Goal: Task Accomplishment & Management: Complete application form

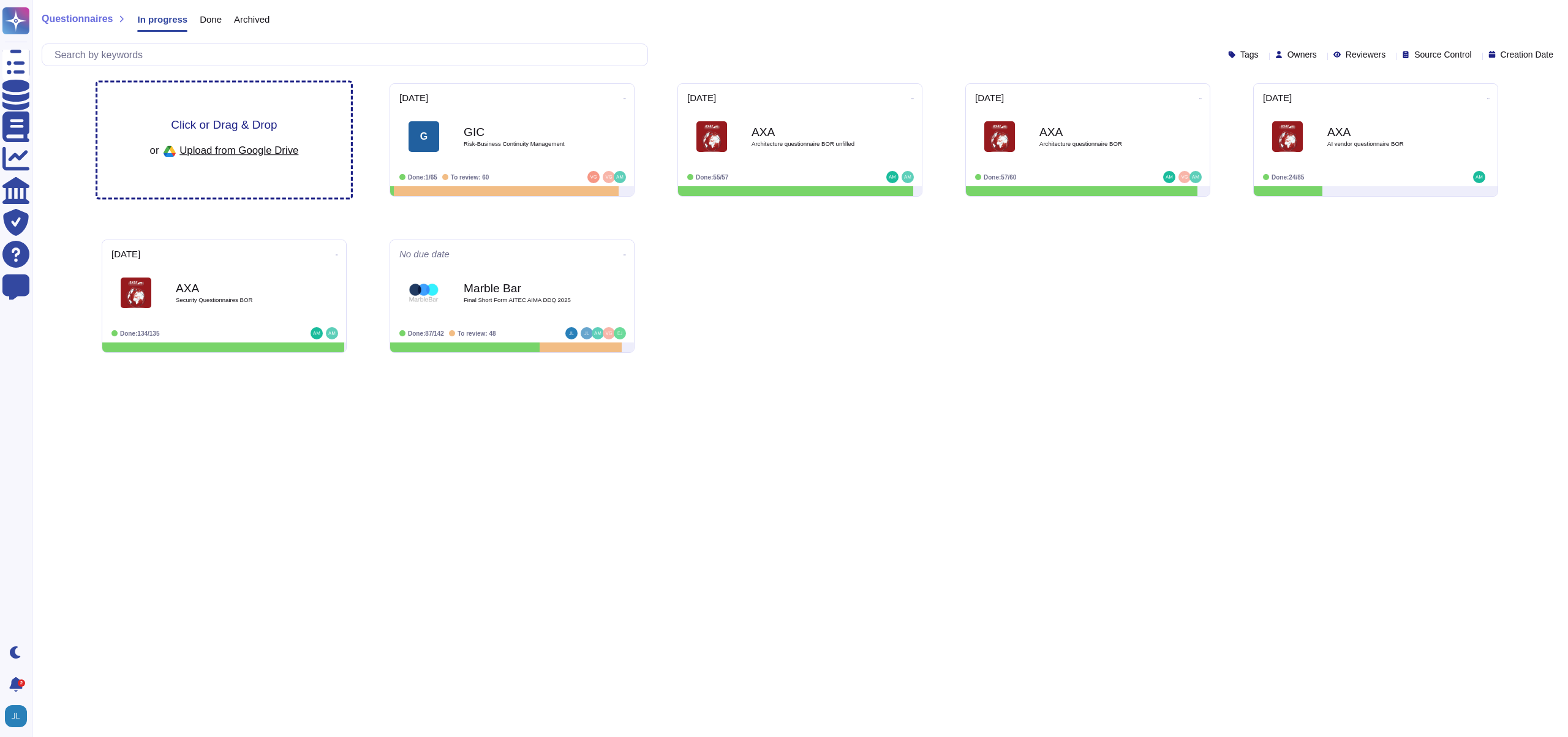
click at [203, 160] on div "or Upload from Google Drive" at bounding box center [224, 151] width 149 height 21
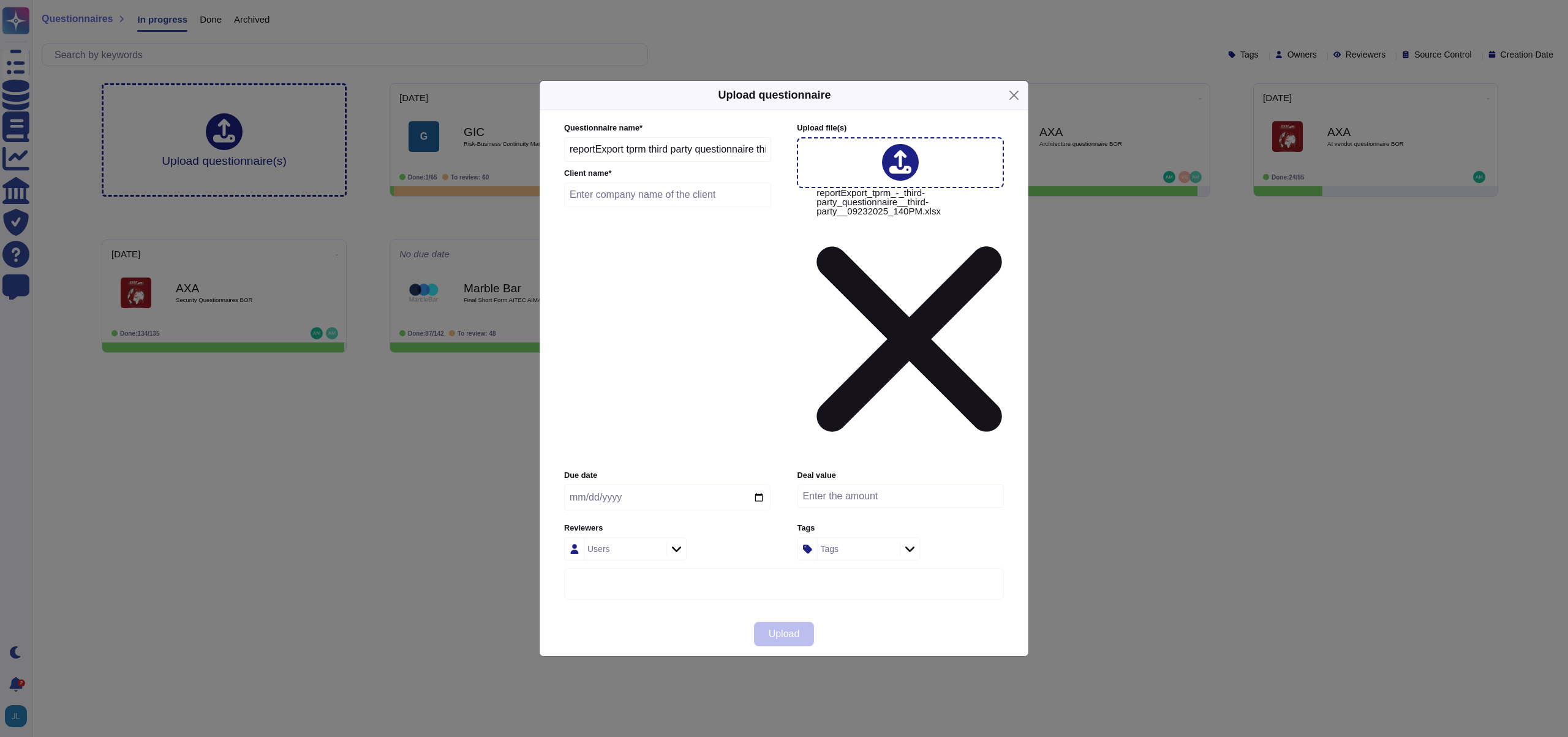
click at [672, 162] on input "reportExport tprm third party questionnaire third party 09232025 140PM" at bounding box center [667, 149] width 207 height 25
type input "[PERSON_NAME]"
click at [656, 207] on input "text" at bounding box center [667, 195] width 207 height 25
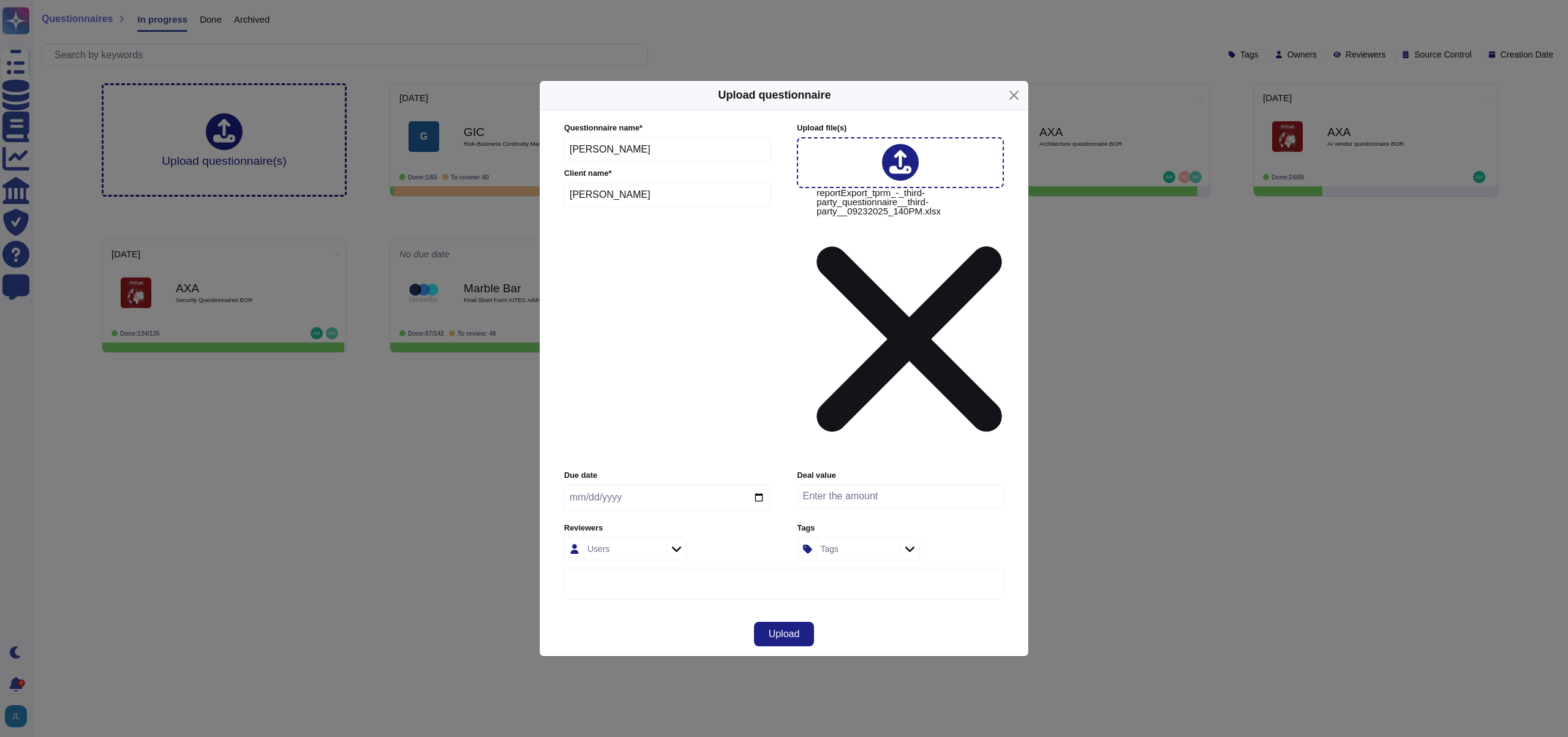
type input "[PERSON_NAME]"
click at [660, 162] on input "[PERSON_NAME]" at bounding box center [667, 149] width 207 height 25
type input "[PERSON_NAME] DDQ 2025"
click at [951, 612] on div "Upload" at bounding box center [784, 633] width 489 height 44
click at [804, 622] on button "Upload" at bounding box center [784, 634] width 61 height 25
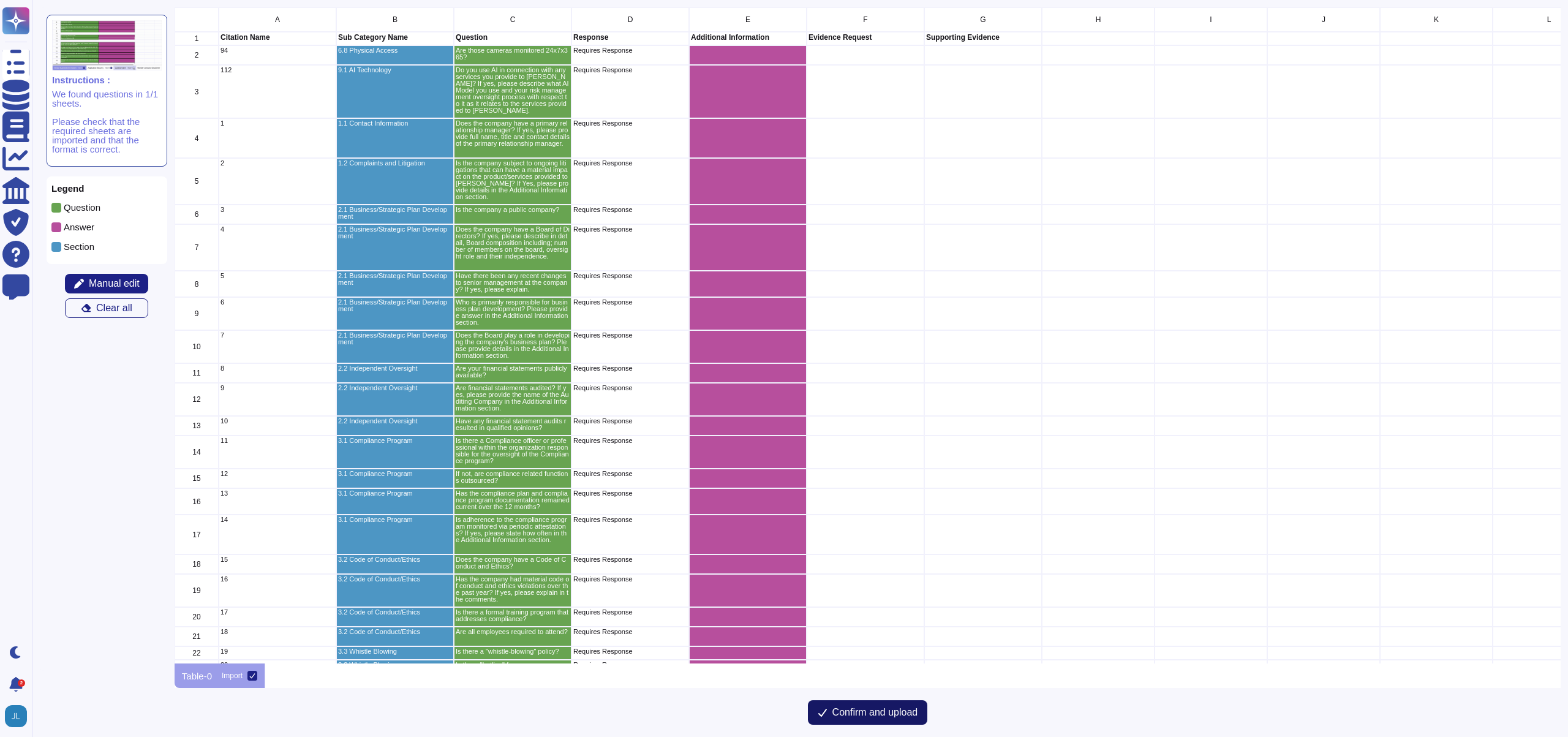
click at [897, 705] on button "Confirm and upload" at bounding box center [868, 712] width 120 height 25
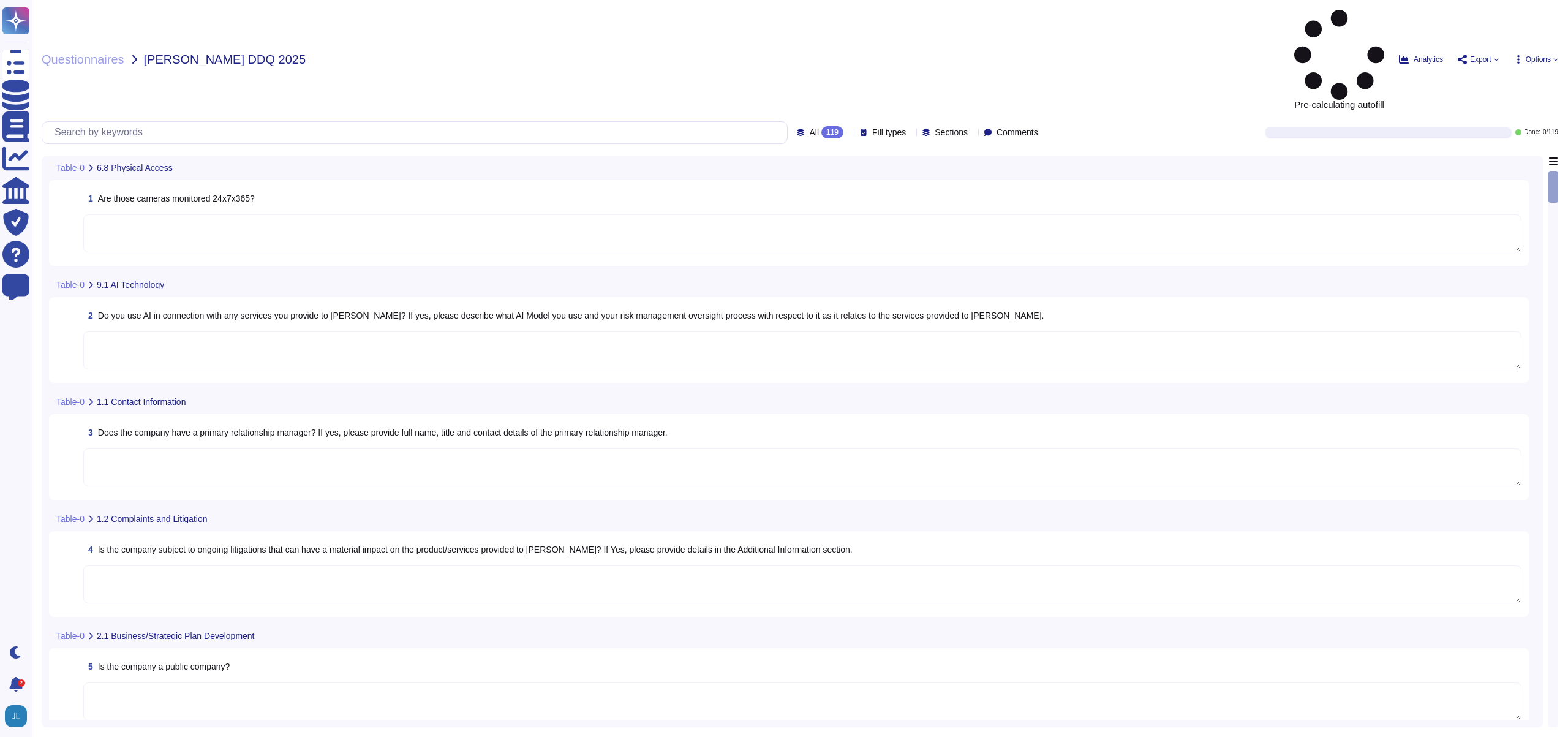
click at [180, 169] on icon at bounding box center [180, 169] width 0 height 0
click at [248, 156] on div "Table-0 6.8 Physical Access" at bounding box center [707, 168] width 1316 height 24
click at [105, 53] on span "Questionnaires" at bounding box center [83, 59] width 83 height 12
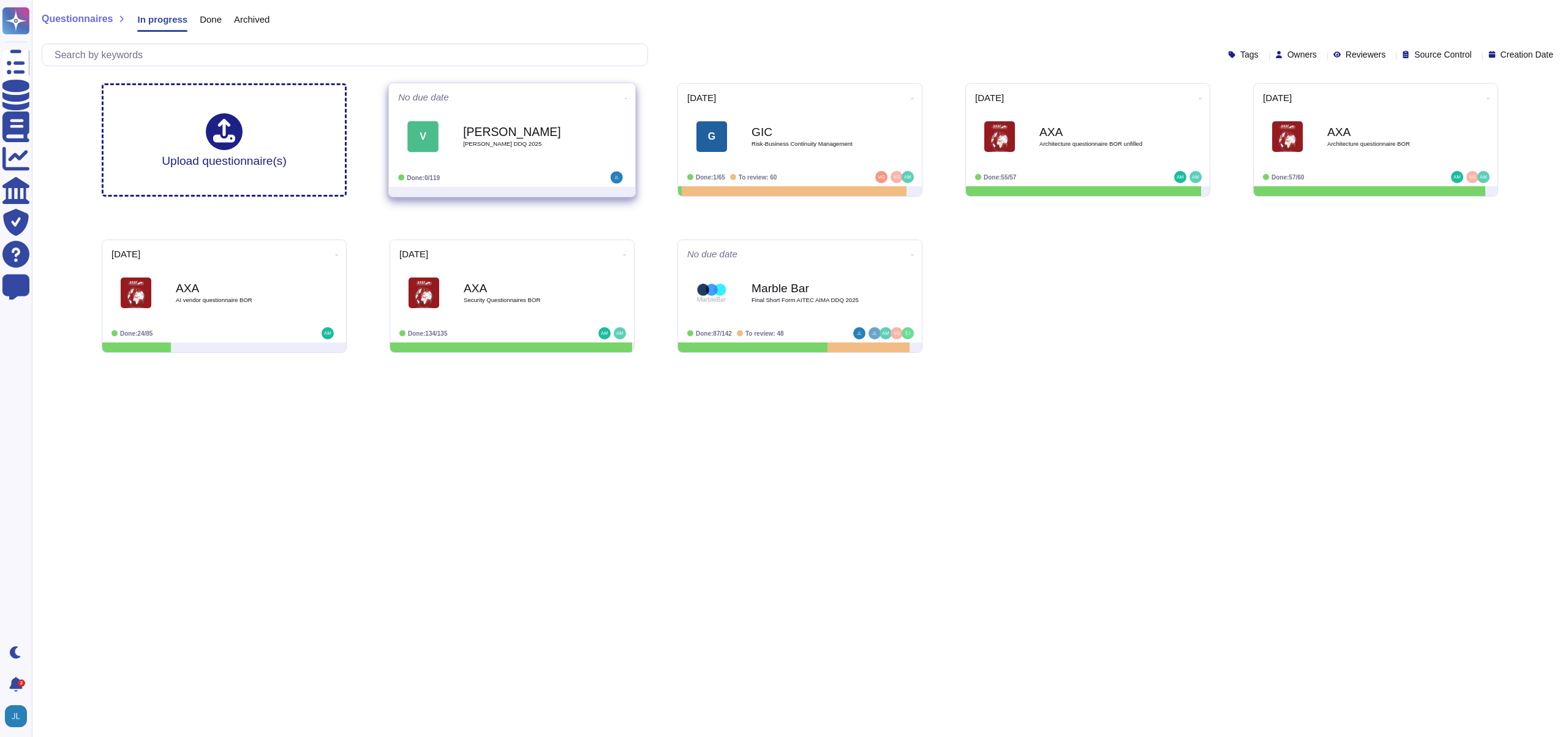
click at [625, 99] on icon at bounding box center [625, 99] width 3 height 3
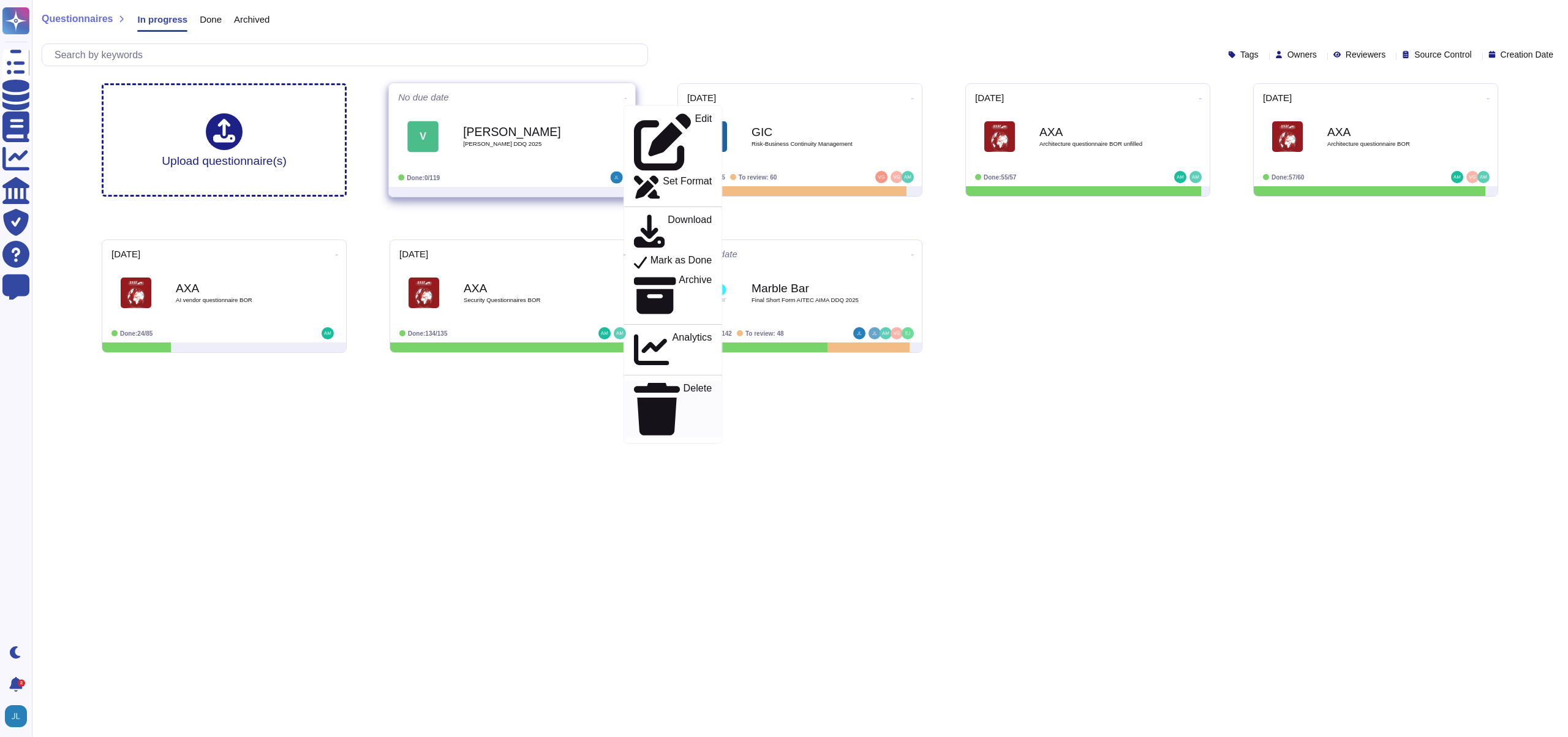
click at [684, 384] on p "Delete" at bounding box center [698, 410] width 29 height 52
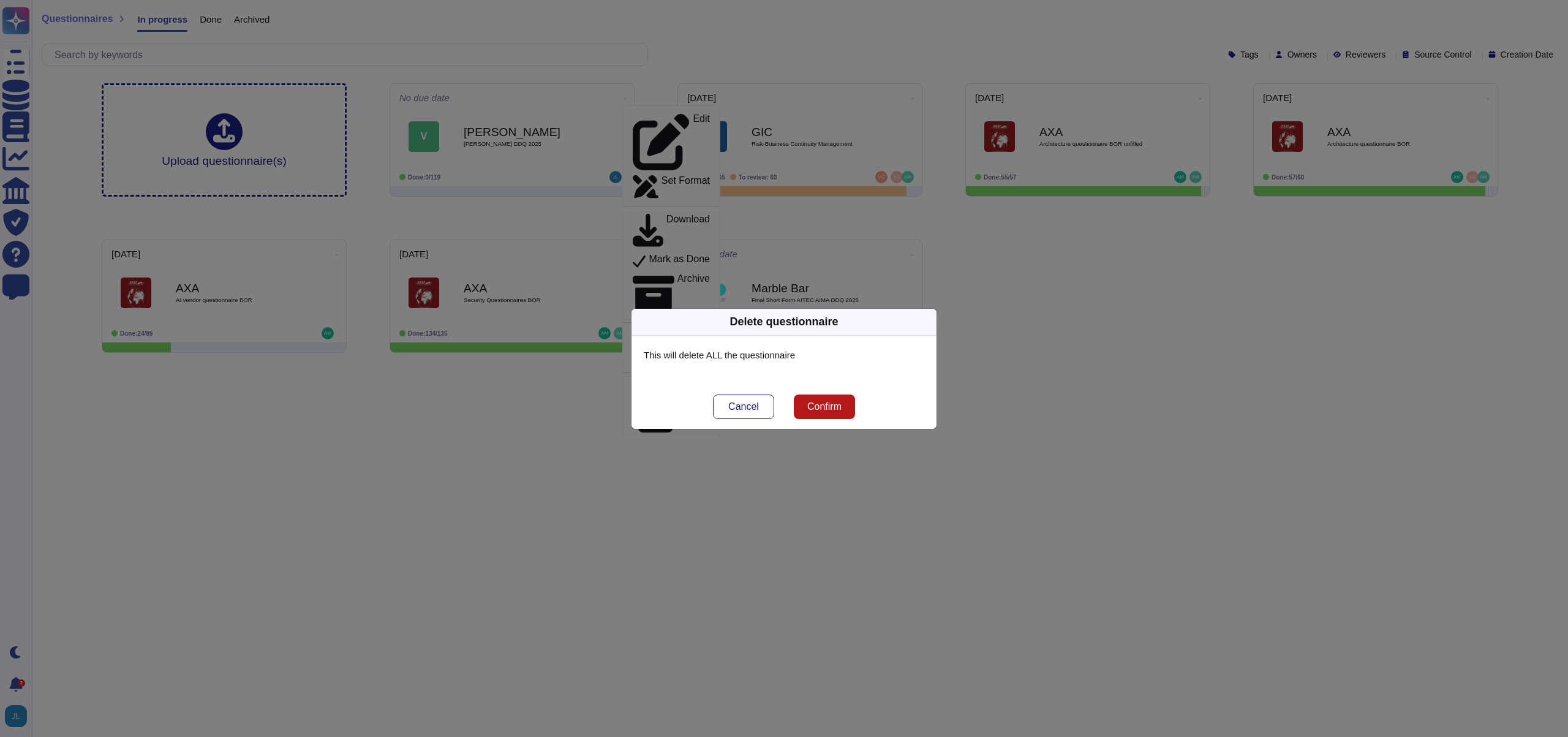
click at [819, 404] on span "Confirm" at bounding box center [824, 406] width 34 height 9
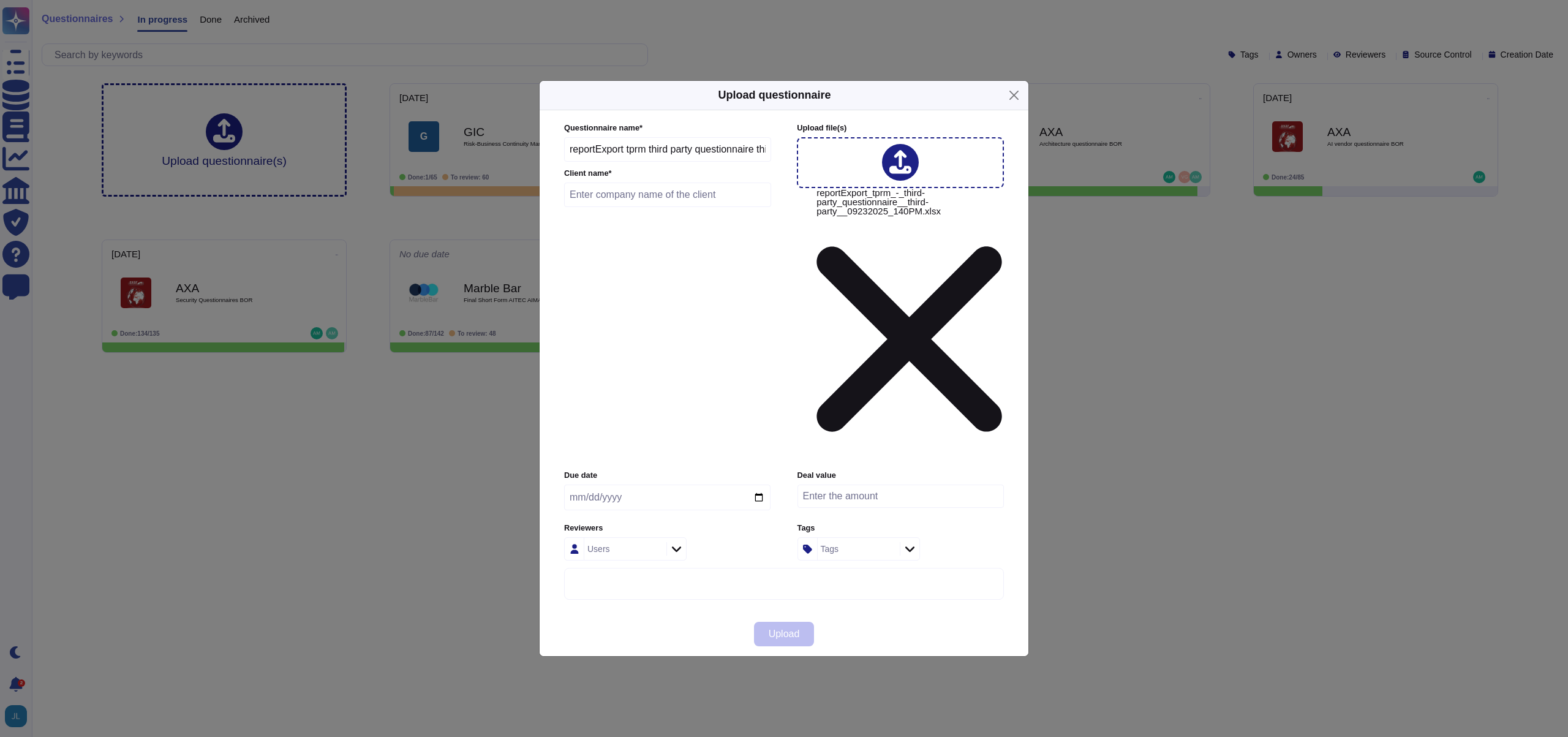
click at [670, 162] on input "reportExport tprm third party questionnaire third party 09232025 140PM" at bounding box center [667, 149] width 207 height 25
type input "VanEck 2025 DDQ"
type input "VanEck"
click at [791, 629] on span "Upload" at bounding box center [784, 633] width 31 height 9
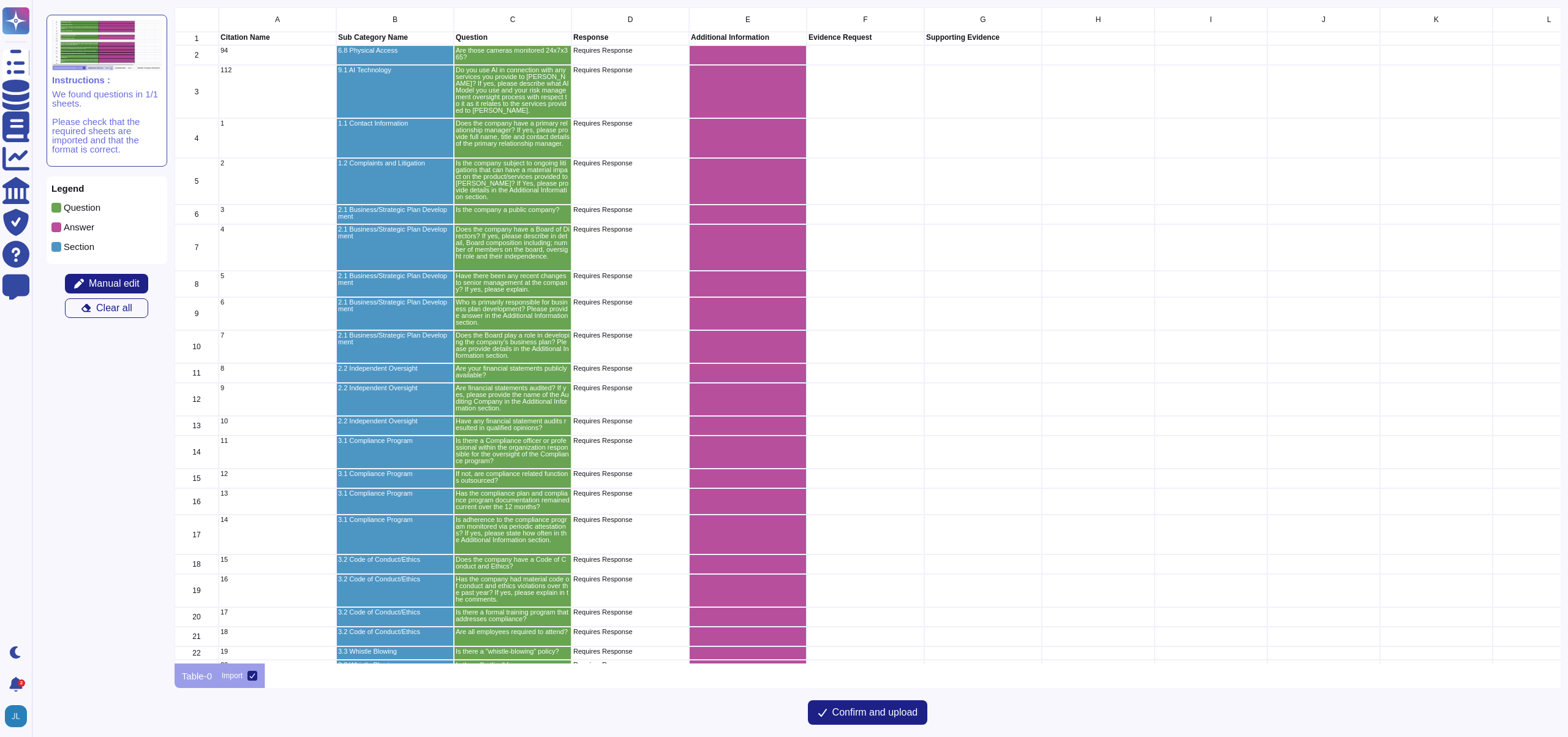
scroll to position [647, 1377]
click at [867, 708] on span "Confirm and upload" at bounding box center [876, 712] width 86 height 9
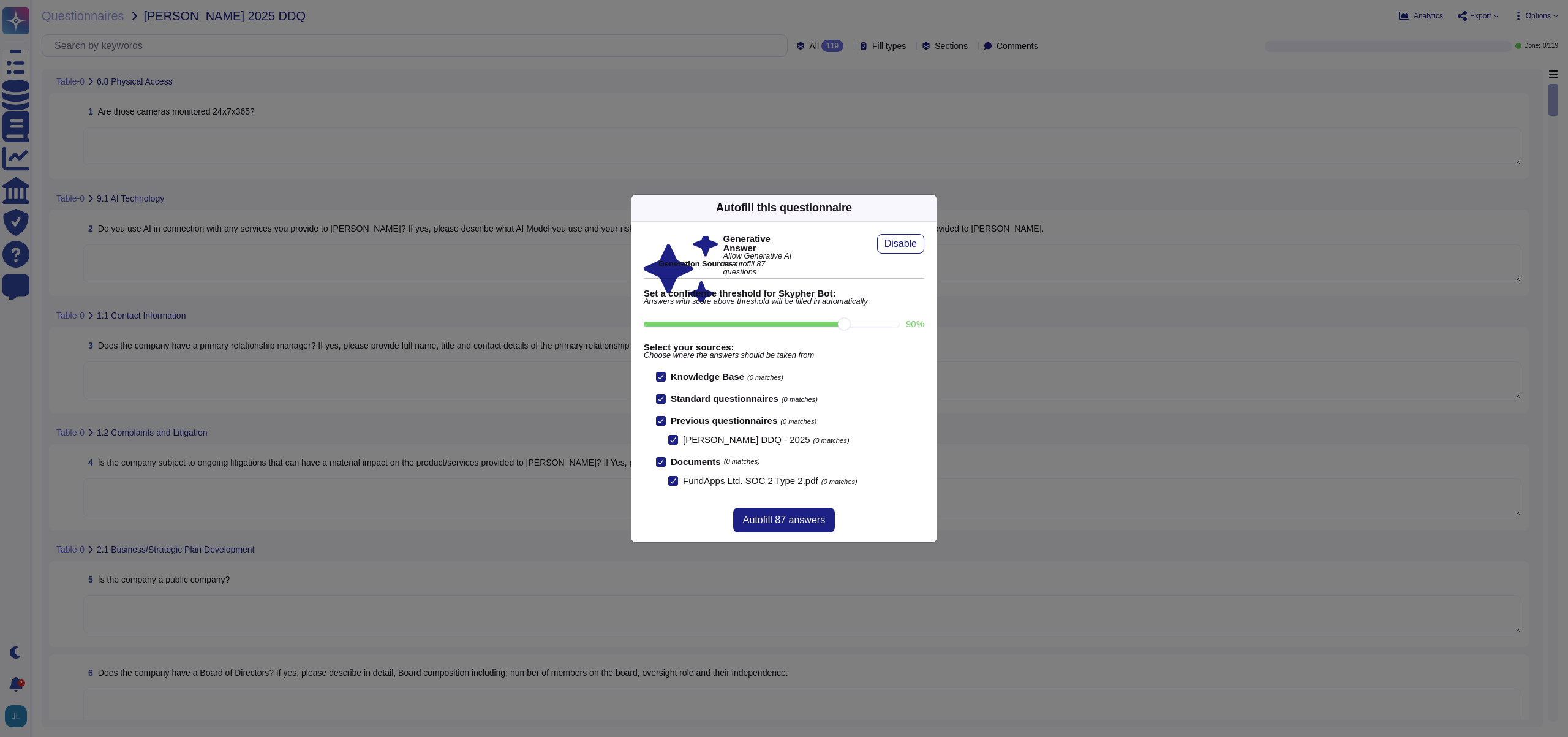
drag, startPoint x: 796, startPoint y: 323, endPoint x: 842, endPoint y: 324, distance: 46.0
click at [842, 324] on input "90 %" at bounding box center [770, 324] width 254 height 5
drag, startPoint x: 839, startPoint y: 326, endPoint x: 799, endPoint y: 327, distance: 40.0
click at [799, 327] on input "80 %" at bounding box center [770, 324] width 254 height 5
type input "80"
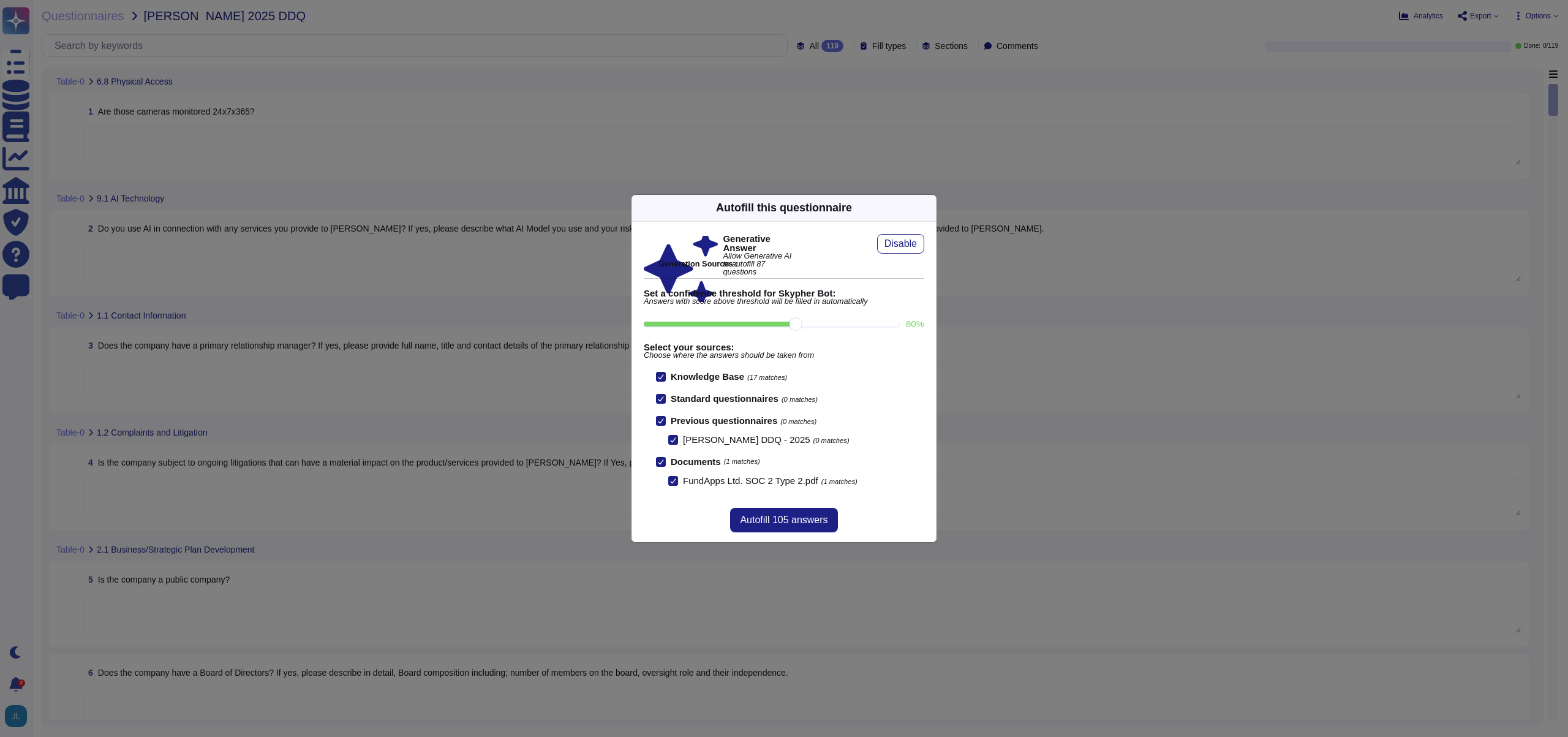
click at [811, 323] on input "80 %" at bounding box center [770, 324] width 254 height 5
click at [815, 327] on input "80 %" at bounding box center [770, 324] width 254 height 5
click at [794, 515] on span "Autofill 105 answers" at bounding box center [784, 519] width 87 height 9
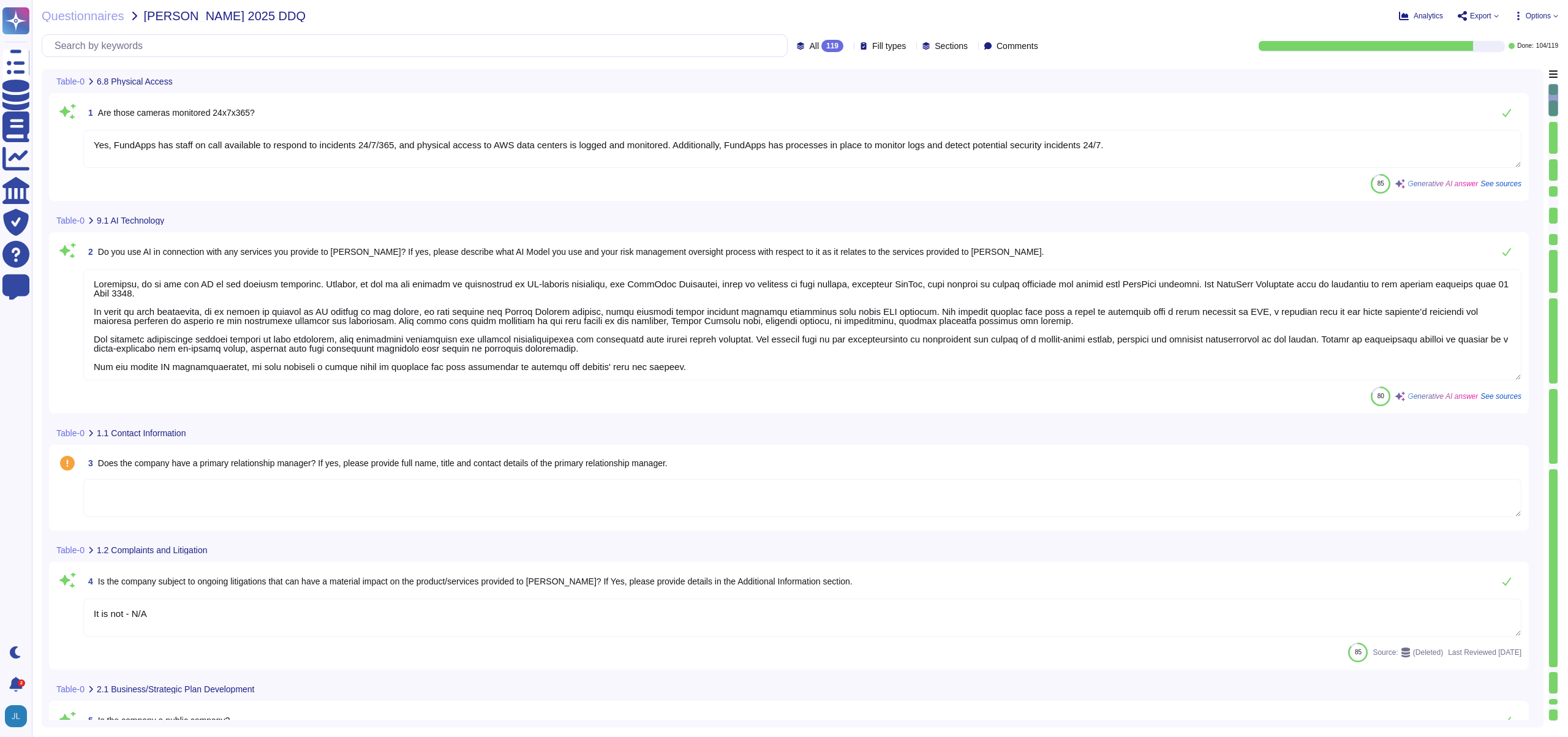
type textarea "Yes, FundApps has staff on call available to respond to incidents 24/7/365, and…"
type textarea "Currently, we do not use AI in our product offerings. However, we are in the pr…"
type textarea "It is not - N/A"
type textarea "Privately held."
type textarea "Yes, the company has a Board of Directors. The Board of Directors at FundApps m…"
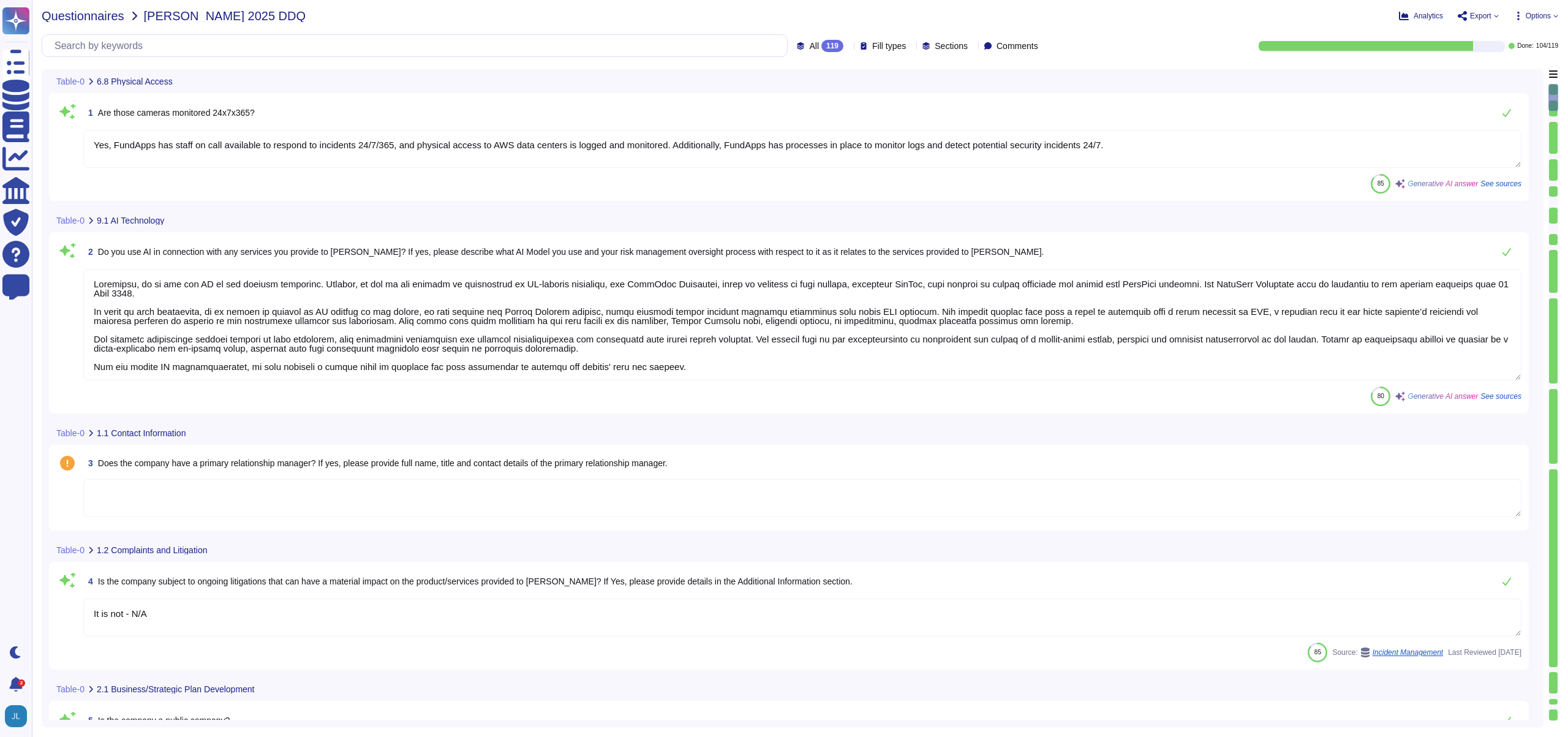
click at [104, 21] on span "Questionnaires" at bounding box center [83, 15] width 83 height 12
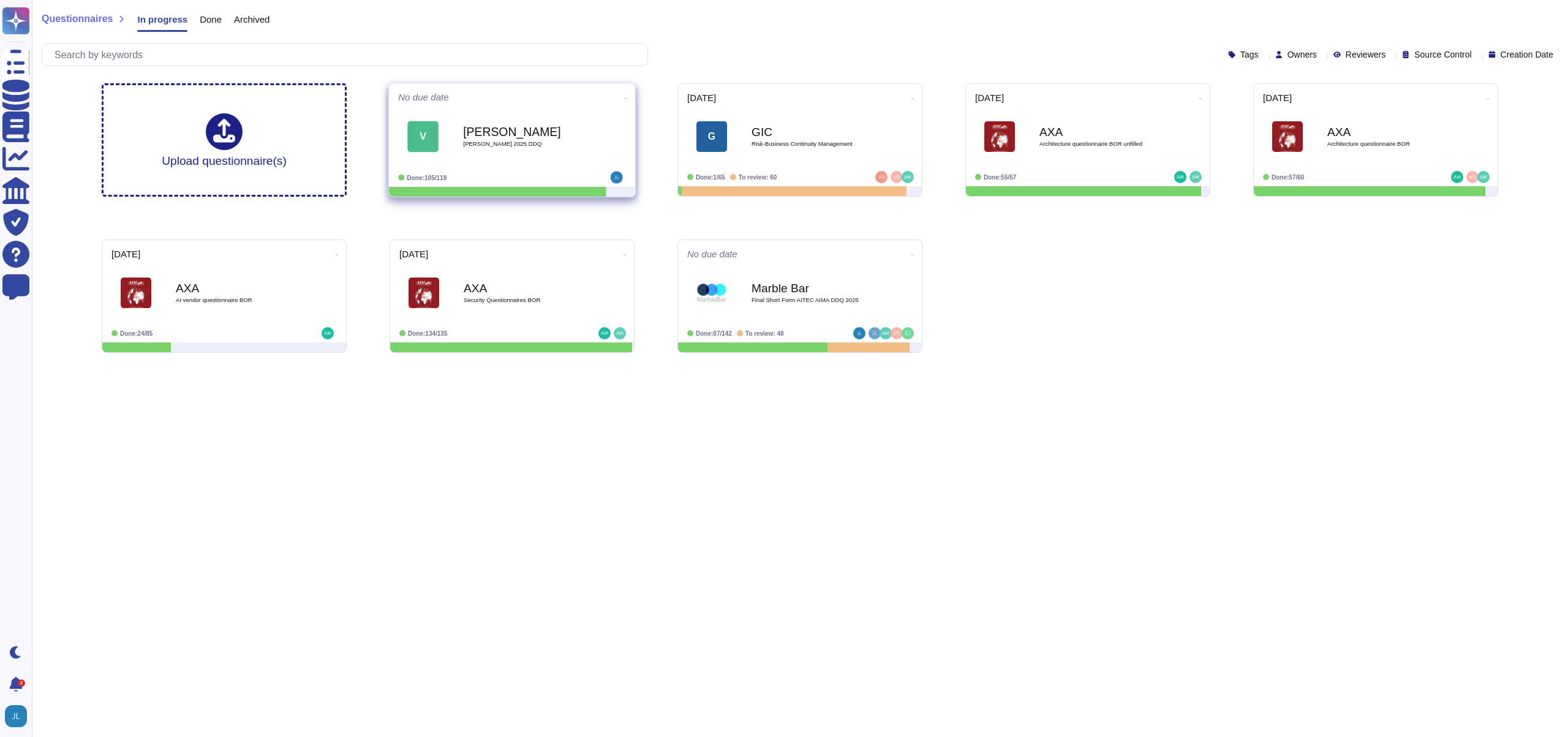
click at [625, 97] on icon at bounding box center [625, 99] width 3 height 3
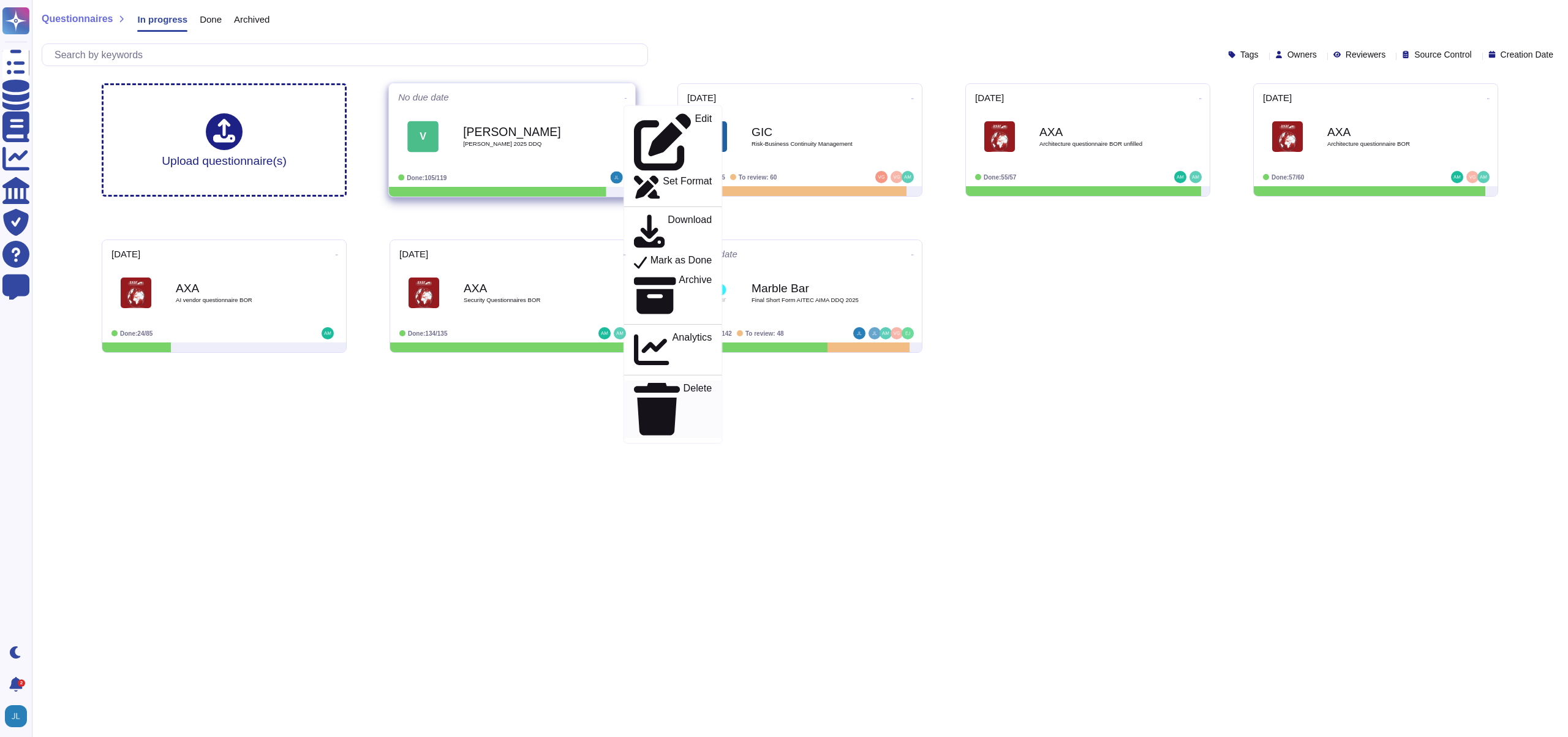
click at [684, 384] on p "Delete" at bounding box center [698, 410] width 29 height 52
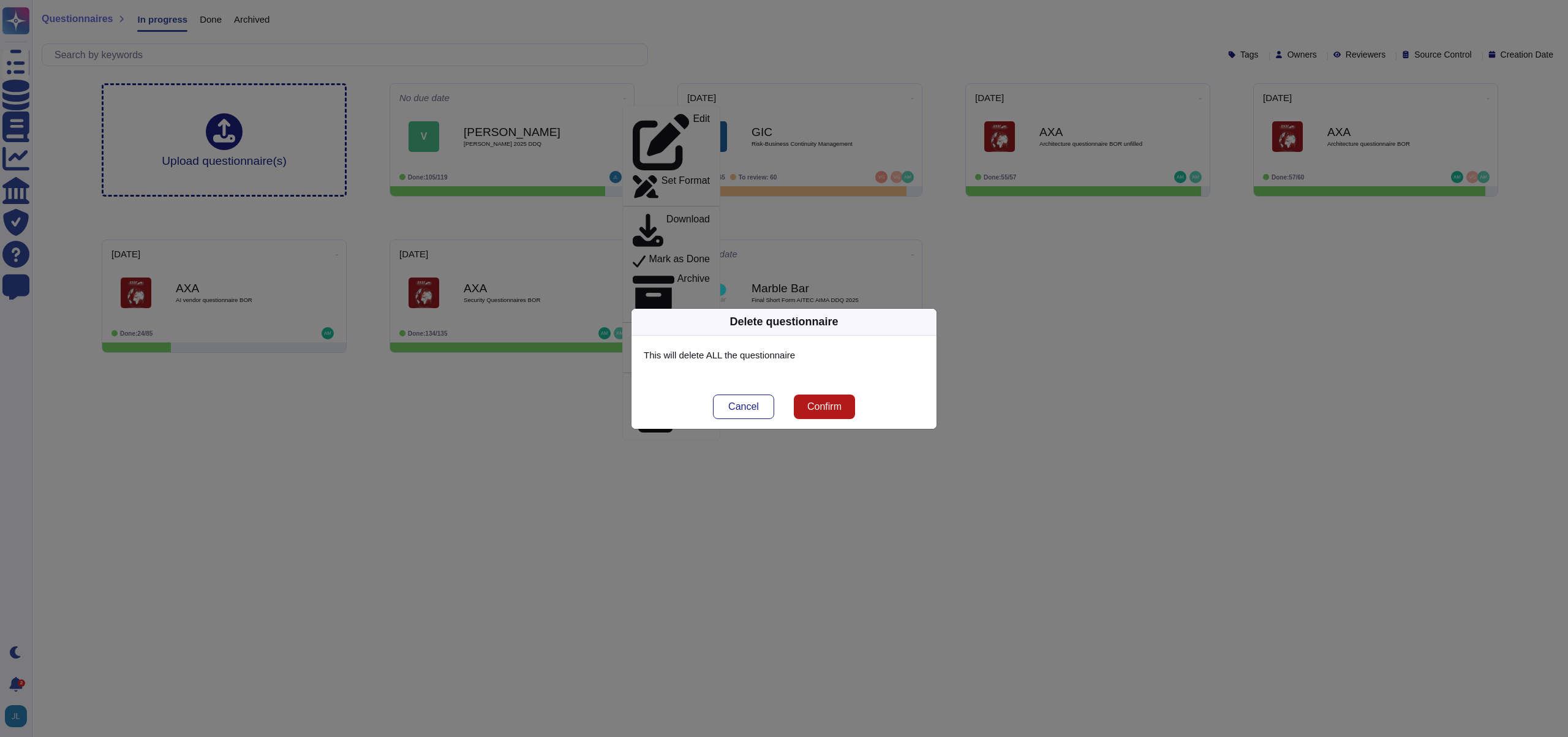
click at [834, 410] on span "Confirm" at bounding box center [824, 406] width 34 height 9
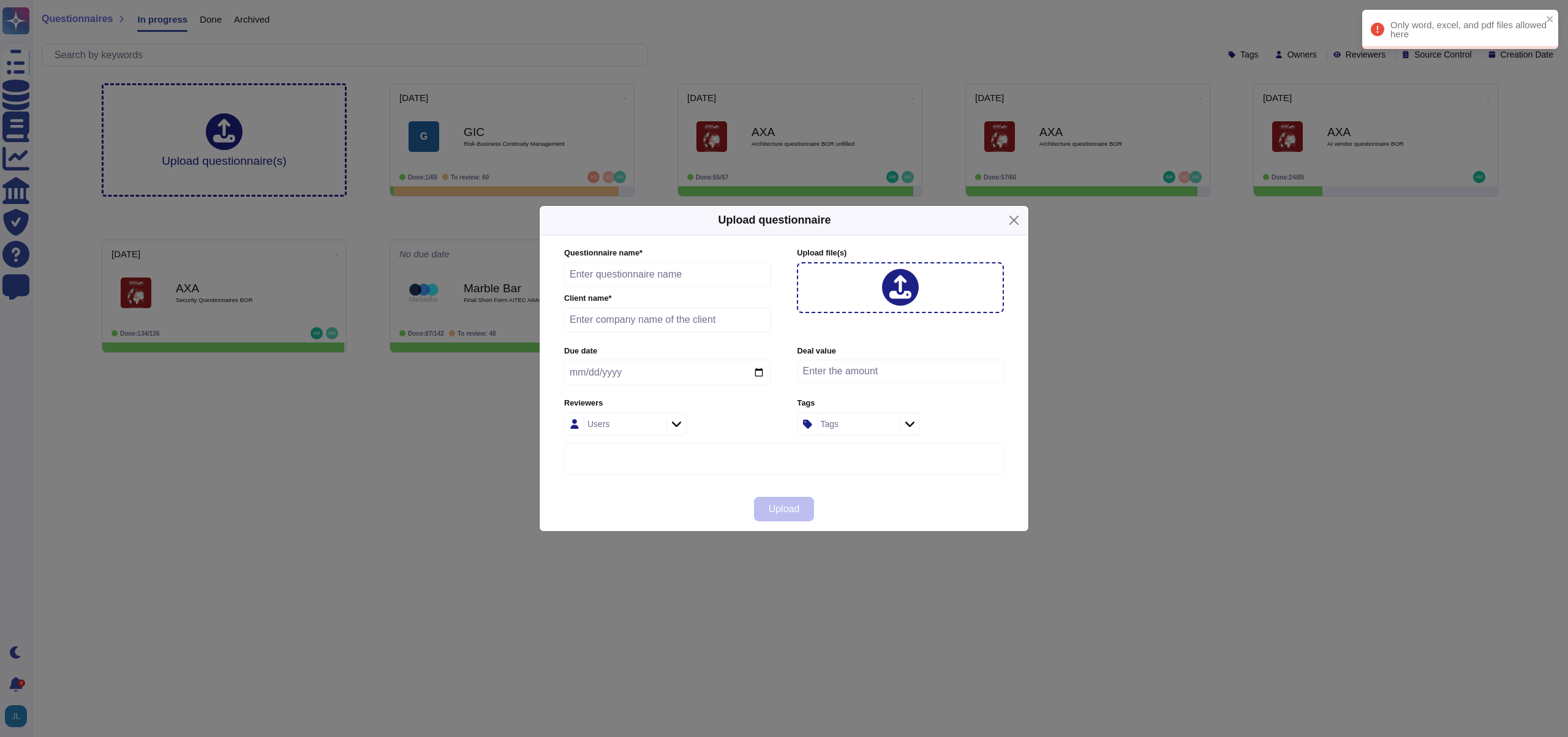
click at [618, 264] on input "text" at bounding box center [667, 274] width 207 height 25
type input "VanEck DDQ 2025"
click at [612, 327] on input "text" at bounding box center [667, 320] width 207 height 25
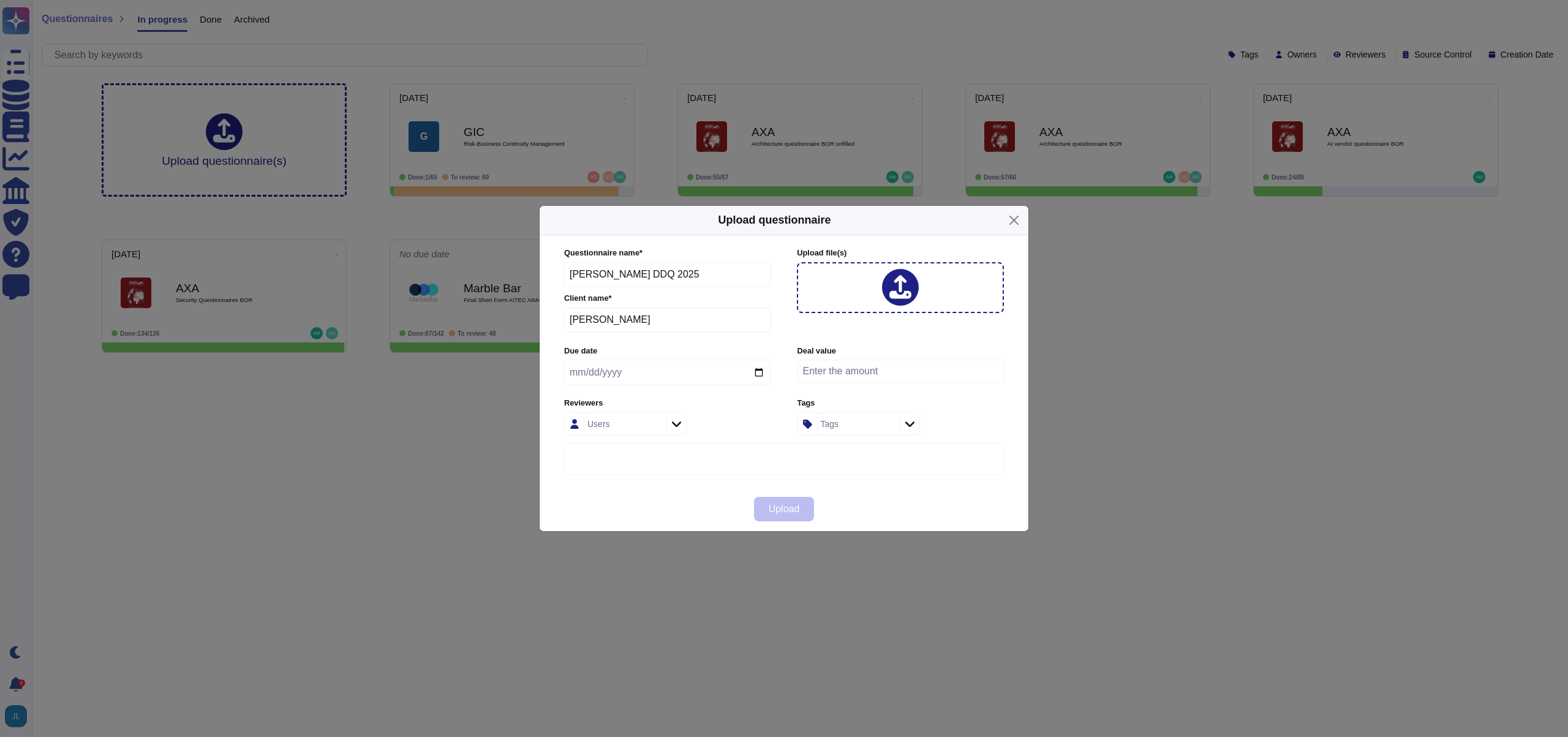
type input "VanEck"
click at [682, 438] on form "Questionnaire name * VanEck DDQ 2025 Client name * VanEck Upload file (s) Due d…" at bounding box center [783, 361] width 440 height 227
click at [669, 428] on div at bounding box center [676, 424] width 20 height 14
click at [655, 494] on div "Jack Lee" at bounding box center [662, 490] width 93 height 11
type input "jack"
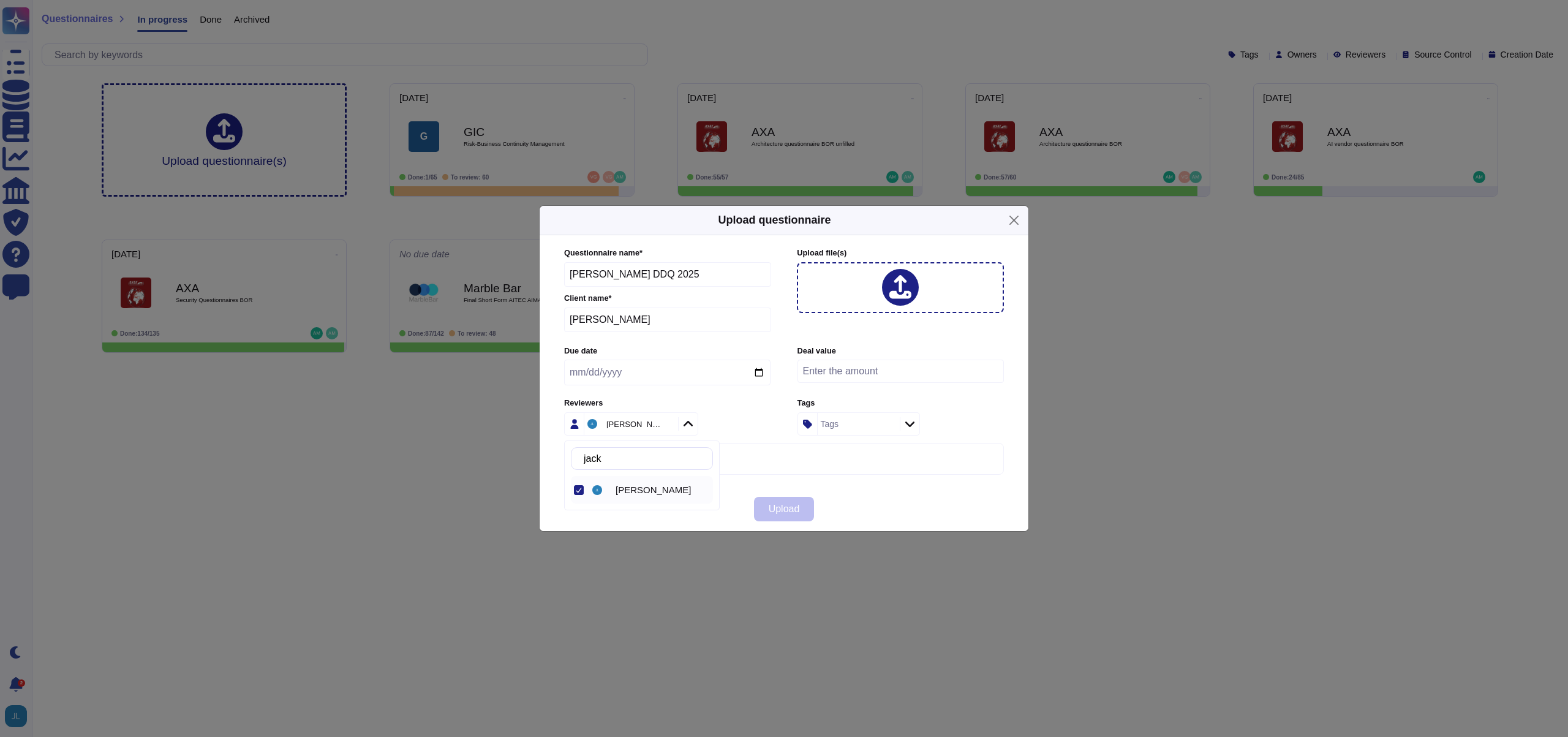
click at [876, 504] on div "Upload" at bounding box center [784, 508] width 489 height 44
click at [906, 287] on icon at bounding box center [901, 287] width 22 height 25
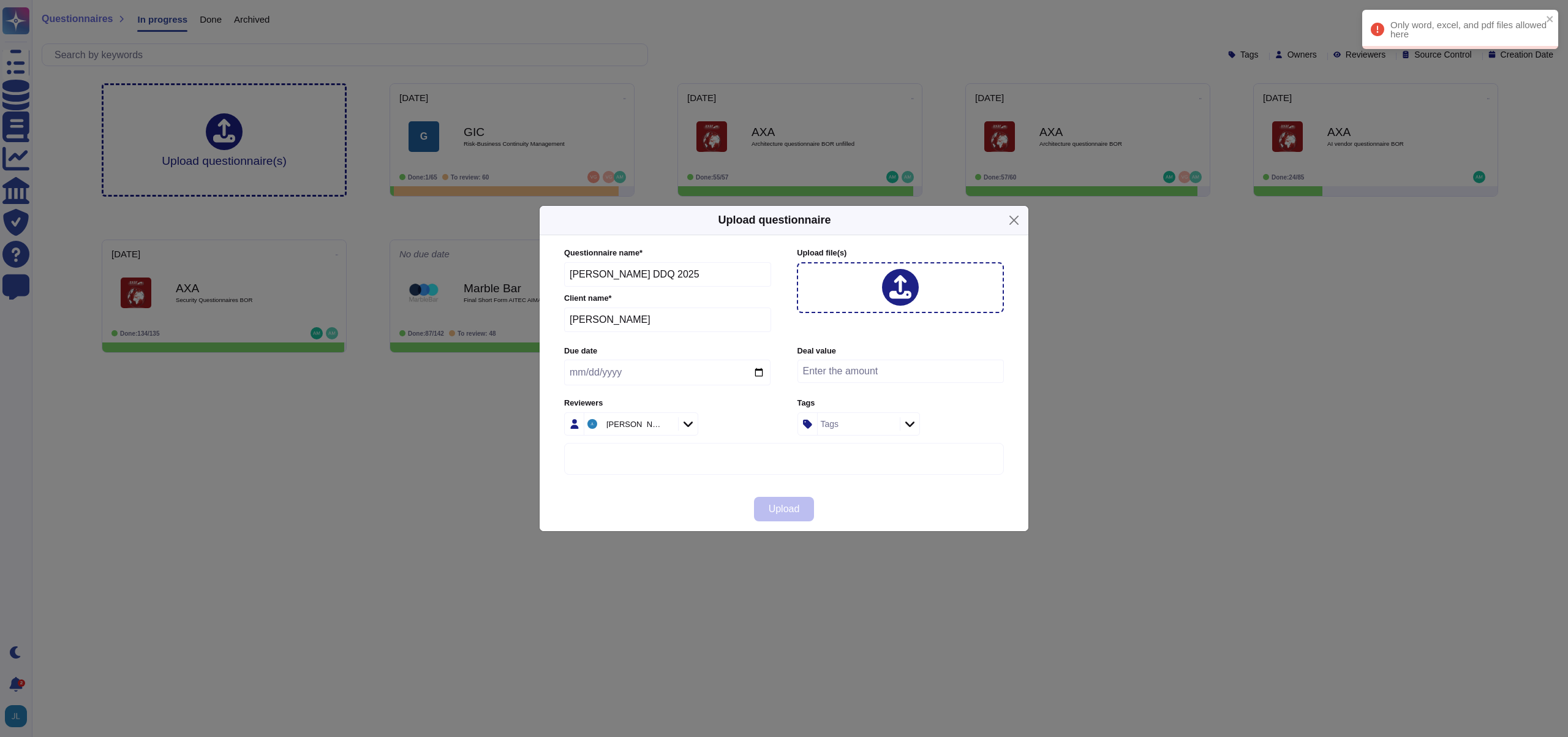
click at [905, 289] on icon at bounding box center [901, 287] width 22 height 25
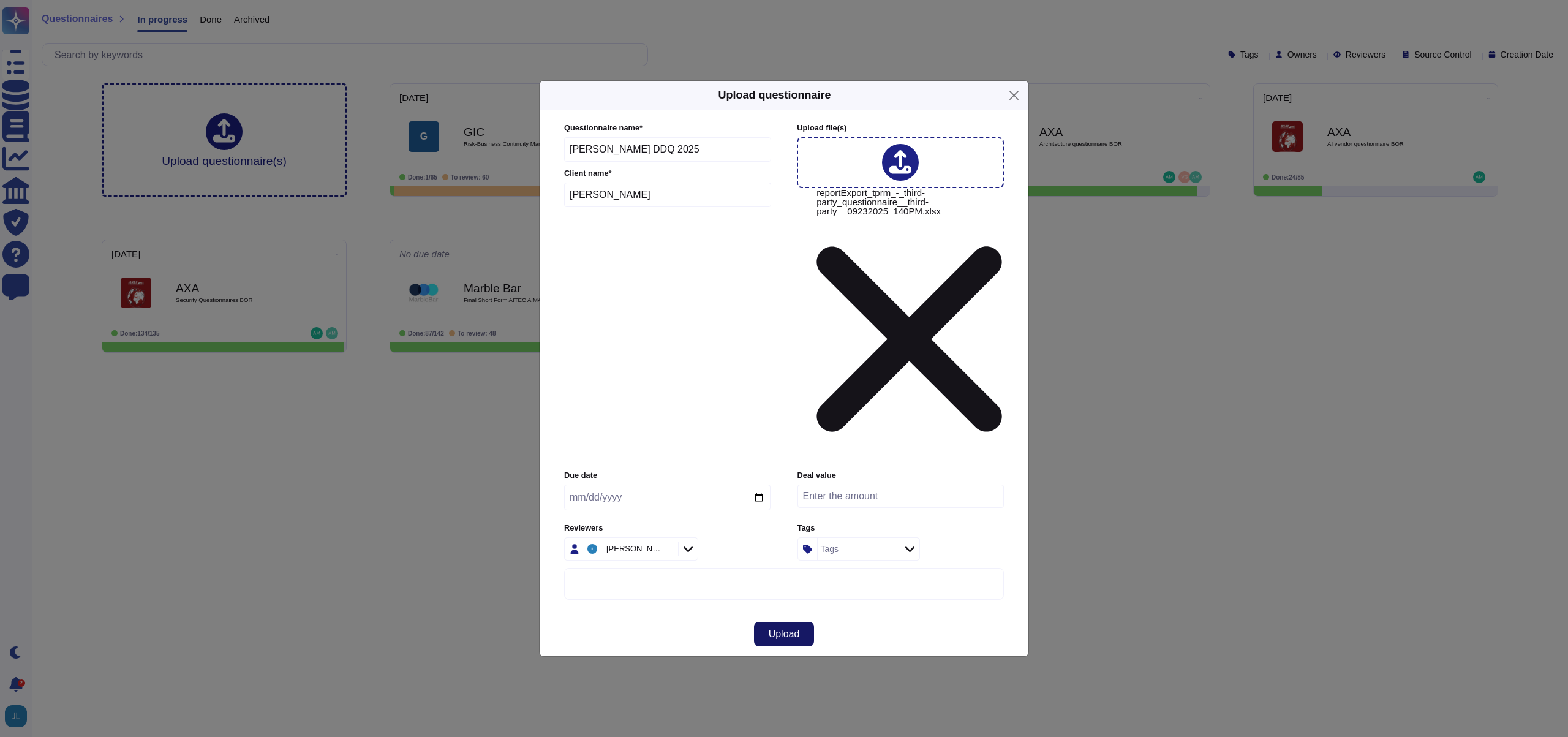
click at [790, 622] on button "Upload" at bounding box center [784, 634] width 61 height 25
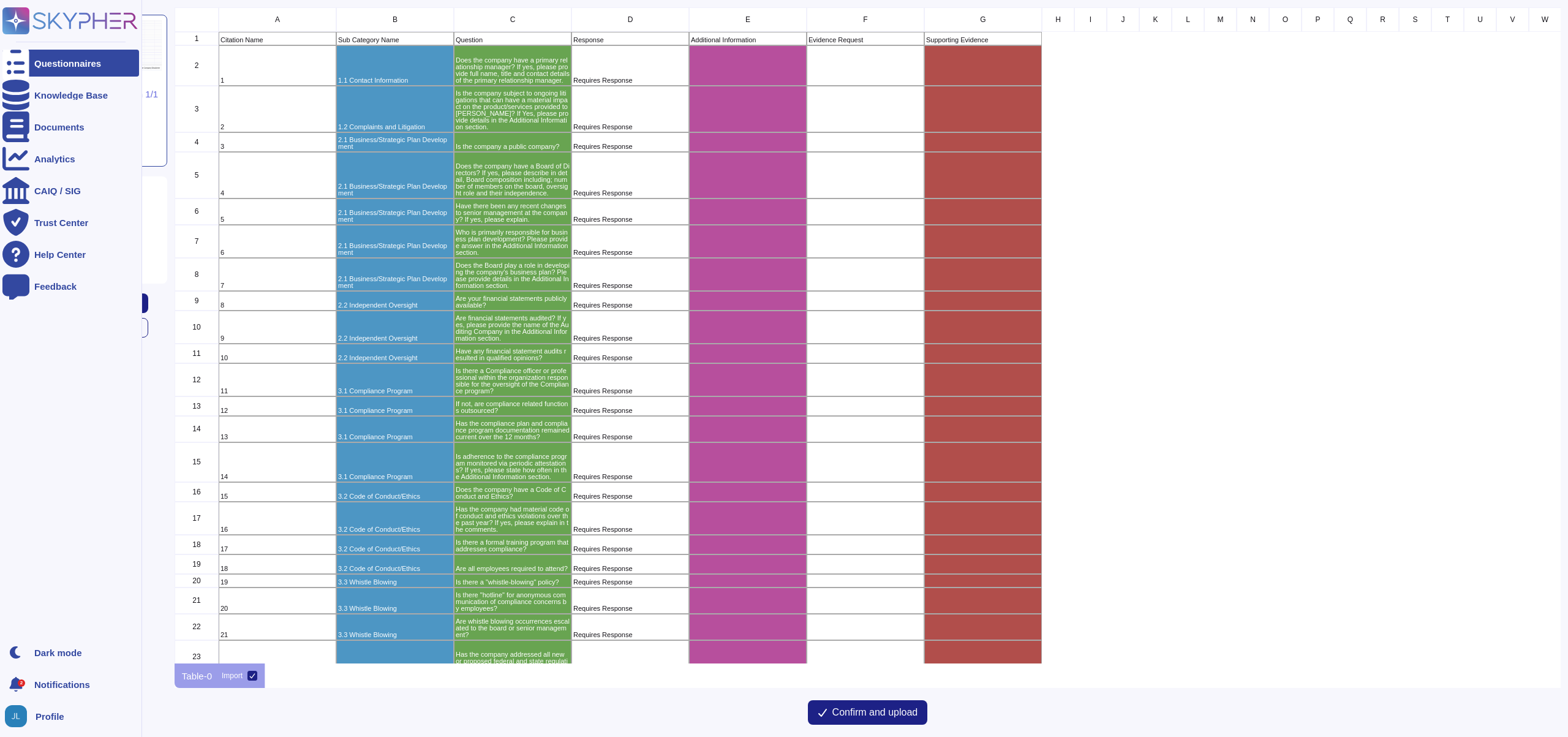
scroll to position [647, 1377]
click at [15, 716] on img at bounding box center [16, 716] width 22 height 22
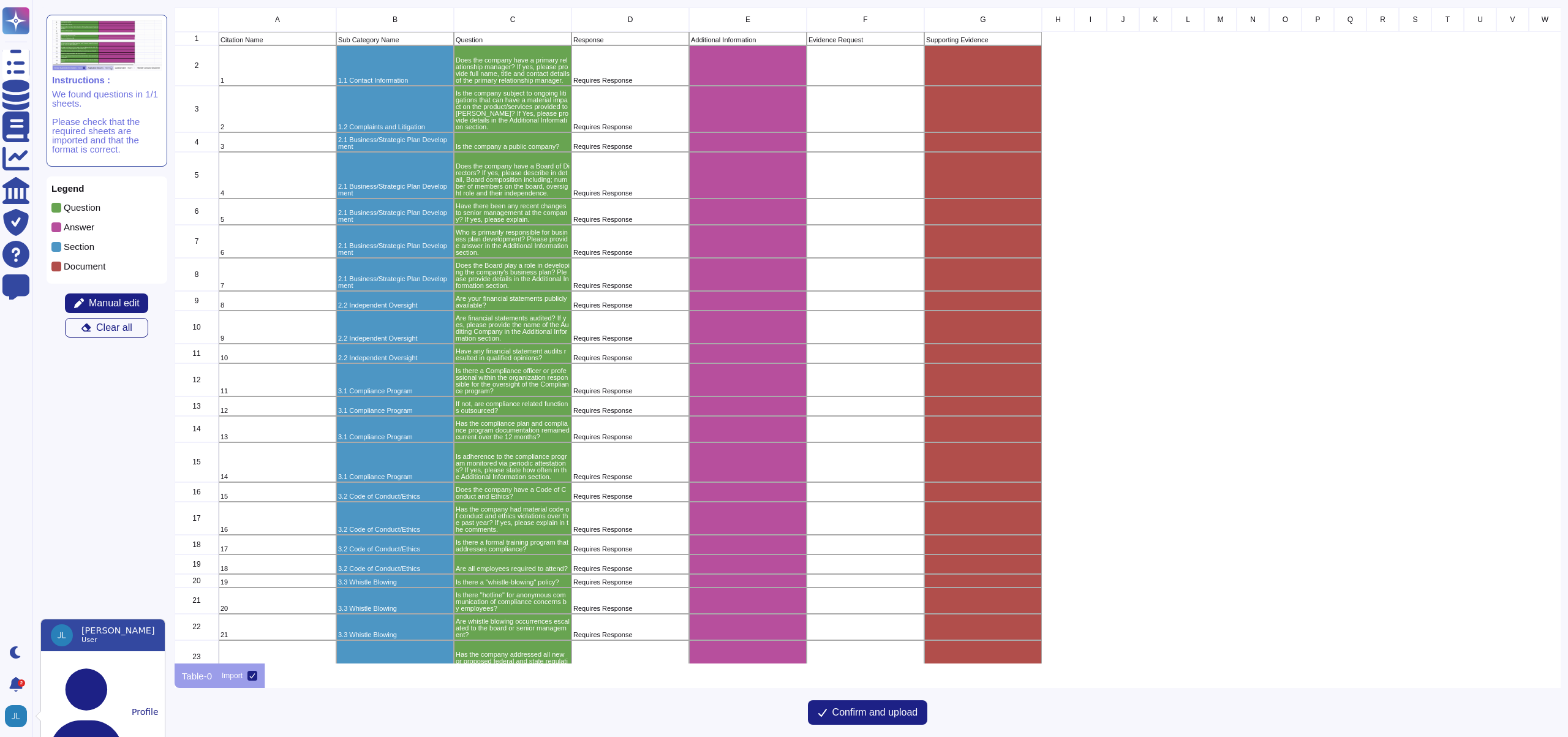
click at [418, 104] on div "1.2 Complaints and Litigation" at bounding box center [395, 109] width 117 height 46
click at [844, 711] on span "Confirm and upload" at bounding box center [876, 712] width 86 height 9
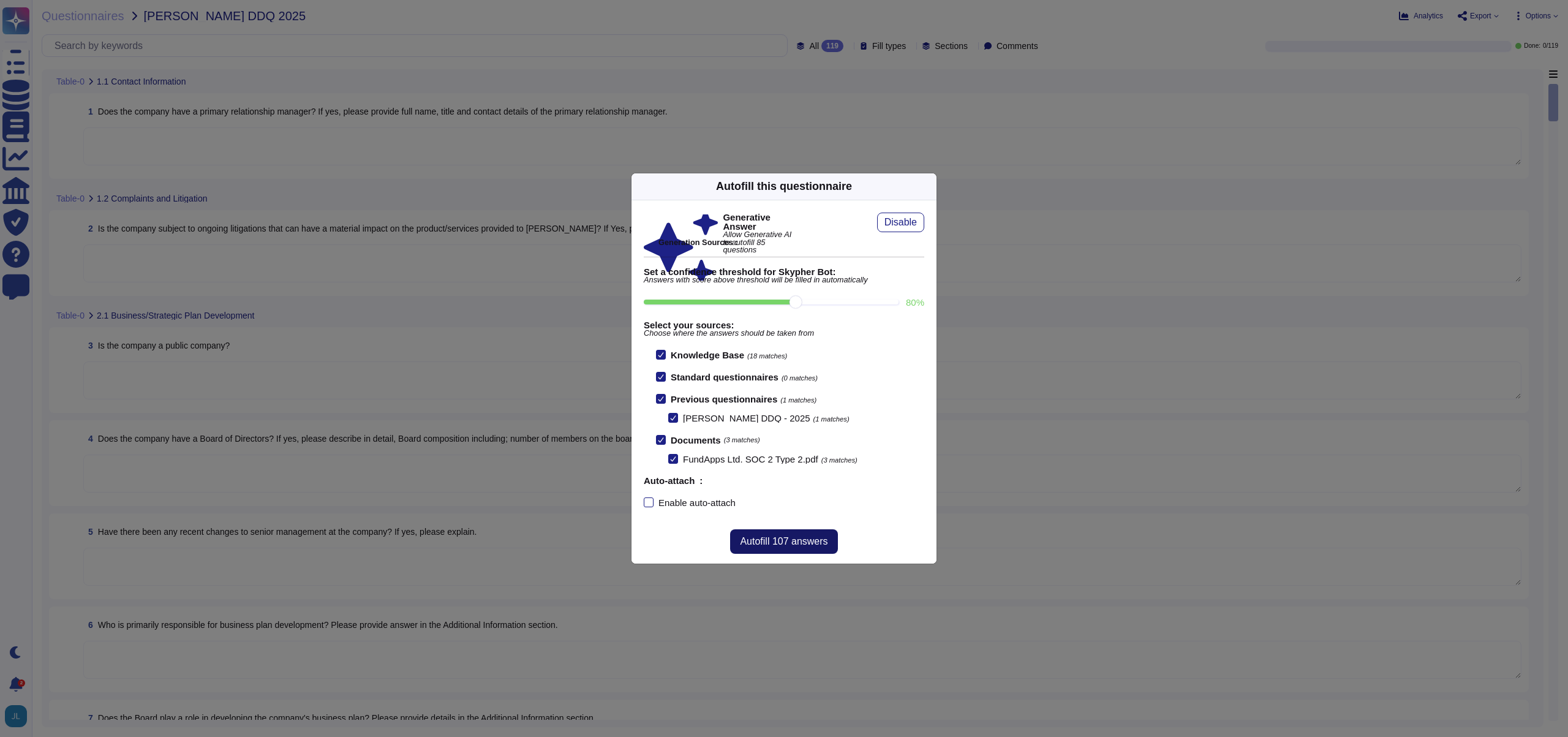
click at [786, 541] on span "Autofill 107 answers" at bounding box center [784, 541] width 87 height 9
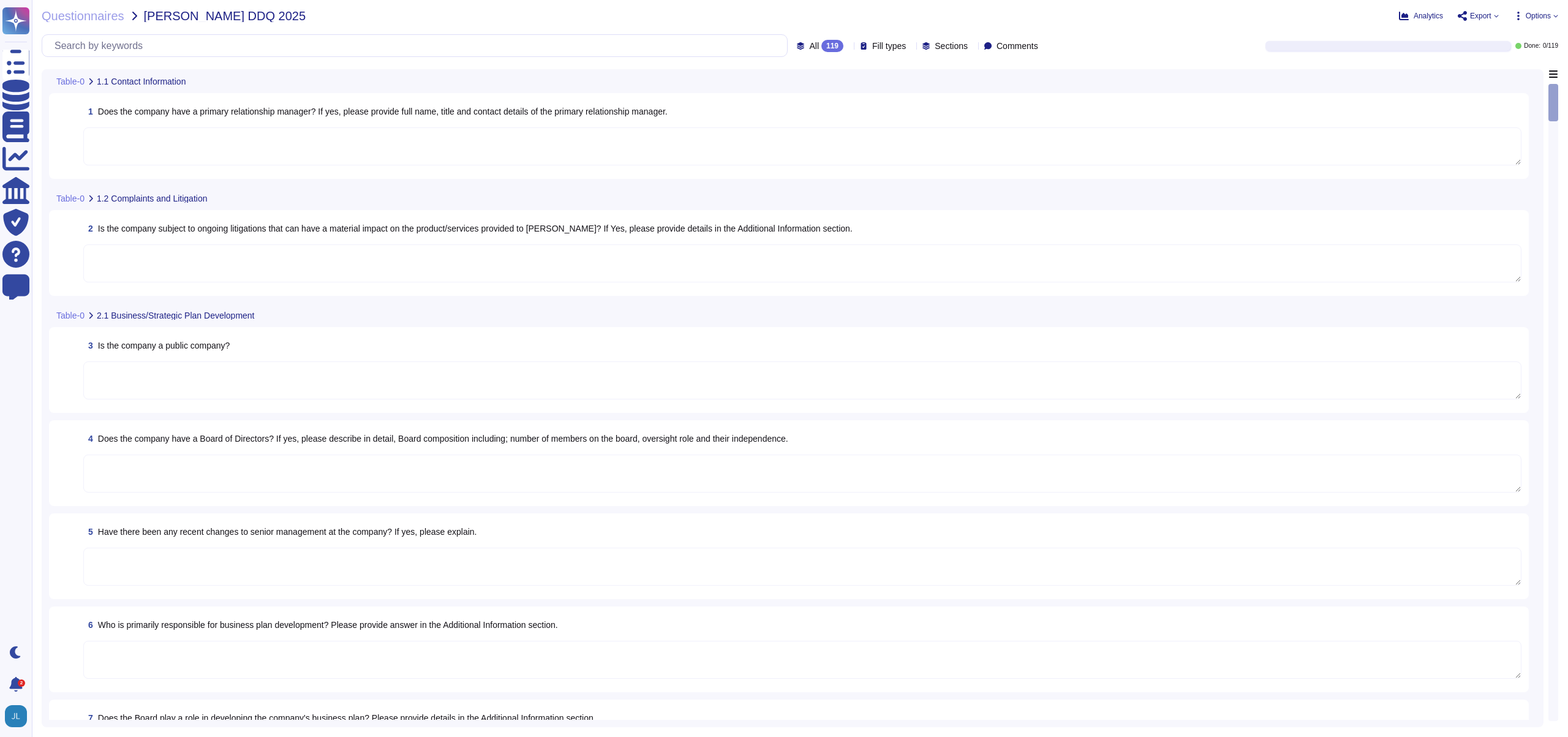
type textarea "Yes, each client has a defined Client Service Manager who coordinates all commu…"
type textarea "It is not - N/A"
type textarea "Privately held."
type textarea "Yes, the company has a Board of Directors. The board includes directors that ar…"
type textarea "Client responsibilities with regards to FundApps platform are set out in client…"
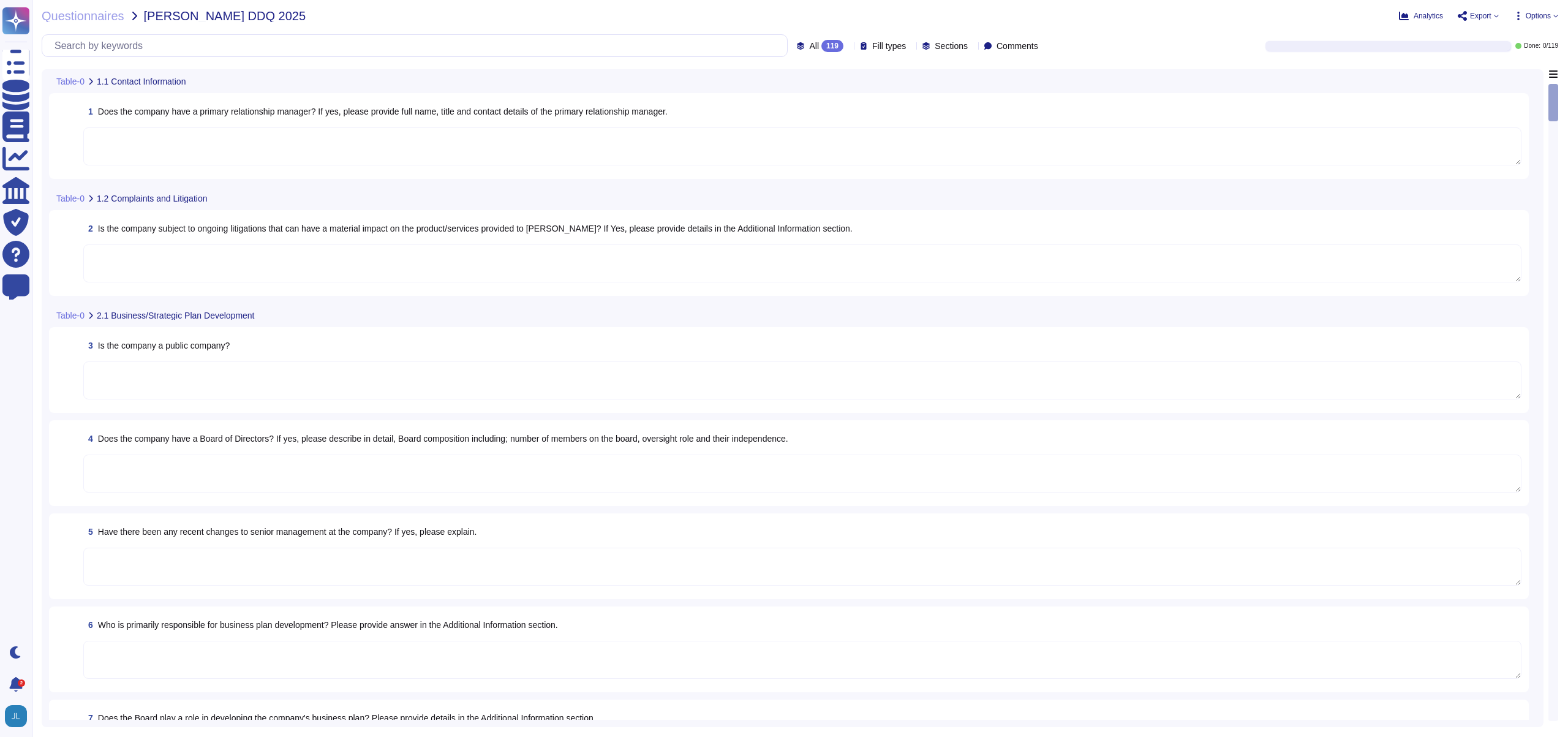
type textarea "Privately held."
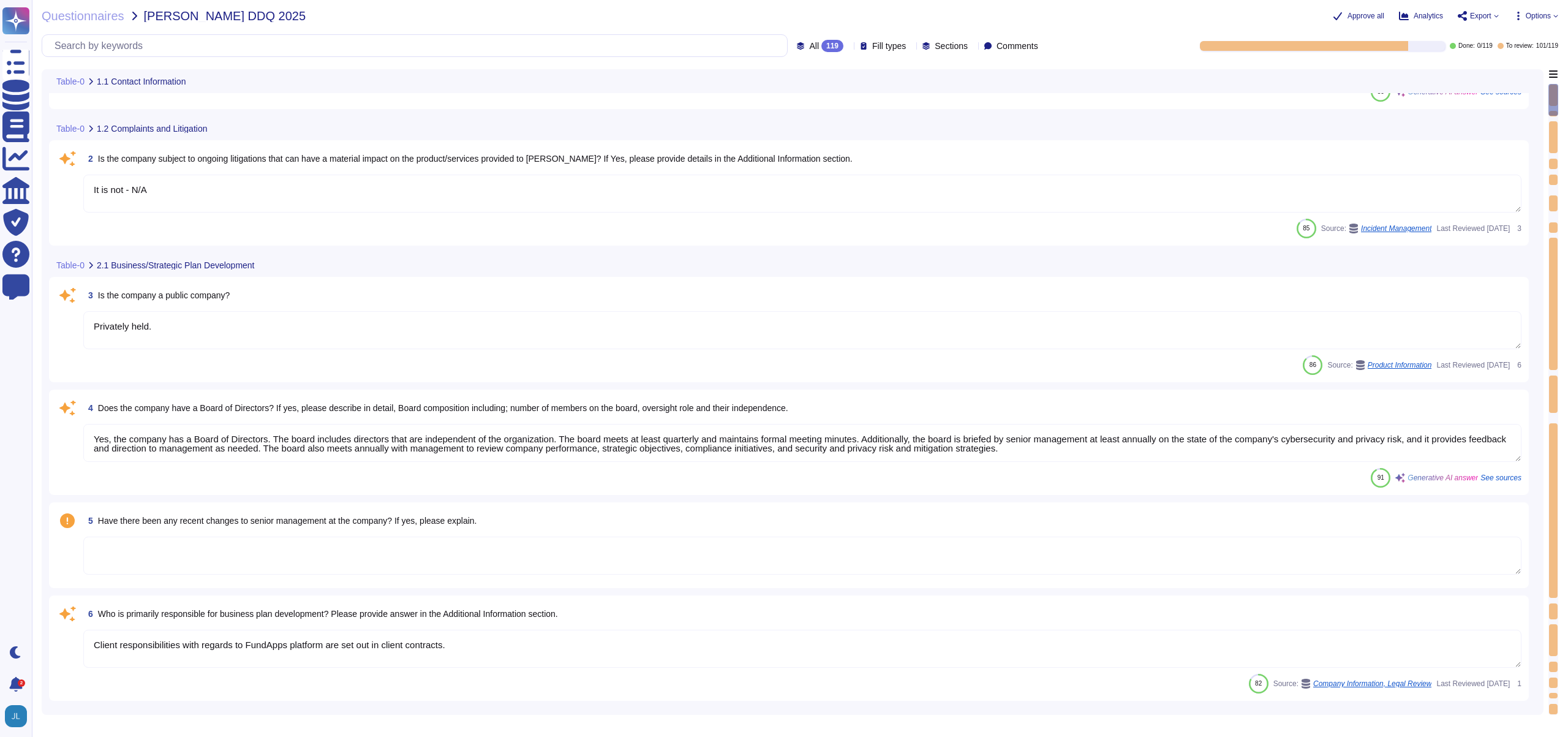
type textarea "FundApps mandates a third-party financial auditor to review its financial state…"
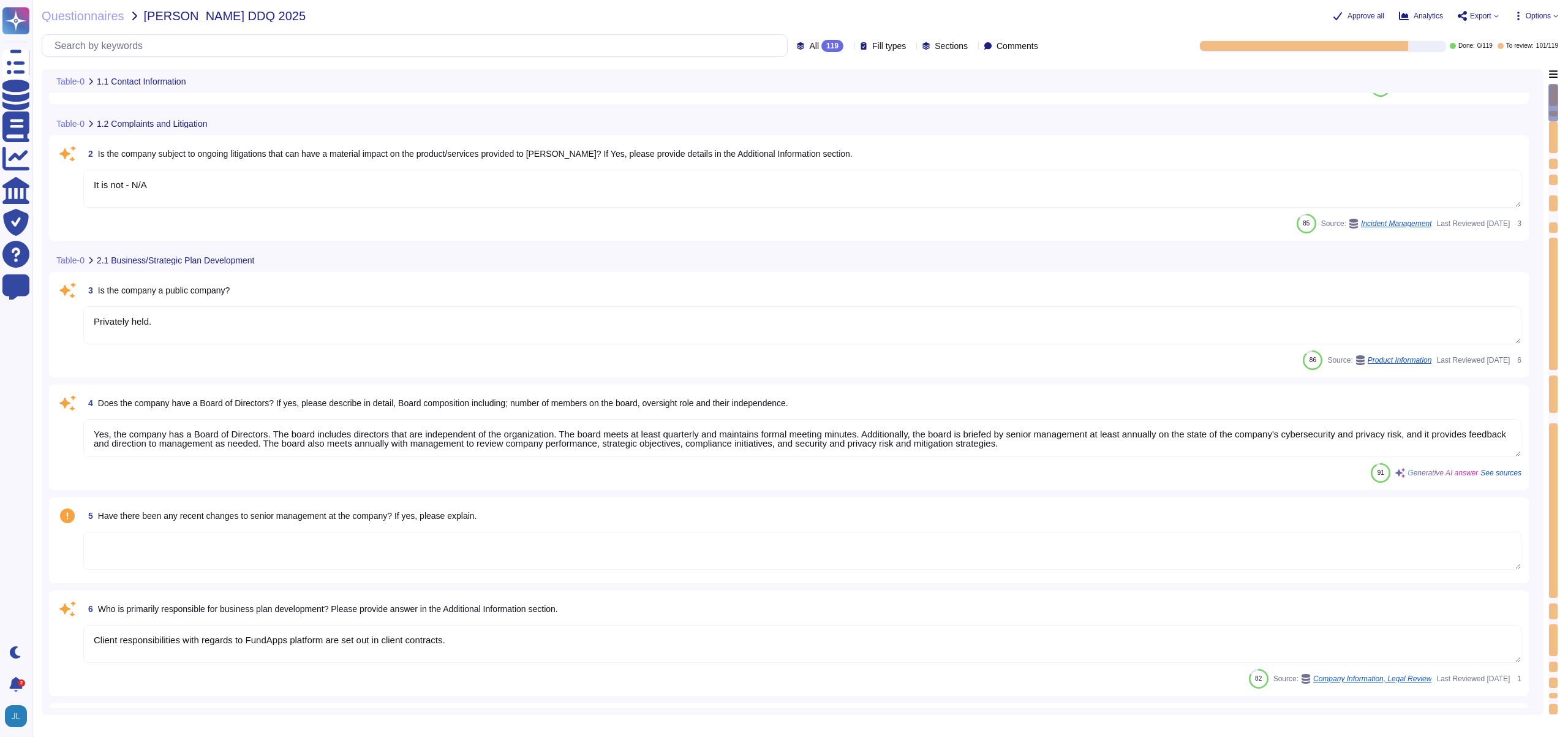
click at [449, 555] on textarea at bounding box center [802, 551] width 1439 height 38
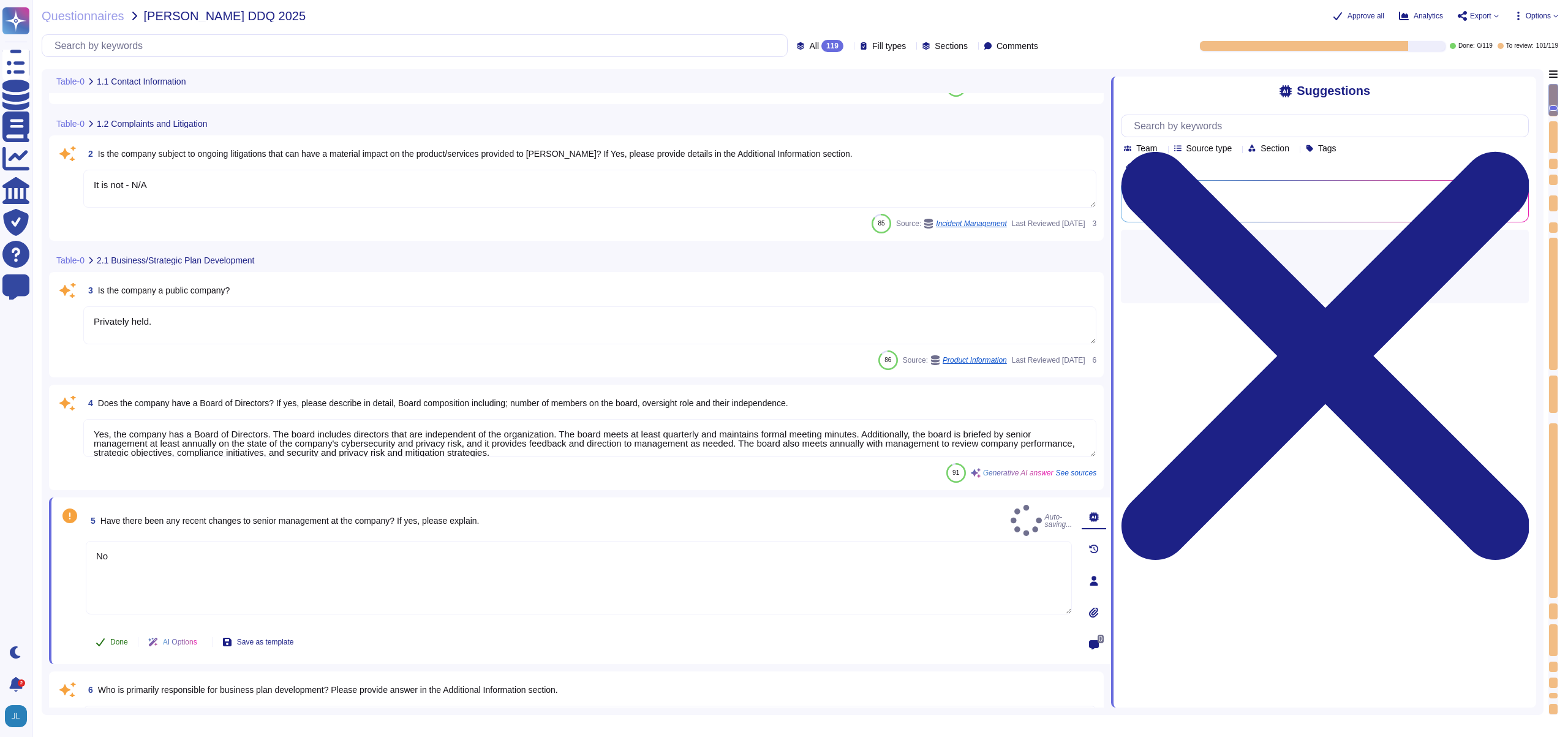
type textarea "No"
click at [105, 643] on icon at bounding box center [100, 642] width 9 height 9
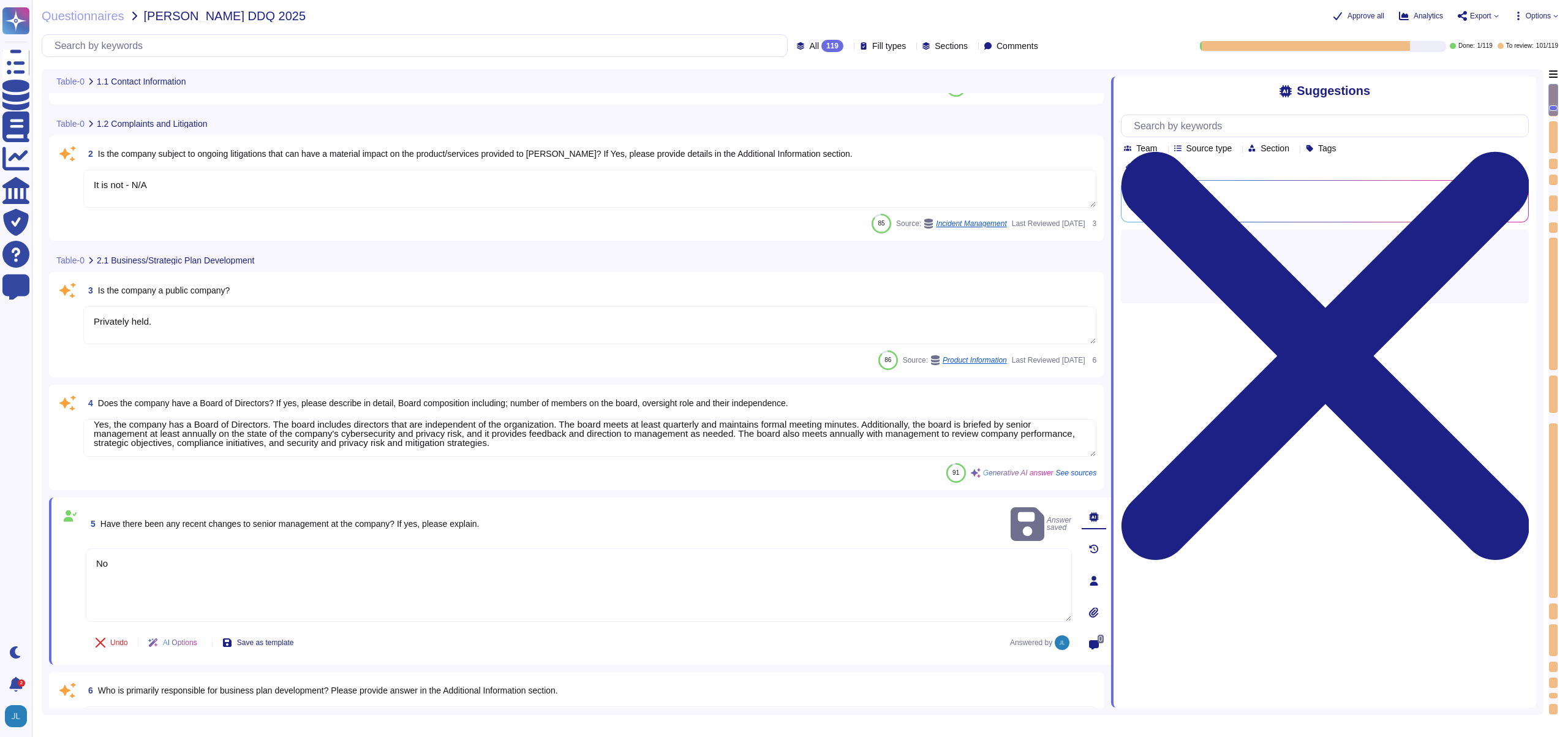
scroll to position [10, 0]
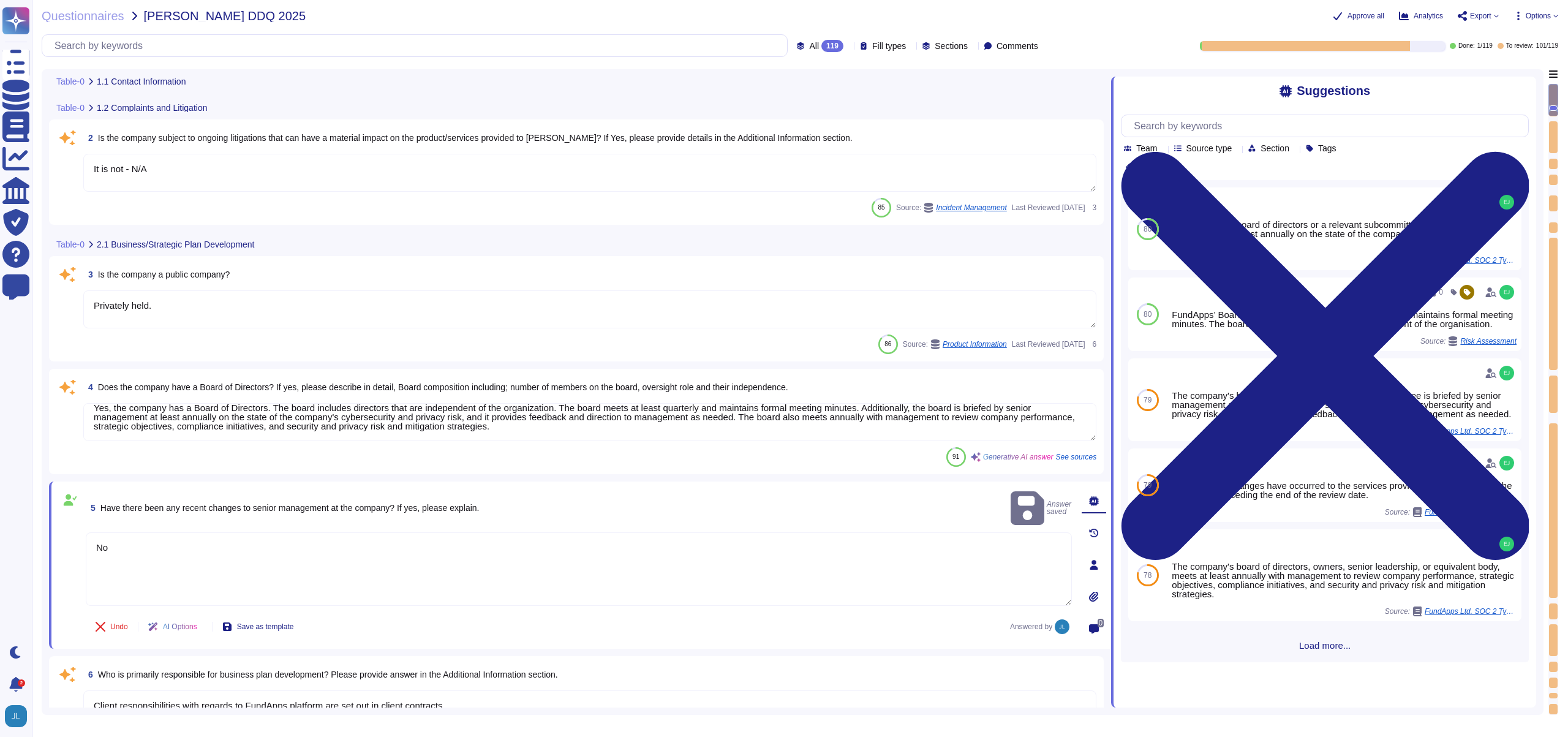
type textarea "FundApps mandates a third-party financial auditor to review its financial state…"
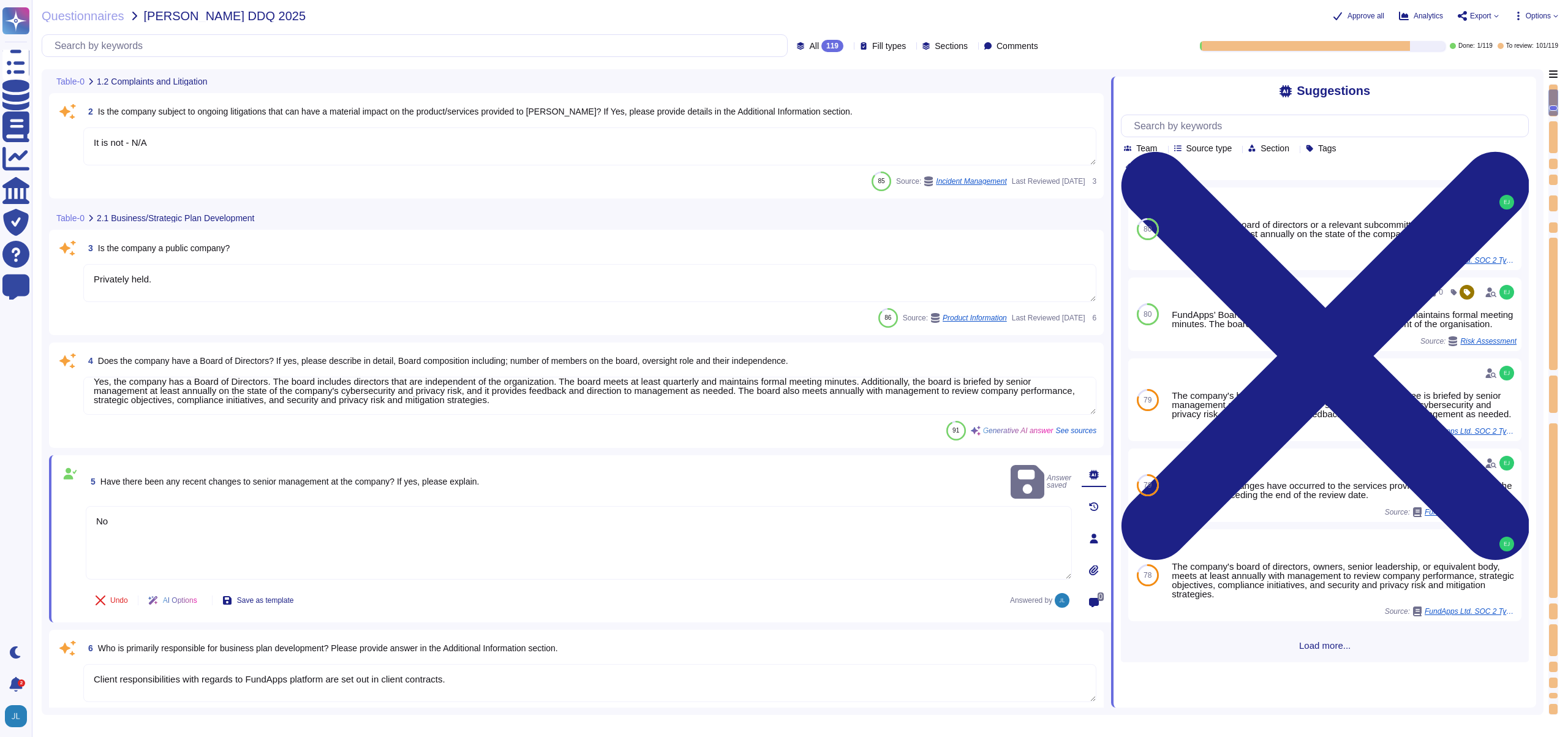
scroll to position [130, 0]
click at [725, 376] on textarea "Yes, the company has a Board of Directors. The board includes directors that ar…" at bounding box center [589, 395] width 1014 height 38
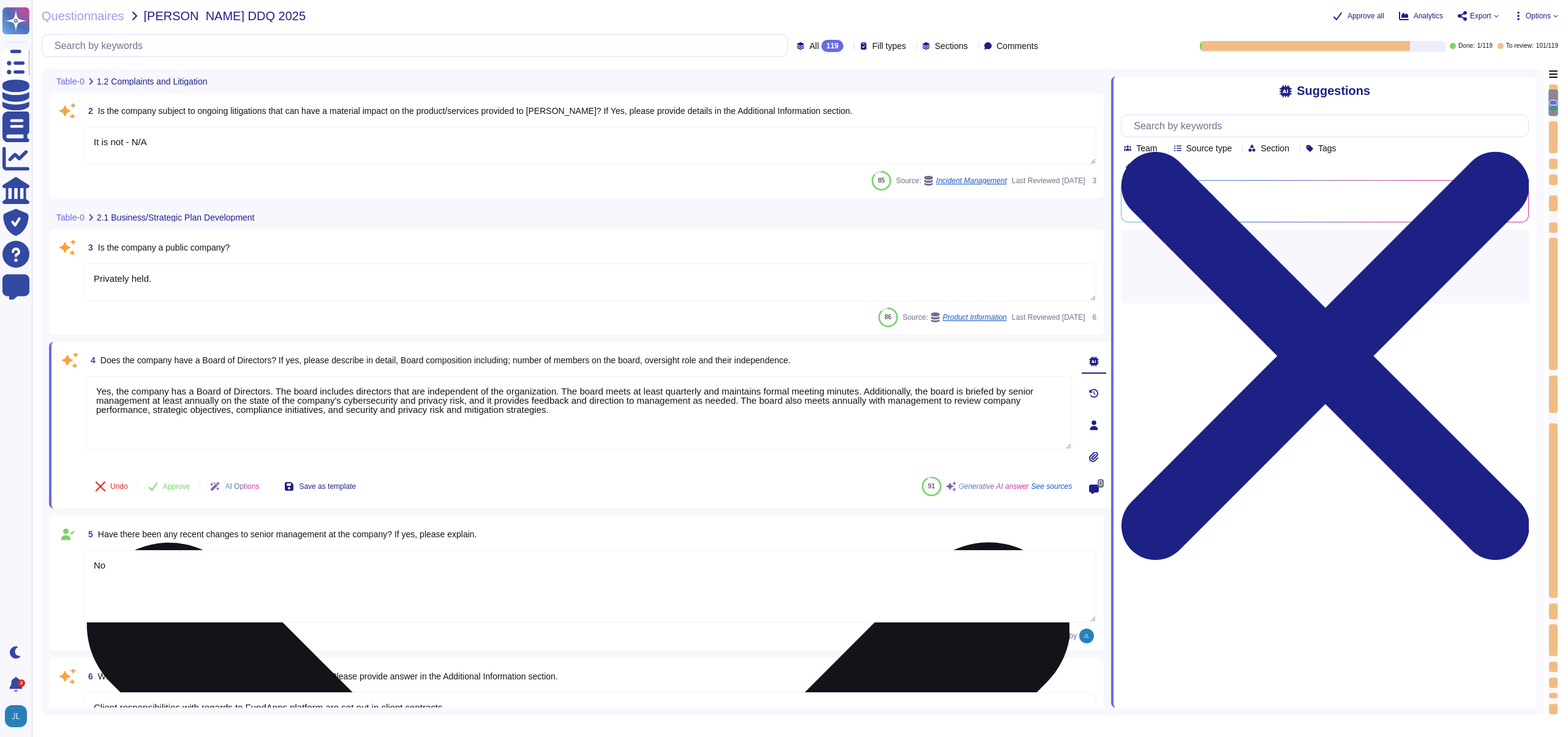
scroll to position [0, 0]
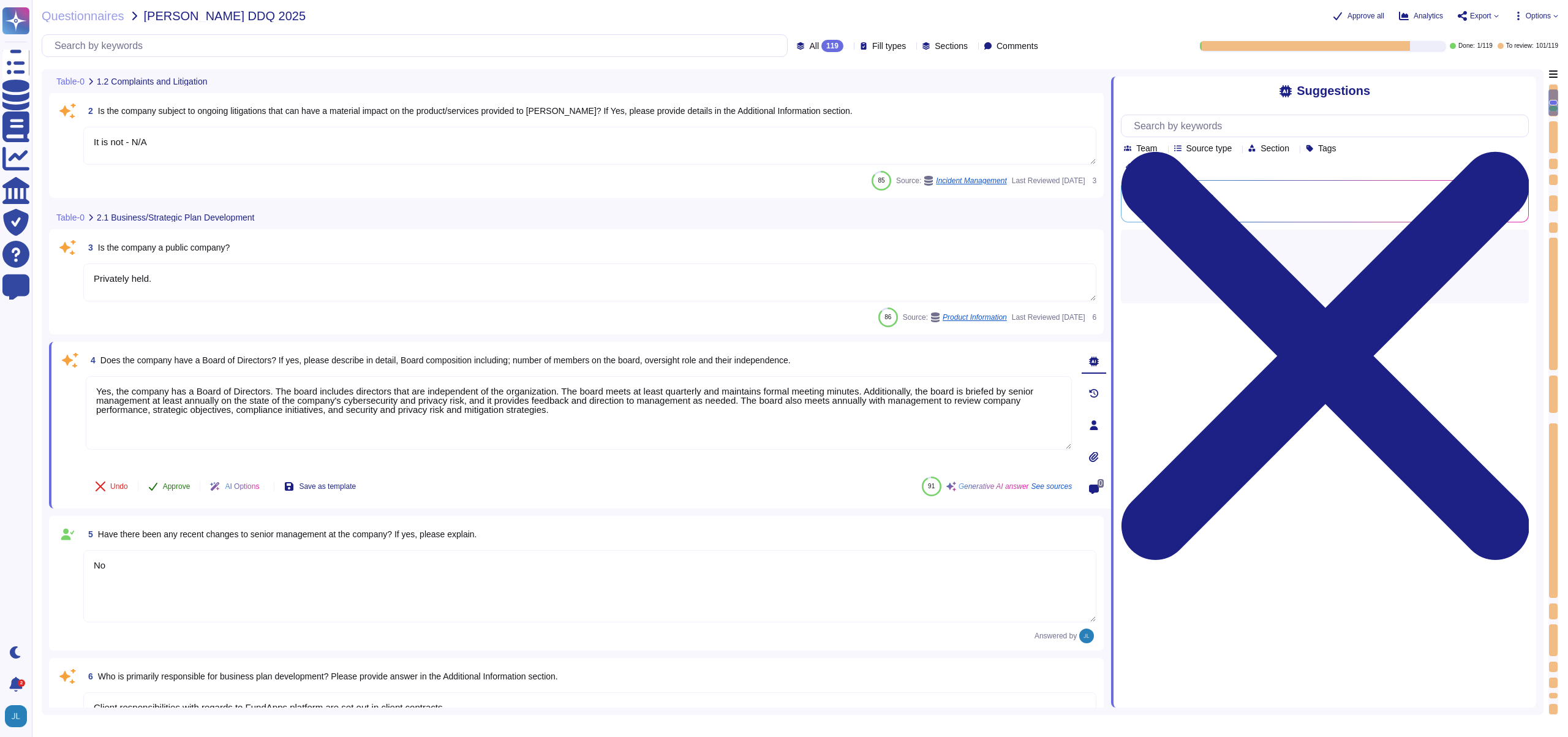
click at [176, 485] on span "Approve" at bounding box center [177, 486] width 27 height 8
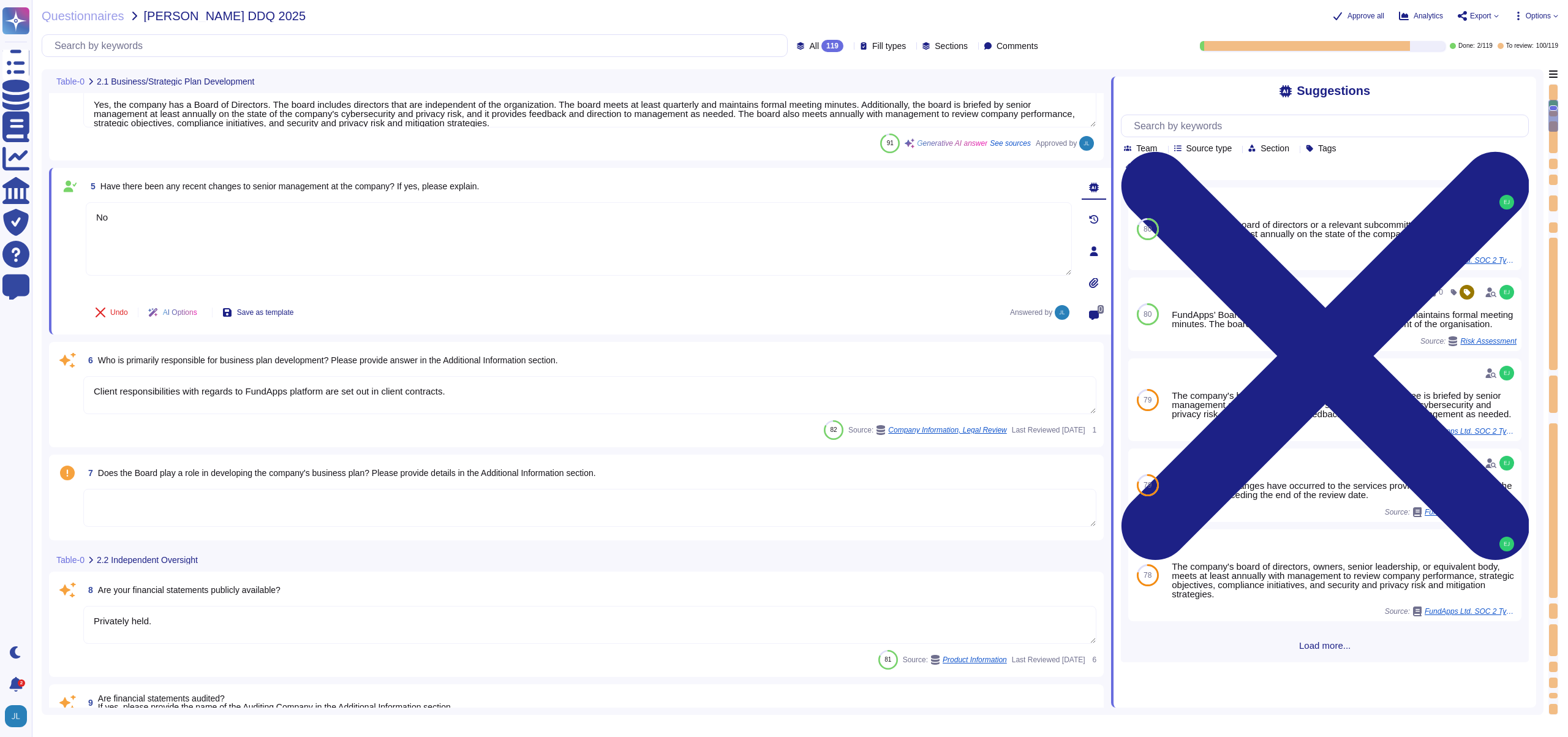
type textarea "FundApps mandates a third-party financial auditor to review its financial state…"
type textarea "FundApps has a team of compliance professionals who monitor existing and upcomi…"
type textarea "FundApps utilizes subservice organizations to perform certain functions, includ…"
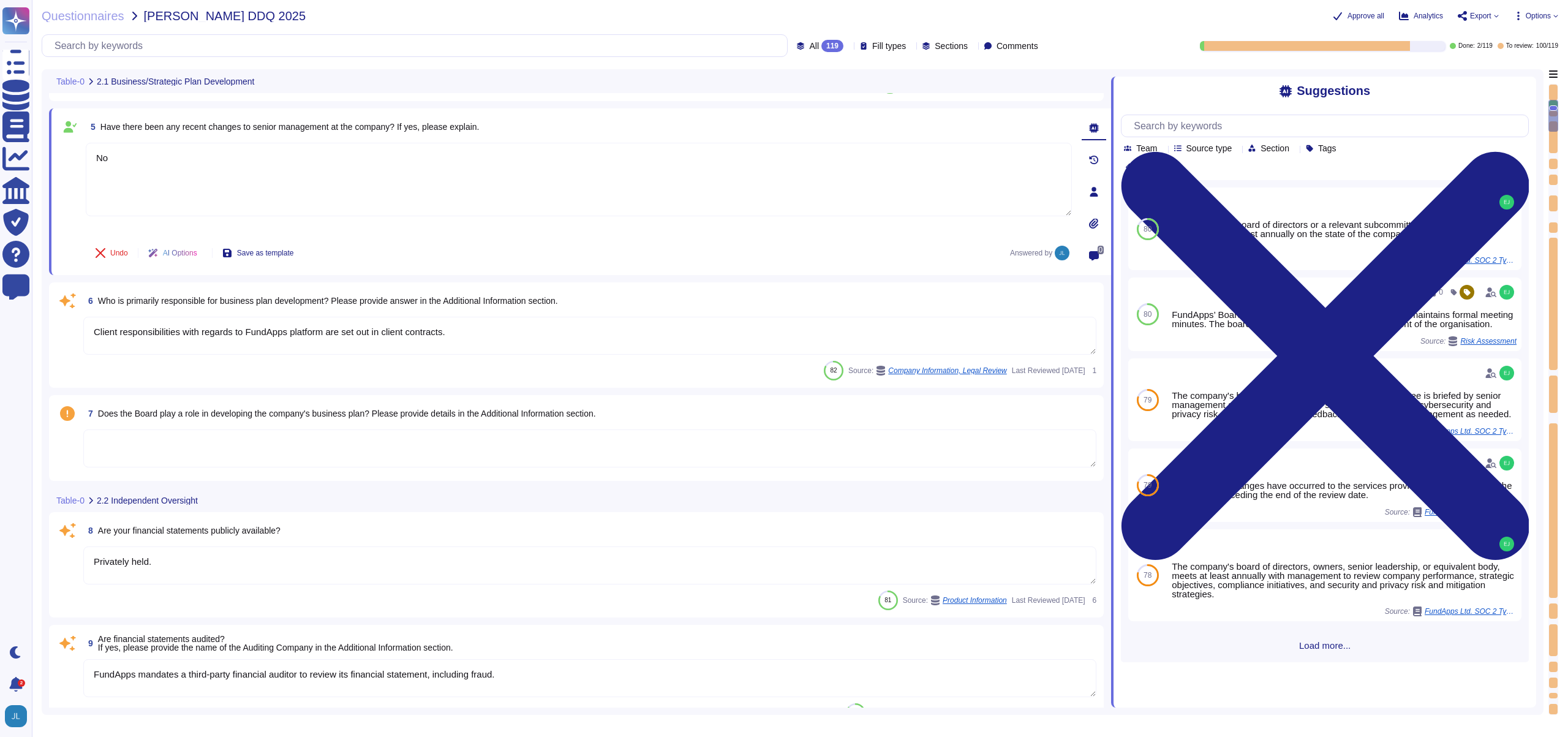
scroll to position [472, 0]
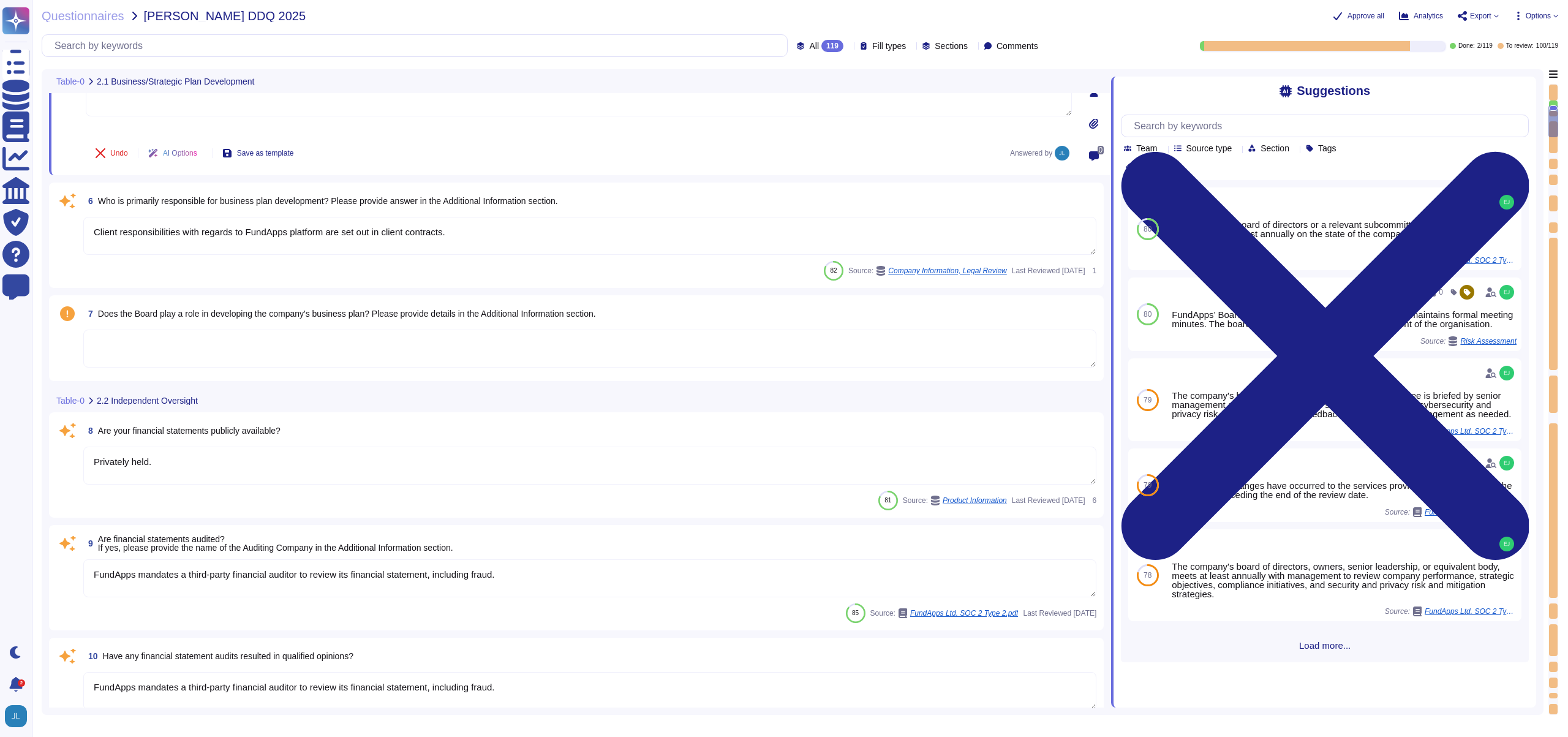
type textarea "Yes, the compliance plan and compliance program documentation have remained cur…"
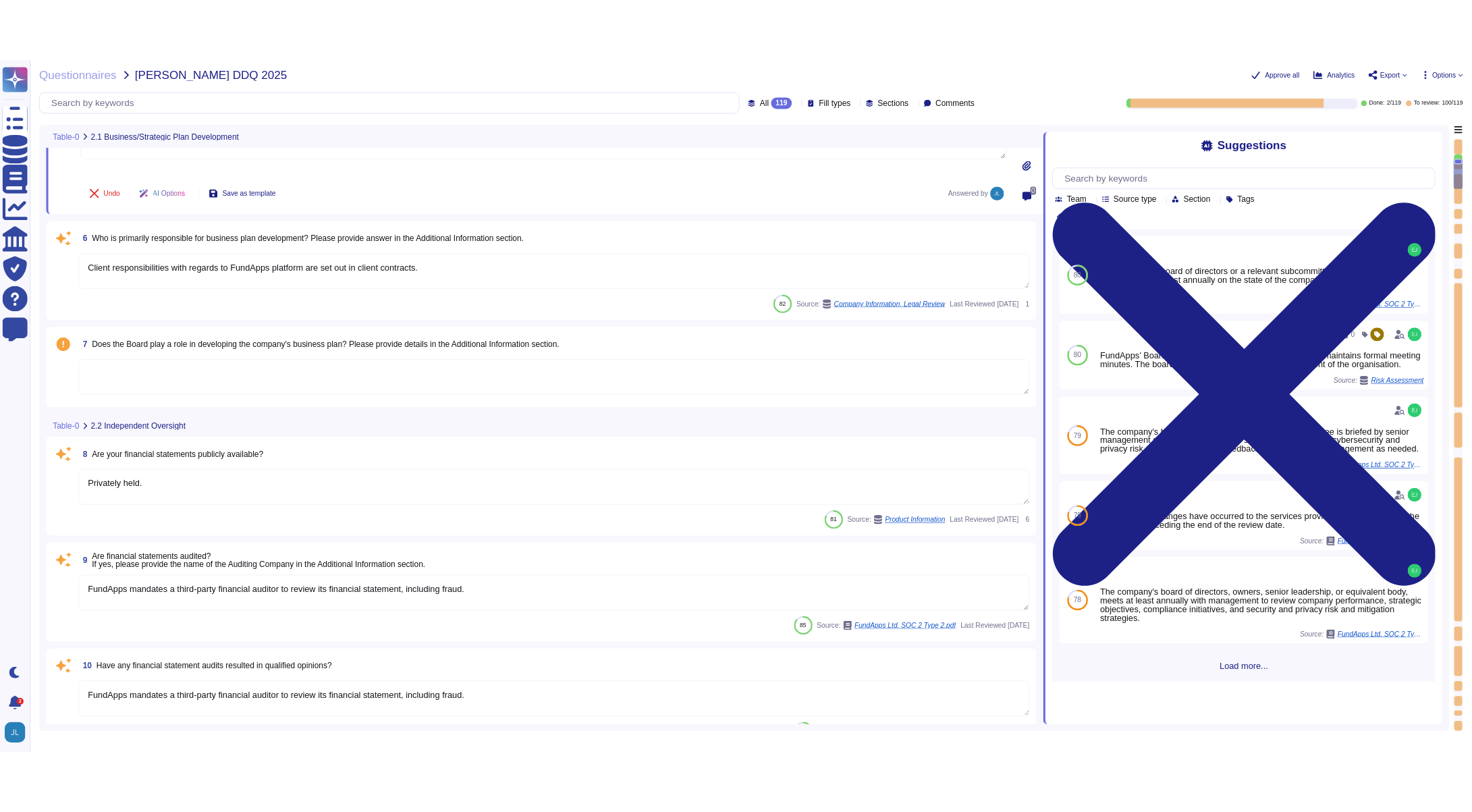
scroll to position [652, 0]
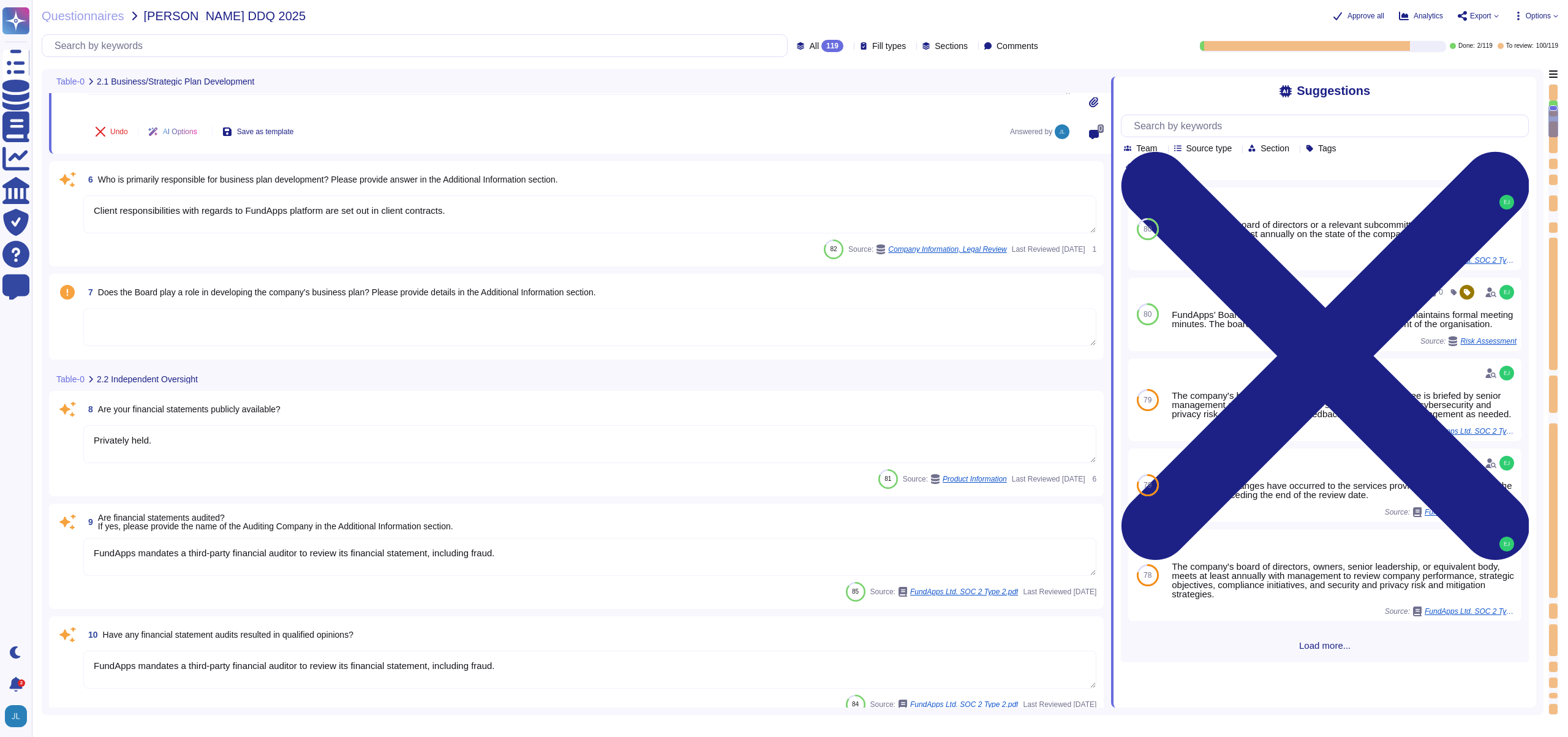
click at [297, 442] on textarea "Privately held." at bounding box center [589, 444] width 1014 height 38
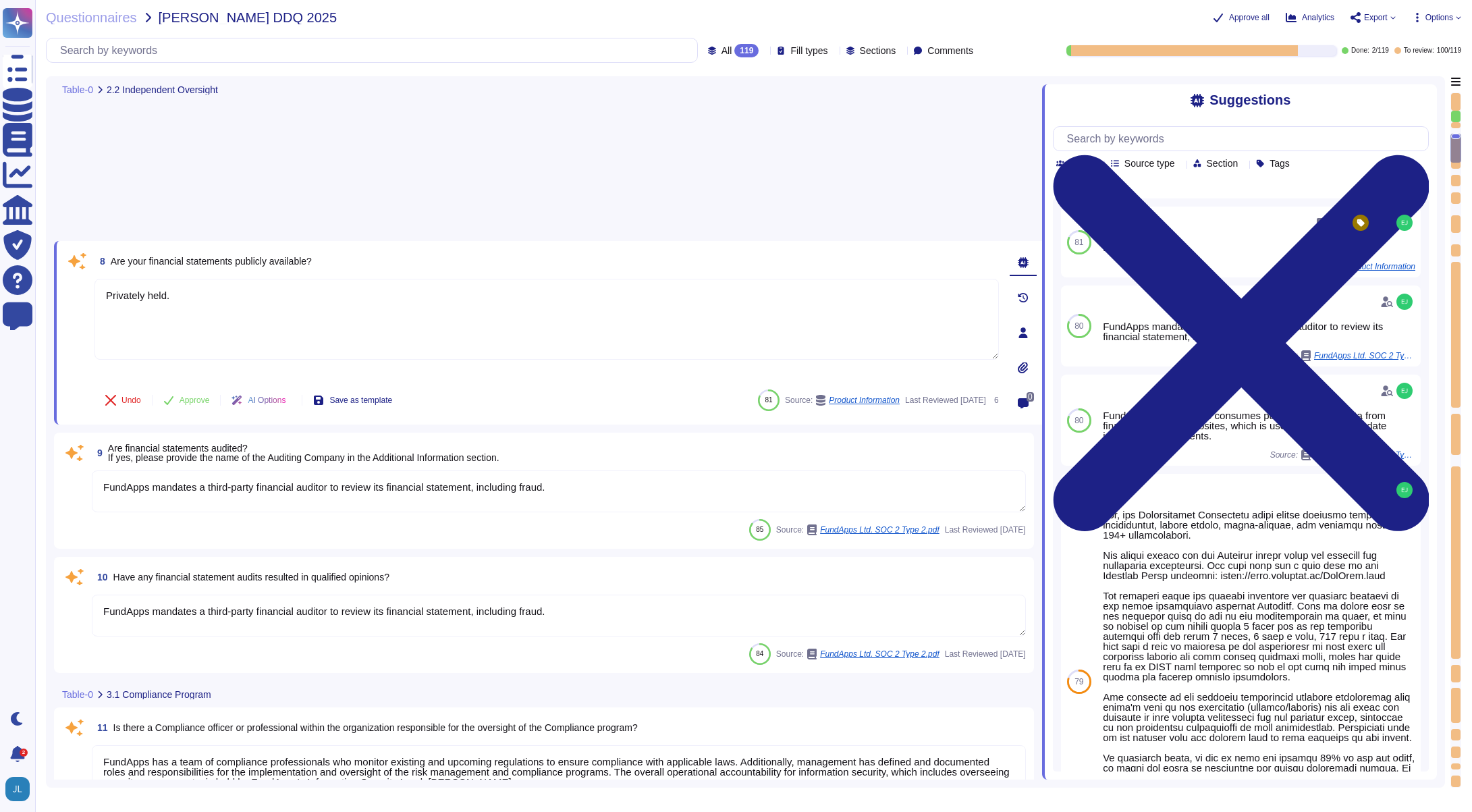
type textarea "Yes, the compliance plan and compliance program documentation have remained cur…"
type textarea "Yes, FundApps has a defined Code of Conduct, which is signed off annually by th…"
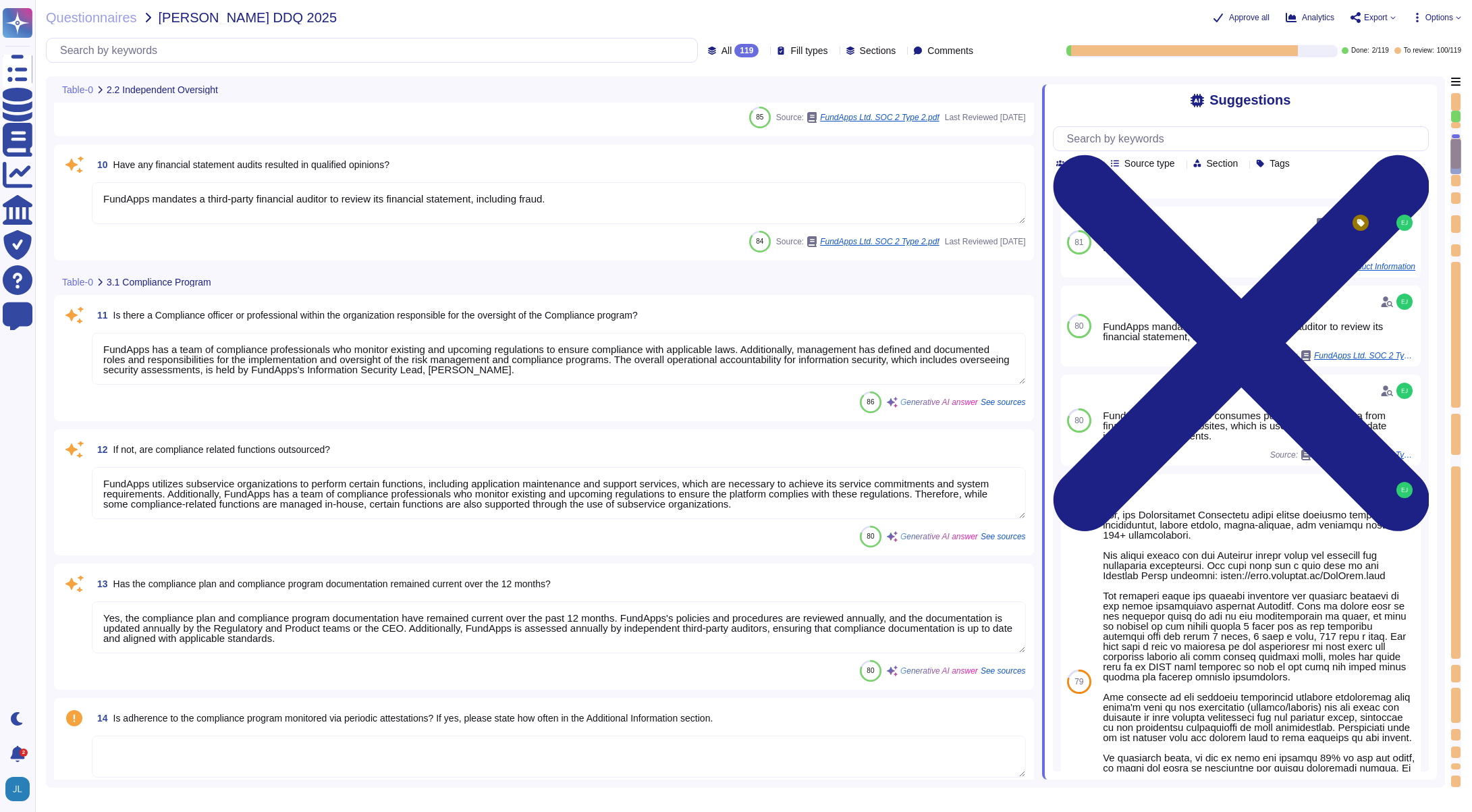
type textarea "FundApps has a defined Code of Conduct, which is signed off by the CEO. This Co…"
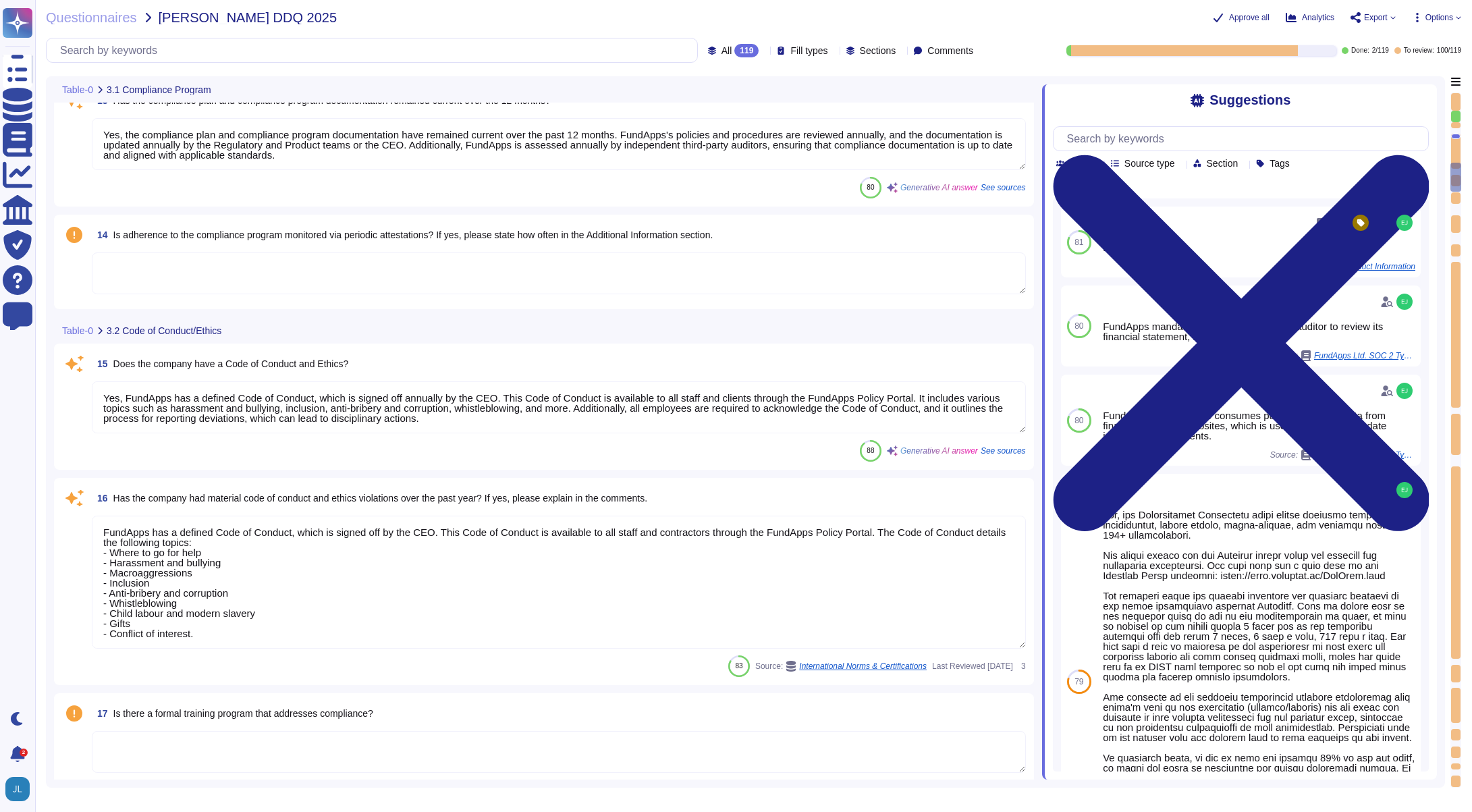
type textarea "All new employees receive security training, and existing employees undergo ann…"
type textarea "Yes, FundApps has a whistleblowing policy, which is detailed in the Code of Con…"
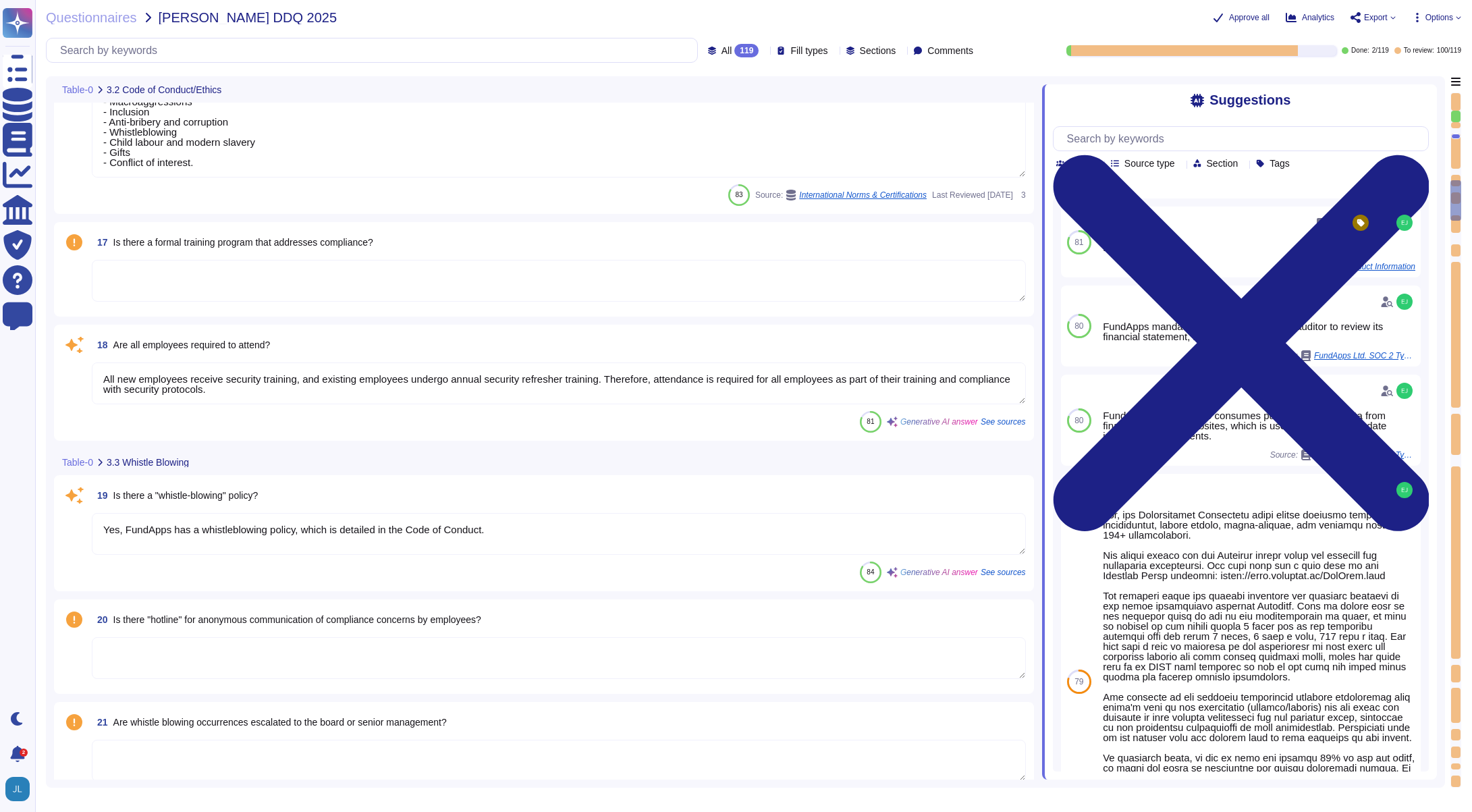
type textarea "FundApps's legal team regularly reviews all applicable laws to ensure complianc…"
type textarea "It is not - N/A"
type textarea "FundApps's Code of Conduct includes a section on Conflict of Interest. However,…"
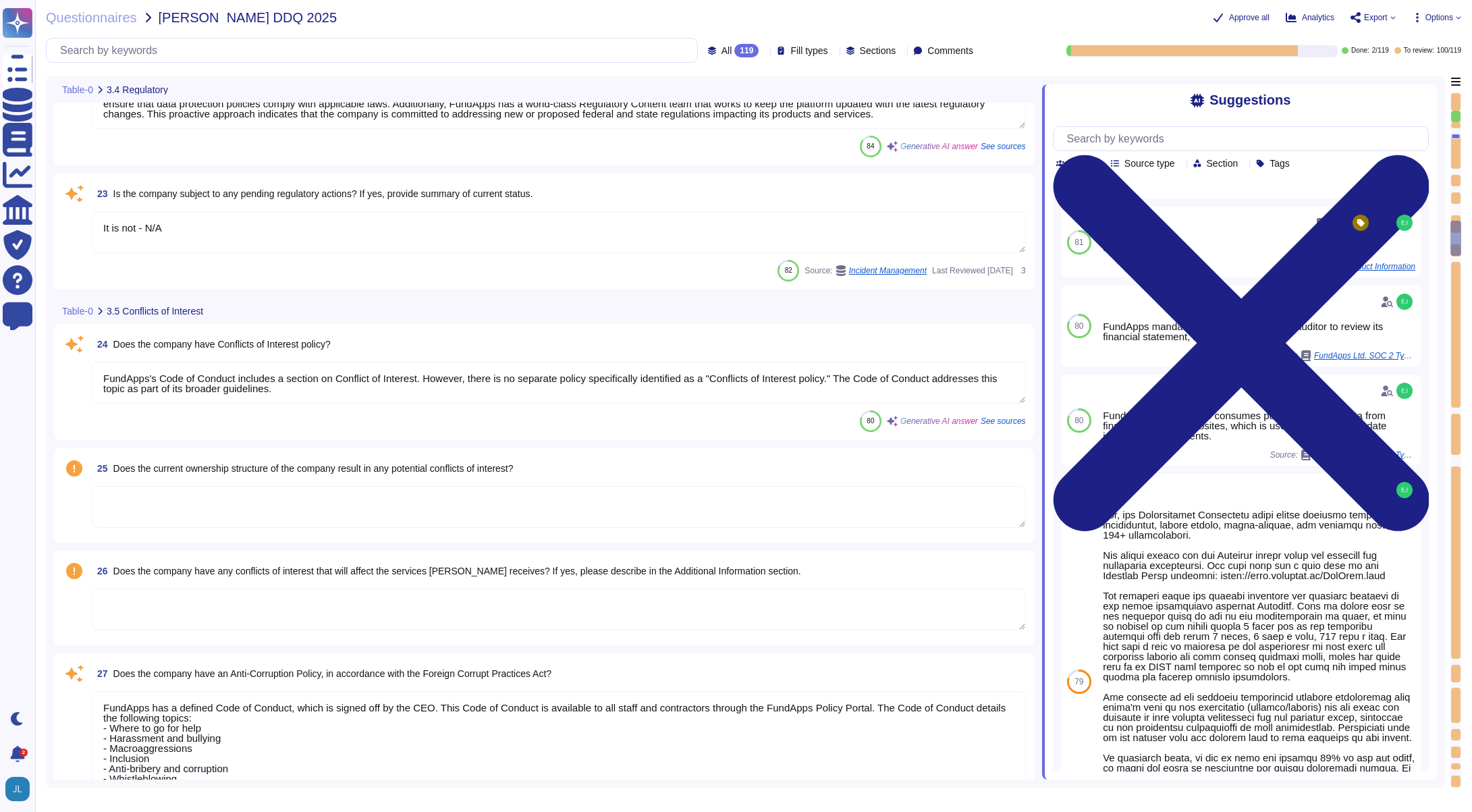
type textarea "FundApps has a defined Code of Conduct, which is signed off by the CEO. This Co…"
type textarea "Yes, the company has procedures in place to allow reporting of any misconduct, …"
type textarea "Yes, there is a Risk Management function within the organization. FundApps has …"
type textarea "Yes, risk assessments are performed by the organization. Additional Information…"
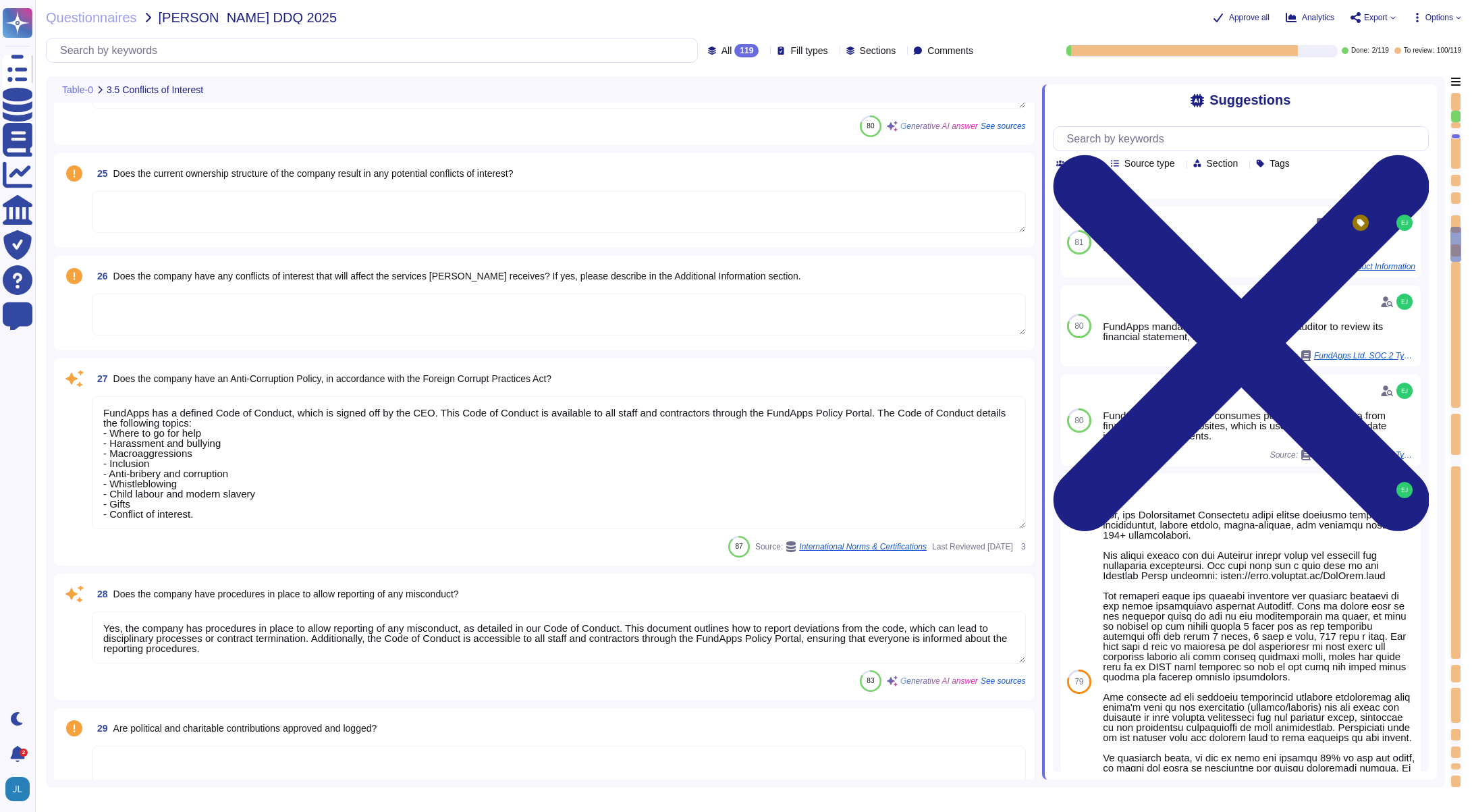
type textarea "Yes, we have an internal audit programme that is structured based on the ISO270…"
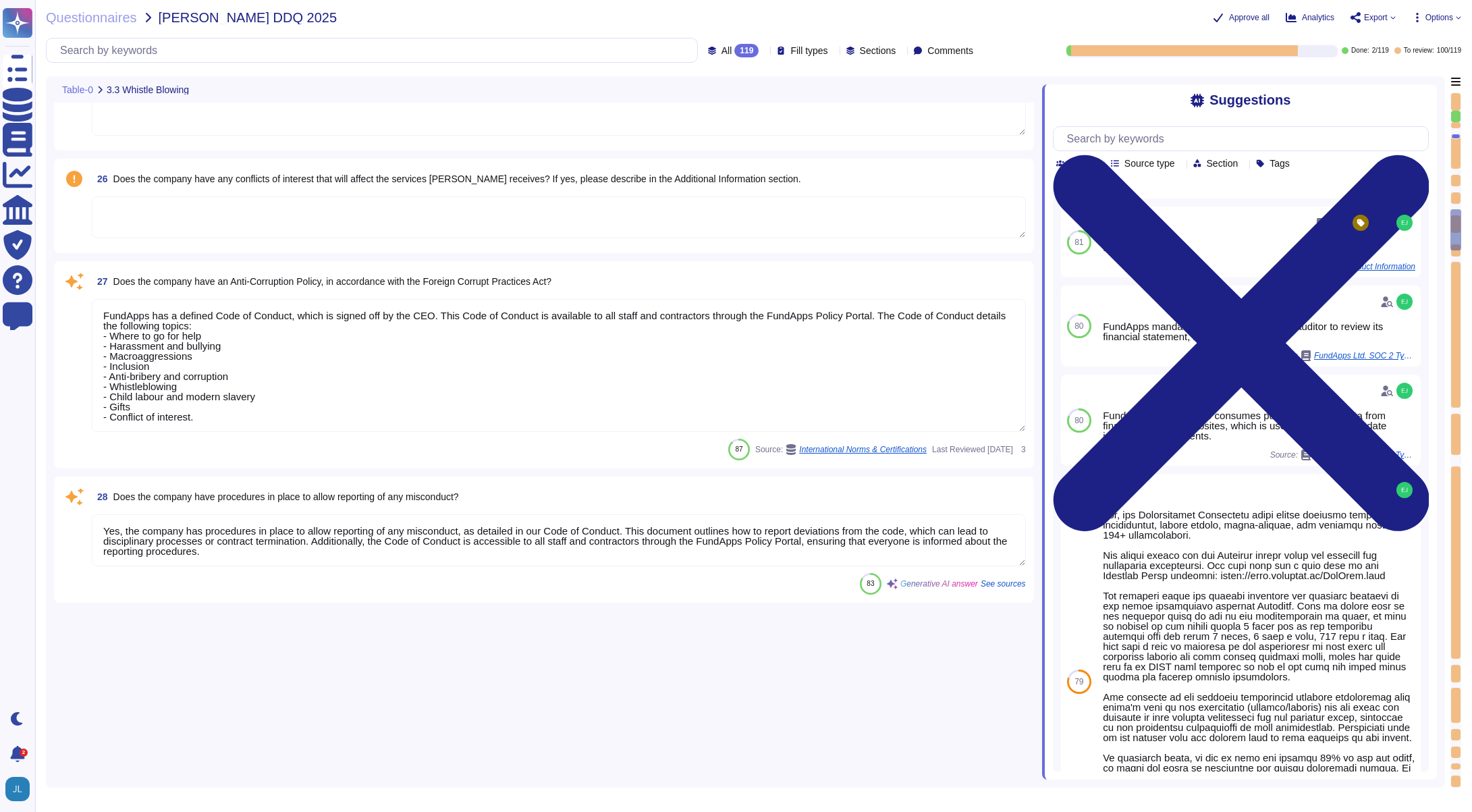
type textarea "Yes, FundApps has a whistleblowing policy, which is detailed in the Code of Con…"
type textarea "FundApps's legal team regularly reviews all applicable laws to ensure complianc…"
type textarea "It is not - N/A"
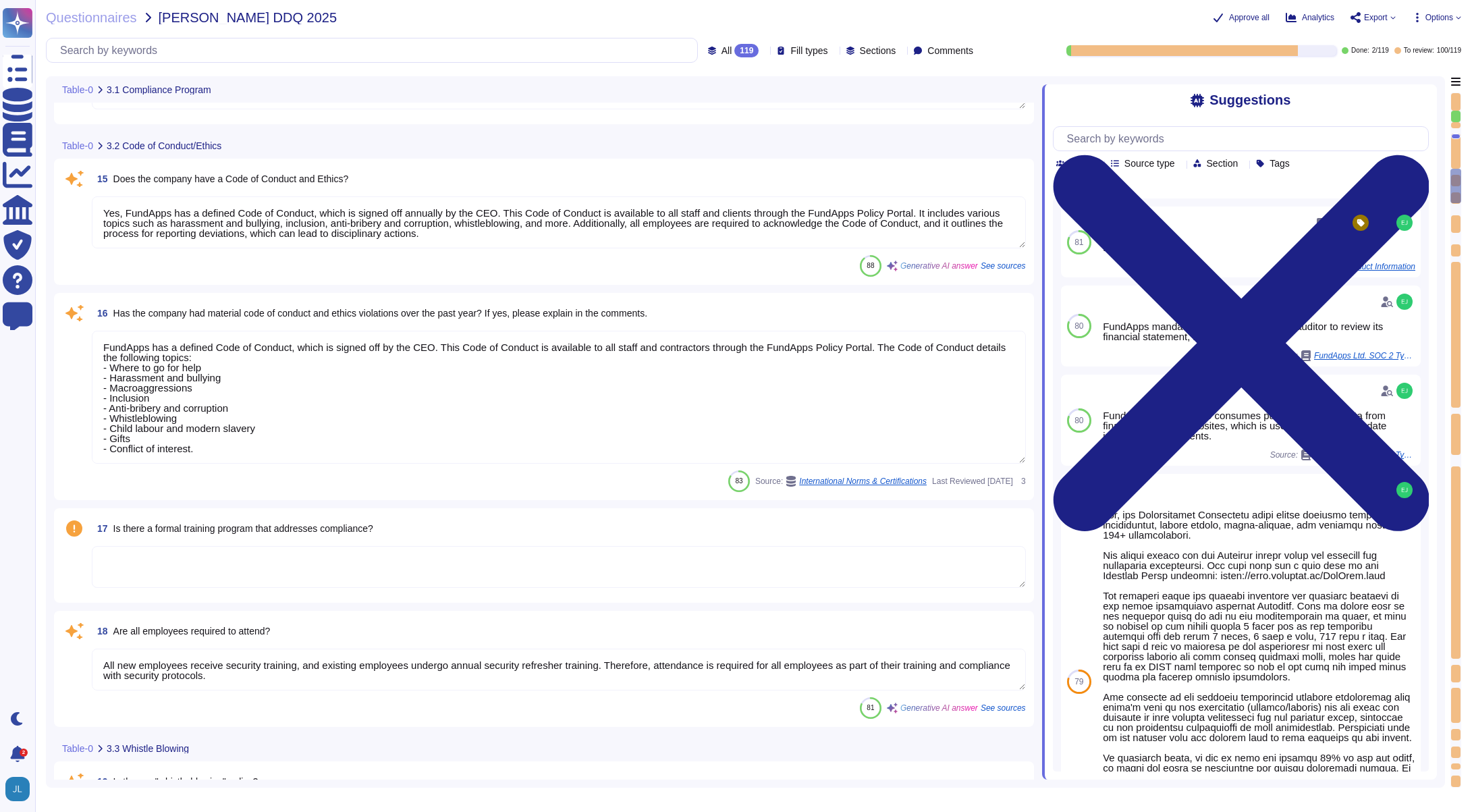
type textarea "FundApps utilizes subservice organizations to perform certain functions, includ…"
type textarea "Yes, the compliance plan and compliance program documentation have remained cur…"
type textarea "Yes, FundApps has a defined Code of Conduct, which is signed off annually by th…"
type textarea "FundApps has a defined Code of Conduct, which is signed off by the CEO. This Co…"
type textarea "All new employees receive security training, and existing employees undergo ann…"
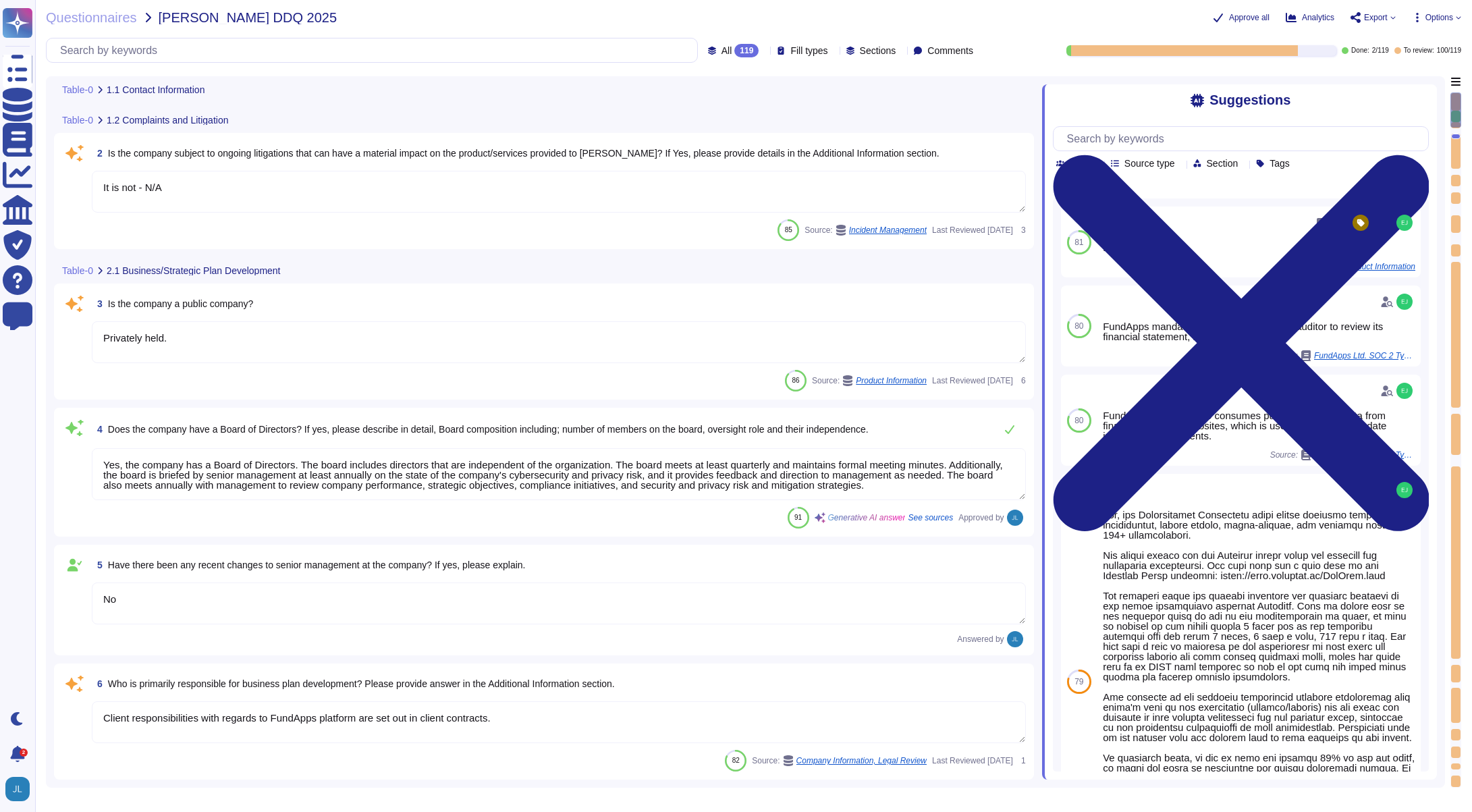
type textarea "Yes, each client has a defined Client Service Manager who coordinates all commu…"
type textarea "It is not - N/A"
type textarea "Privately held."
type textarea "Yes, the company has a Board of Directors. The board includes directors that ar…"
type textarea "No"
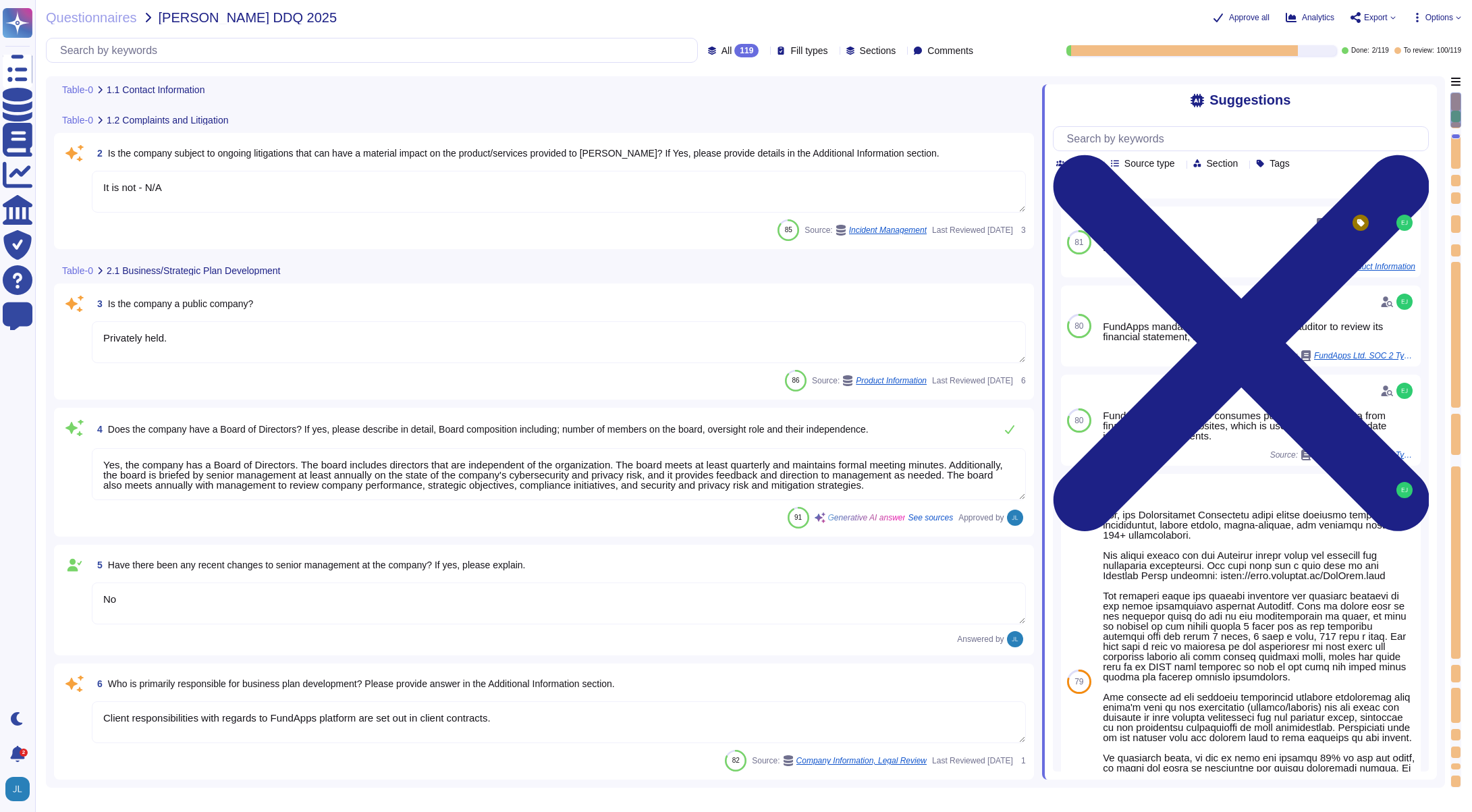
type textarea "Client responsibilities with regards to FundApps platform are set out in client…"
type textarea "Privately held."
type textarea "FundApps mandates a third-party financial auditor to review its financial state…"
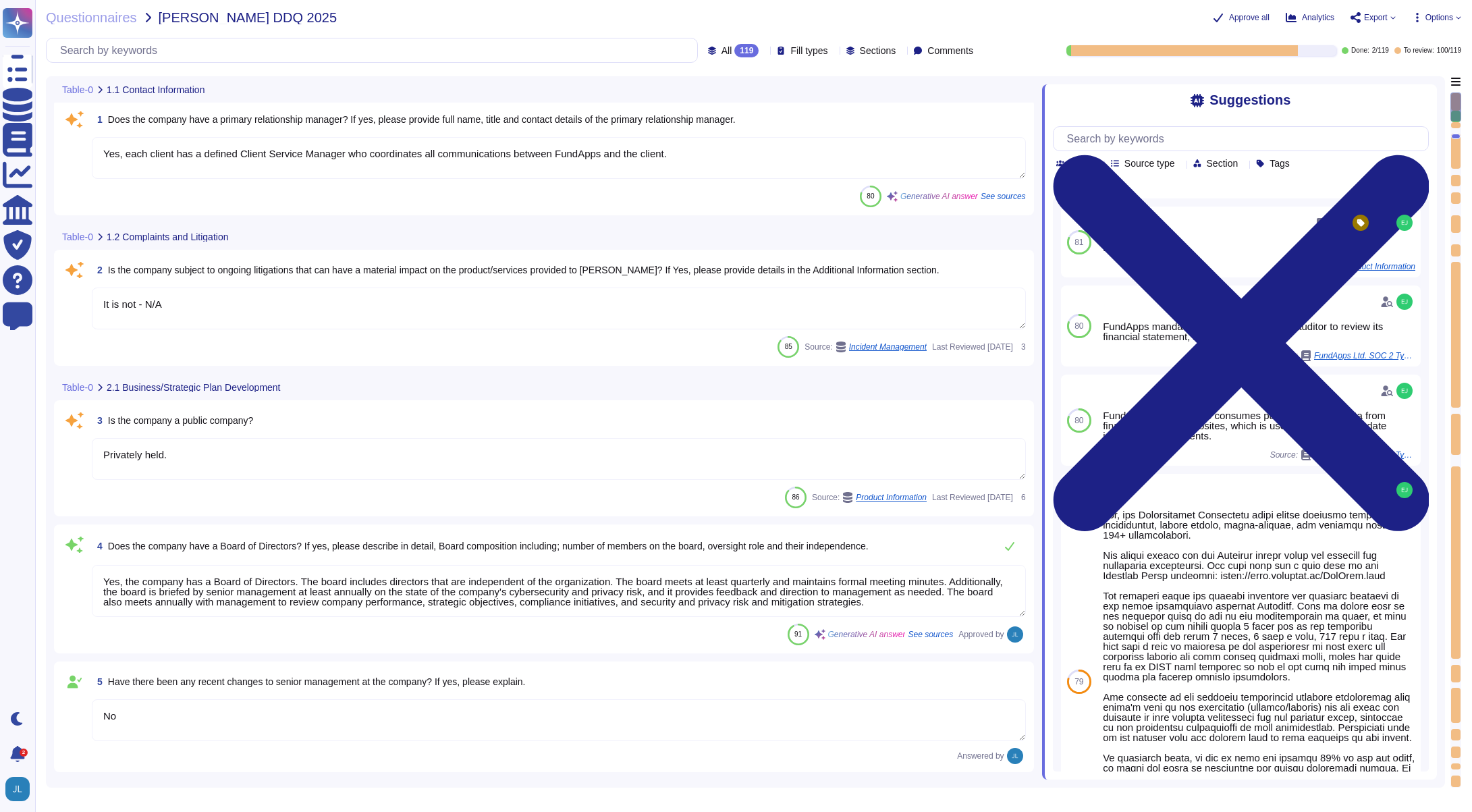
scroll to position [0, 0]
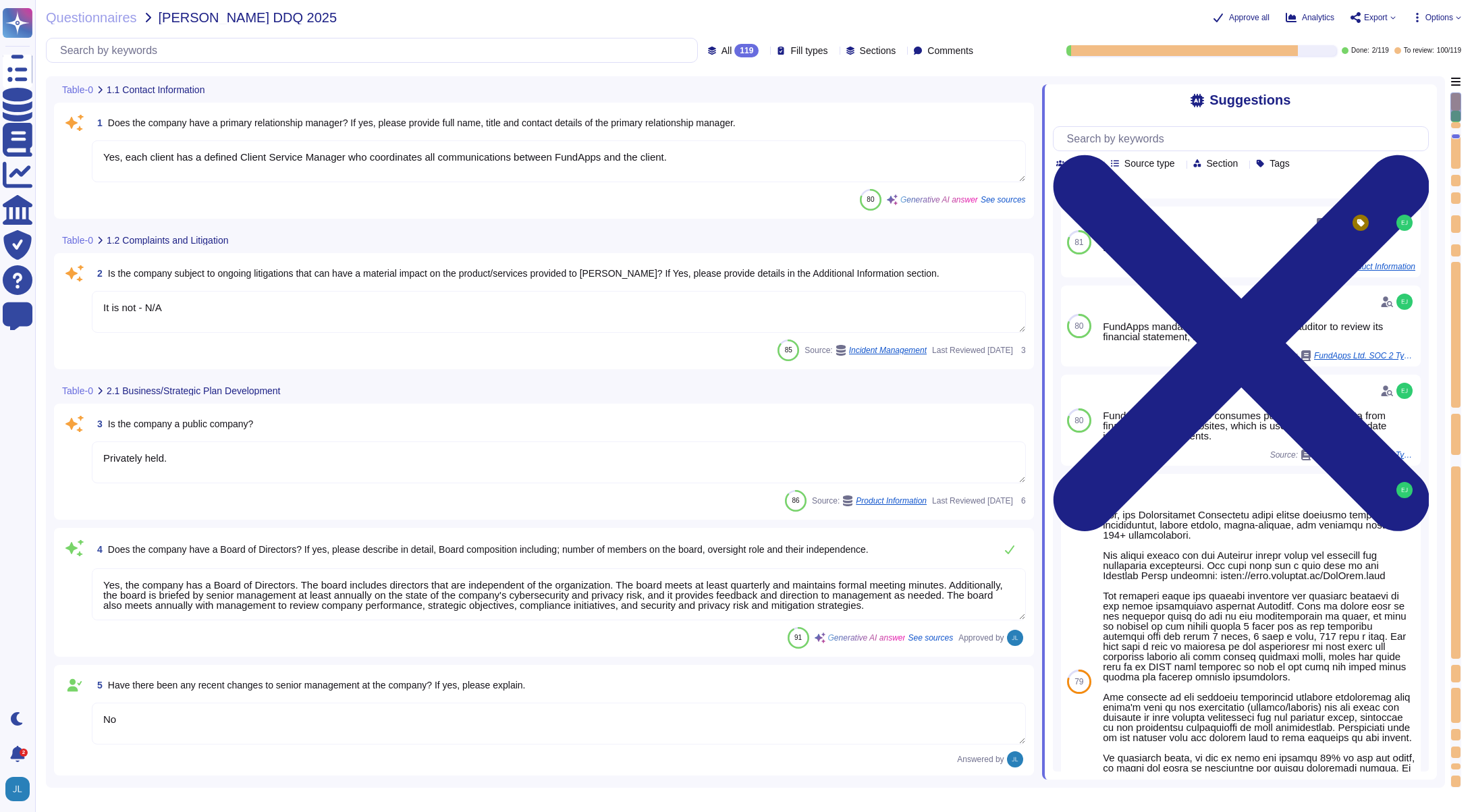
click at [209, 456] on textarea "Privately held." at bounding box center [558, 463] width 934 height 42
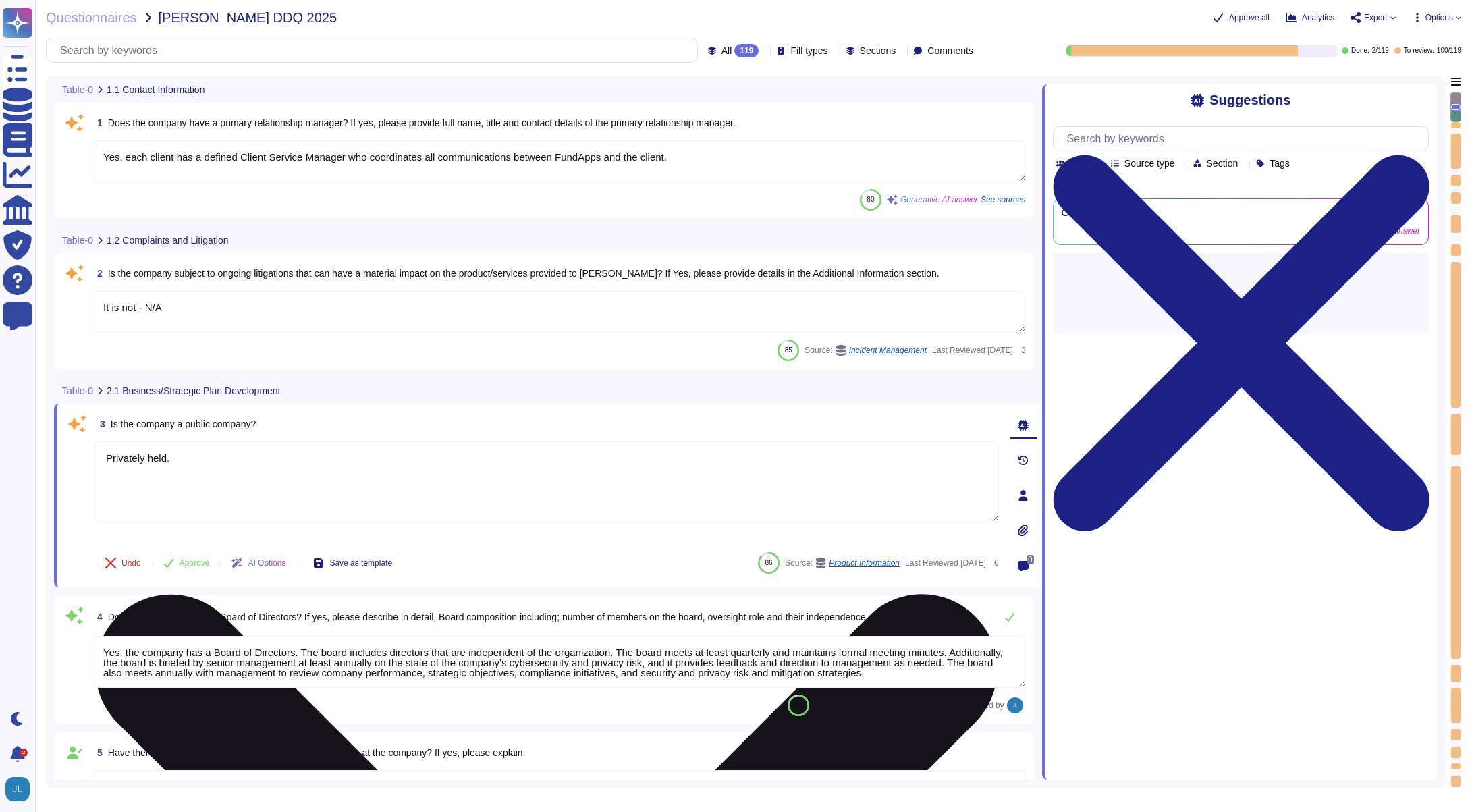
click at [209, 456] on textarea "Privately held." at bounding box center [547, 482] width 905 height 81
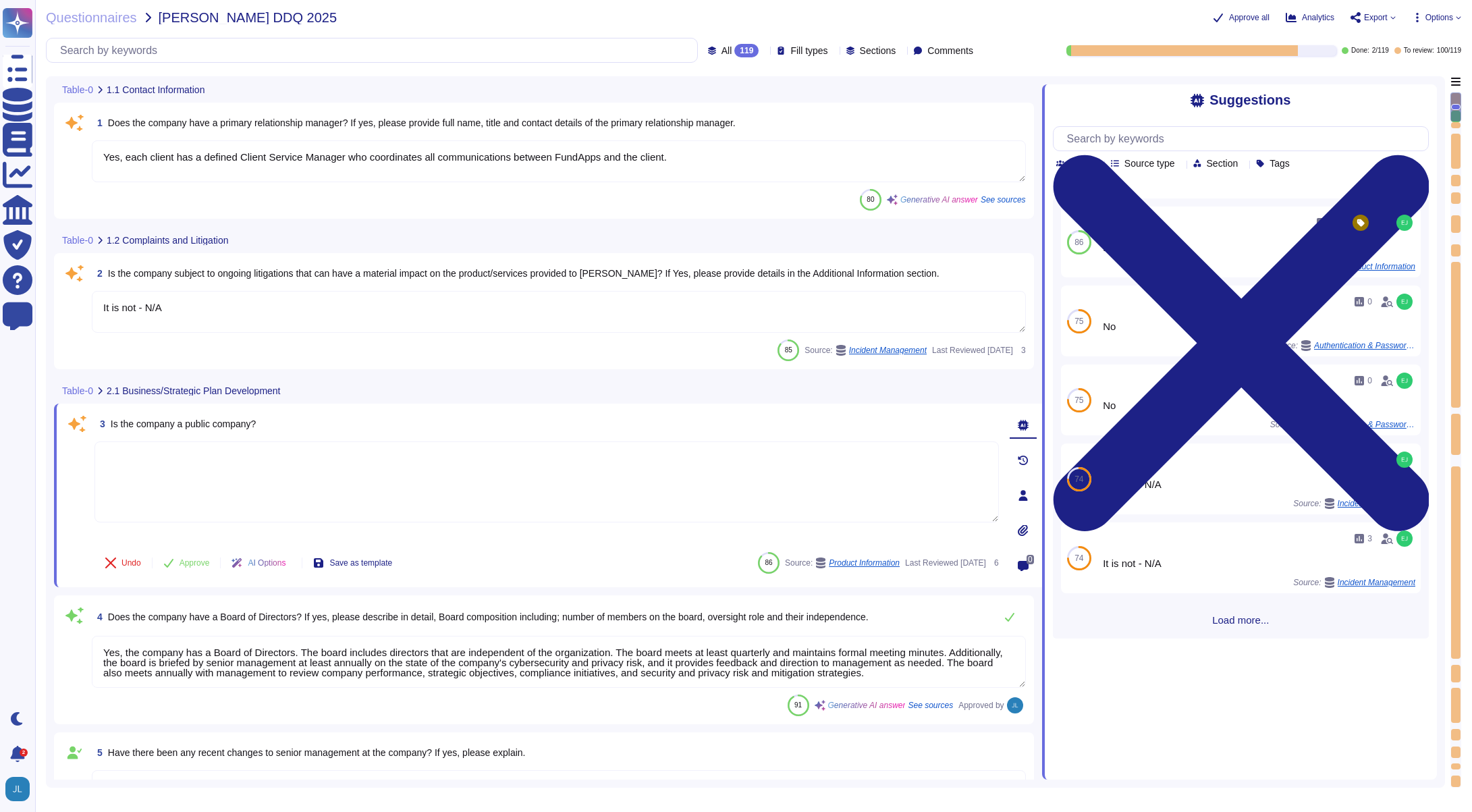
click at [269, 423] on div "3 Is the company a public company?" at bounding box center [547, 424] width 905 height 25
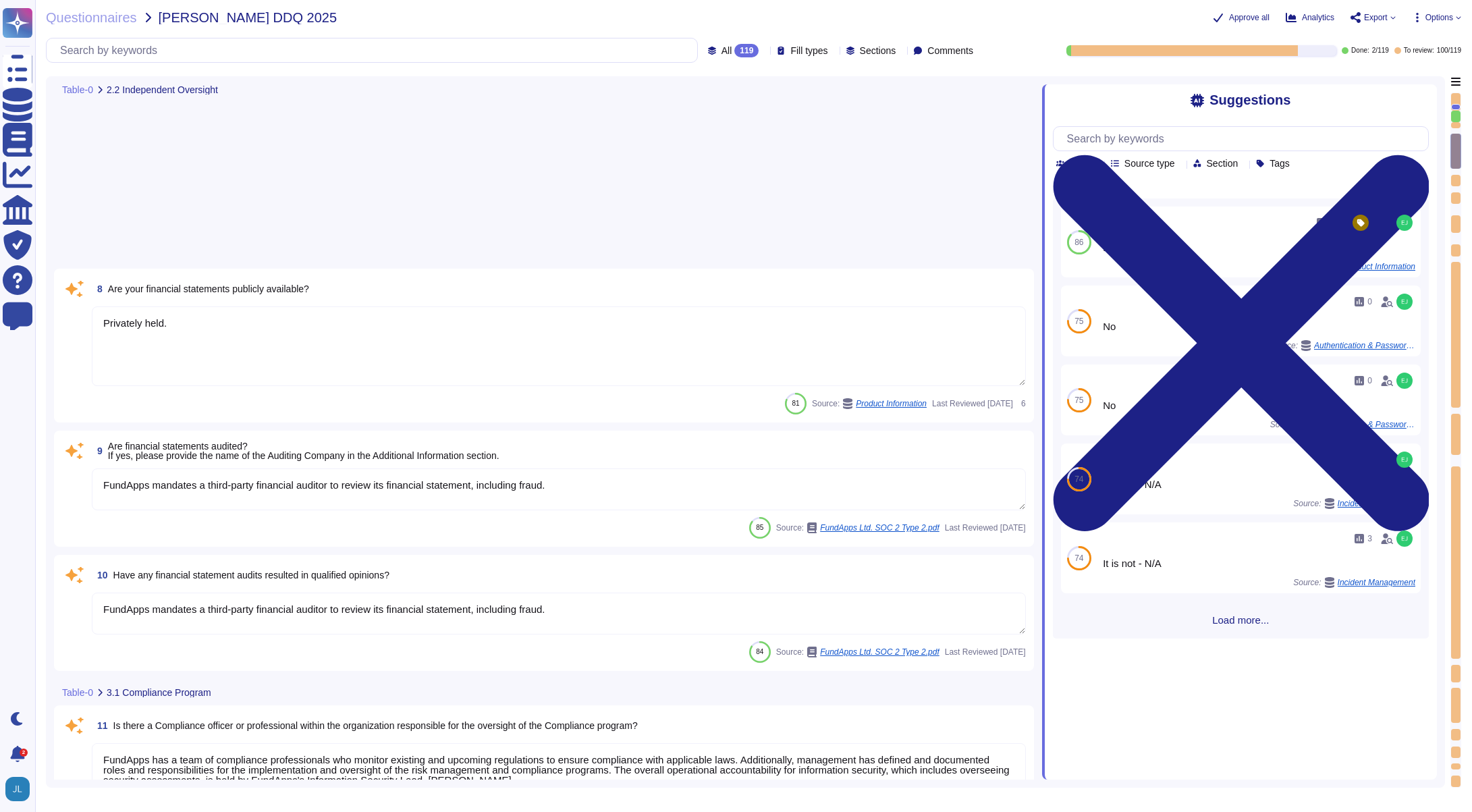
type textarea "FundApps mandates a third-party financial auditor to review its financial state…"
type textarea "FundApps has a team of compliance professionals who monitor existing and upcomi…"
type textarea "FundApps utilizes subservice organizations to perform certain functions, includ…"
type textarea "Yes, the compliance plan and compliance program documentation have remained cur…"
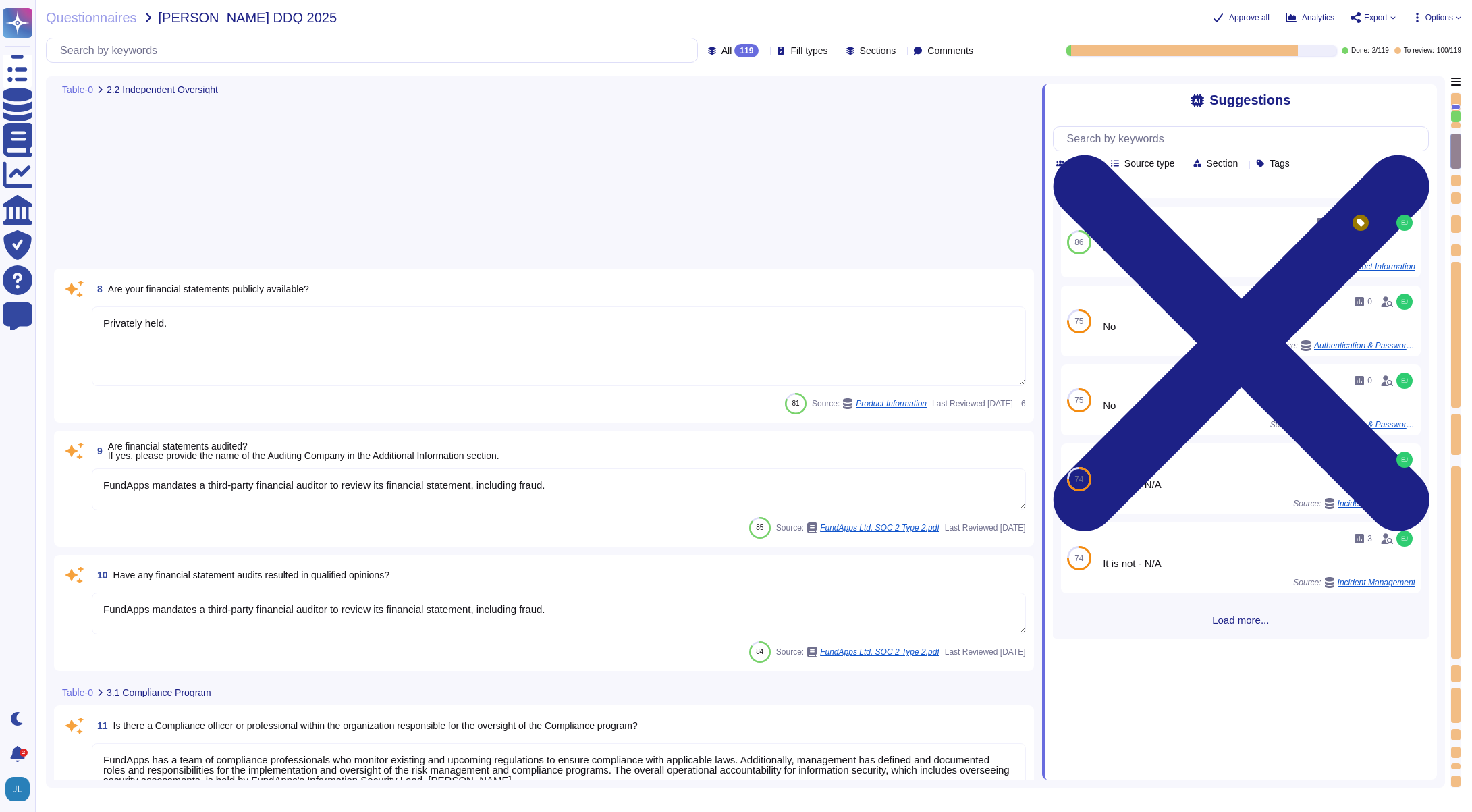
type textarea "Yes, FundApps has a defined Code of Conduct, which is signed off annually by th…"
type textarea "FundApps has a defined Code of Conduct, which is signed off by the CEO. This Co…"
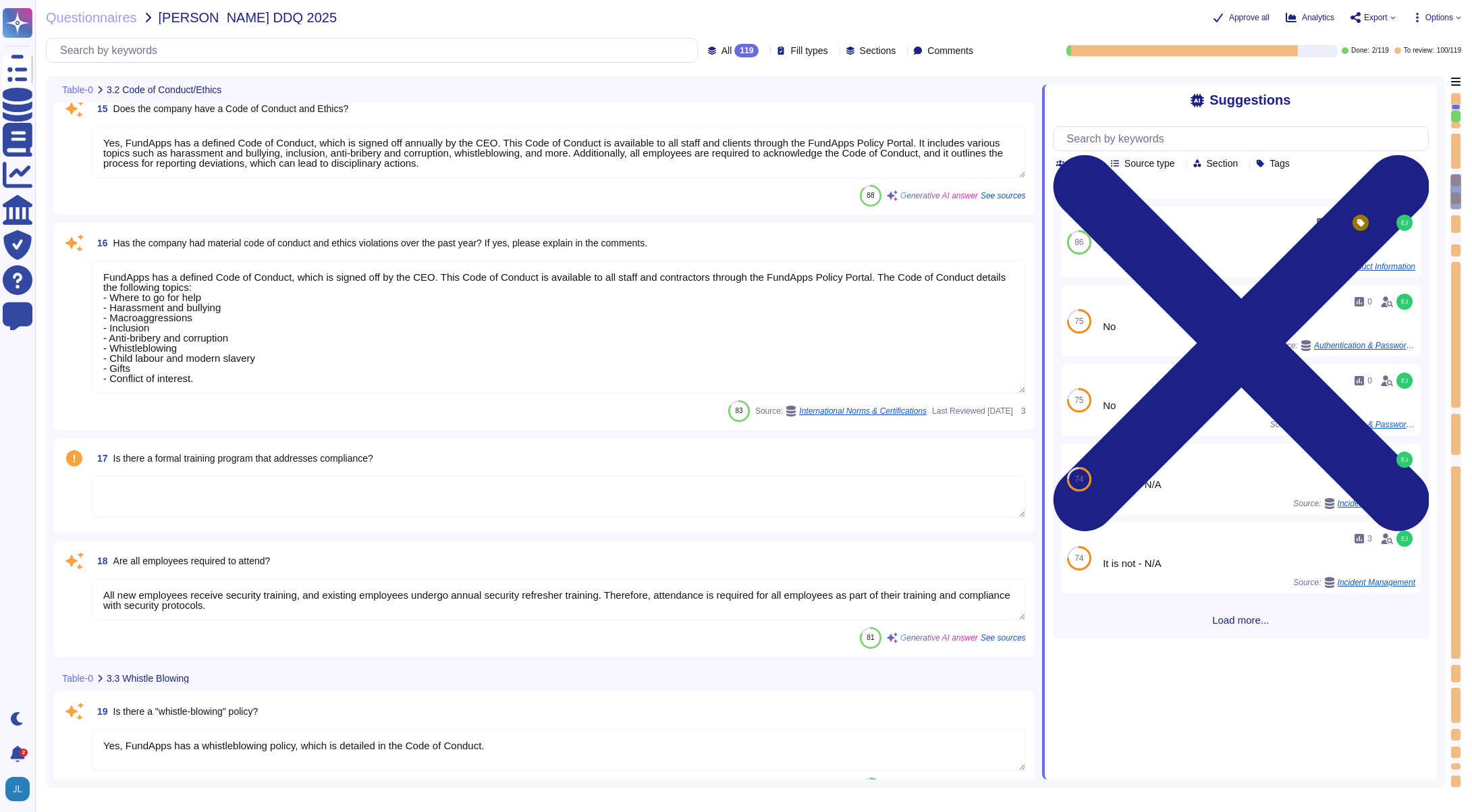
type textarea "All new employees receive security training, and existing employees undergo ann…"
type textarea "Yes, FundApps has a whistleblowing policy, which is detailed in the Code of Con…"
type textarea "FundApps's legal team regularly reviews all applicable laws to ensure complianc…"
type textarea "It is not - N/A"
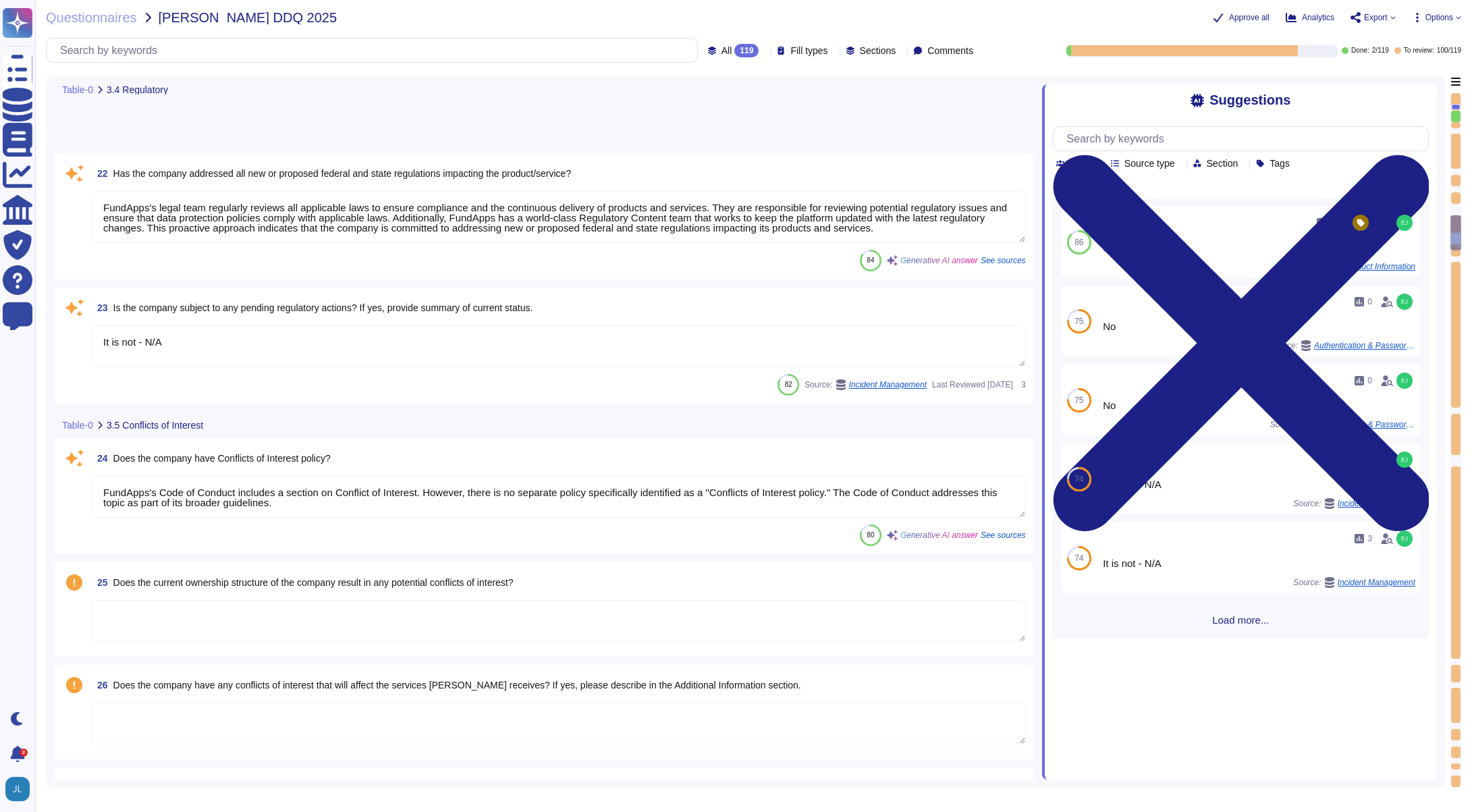
type textarea "FundApps's Code of Conduct includes a section on Conflict of Interest. However,…"
type textarea "FundApps has a defined Code of Conduct, which is signed off by the CEO. This Co…"
type textarea "Yes, the company has procedures in place to allow reporting of any misconduct, …"
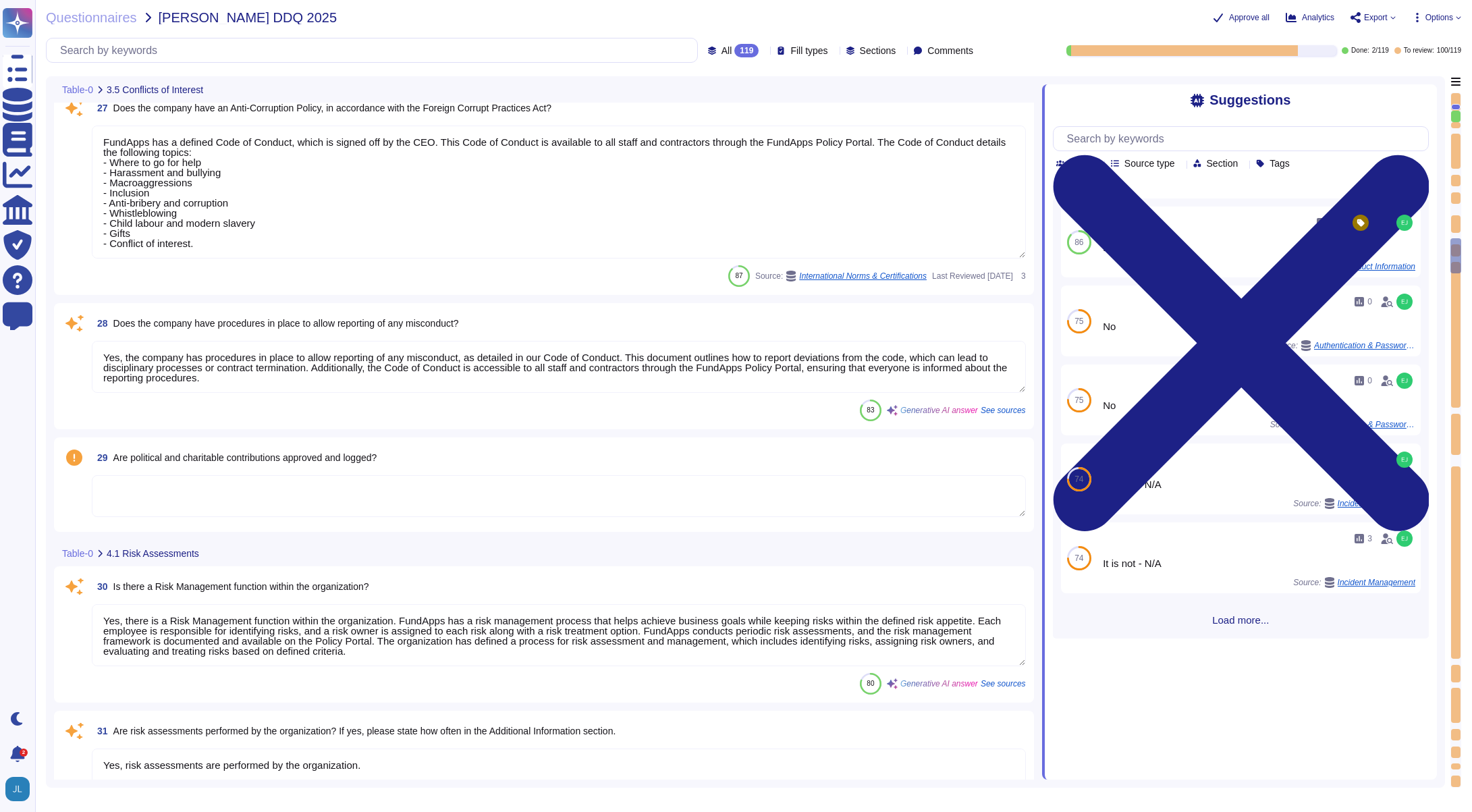
type textarea "Yes, there is a Risk Management function within the organization. FundApps has …"
type textarea "Yes, risk assessments are performed by the organization. Additional Information…"
type textarea "Yes, we have an internal audit programme that is structured based on the ISO270…"
type textarea "FundApps is audited annually by independent third-party auditors who provide a …"
type textarea "Yes, we have a formal Incident Response Policy that includes comprehensive proc…"
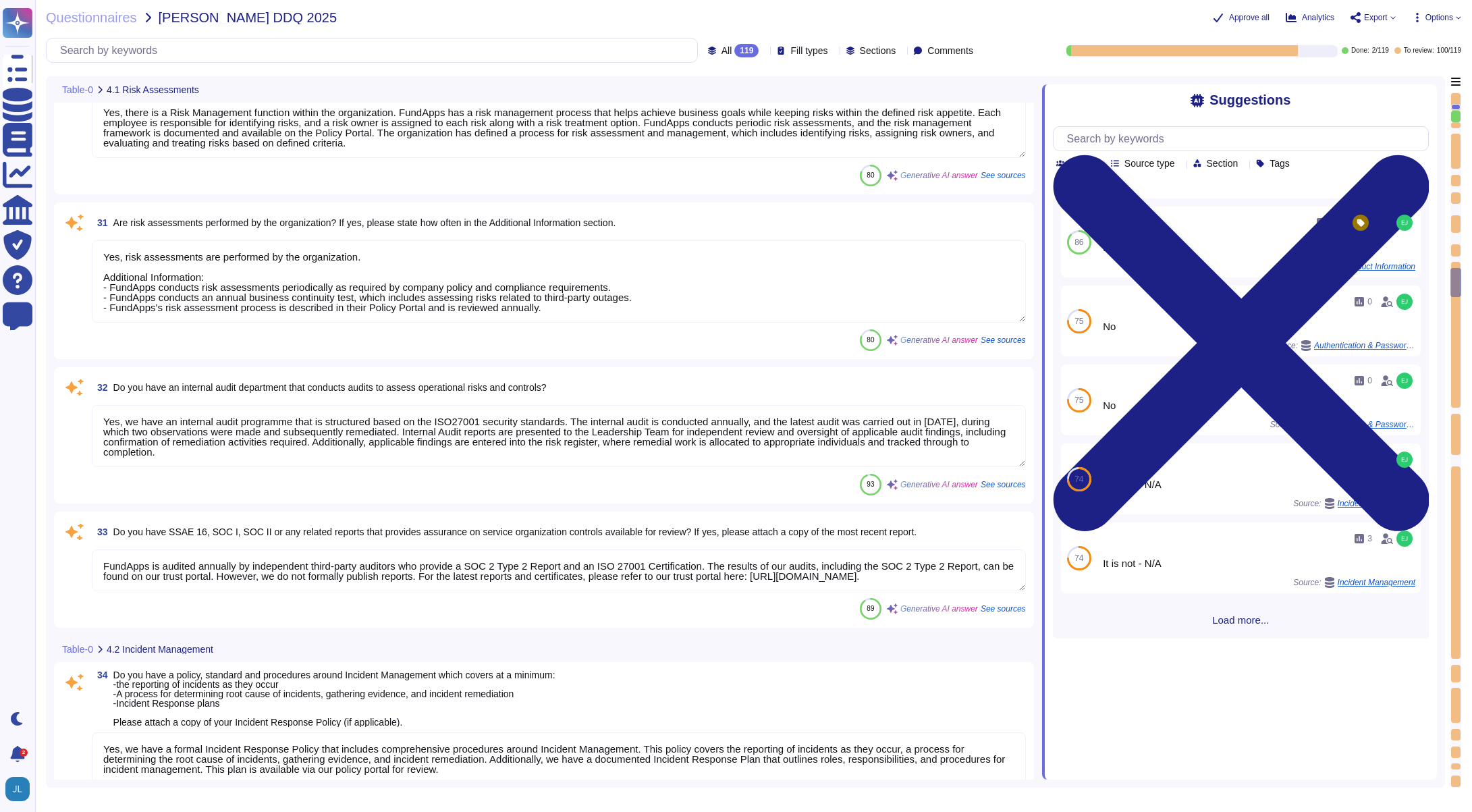
type textarea "Yes, FundApps has an adequate Incident Response Plan in place to inform clients…"
type textarea "FundApps has established a comprehensive Business Continuity Plan (BCP) and a D…"
type textarea "Yes, the plan is documented. Additional Information: - FundApps's Business Cont…"
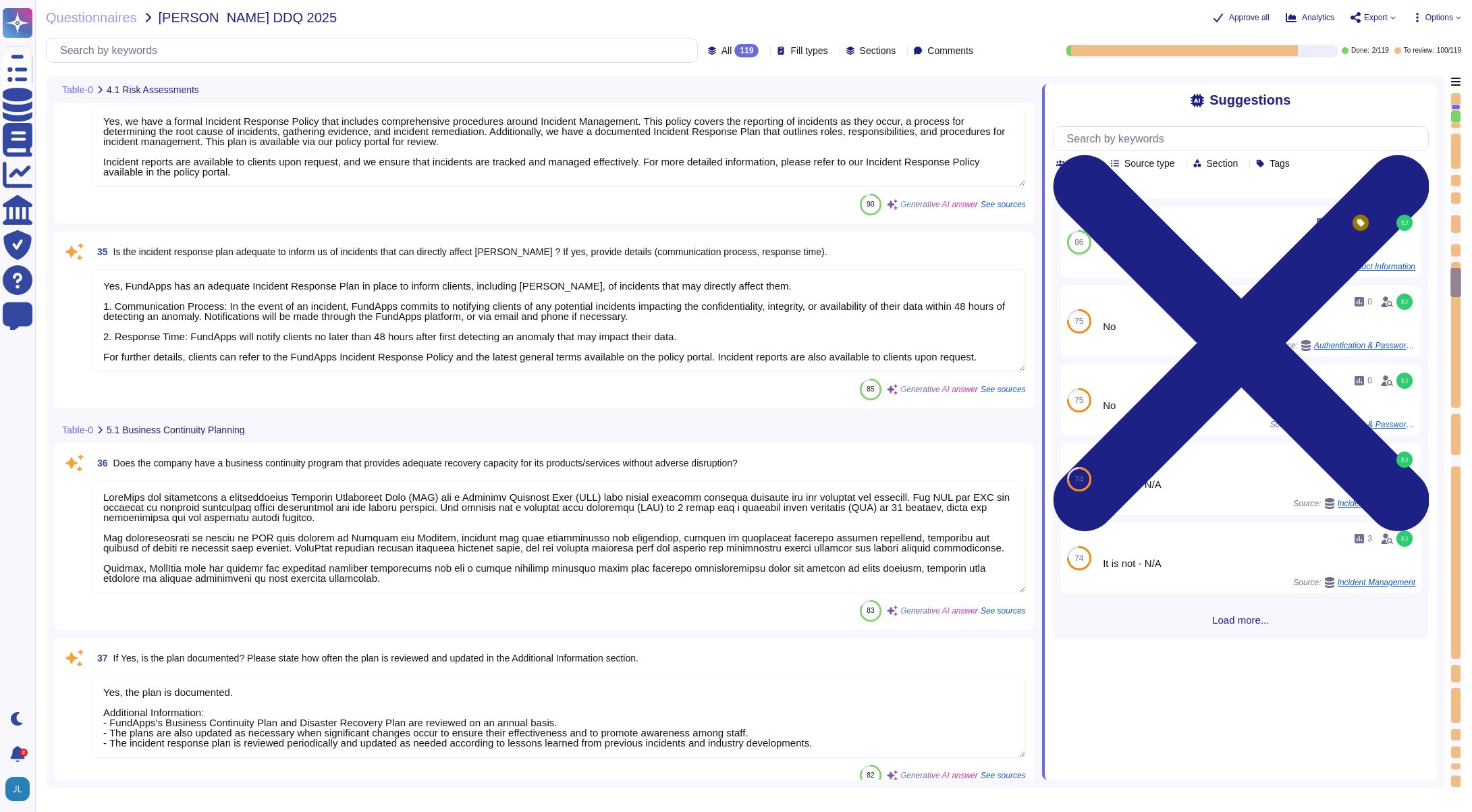
scroll to position [4721, 0]
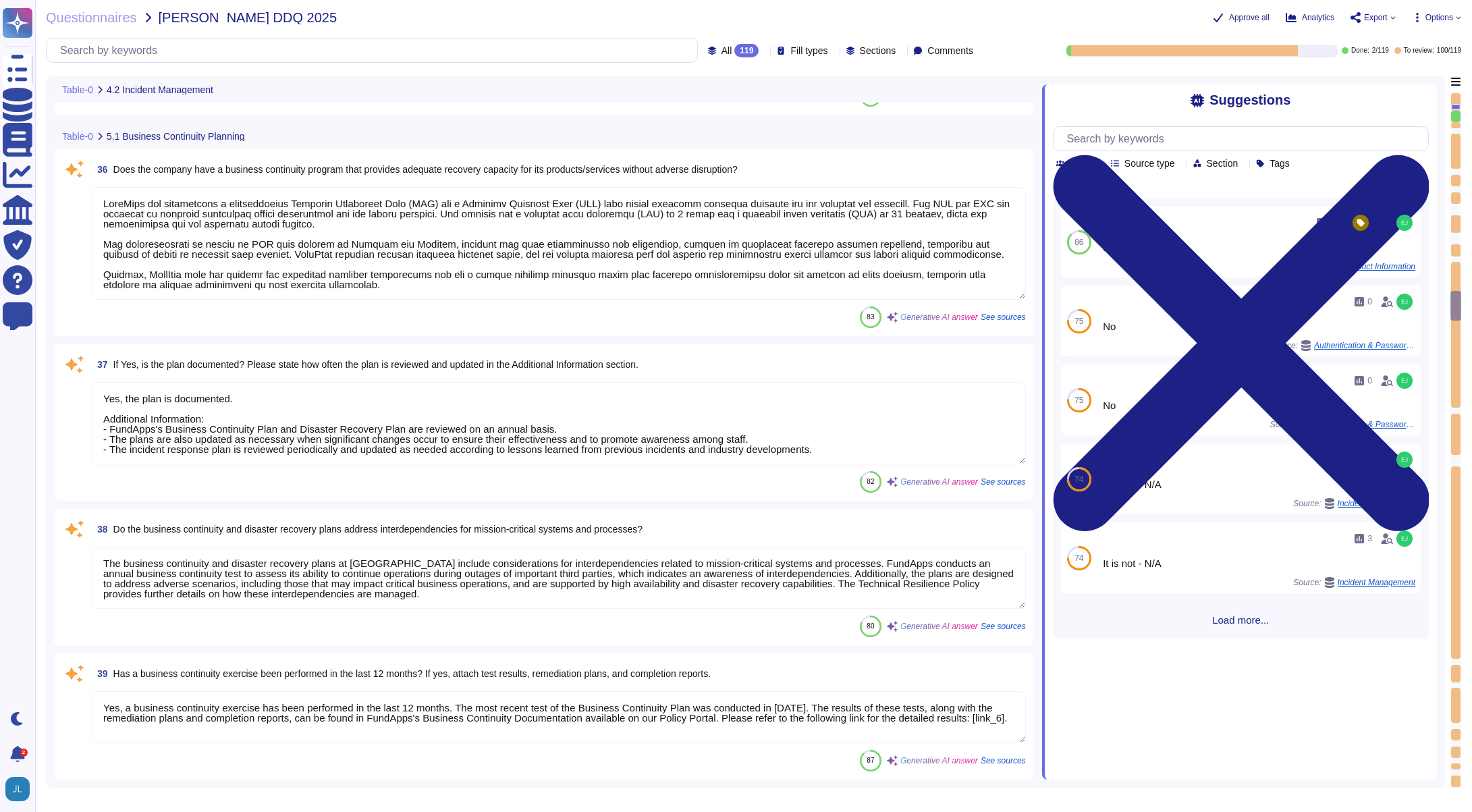
type textarea "The business continuity and disaster recovery plans at FundApps include conside…"
type textarea "Yes, a business continuity exercise has been performed in the last 12 months. T…"
type textarea "FundApps has established comprehensive plans and resources to restore operation…"
type textarea "Yes, RTO (Recovery Time Objective) and RPO (Recovery Point Objective) metrics a…"
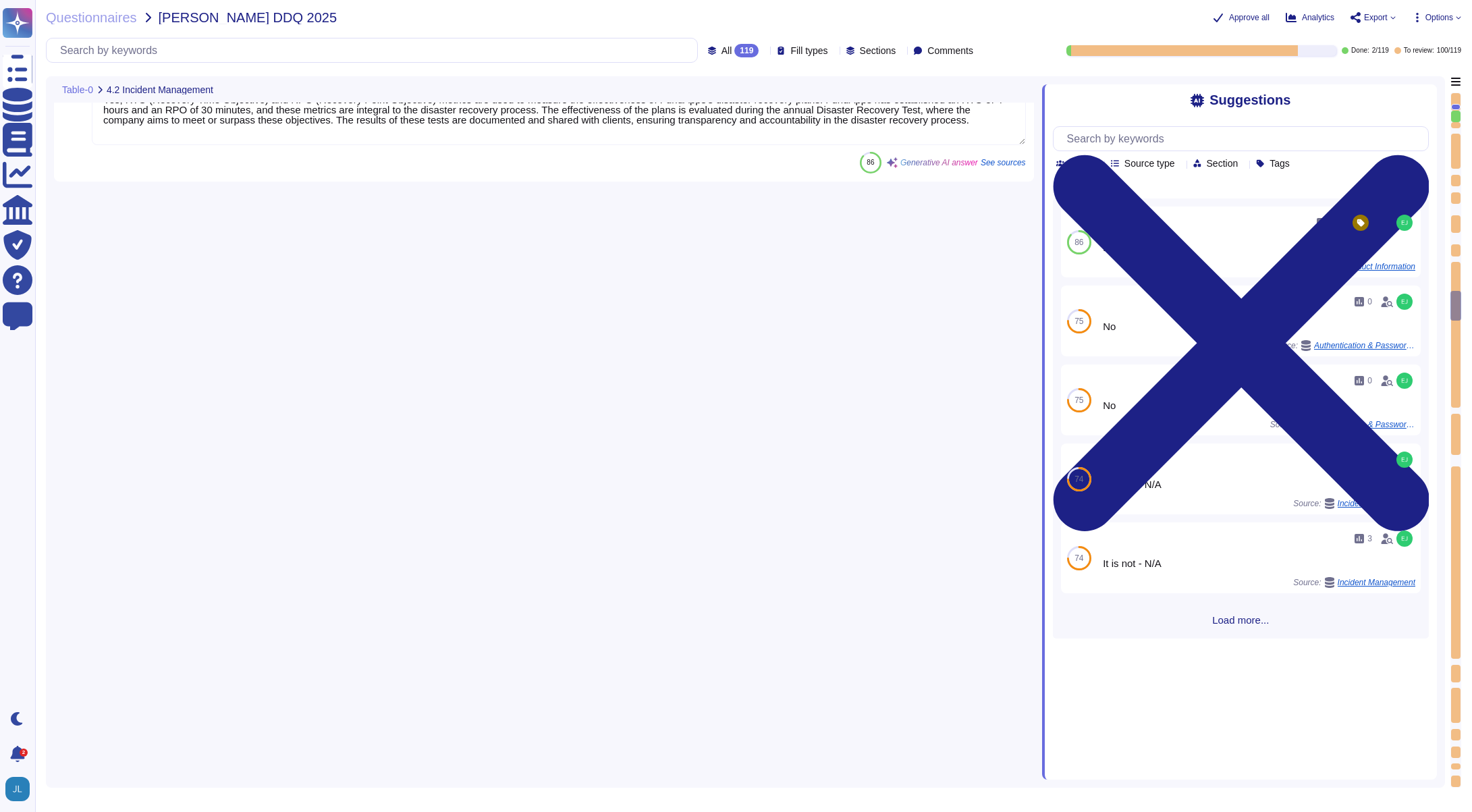
scroll to position [5854, 0]
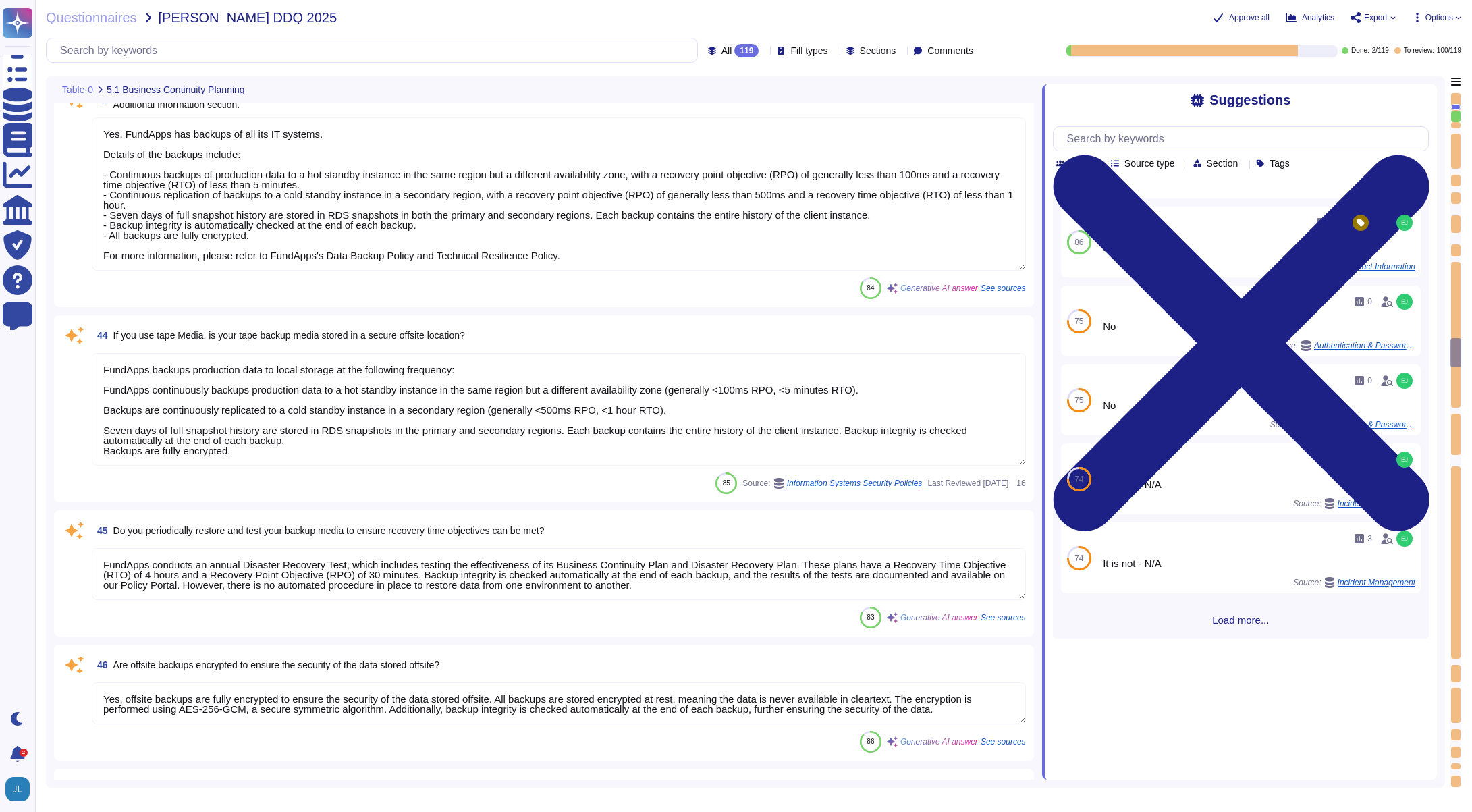
type textarea "Yes, FundApps has a backup and recovery policy detailed in our Data Backups Pol…"
type textarea "Yes, FundApps has backups of all its IT systems. Details of the backups include…"
type textarea "FundApps backups production data to local storage at the following frequency: F…"
type textarea "FundApps conducts an annual Disaster Recovery Test, which includes testing the …"
type textarea "Yes, offsite backups are fully encrypted to ensure the security of the data sto…"
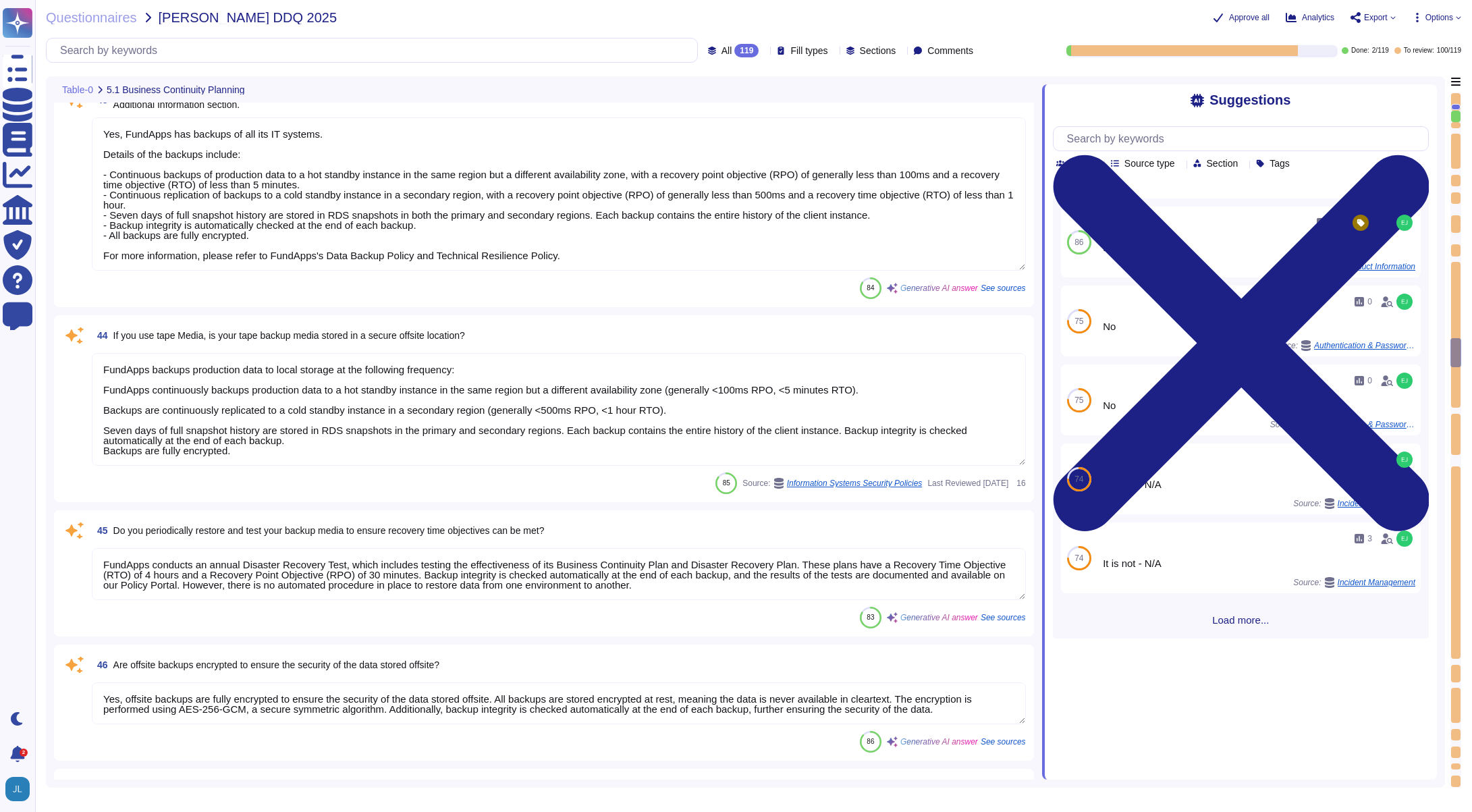
type textarea "Yes, appropriate training procedures and documentation have been established at…"
type textarea "The overall operational accountability for information security is held by Fund…"
type textarea "The Information Security Lead, Vincent Gilbert, is responsible for overall oper…"
drag, startPoint x: 1452, startPoint y: 347, endPoint x: 1459, endPoint y: 741, distance: 394.1
click at [1459, 741] on div at bounding box center [1455, 440] width 10 height 695
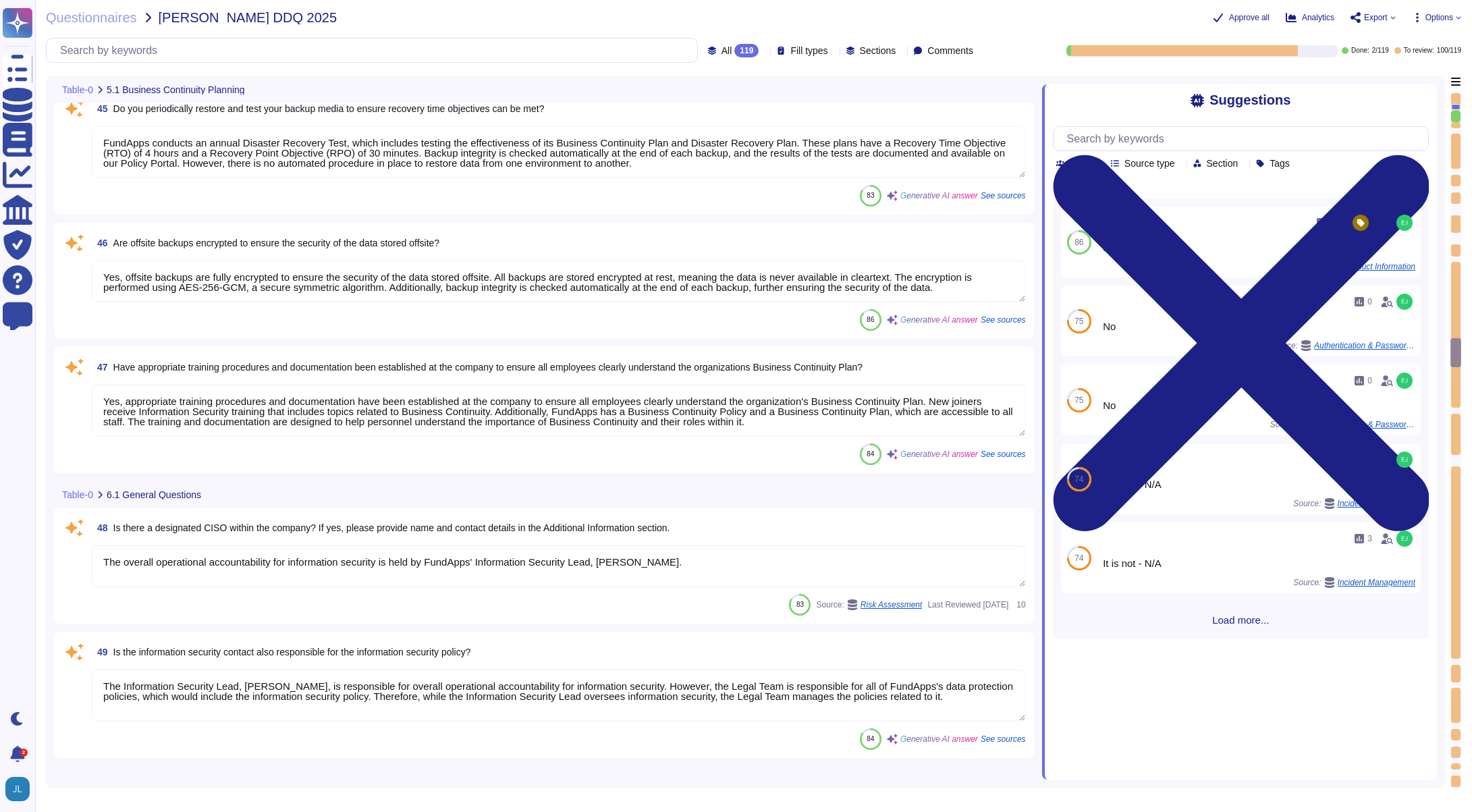
click at [1459, 741] on div at bounding box center [1456, 743] width 9 height 6
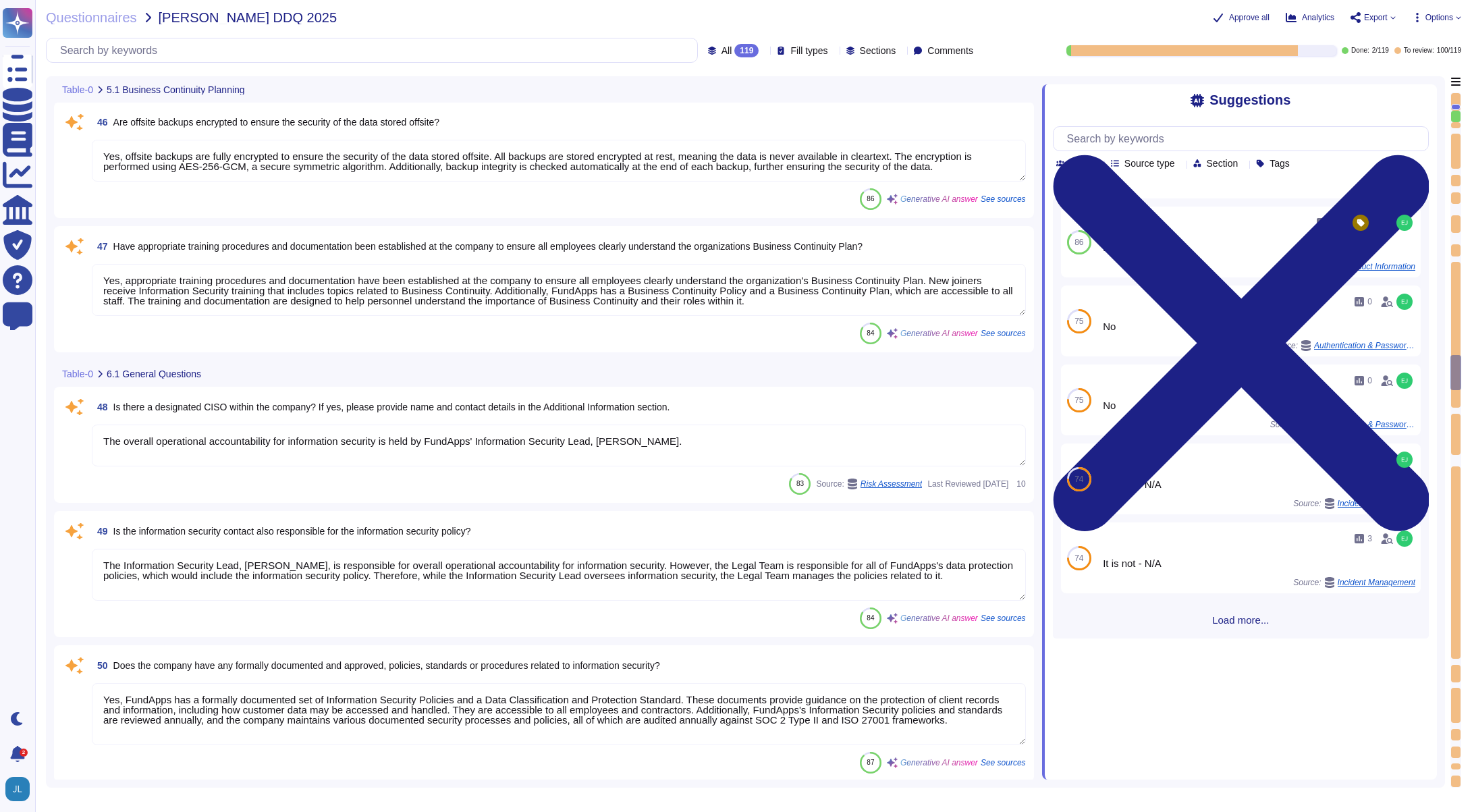
type textarea "Yes, FundApps has a formally documented set of Information Security Policies an…"
type textarea "Yes, the policies, standards, and procedures relating to information security h…"
type textarea "Yes, the policies, standards, and procedures relating to information security a…"
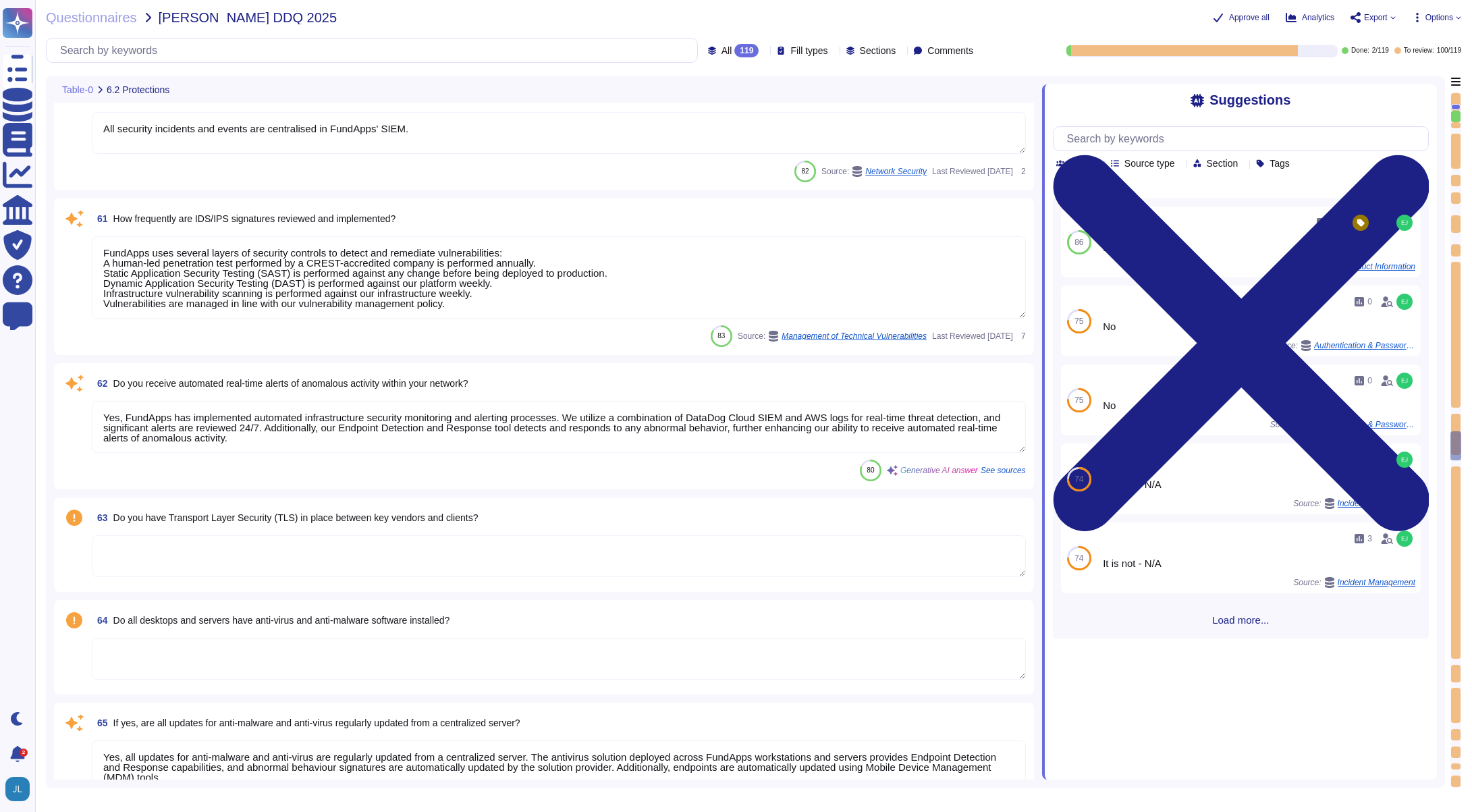
type textarea "FundApps uses several layers of security controls to detect and remediate vulne…"
type textarea "Yes, FundApps has implemented automated infrastructure security monitoring and …"
type textarea "Yes, all updates for anti-malware and anti-virus are regularly updated from a c…"
type textarea "Ingress traffic is filtered by high availability web proxies deployed to Linux …"
type textarea "Employees do have local administrative rights to their devices. However, any de…"
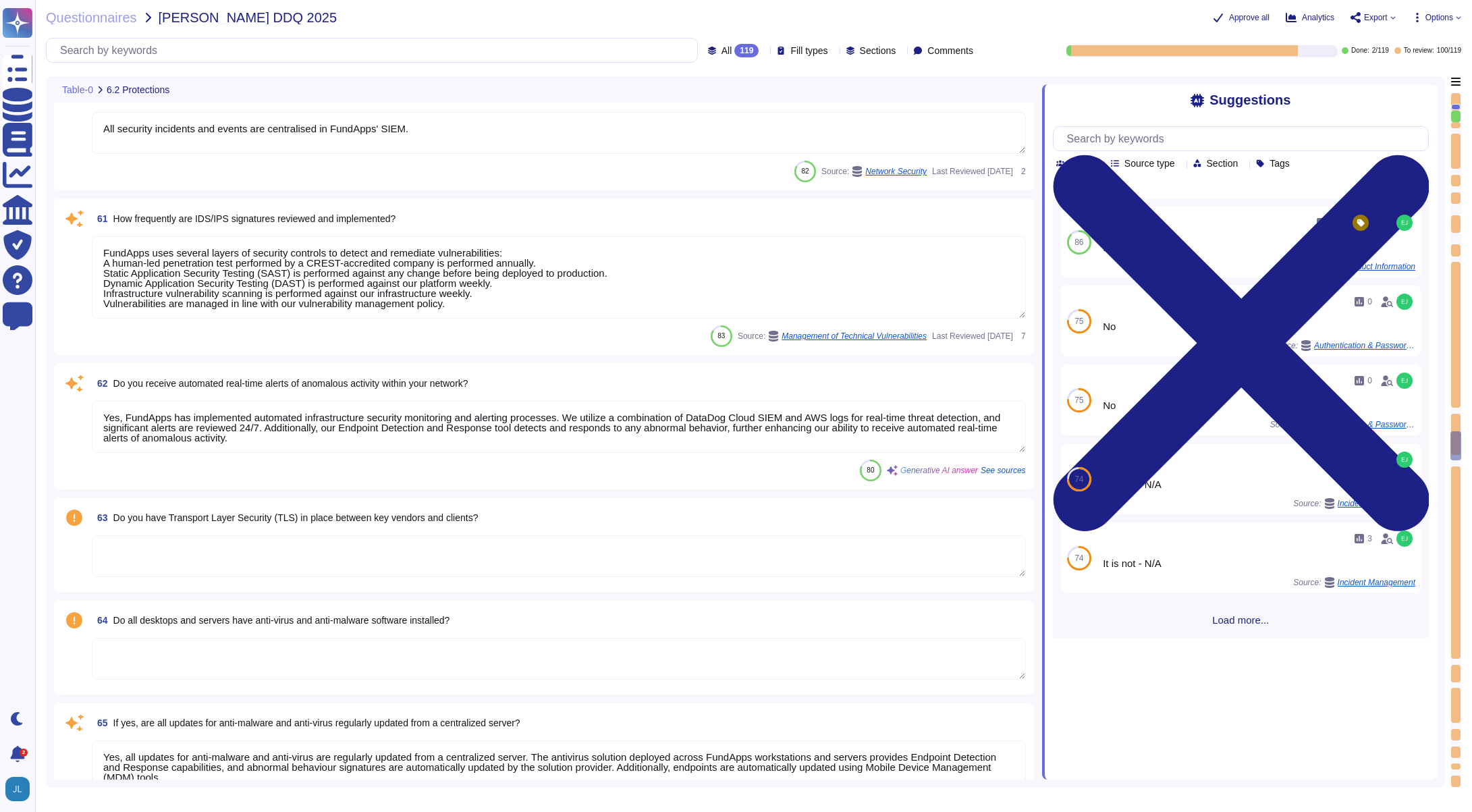
type textarea "The company does not allow employees to use removable media to store or process…"
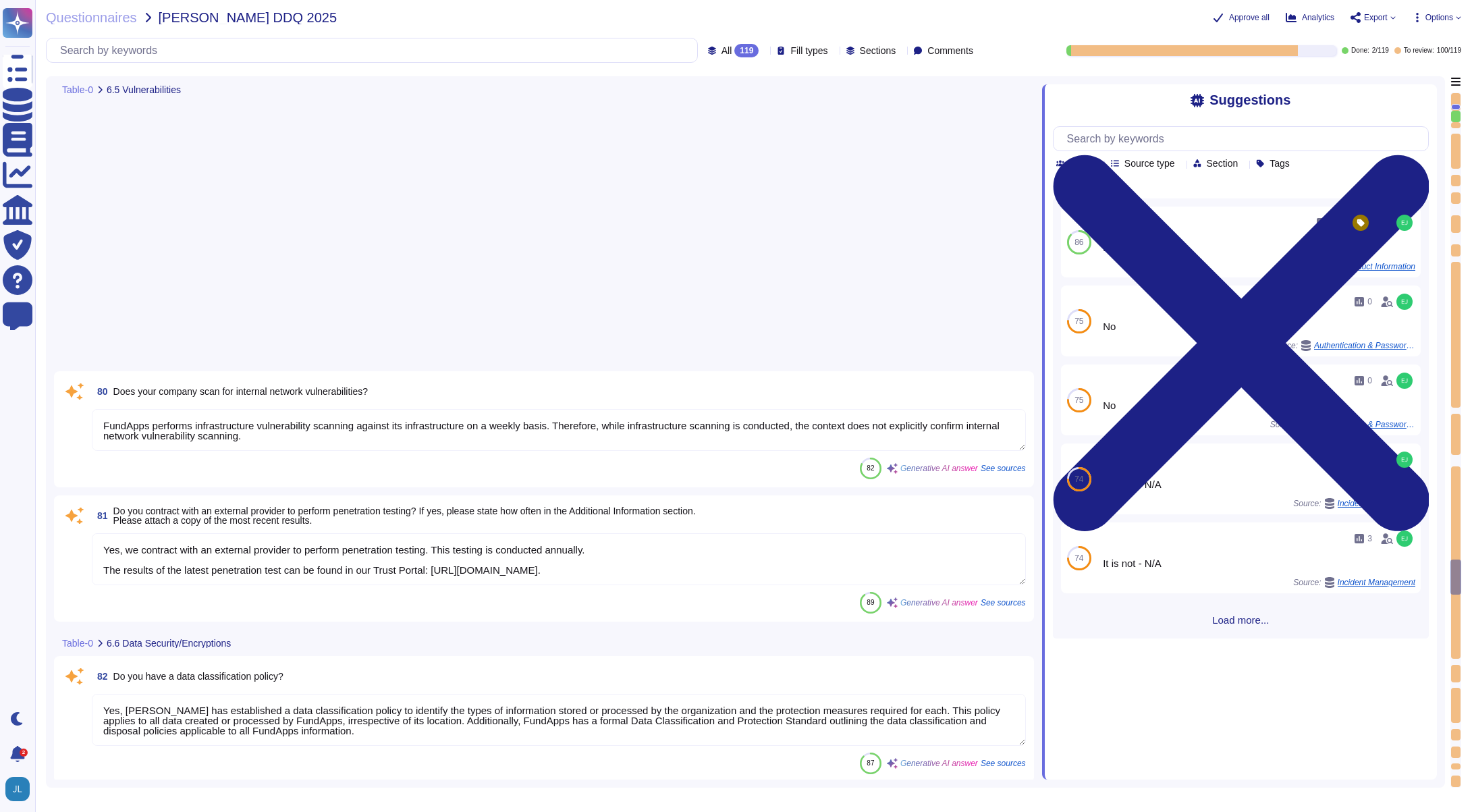
type textarea "Yes, FundApps has established a data classification policy to identify the type…"
type textarea "Yes, all client data sent to or generated inside our platform follows an encryp…"
type textarea "Yes, we encrypt data both at rest and in transit. For data in transit, all clie…"
type textarea "FundApps has implemented Data Loss Prevention (DLP) measures in several ways. D…"
type textarea "Yes, our company provides a formal training program to educate staff on Informa…"
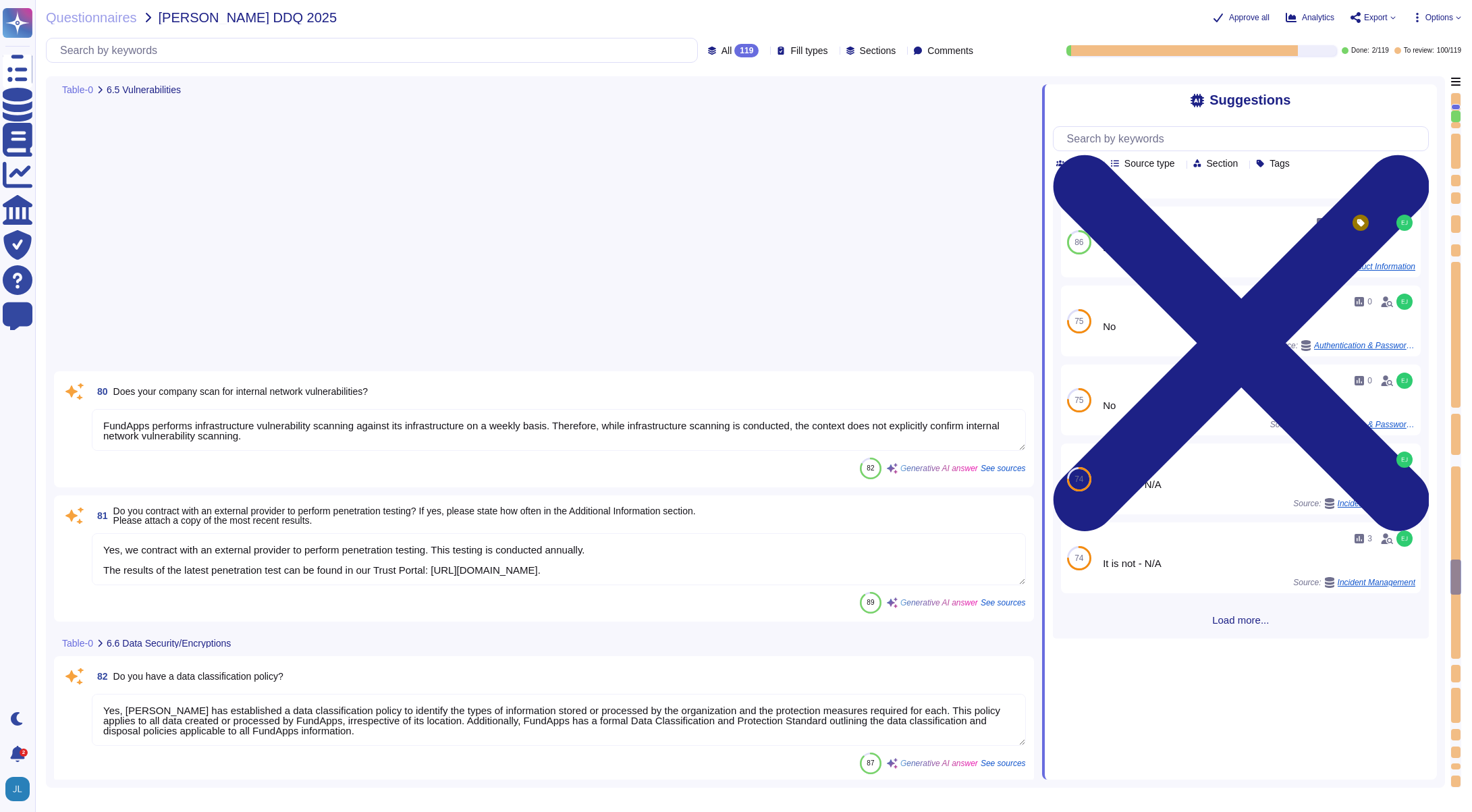
type textarea "Yes, all employees and contractors are required to complete security training c…"
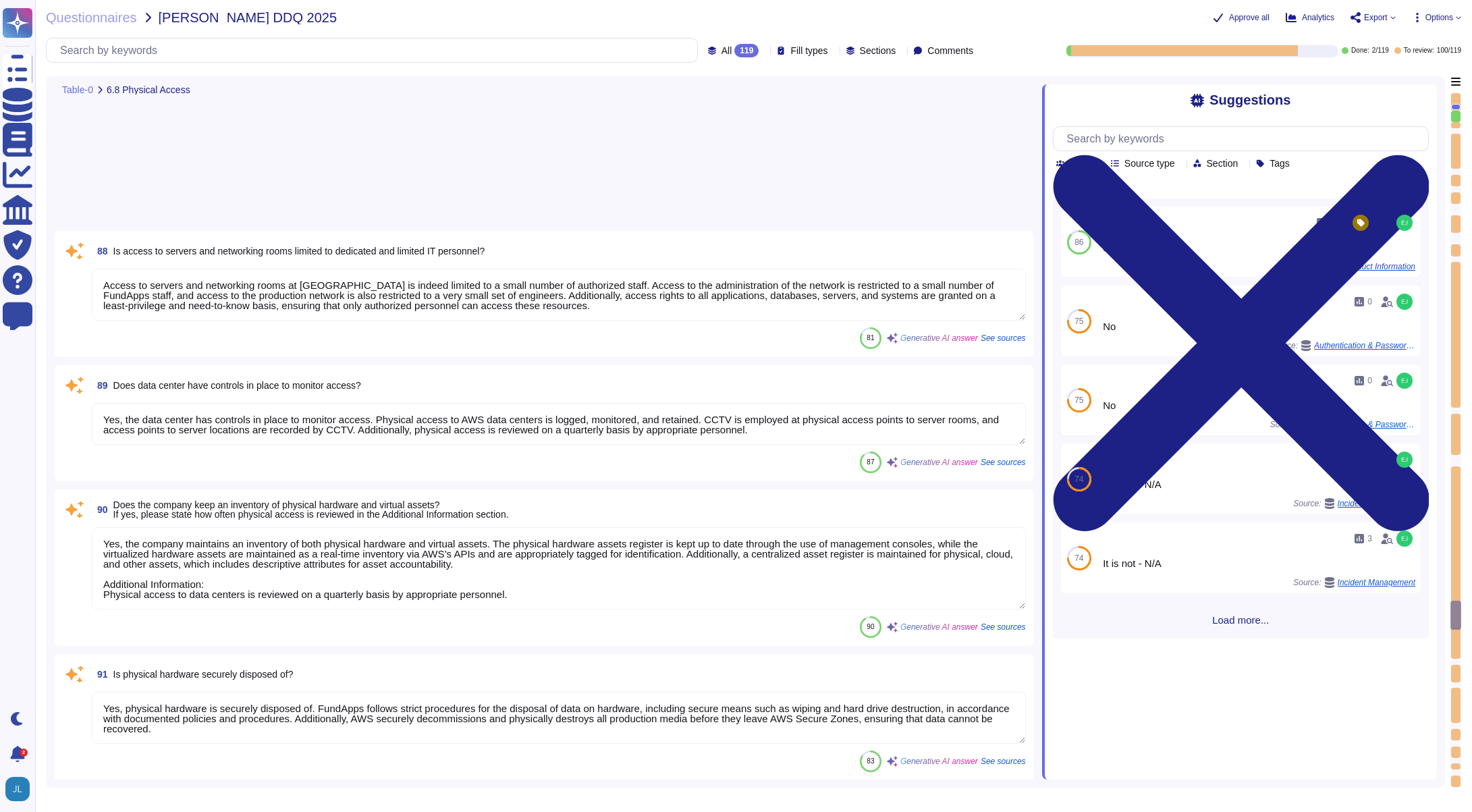
type textarea "Access to servers and networking rooms at FundApps is indeed limited to a small…"
type textarea "Yes, the data center has controls in place to monitor access. Physical access t…"
type textarea "Yes, the company maintains an inventory of both physical hardware and virtual a…"
type textarea "Yes, physical hardware is securely disposed of. FundApps follows strict procedu…"
type textarea "Yes, security access logs are maintained. FundApps employs a centralized log ma…"
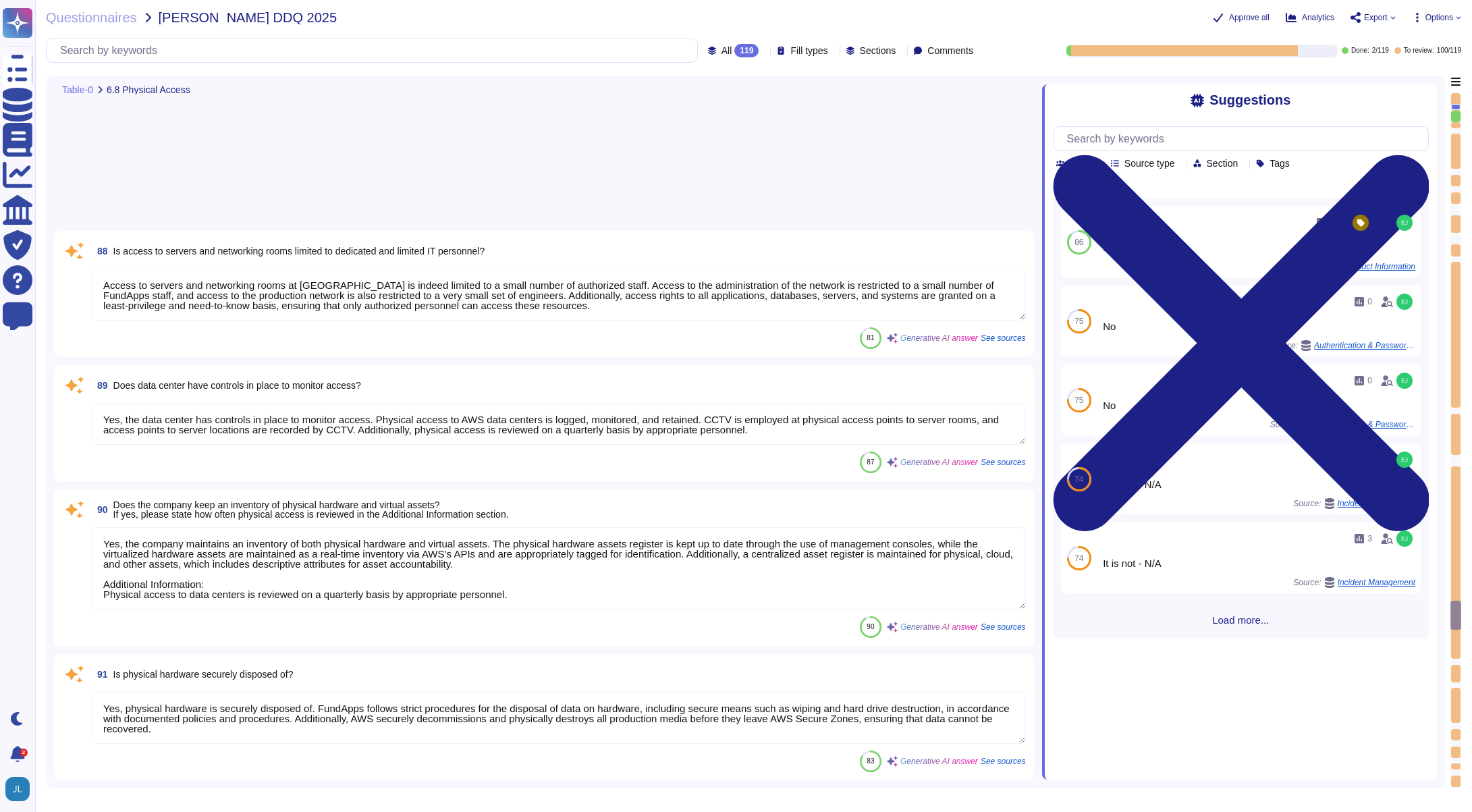
type textarea "Yes, FundApps utilizes security cameras (CCTV) to monitor access at its office …"
type textarea "For AWS datacenters CCTV is employed at physical access points to server rooms.…"
type textarea "Yes, FundApps has a vendor management program in place. Each third-party suppli…"
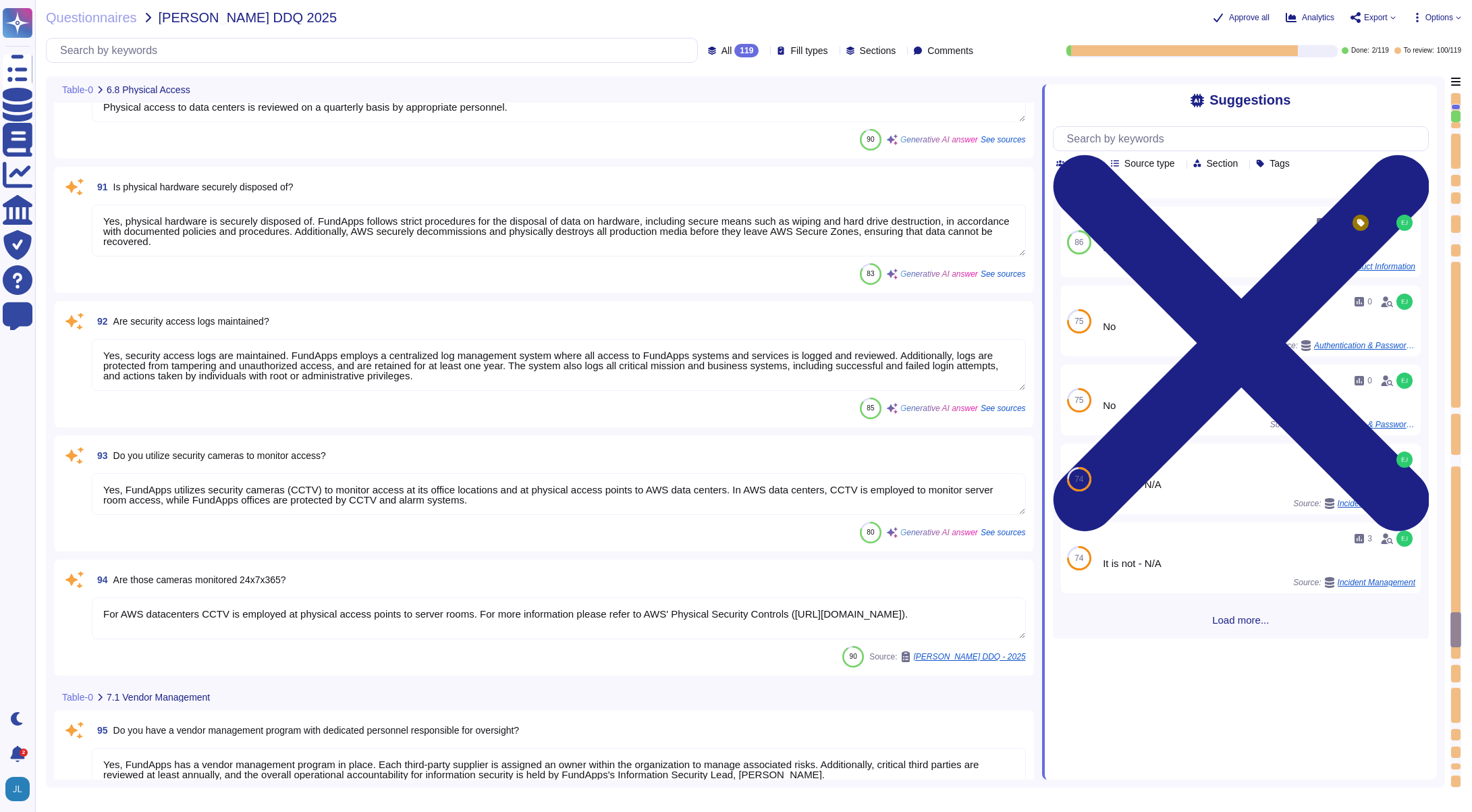
type textarea "Yes, we perform due diligence on our critical vendors. FundApps conducts annual…"
type textarea "No third parties have access to customer data. All third-party suppliers underg…"
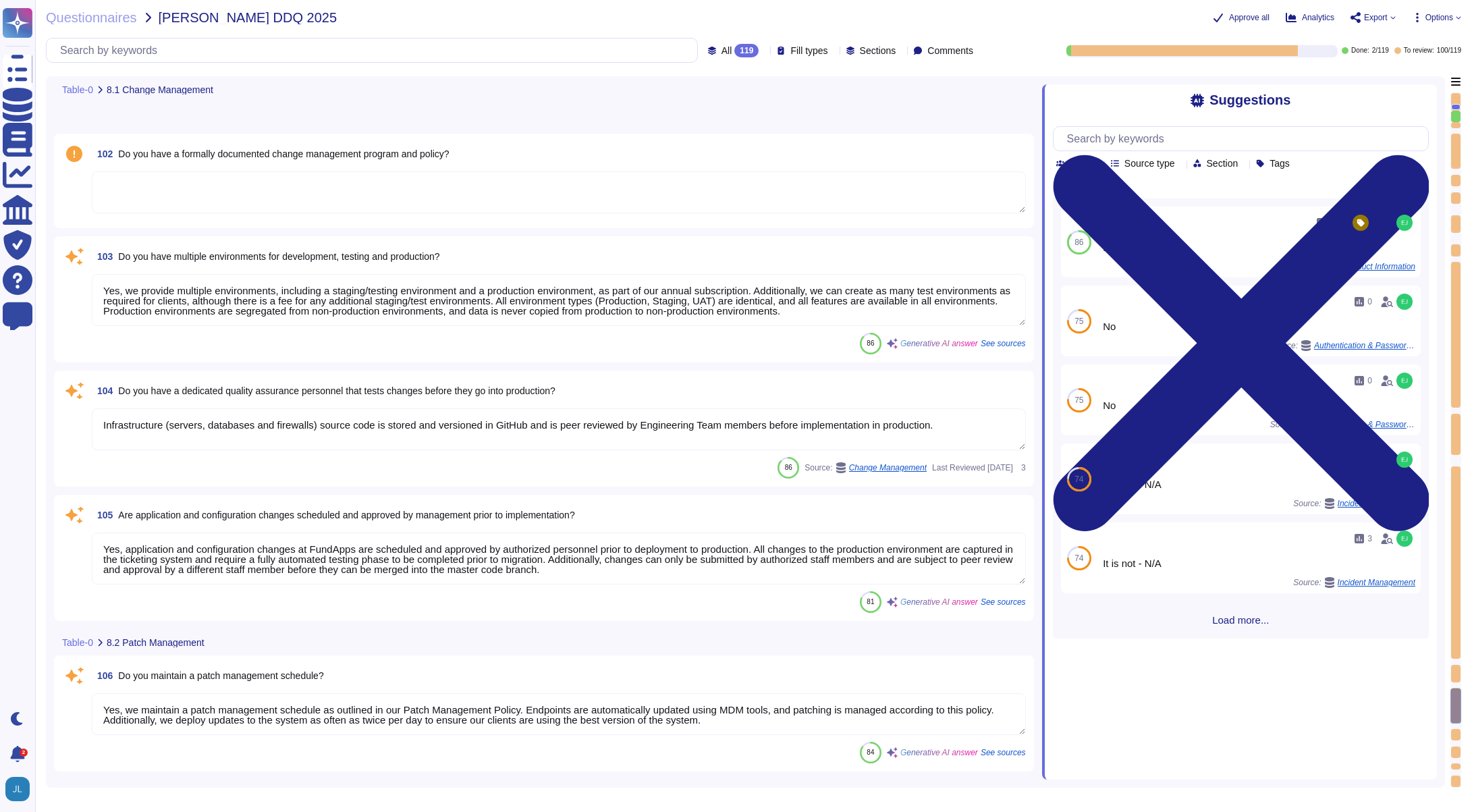
type textarea "Yes, we provide multiple environments, including a staging/testing environment …"
type textarea "Infrastructure (servers, databases and firewalls) source code is stored and ver…"
type textarea "Yes, application and configuration changes at FundApps are scheduled and approv…"
type textarea "Yes, we maintain a patch management schedule as outlined in our Patch Managemen…"
type textarea "Emergency changes or patches can be deployed quickly, as the standard process i…"
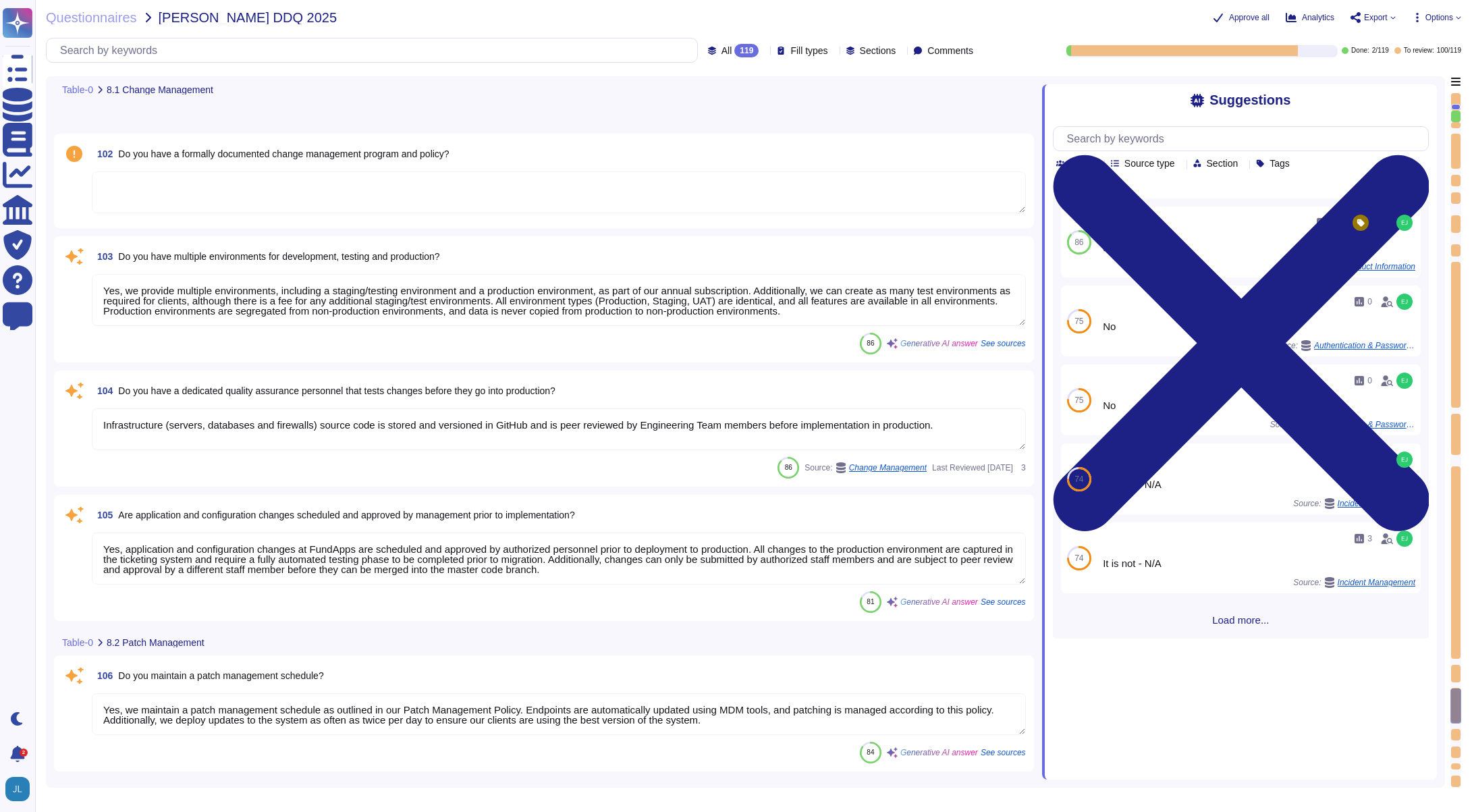
type textarea "Yes, all changes, including patches, are tested in an environment separate from…"
type textarea "Yes, roll-back plans are developed for all changes to the company’s IT environm…"
type textarea "Changes are tested in an environment separate from production prior to deployme…"
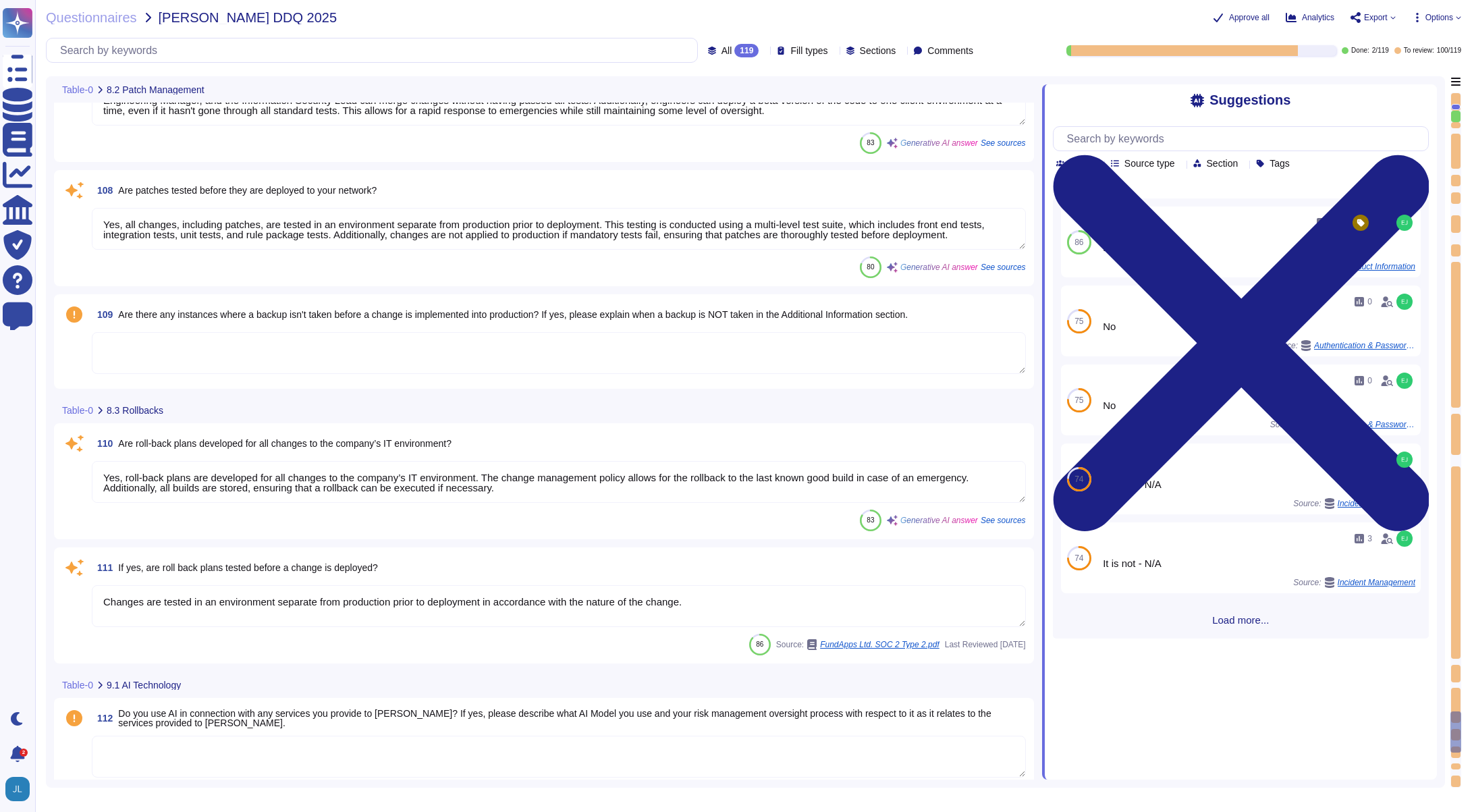
type textarea "Currently, we do not use AI in our product. If we decide to release an AI produ…"
type textarea "New architectural decisions are reviewed in architecture meetings and are subje…"
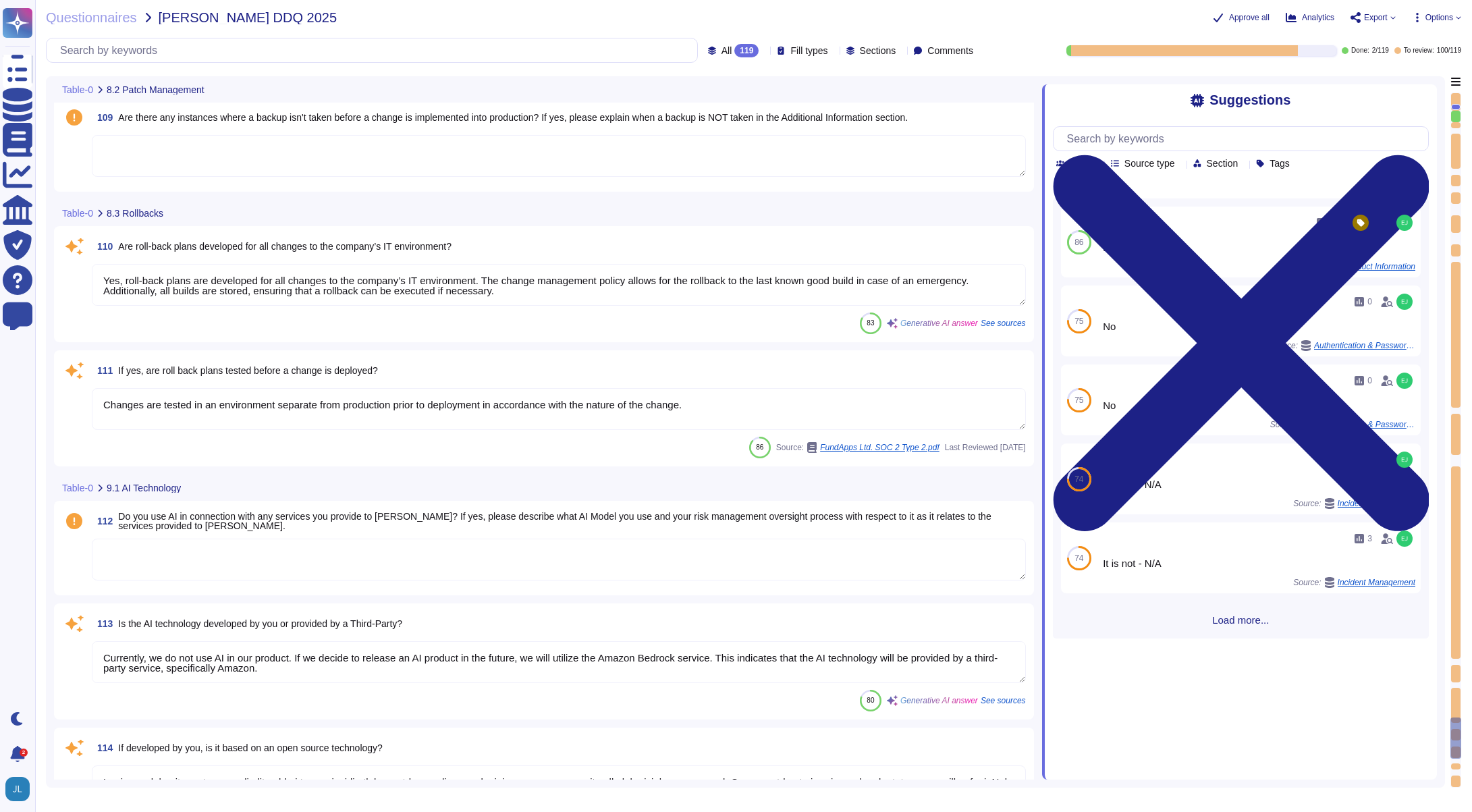
type textarea "Client data is hosted in client-specific environments to ensure there is no ris…"
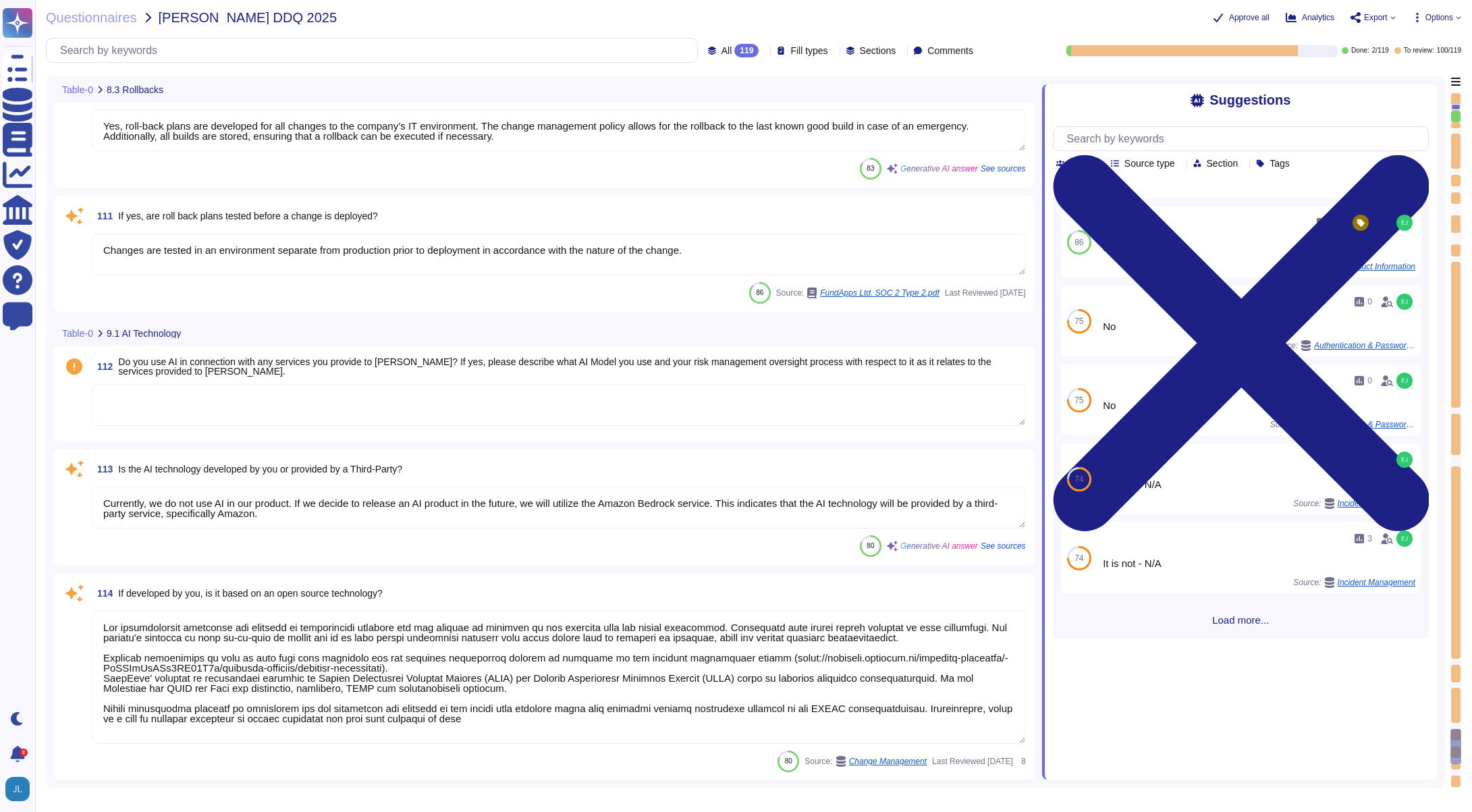
type textarea "FundApps complies with all relevant data privacy laws, including GDPR requireme…"
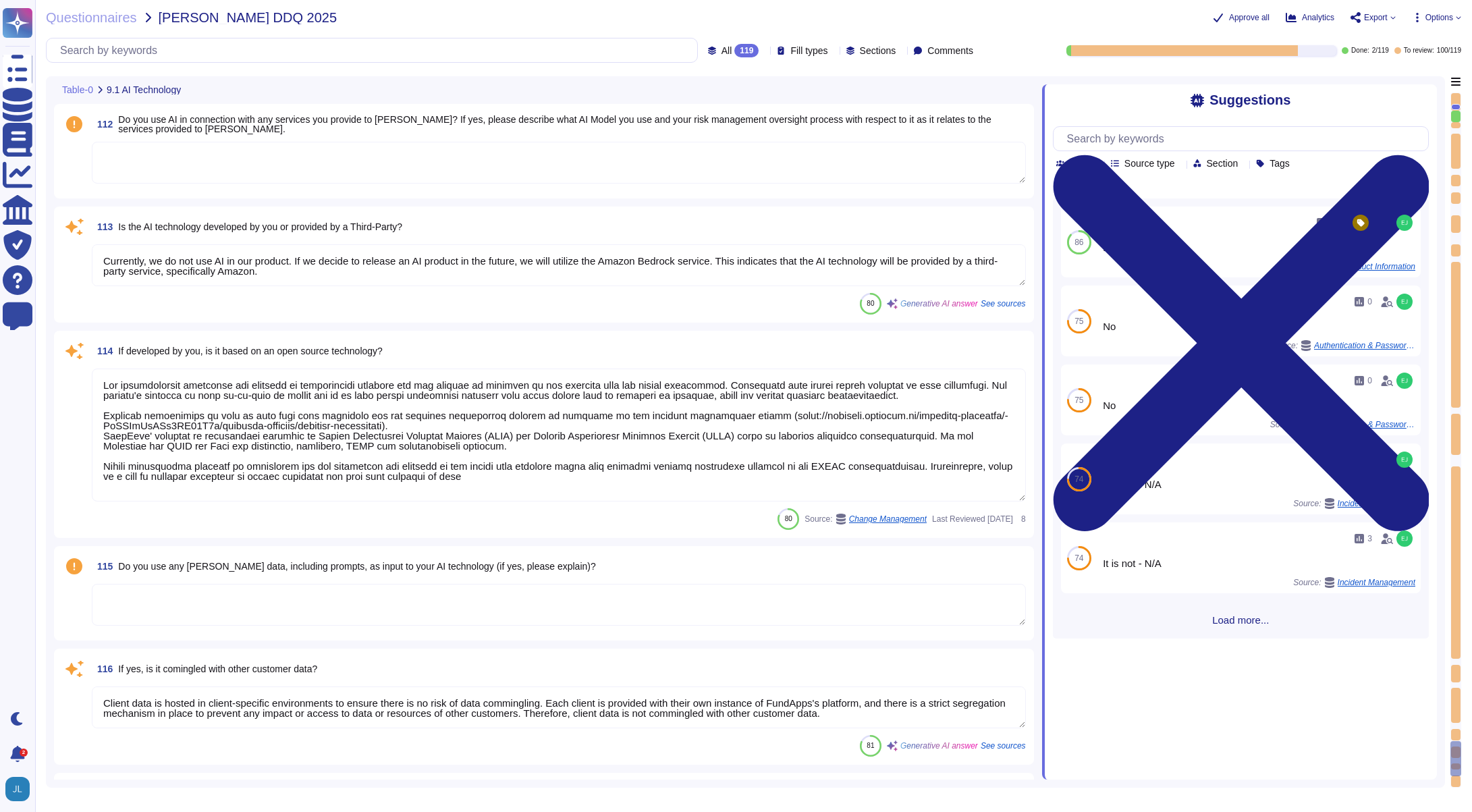
type textarea "It is not - N/A"
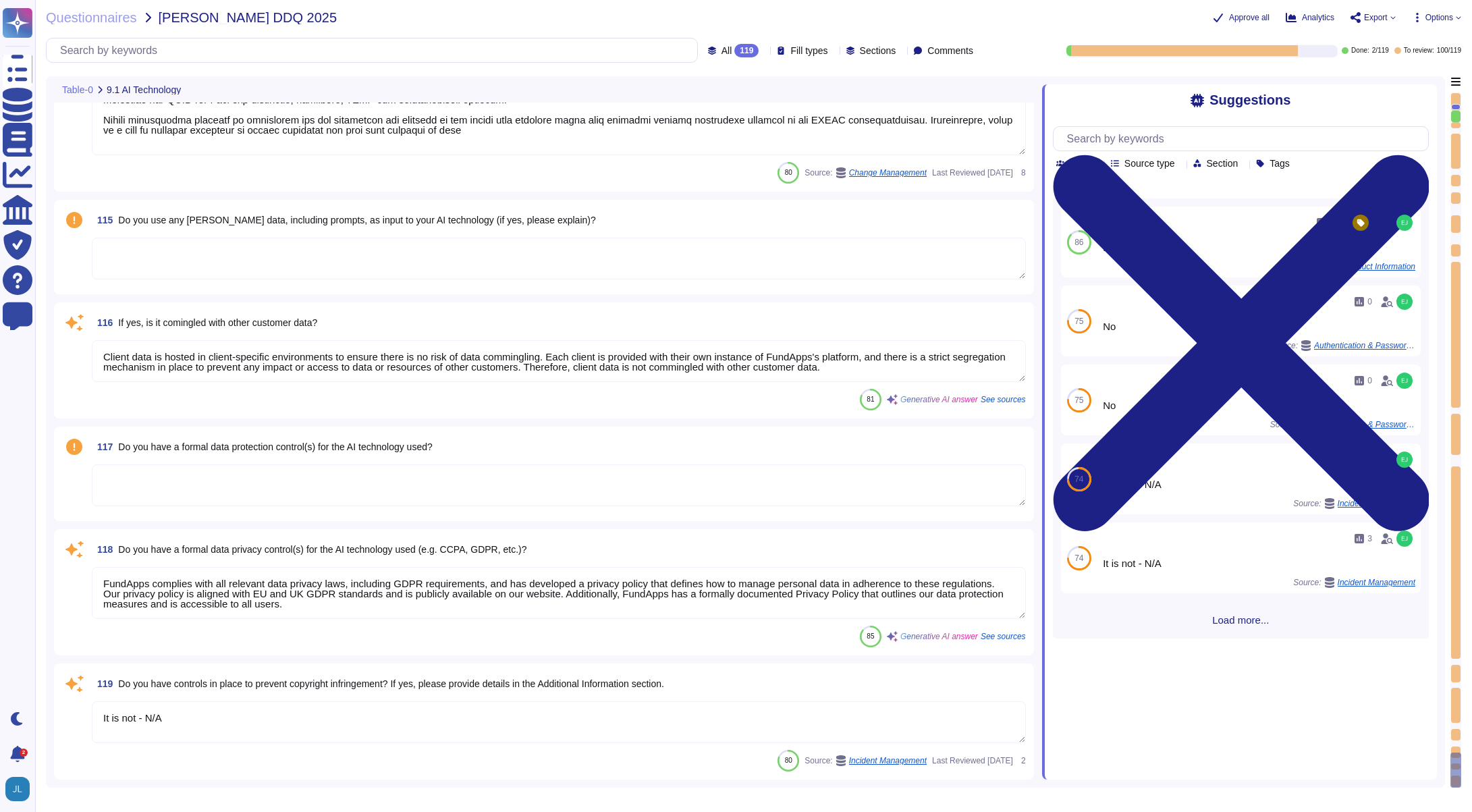
scroll to position [1, 0]
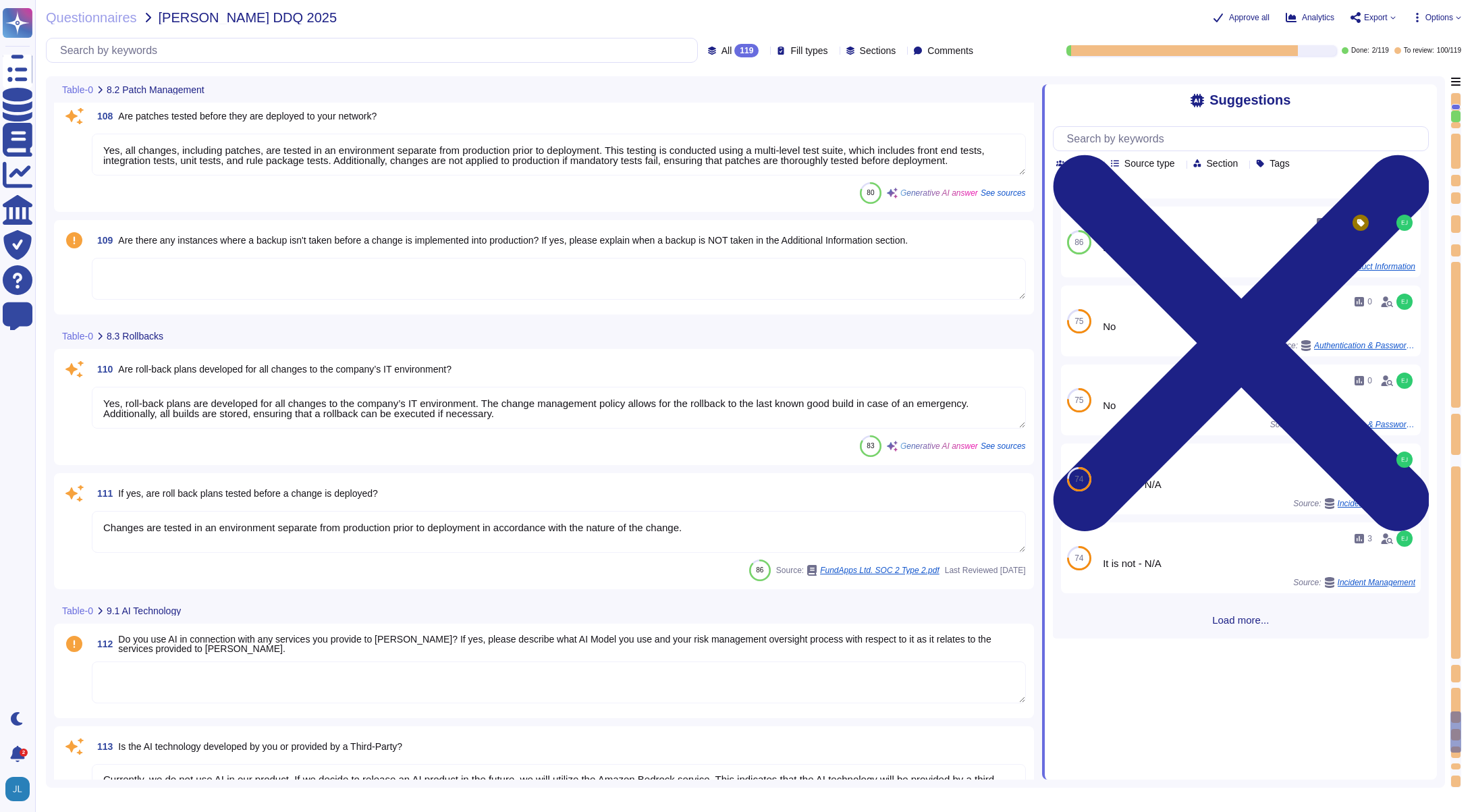
type textarea "Yes, we maintain a patch management schedule as outlined in our Patch Managemen…"
type textarea "Emergency changes or patches can be deployed quickly, as the standard process i…"
type textarea "Yes, all changes, including patches, are tested in an environment separate from…"
type textarea "Yes, roll-back plans are developed for all changes to the company’s IT environm…"
type textarea "Changes are tested in an environment separate from production prior to deployme…"
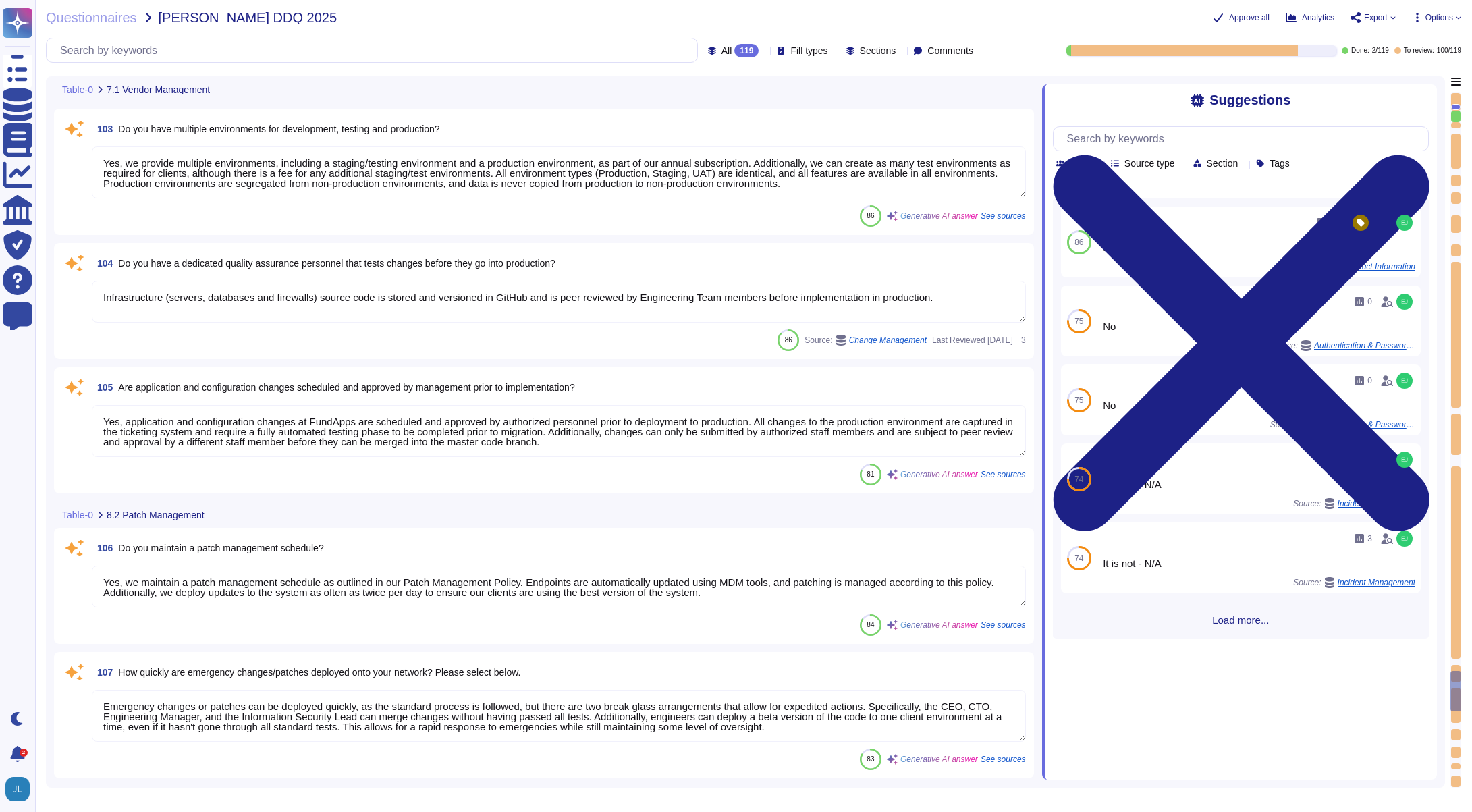
type textarea "Yes, our third parties are contractually obligated to safeguard organization da…"
type textarea "Yes, services provided to VanEck are outsourced. Additional Information: FundAp…"
type textarea "Please refer to FundApps' list of sub-processors on FundApps' Trust Portal (htt…"
type textarea "Yes, we provide multiple environments, including a staging/testing environment …"
type textarea "Infrastructure (servers, databases and firewalls) source code is stored and ver…"
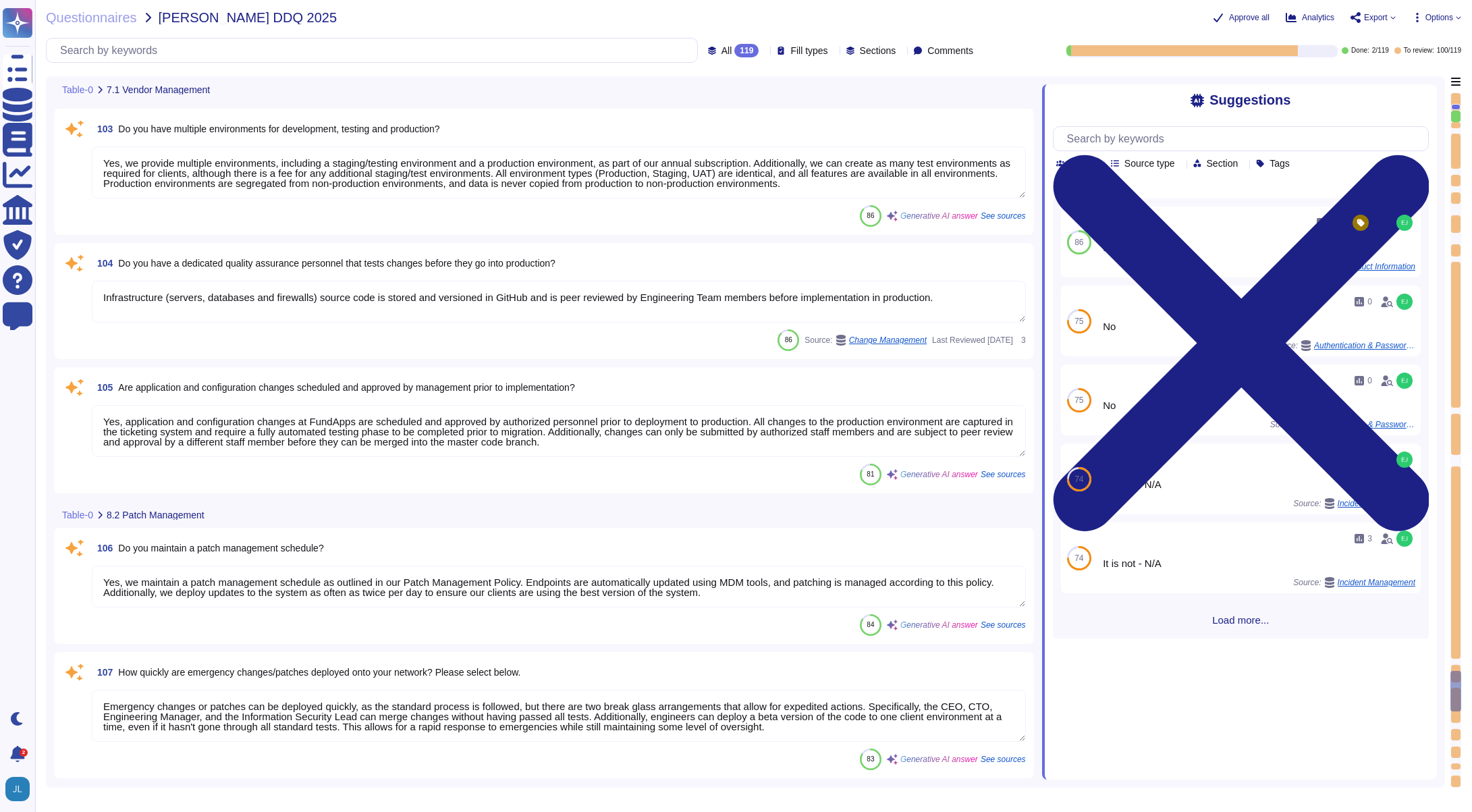
type textarea "Yes, application and configuration changes at FundApps are scheduled and approv…"
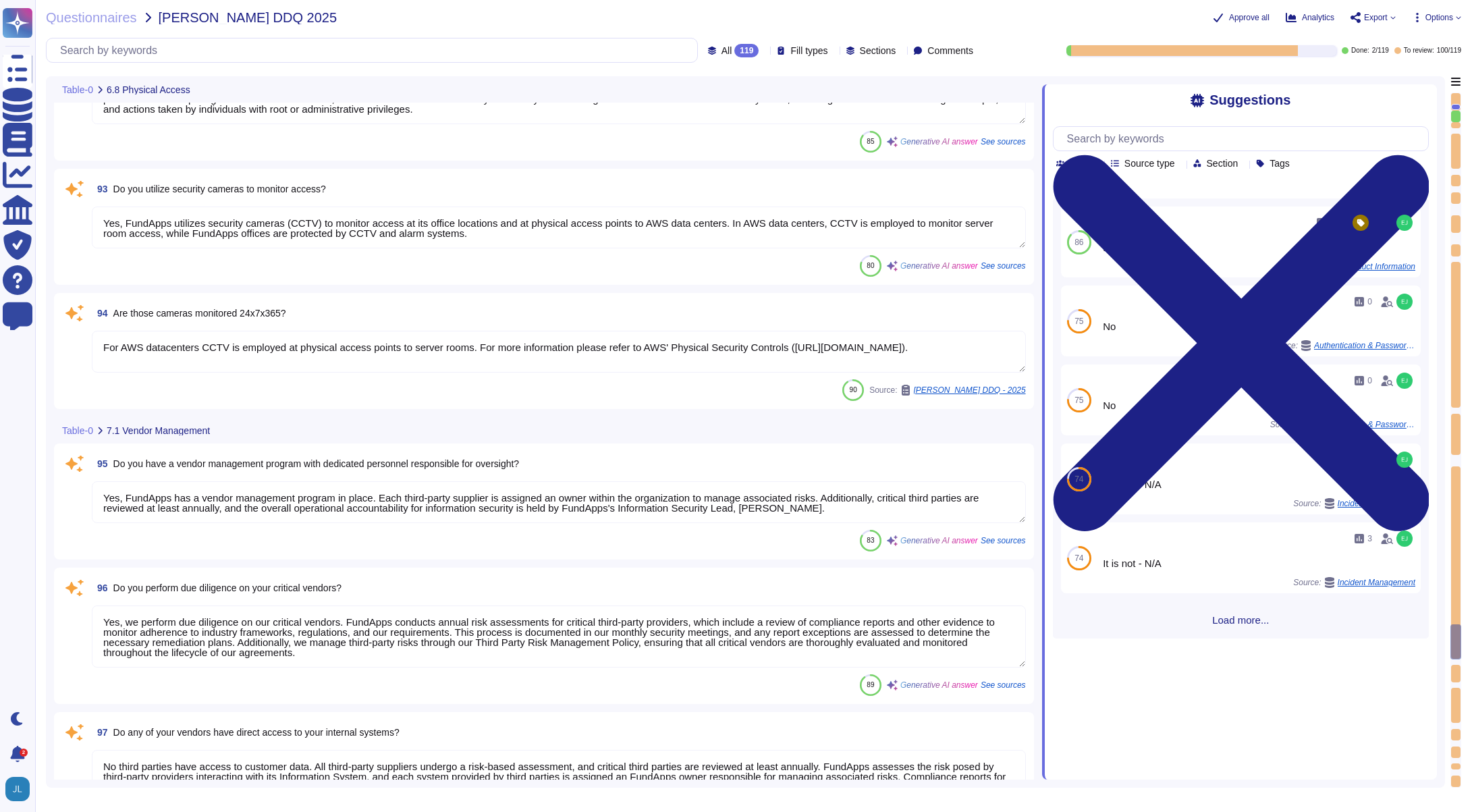
type textarea "Yes, the company maintains an inventory of both physical hardware and virtual a…"
type textarea "Yes, physical hardware is securely disposed of. FundApps follows strict procedu…"
type textarea "Yes, security access logs are maintained. FundApps employs a centralized log ma…"
type textarea "Yes, FundApps utilizes security cameras (CCTV) to monitor access at its office …"
type textarea "For AWS datacenters CCTV is employed at physical access points to server rooms.…"
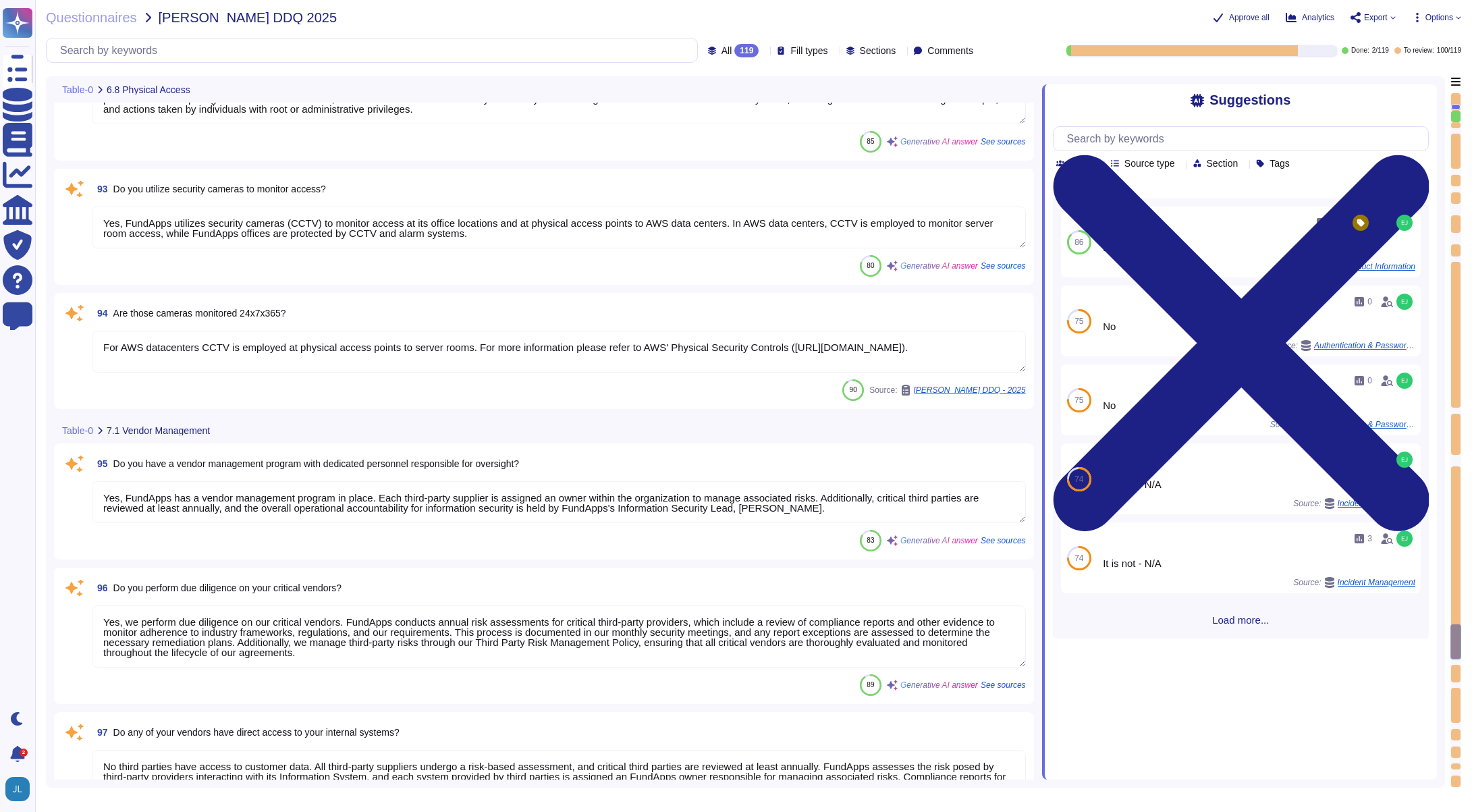
type textarea "Yes, FundApps has a vendor management program in place. Each third-party suppli…"
type textarea "Yes, we perform due diligence on our critical vendors. FundApps conducts annual…"
type textarea "No third parties have access to customer data. All third-party suppliers underg…"
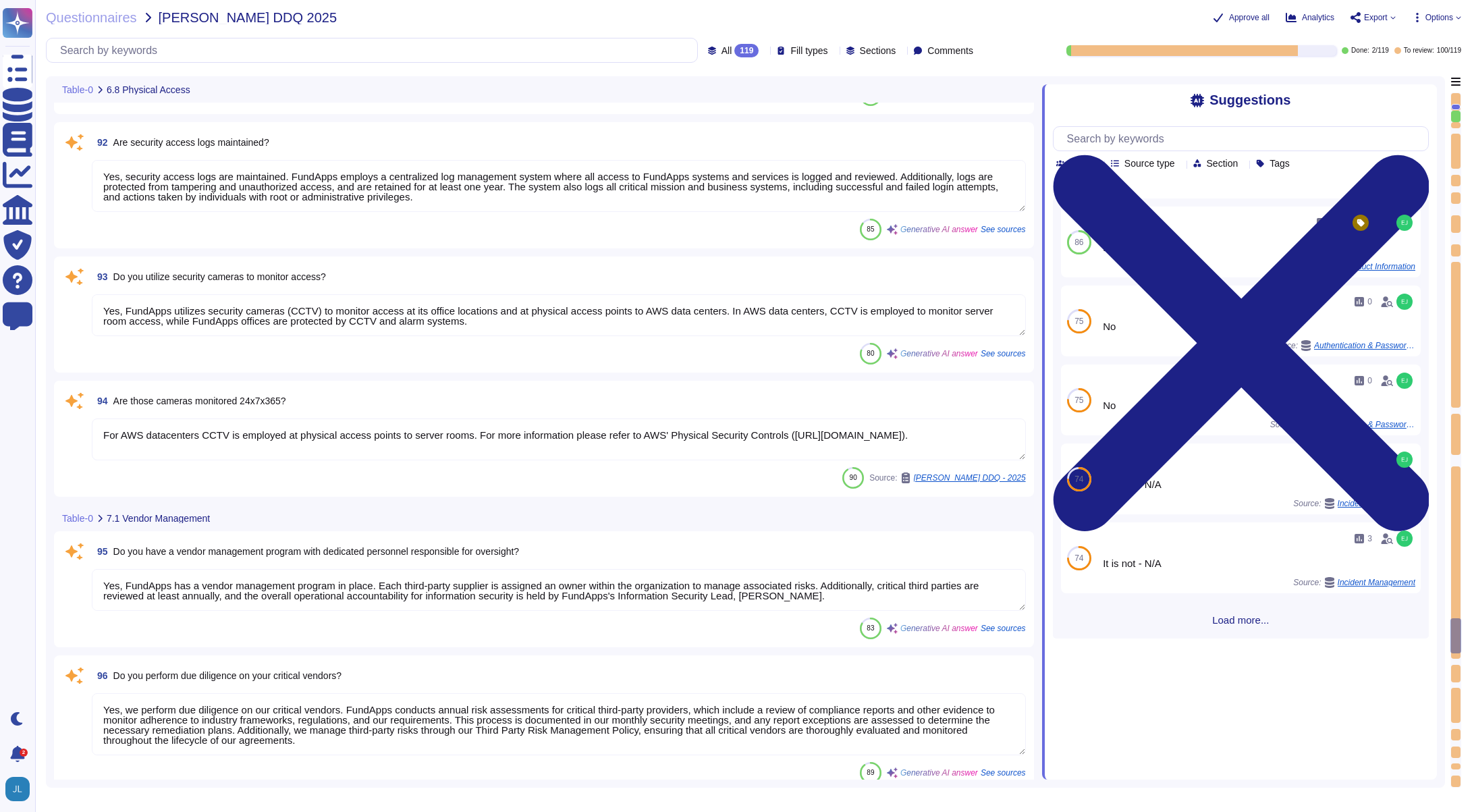
scroll to position [13085, 0]
click at [403, 444] on textarea "For AWS datacenters CCTV is employed at physical access points to server rooms.…" at bounding box center [558, 440] width 934 height 42
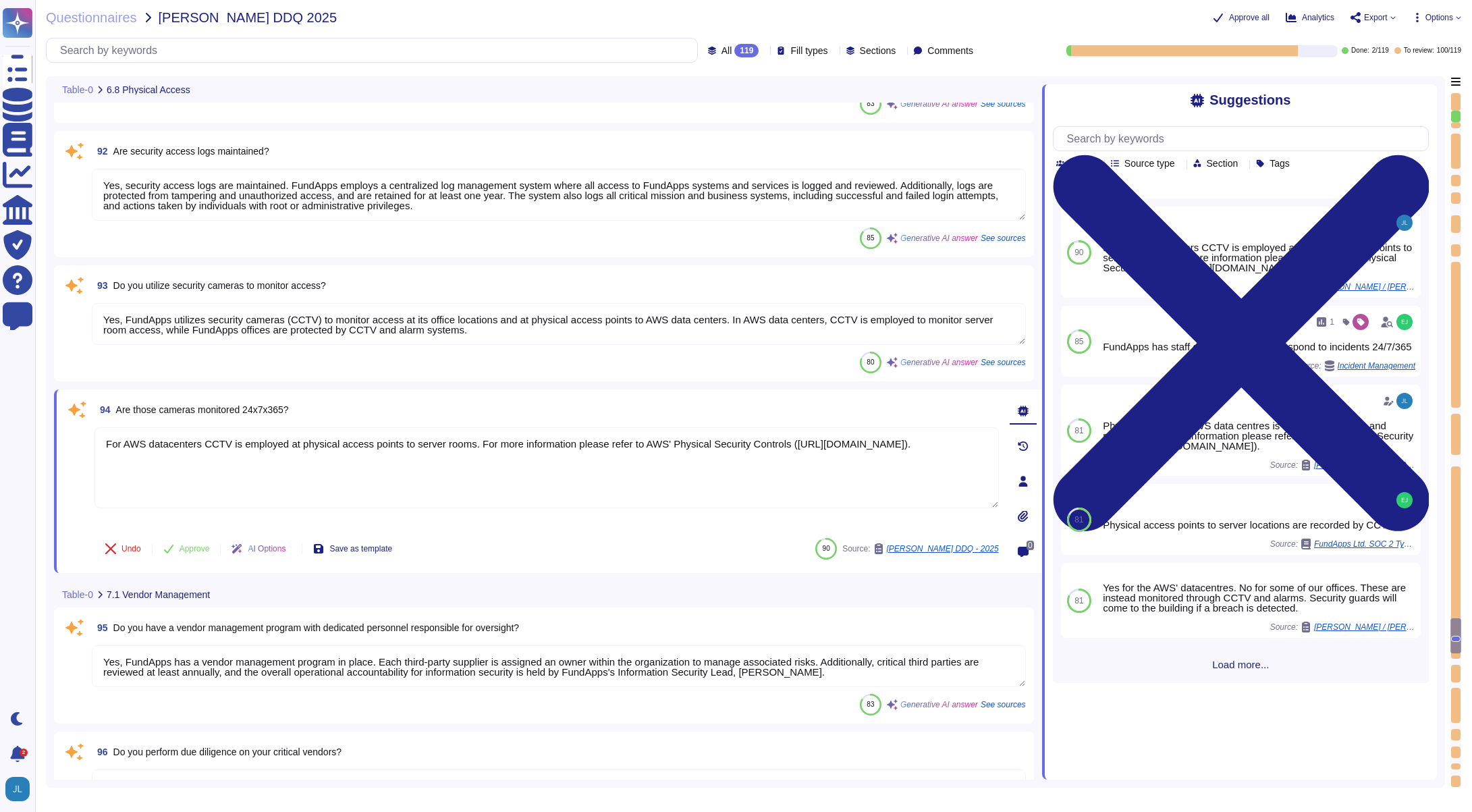
type textarea "Yes, the data center has controls in place to monitor access. Physical access t…"
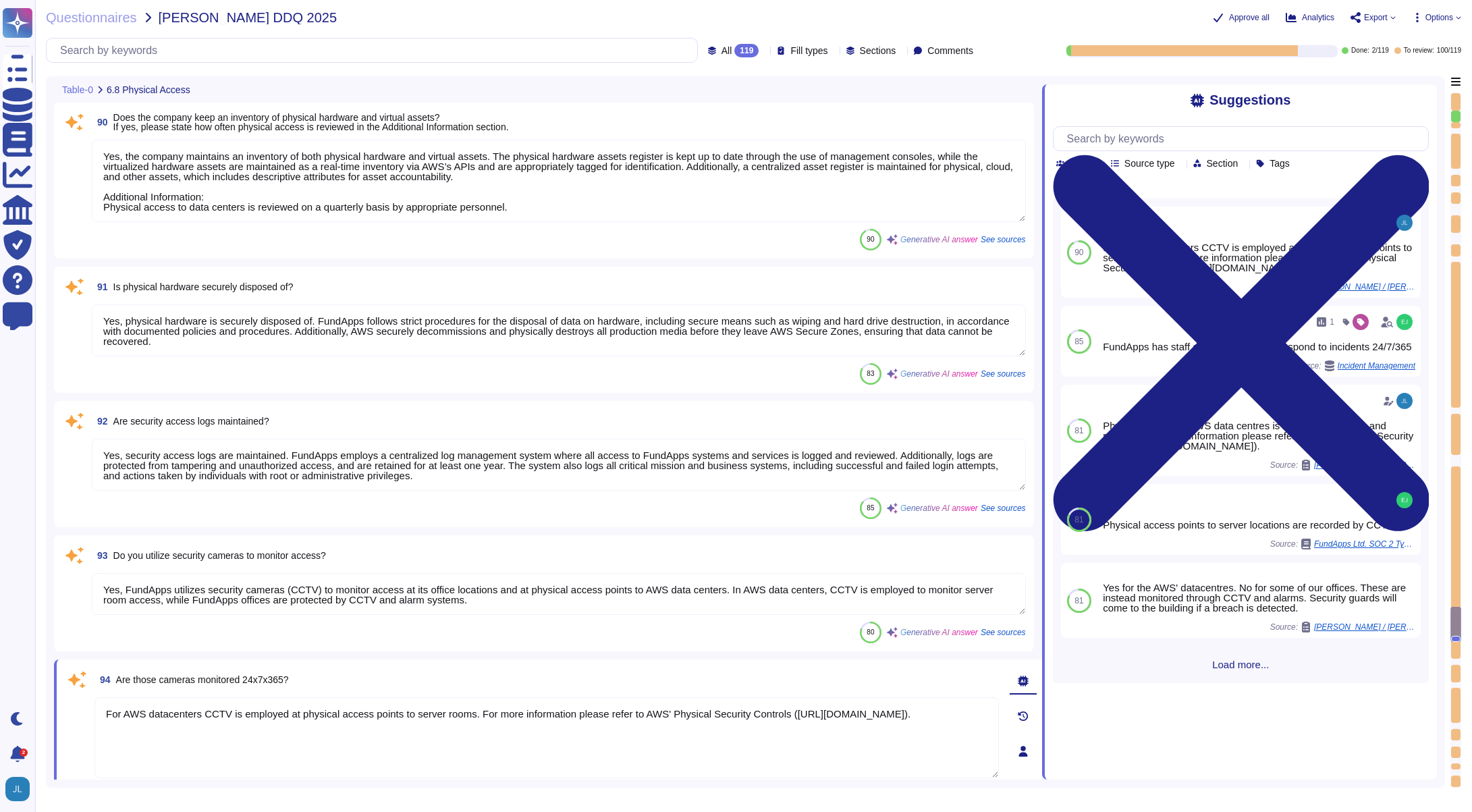
type textarea "Access to servers and networking rooms at FundApps is indeed limited to a small…"
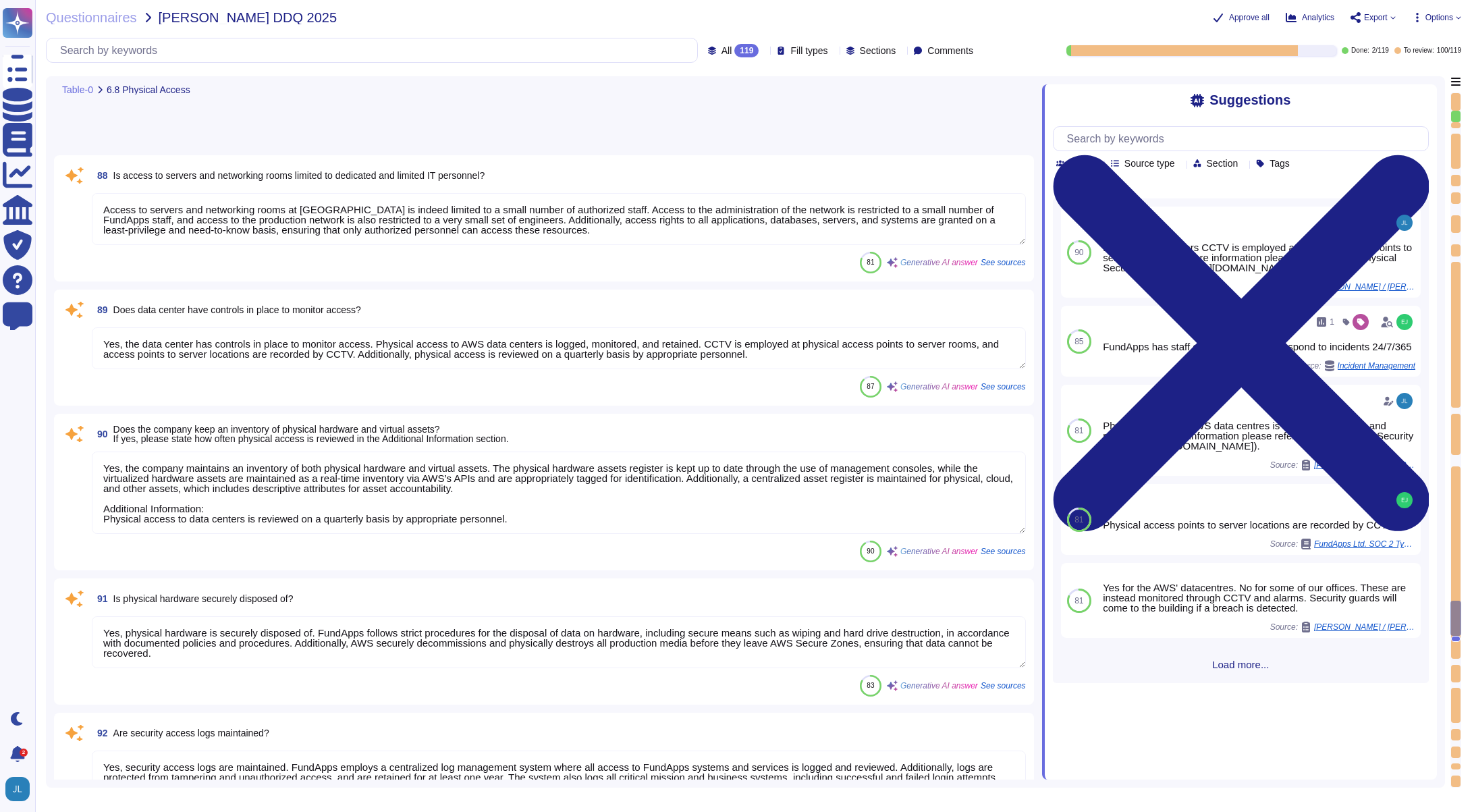
scroll to position [12501, 0]
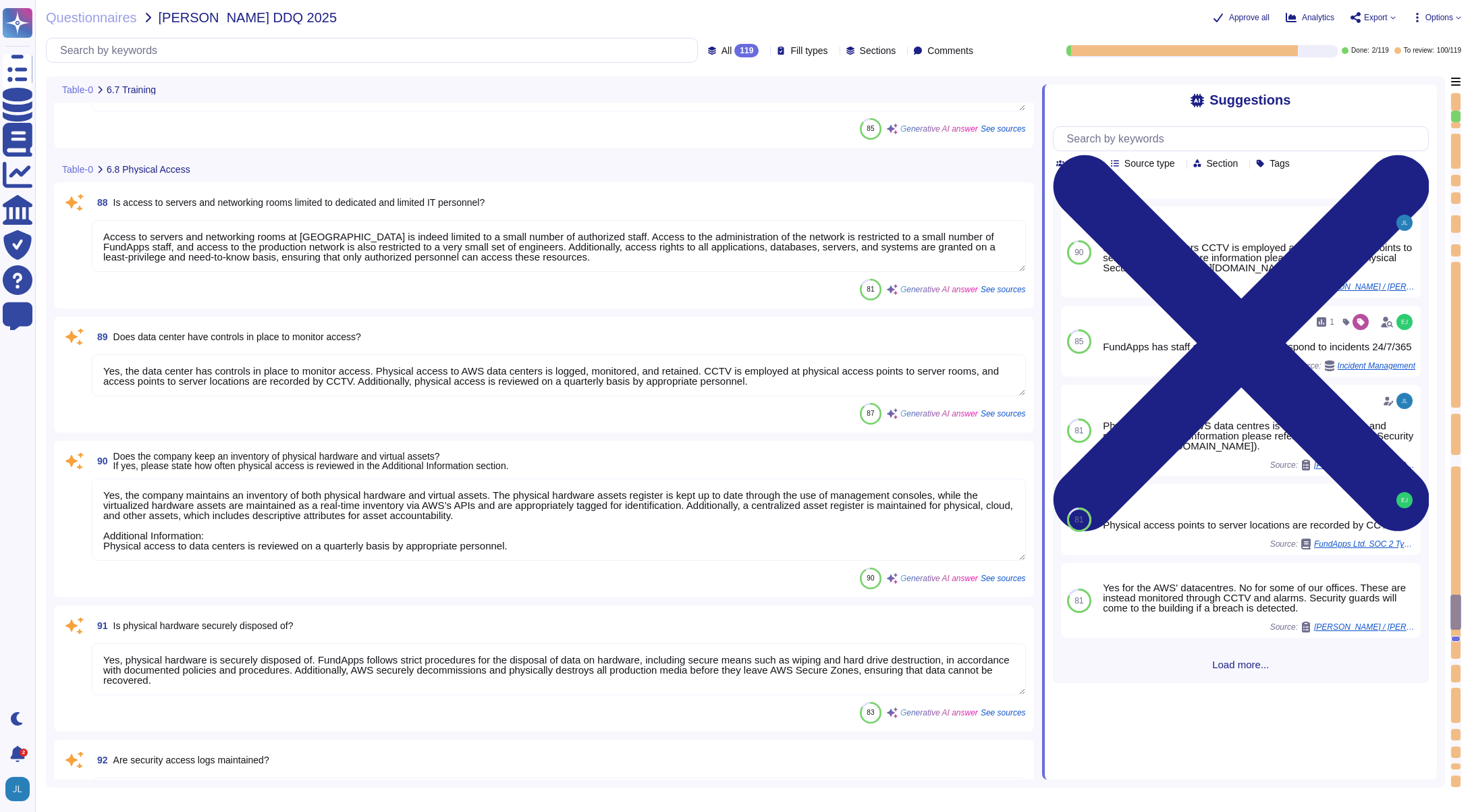
type textarea "Yes, our company provides a formal training program to educate staff on Informa…"
type textarea "Yes, all employees and contractors are required to complete security training c…"
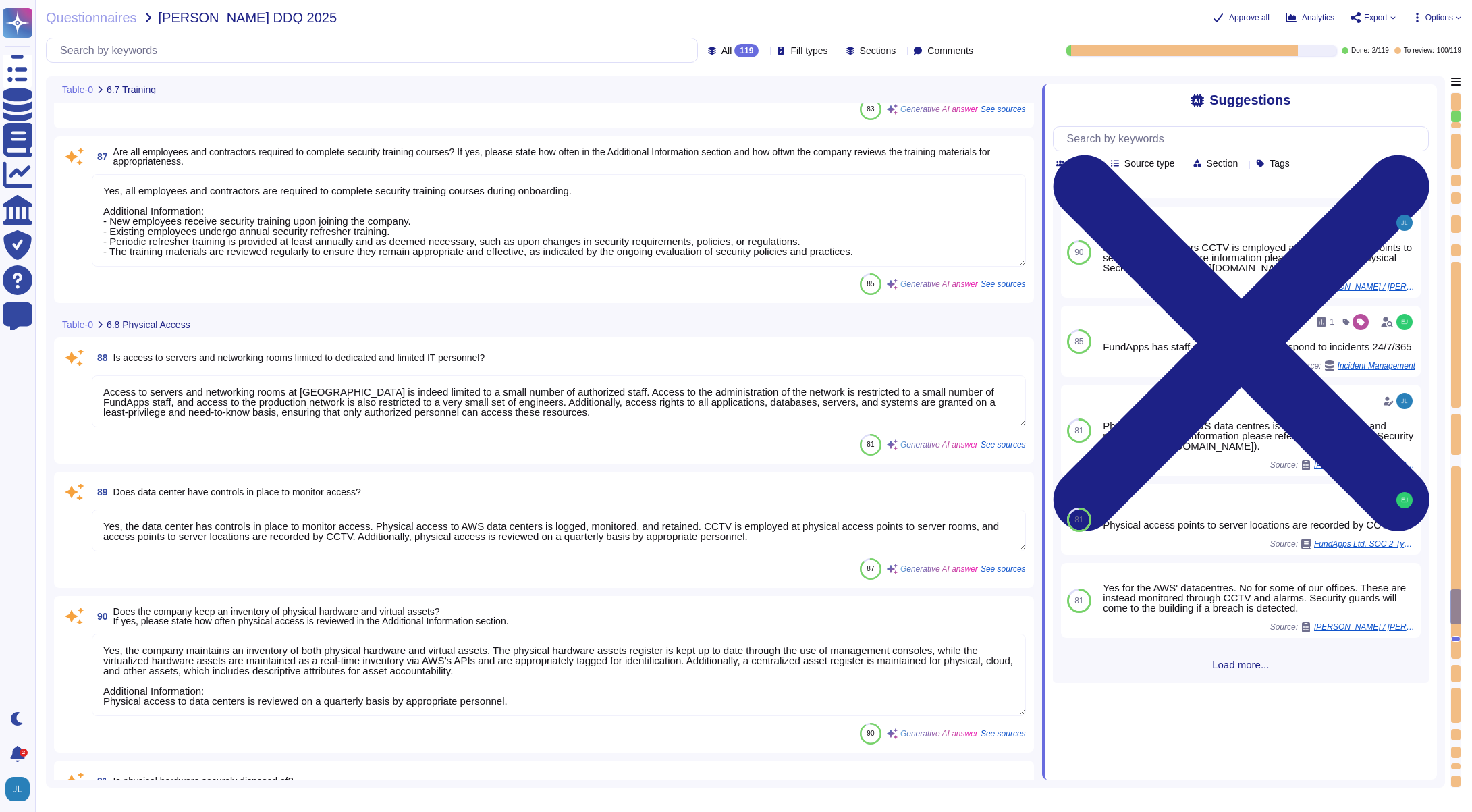
scroll to position [12345, 0]
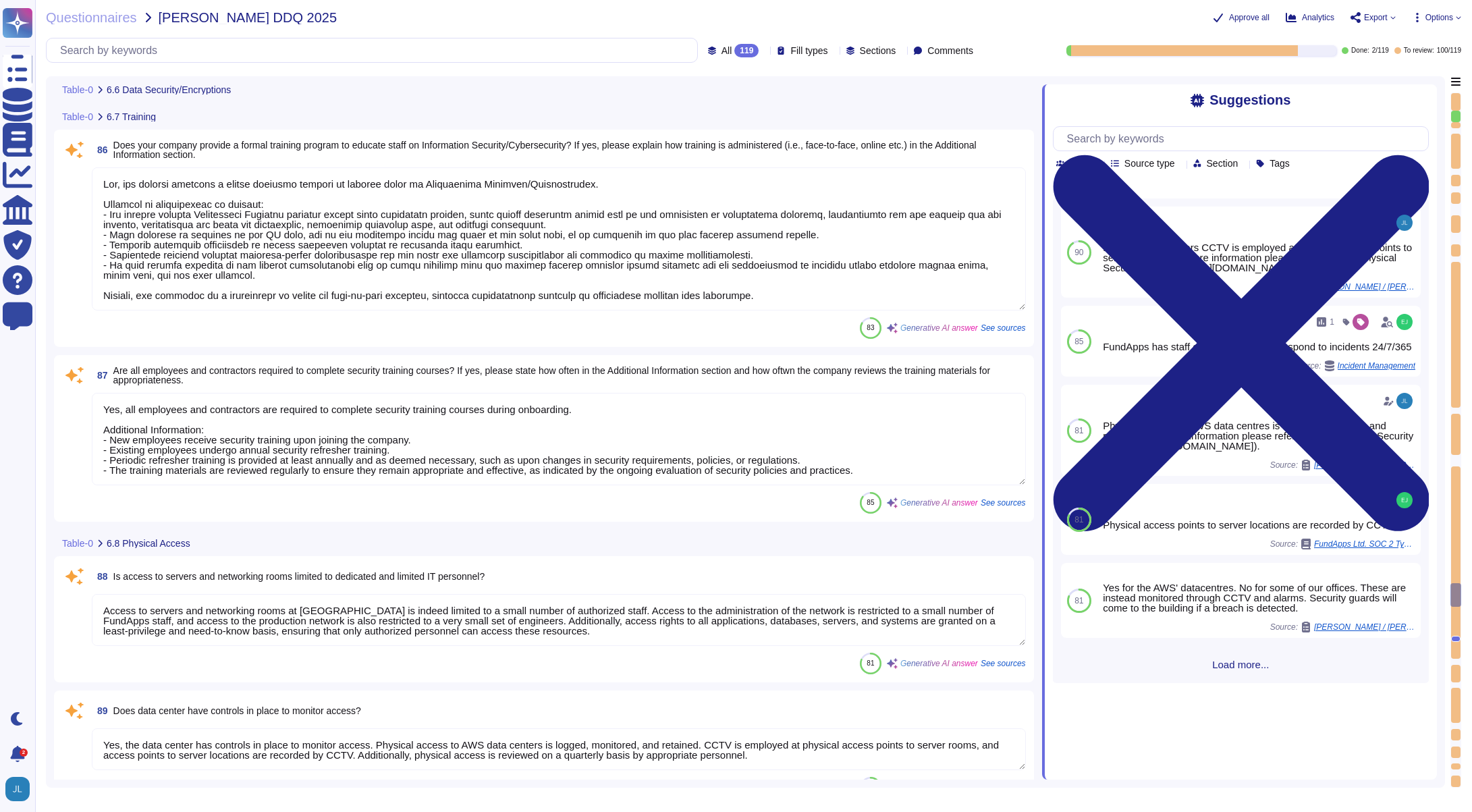
type textarea "Yes, all client data sent to or generated inside our platform follows an encryp…"
type textarea "Yes, we encrypt data both at rest and in transit. For data in transit, all clie…"
type textarea "FundApps has implemented Data Loss Prevention (DLP) measures in several ways. D…"
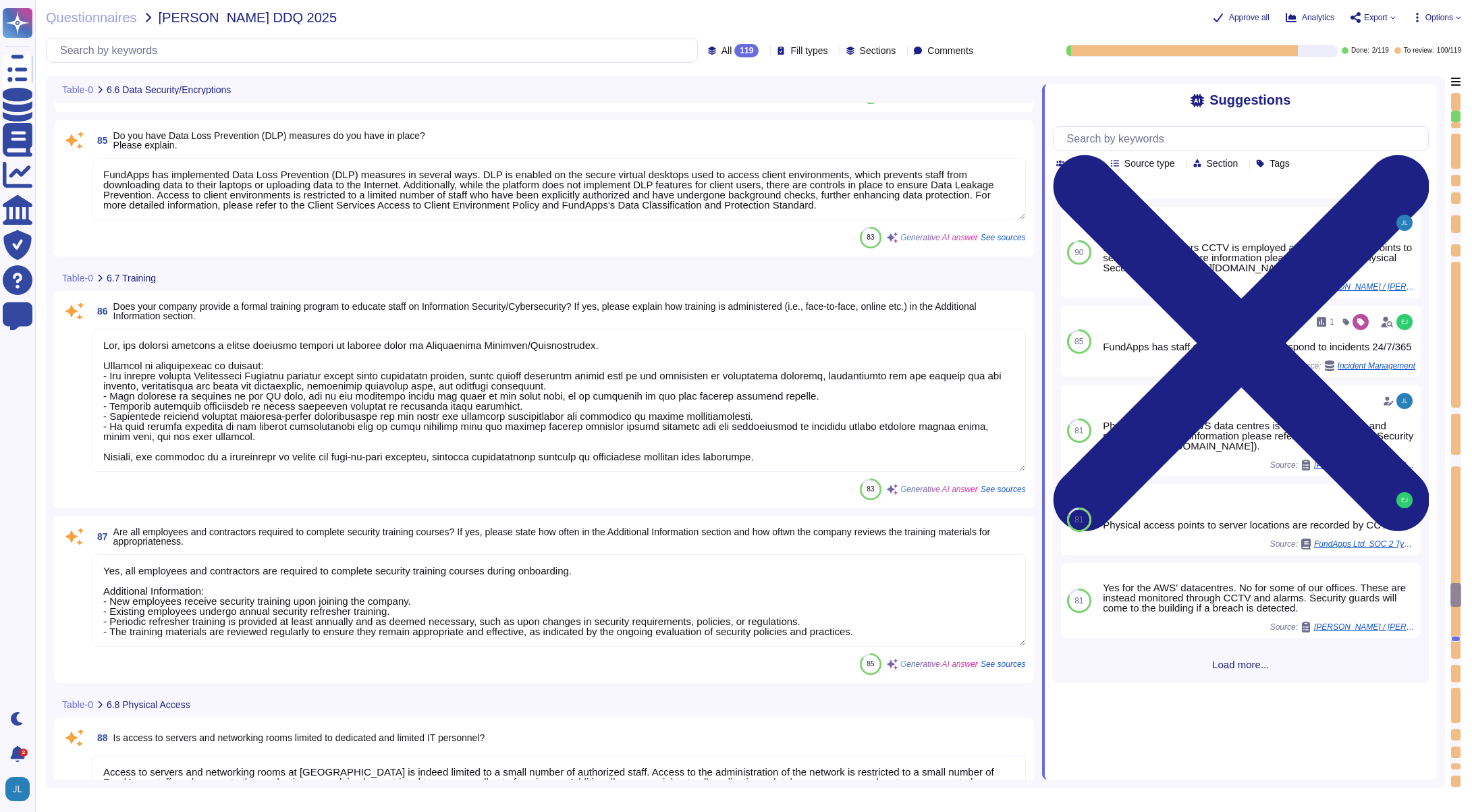
scroll to position [11975, 0]
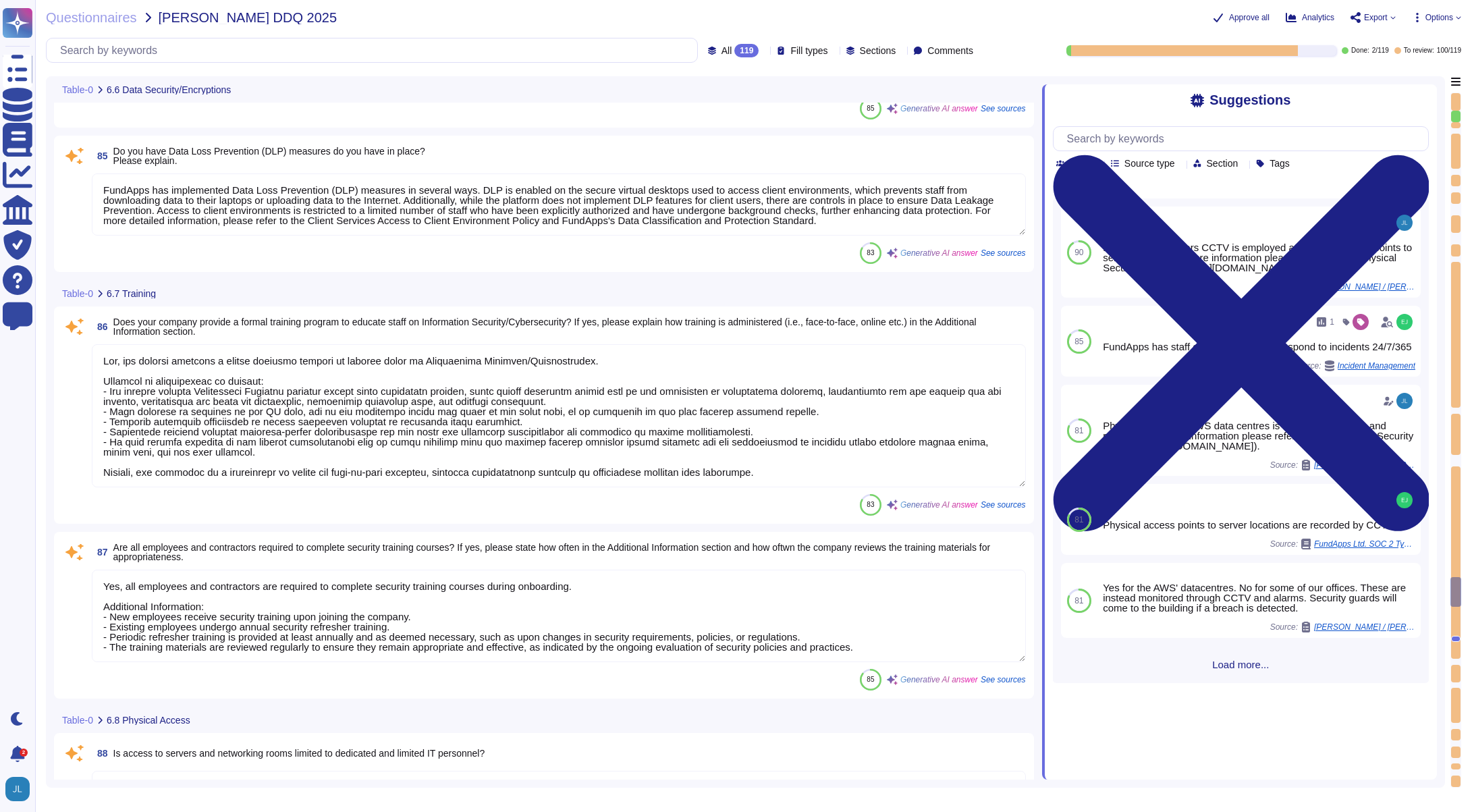
click at [381, 434] on textarea at bounding box center [558, 416] width 934 height 144
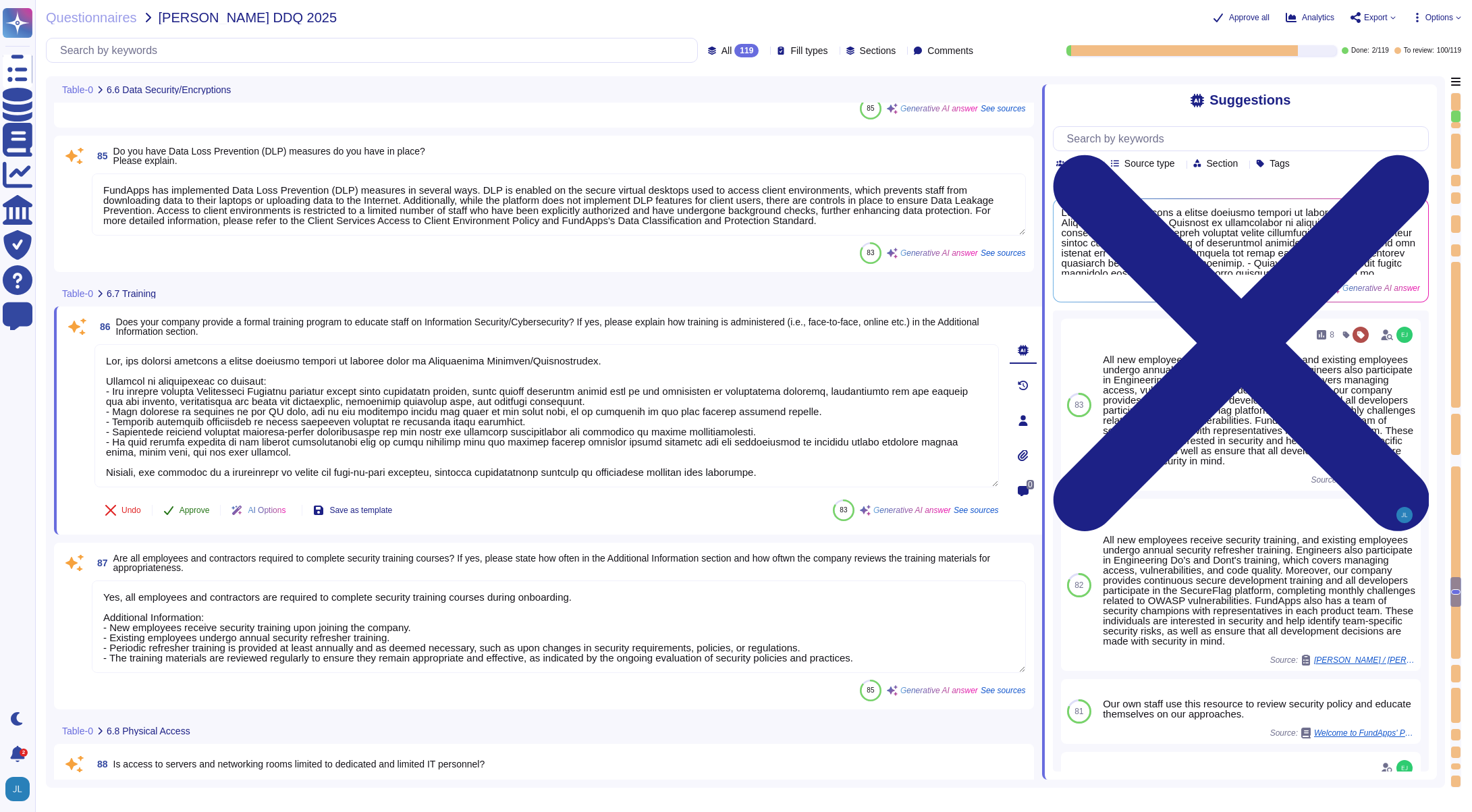
click at [191, 512] on span "Approve" at bounding box center [195, 510] width 30 height 8
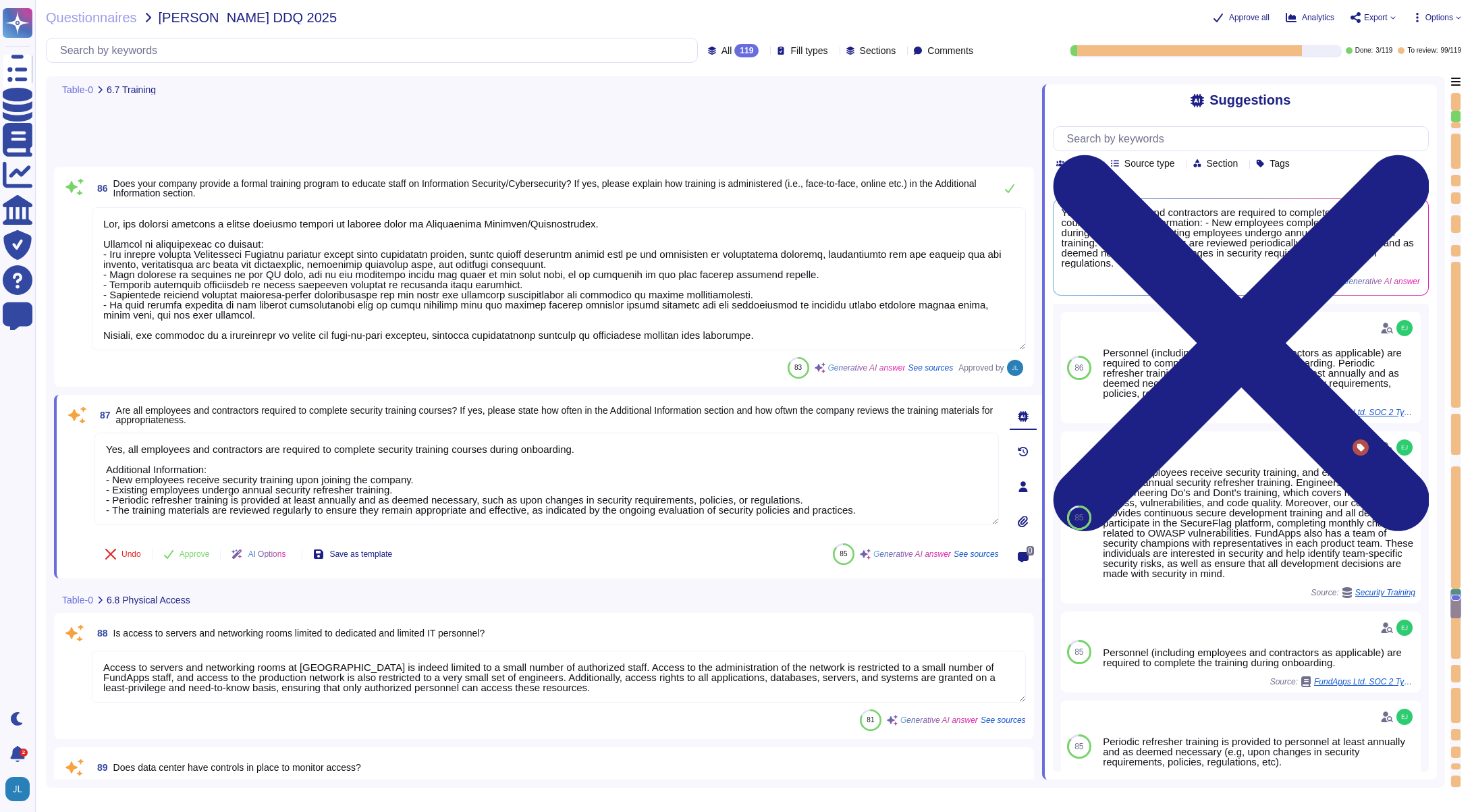
type textarea "Yes, security access logs are maintained. FundApps employs a centralized log ma…"
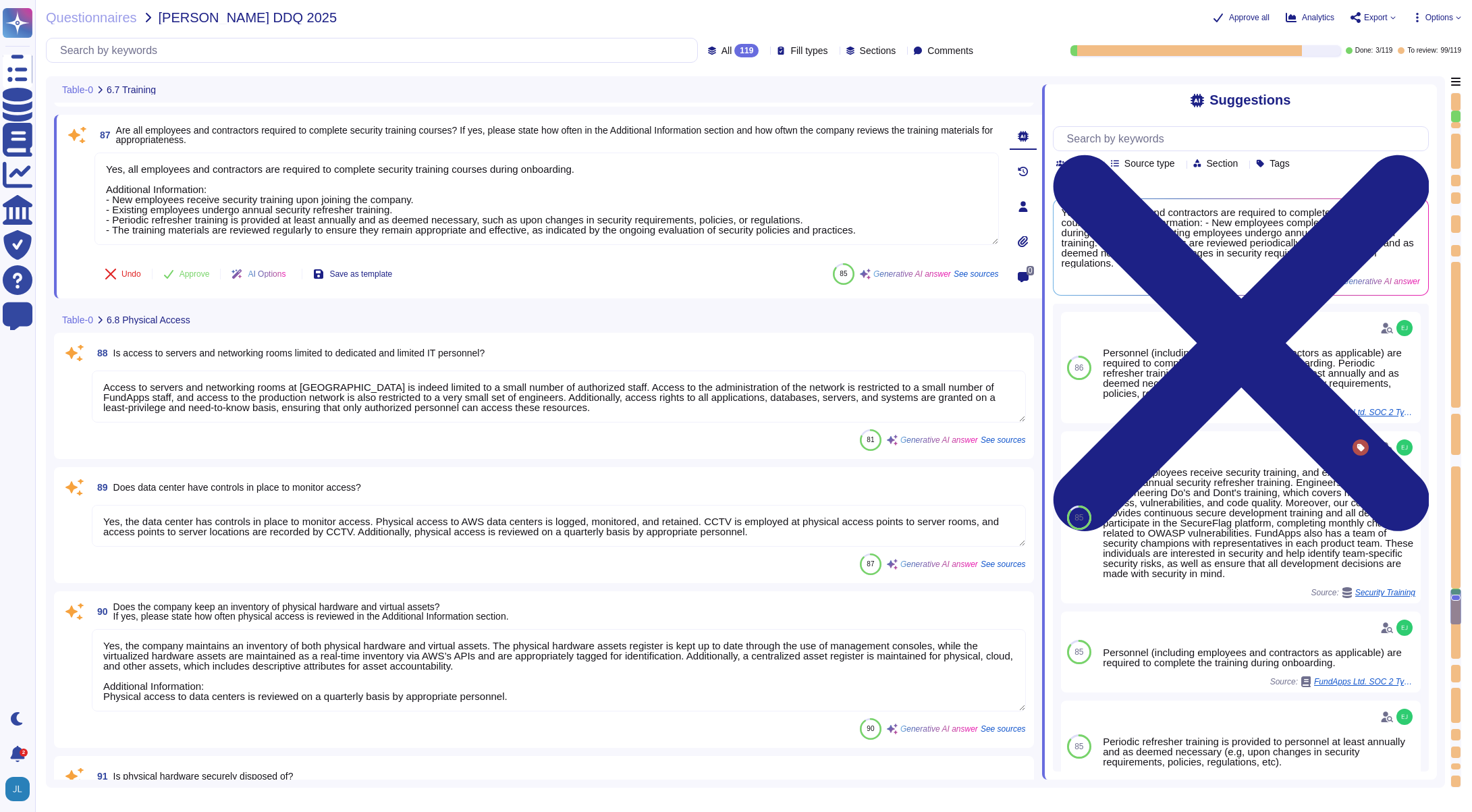
type textarea "Yes, FundApps utilizes security cameras (CCTV) to monitor access at its office …"
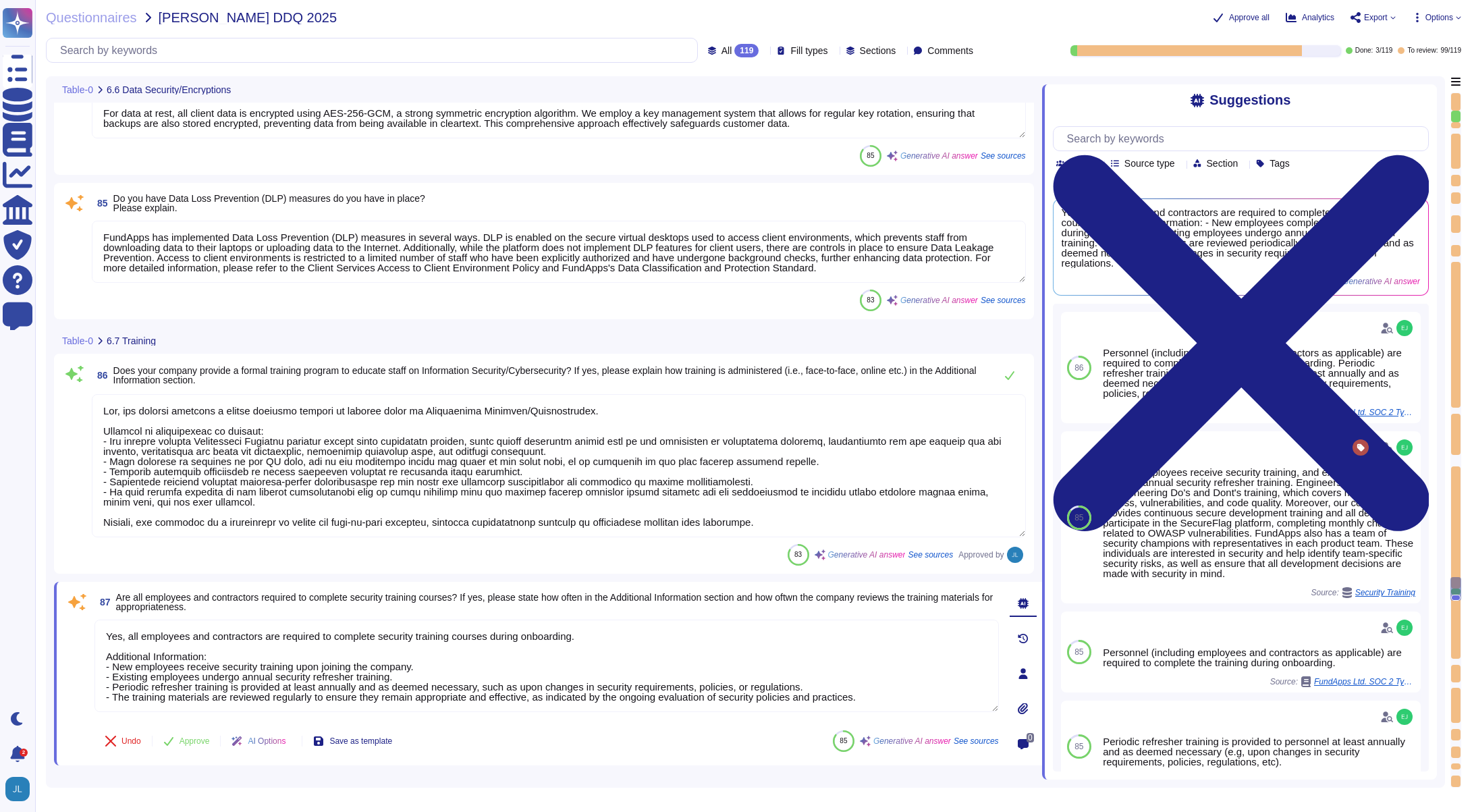
scroll to position [11927, 0]
type textarea "Yes, FundApps has established a data classification policy to identify the type…"
type textarea "Yes, all client data sent to or generated inside our platform follows an encryp…"
type textarea "Yes, we encrypt data both at rest and in transit. For data in transit, all clie…"
type textarea "FundApps has implemented Data Loss Prevention (DLP) measures in several ways. D…"
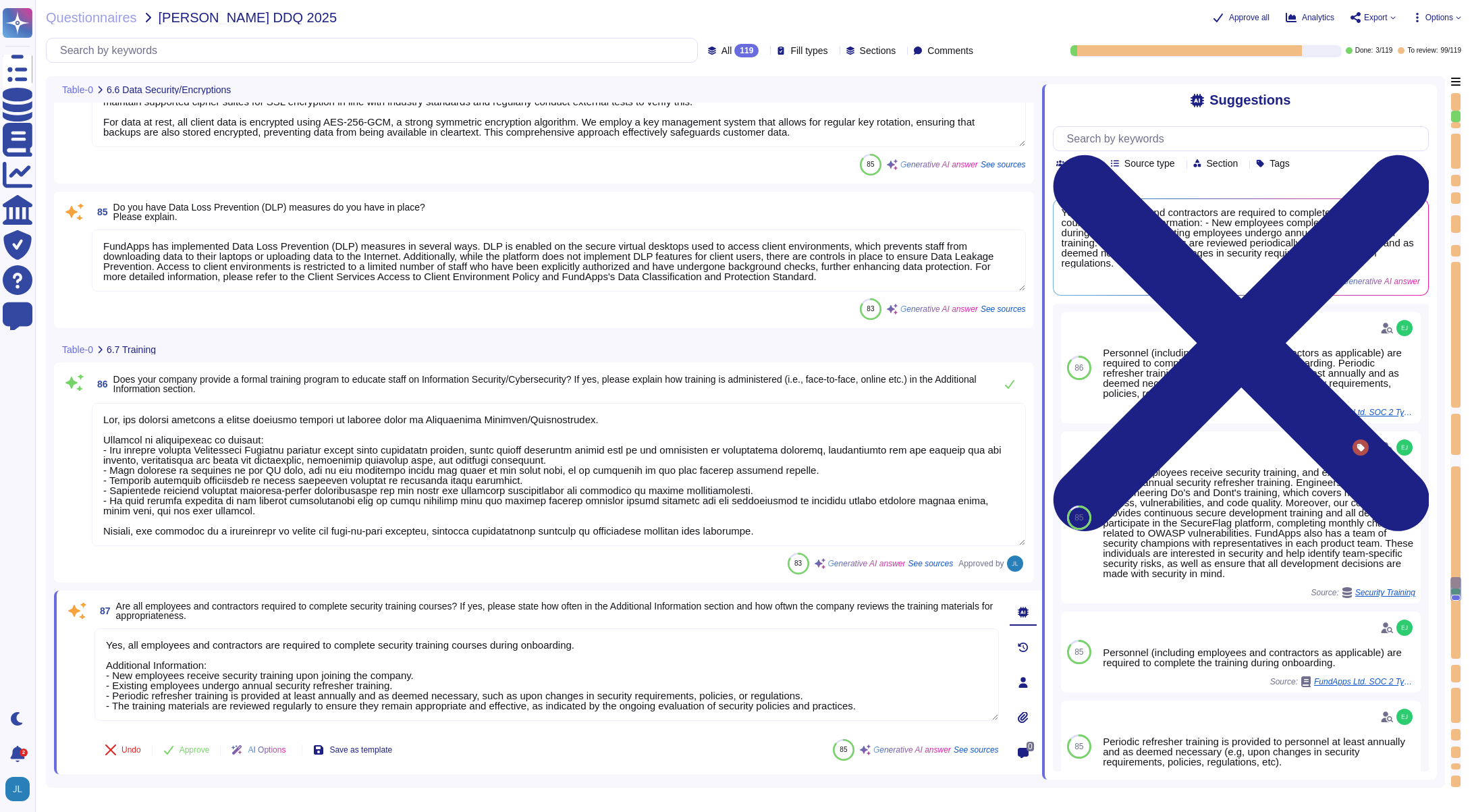
click at [178, 427] on textarea at bounding box center [558, 475] width 934 height 144
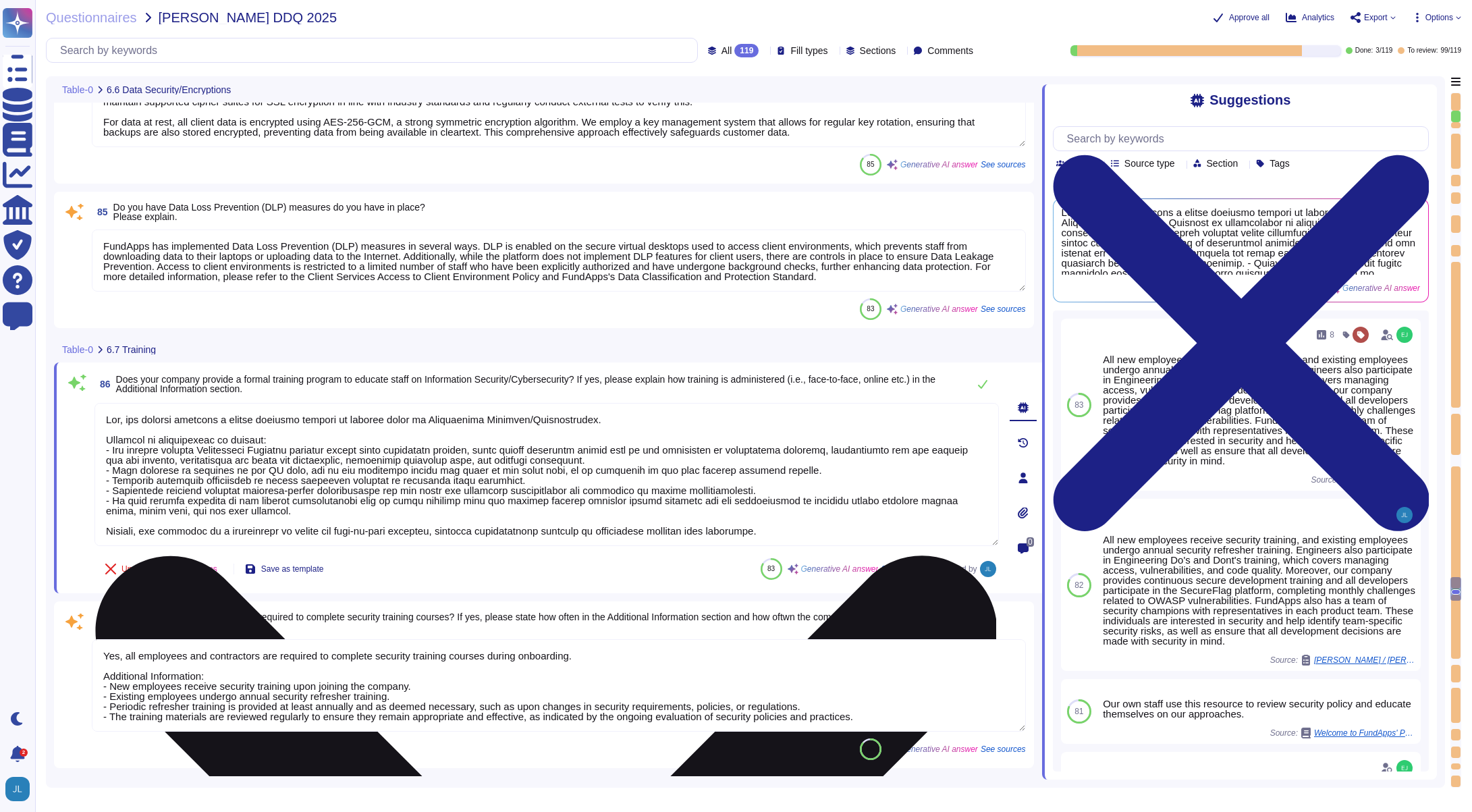
drag, startPoint x: 188, startPoint y: 418, endPoint x: 128, endPoint y: 423, distance: 60.2
click at [128, 423] on textarea at bounding box center [547, 475] width 905 height 144
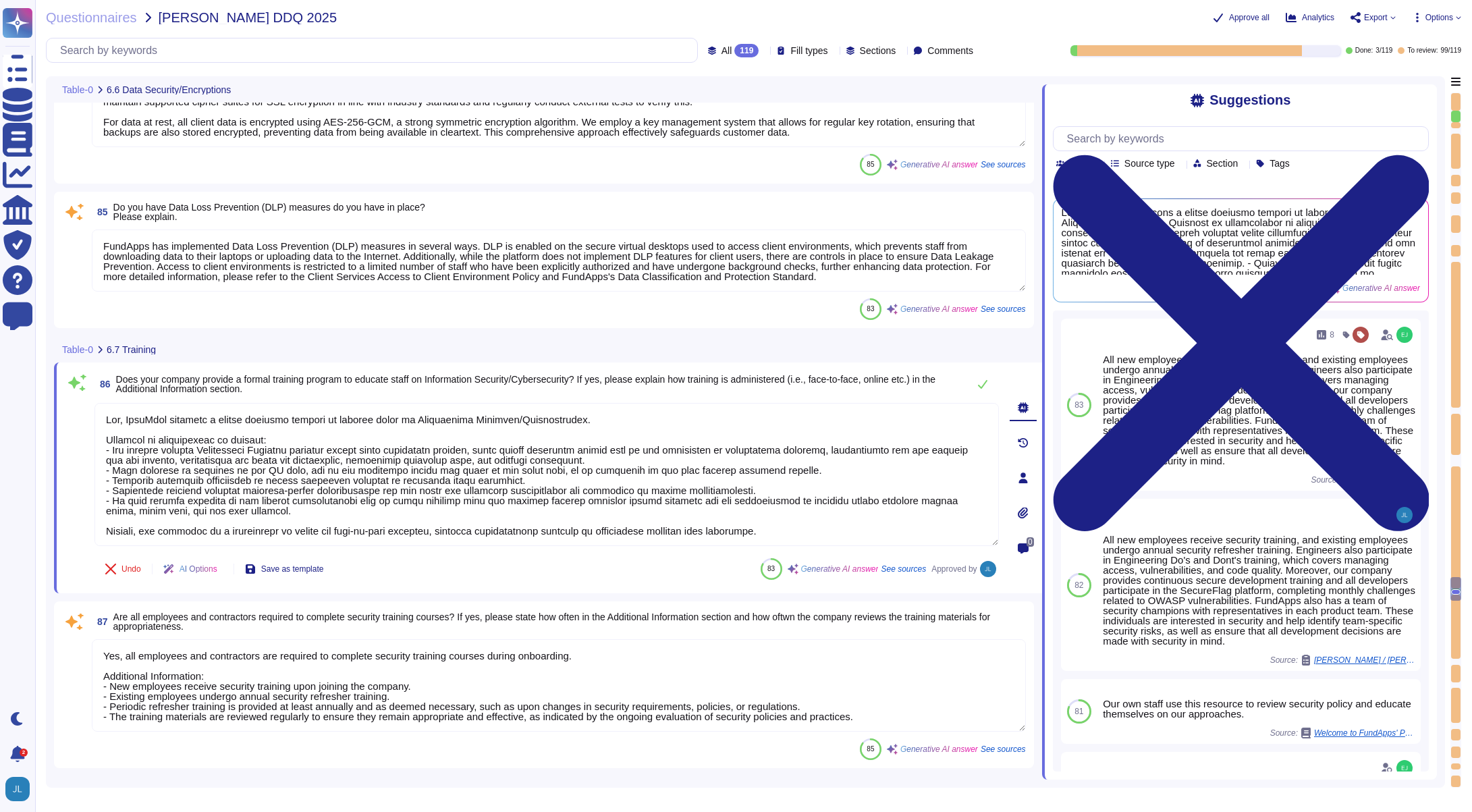
type textarea "Yes, FundApps provides a formal training program to educate staff on Informatio…"
click at [546, 361] on div "Table-0 6.7 Training" at bounding box center [453, 349] width 800 height 26
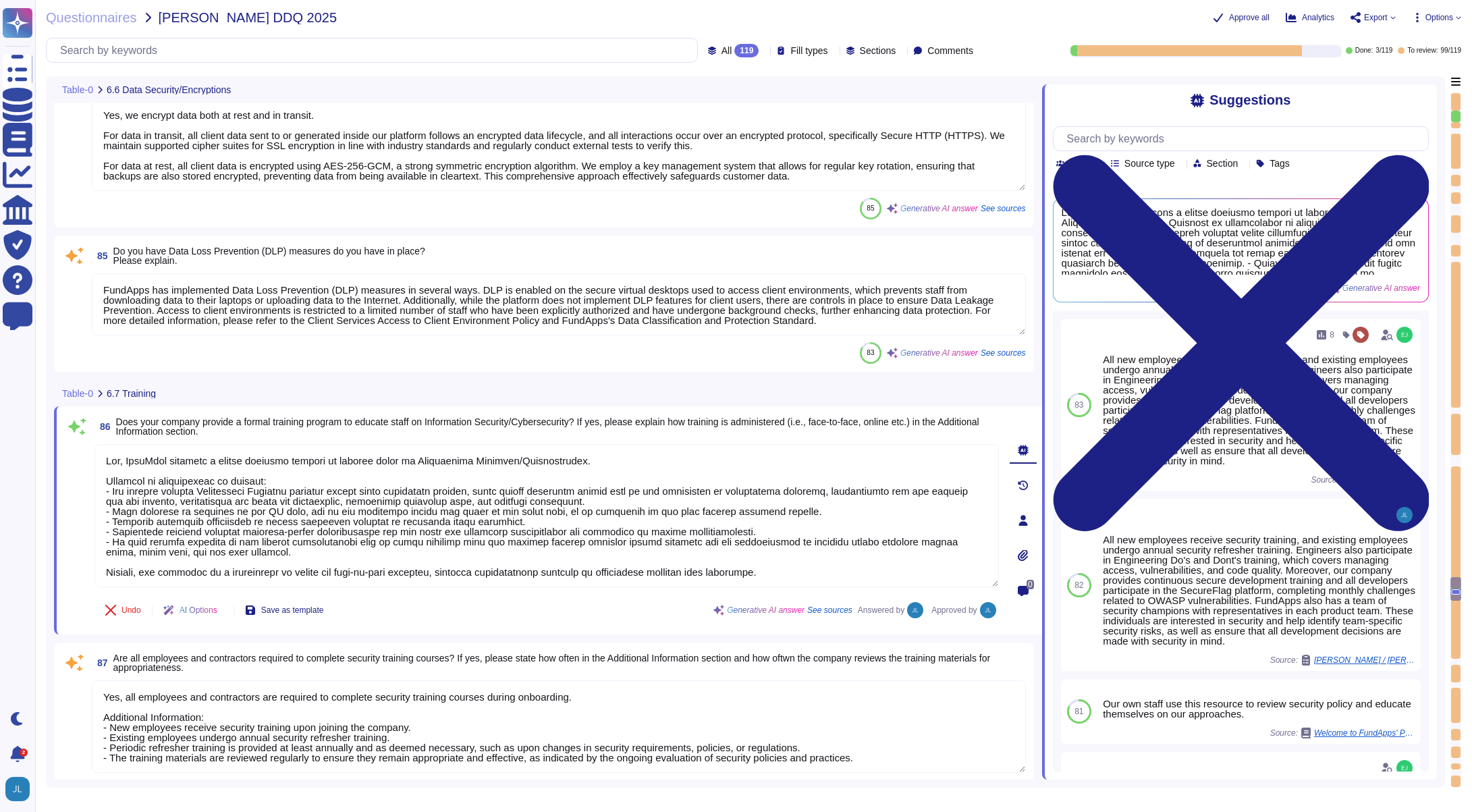
scroll to position [11550, 0]
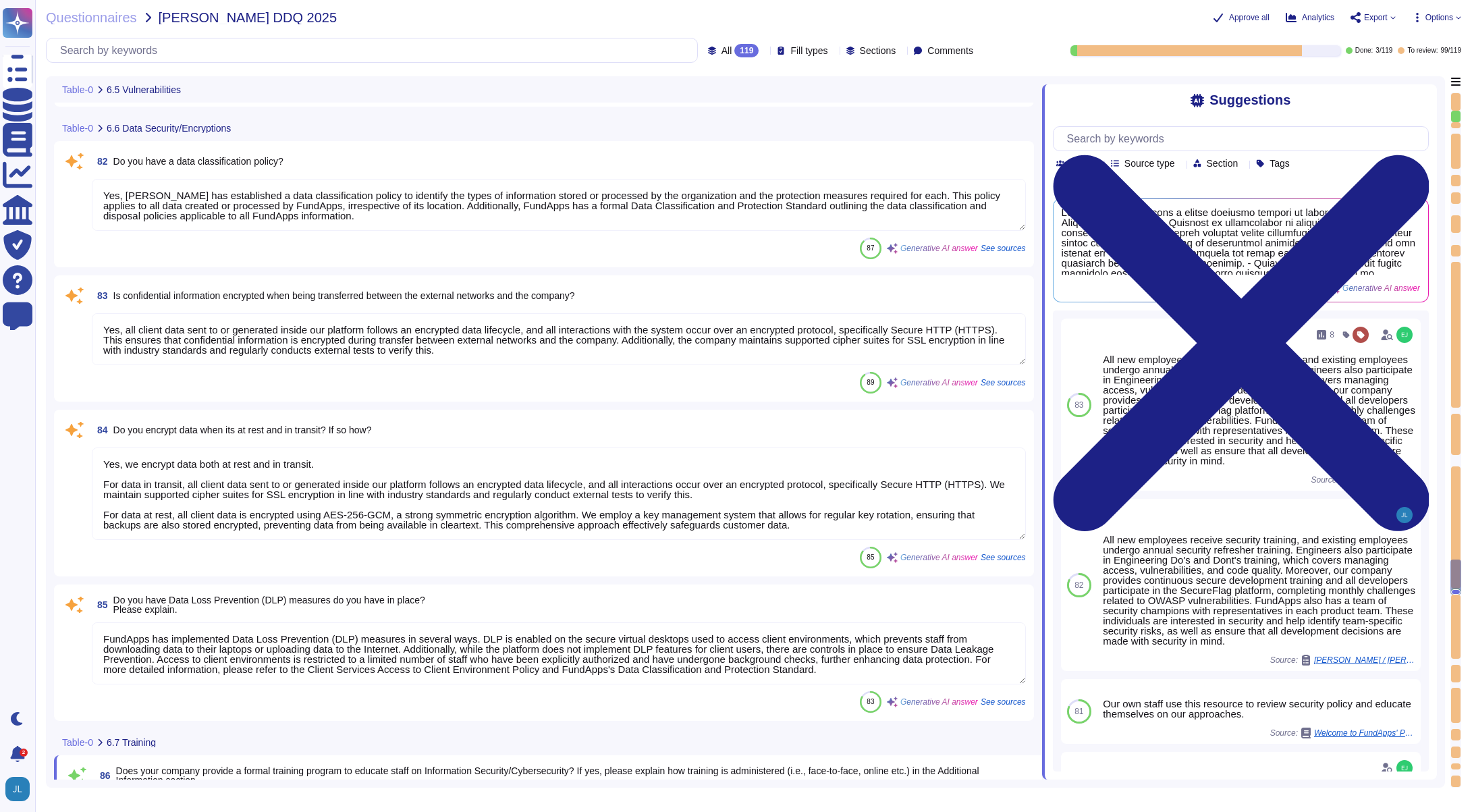
type textarea "FundApps performs infrastructure vulnerability scanning against its infrastruct…"
type textarea "Yes, we contract with an external provider to perform penetration testing. This…"
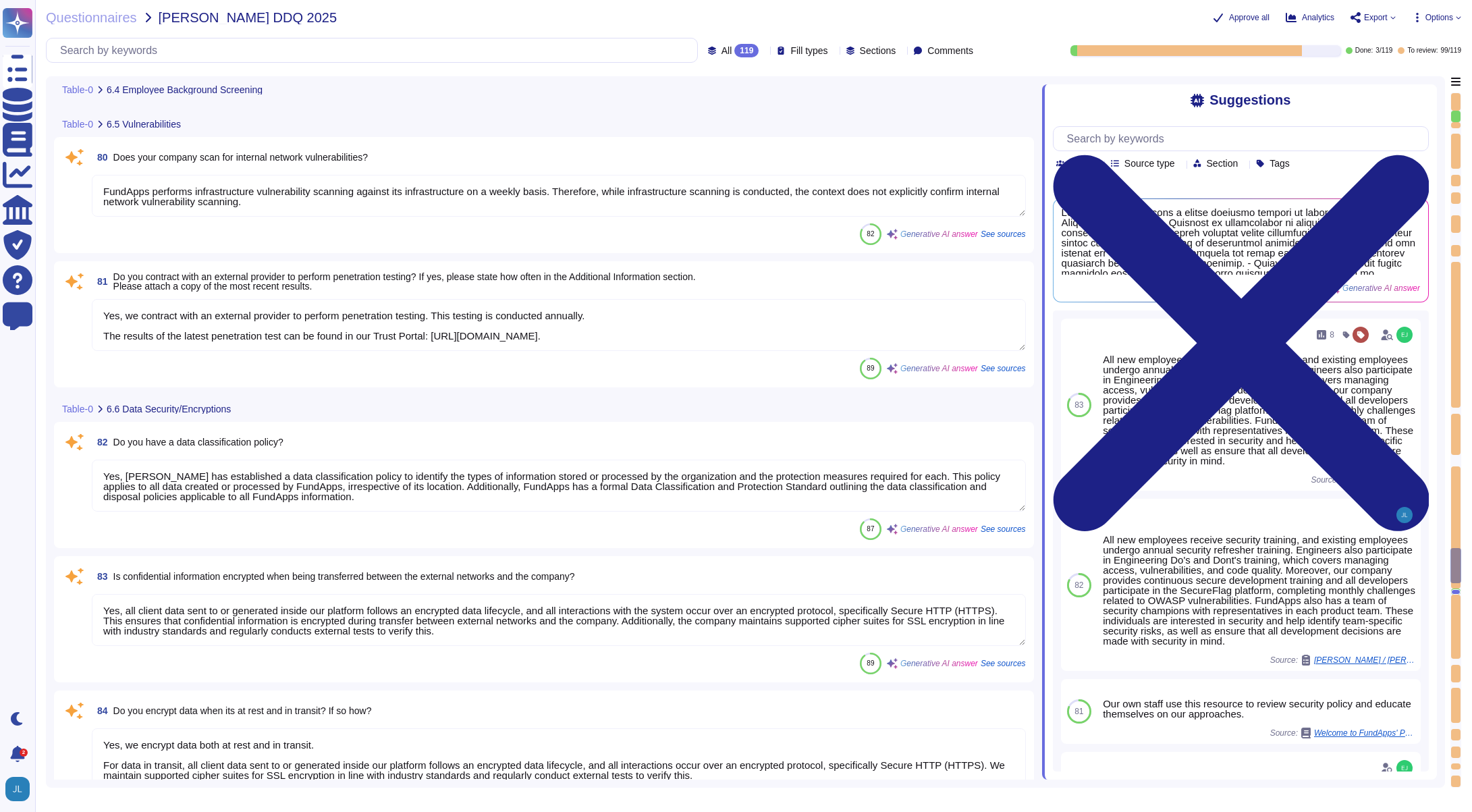
type textarea "FundApps conducts background checks on all new hires prior to onboarding, which…"
type textarea "Yes, employees, subcontractors, and temporary workers with access to client dat…"
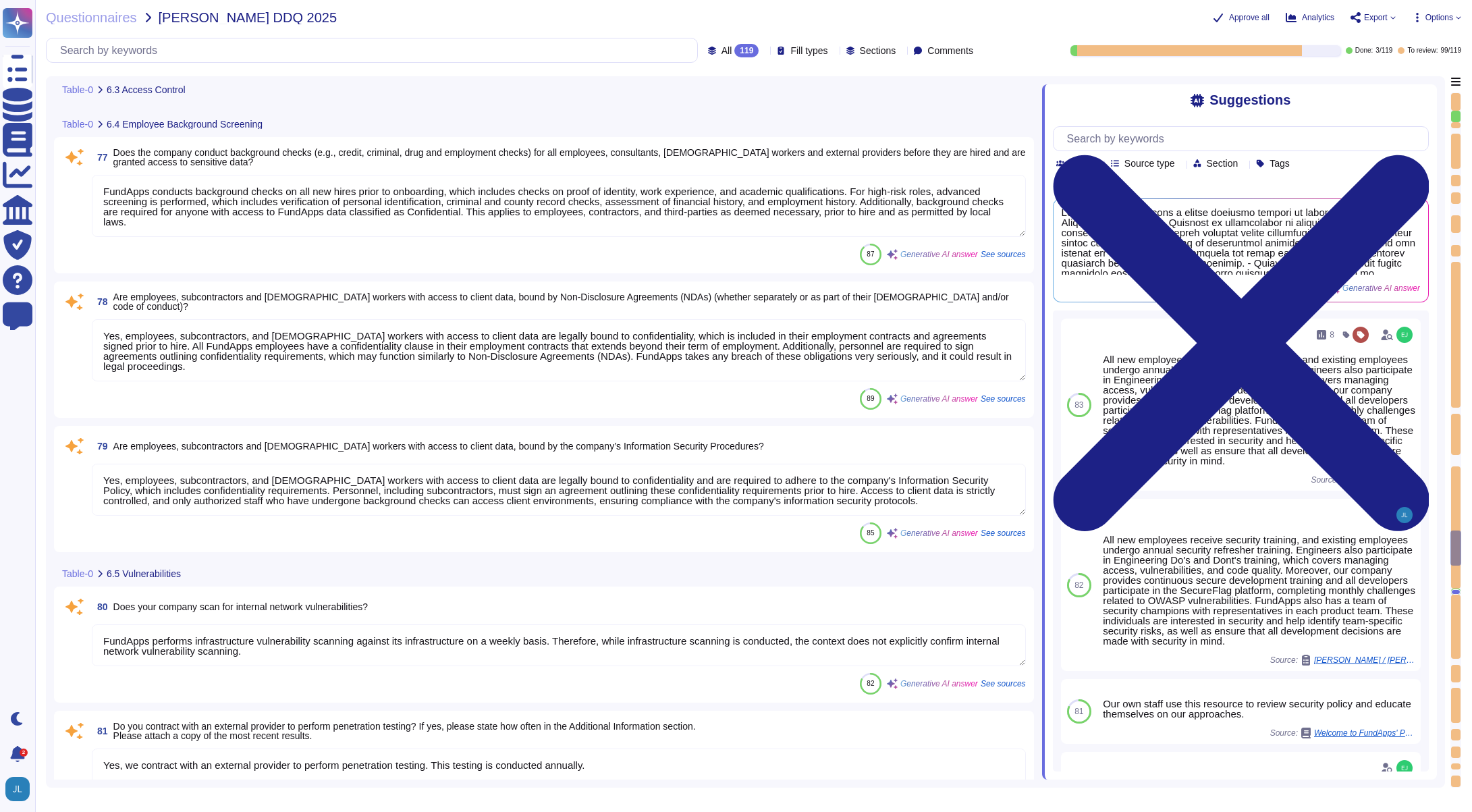
type textarea "A change in job or role does not require a complete review of privileges; howev…"
type textarea "Yes, we conduct regular user access reviews. Additional Information: - Quarterl…"
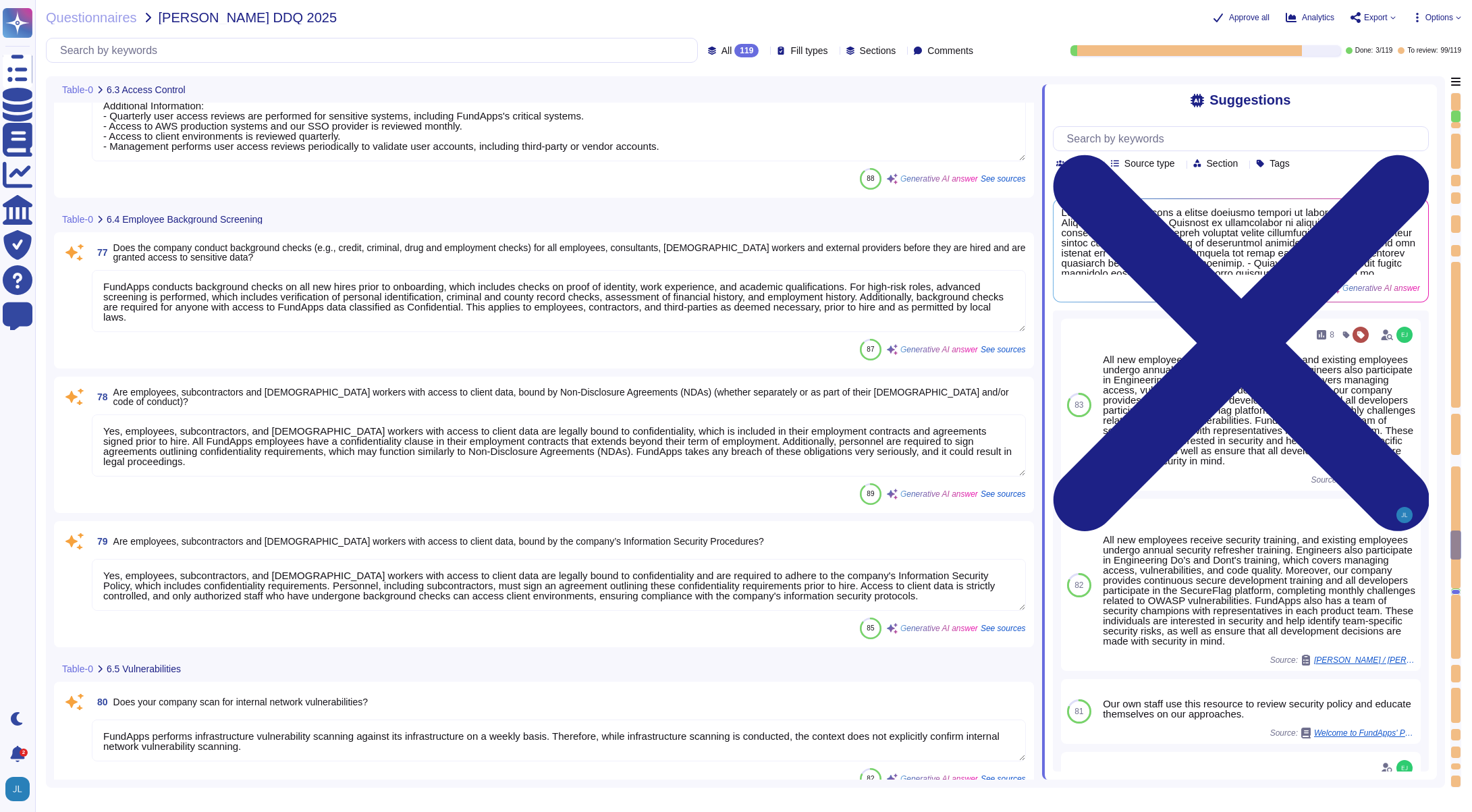
type textarea "Access privileges are not immediately revoked upon termination; however, they a…"
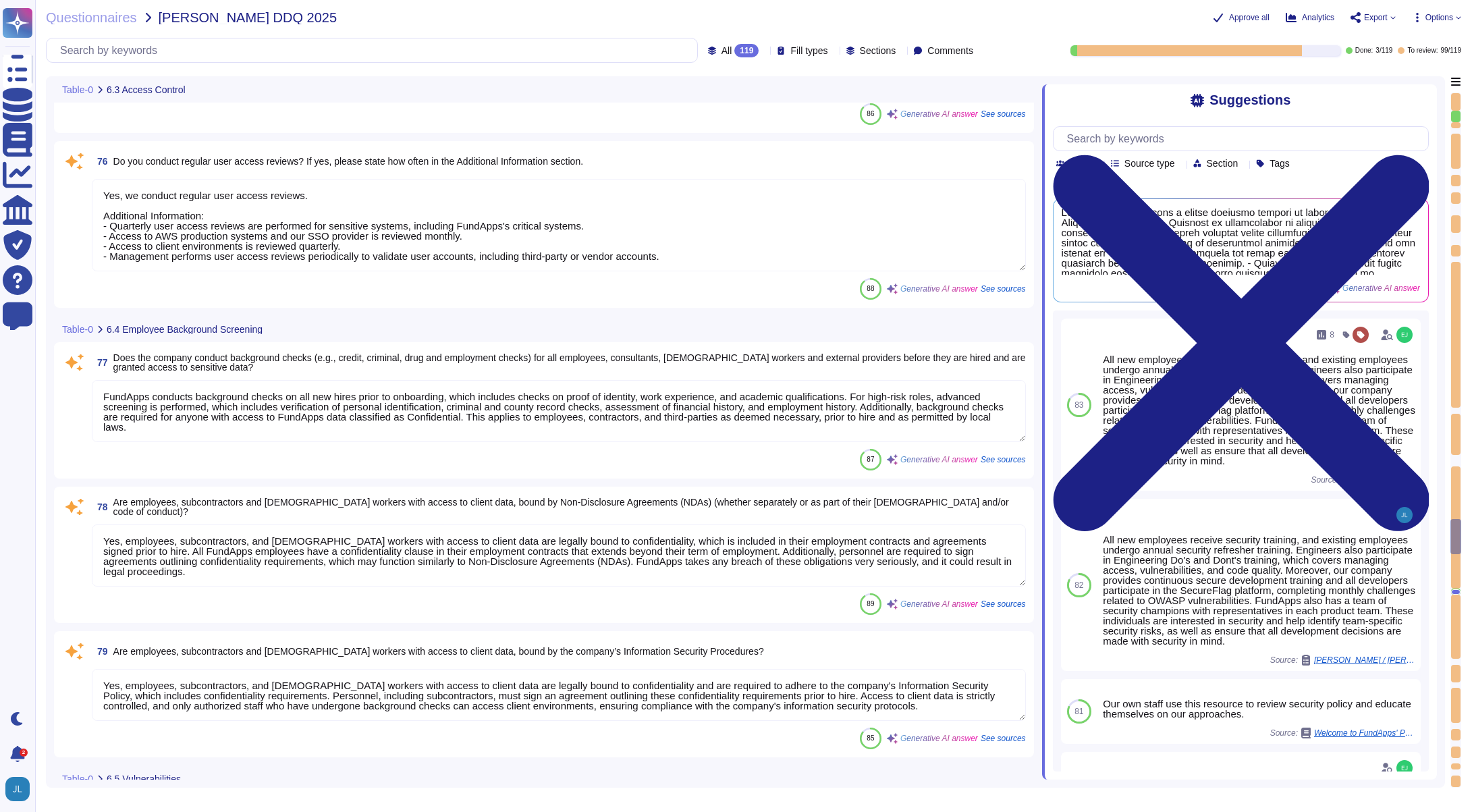
type textarea "Yes, FundApps's policy requires the approval of the head of Client Services, wh…"
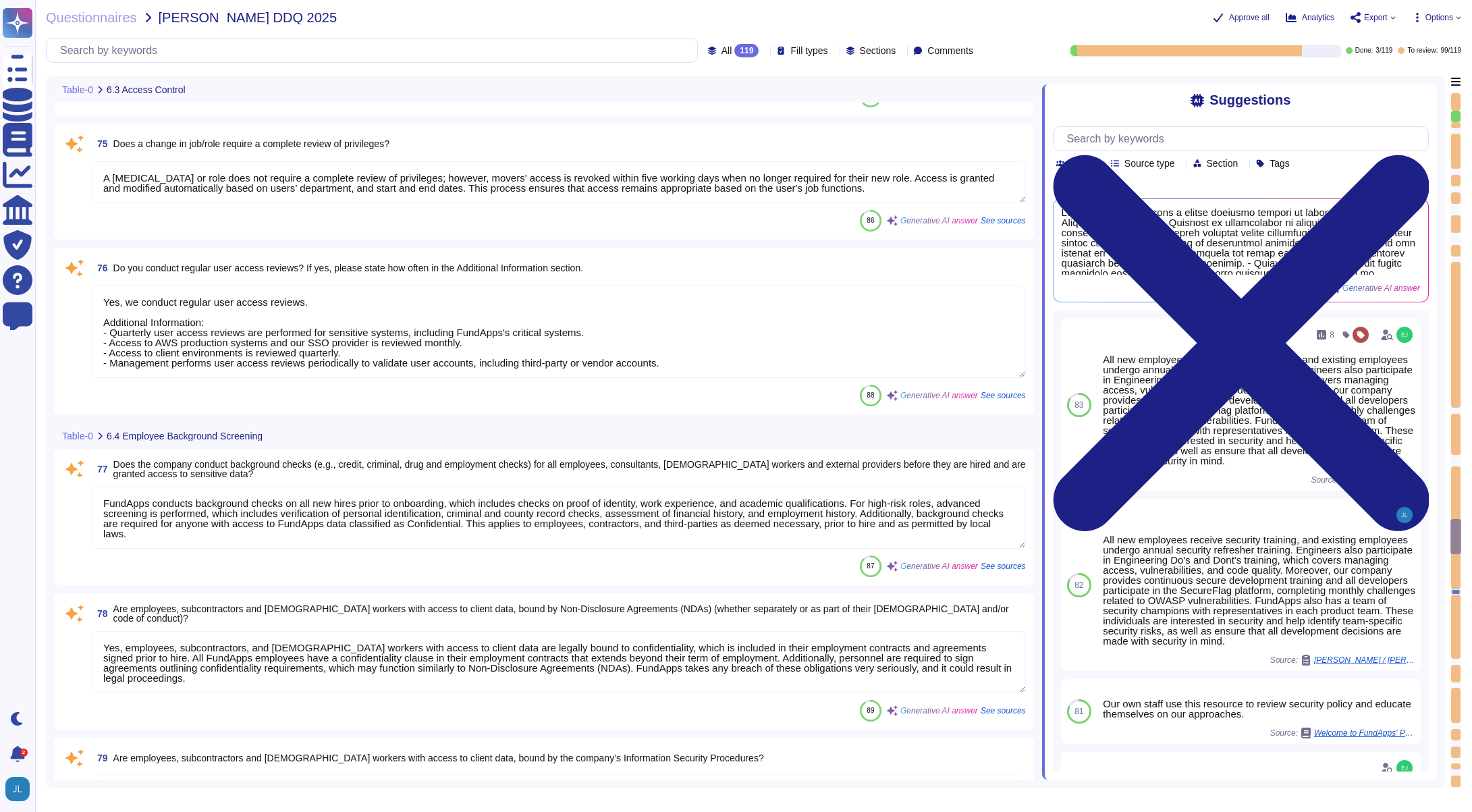
type textarea "Yes, all access privileges are periodically reviewed and re-certified. Addition…"
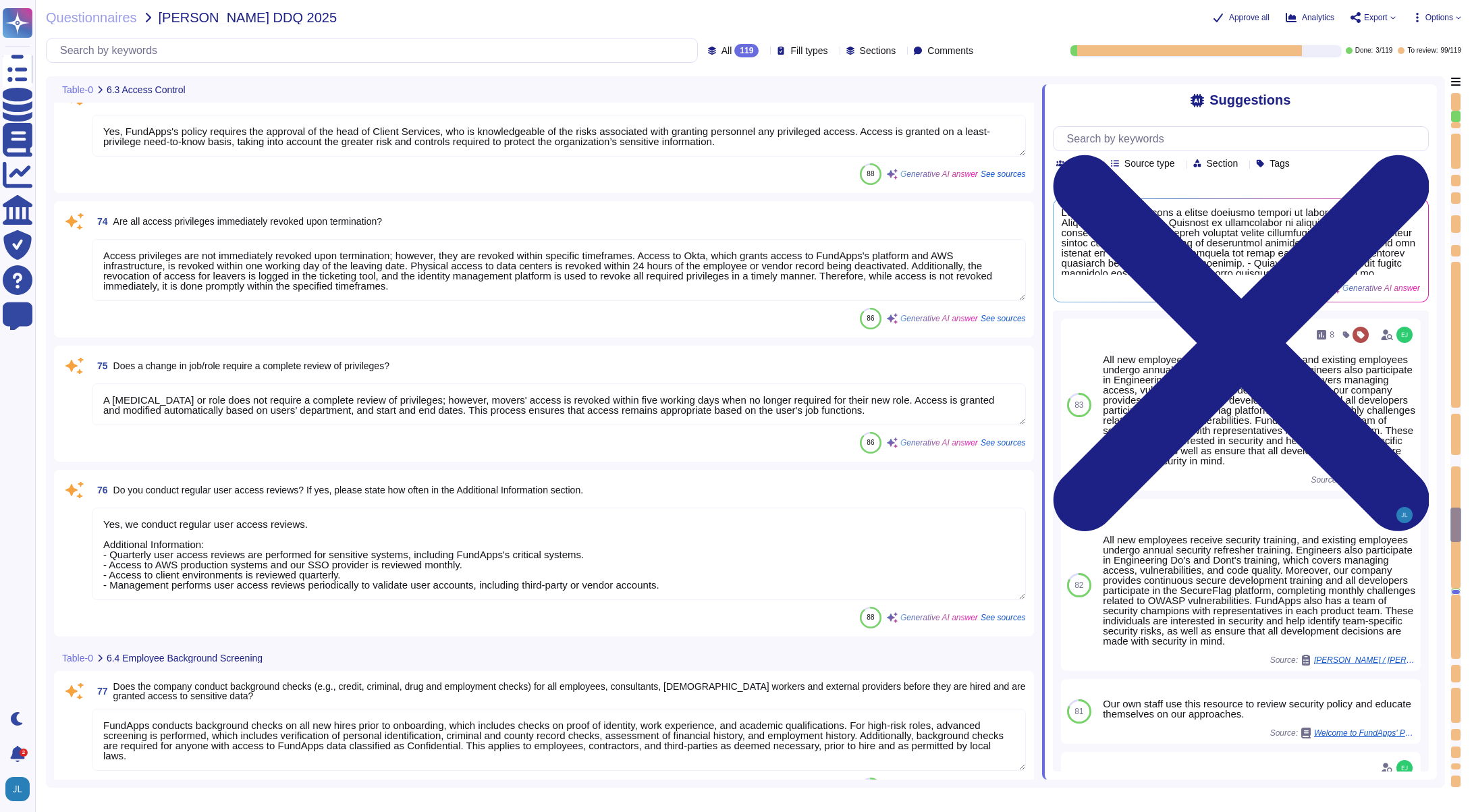
type textarea "Yes, the company requires multi-factor authentication (MFA) for access to all c…"
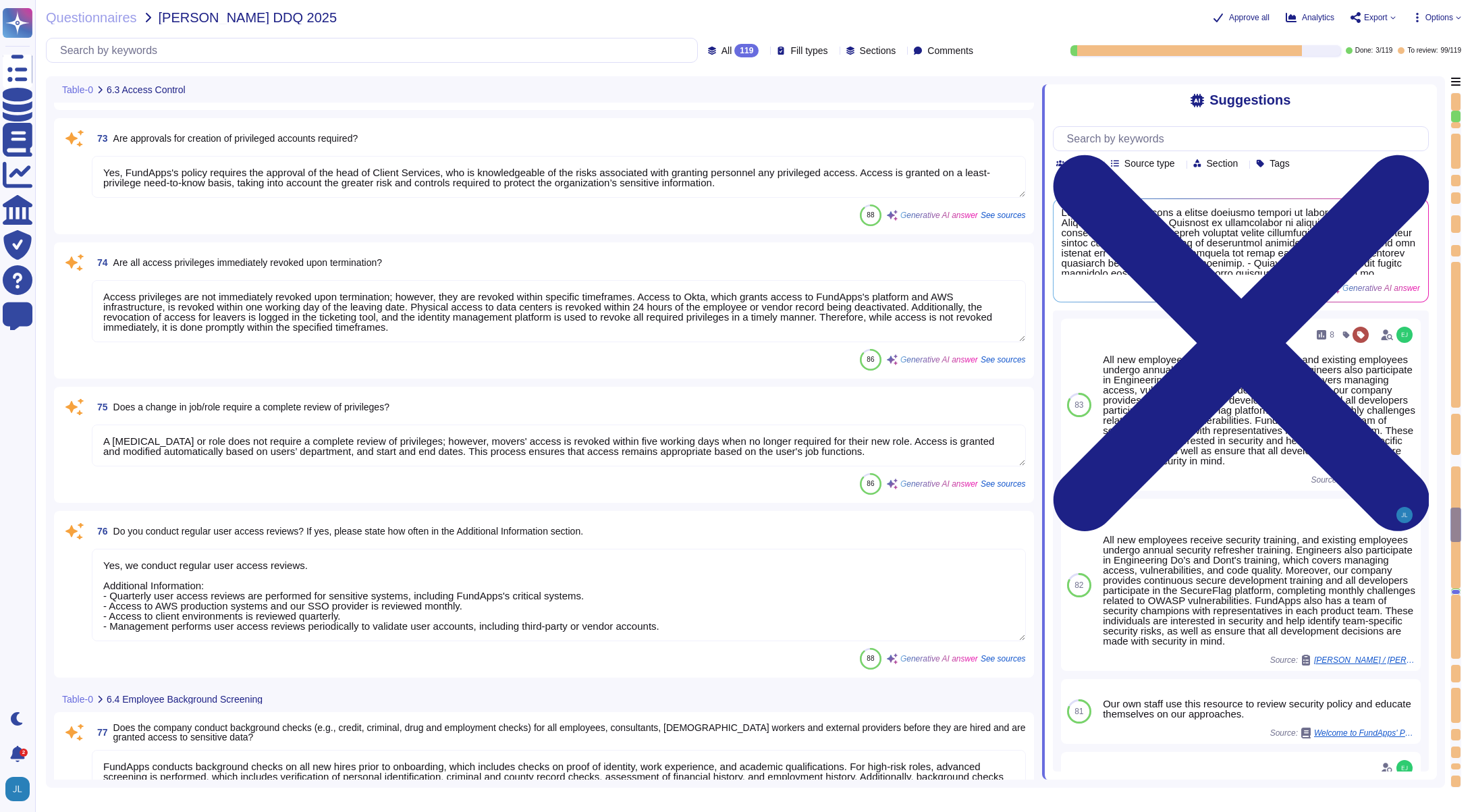
scroll to position [10186, 0]
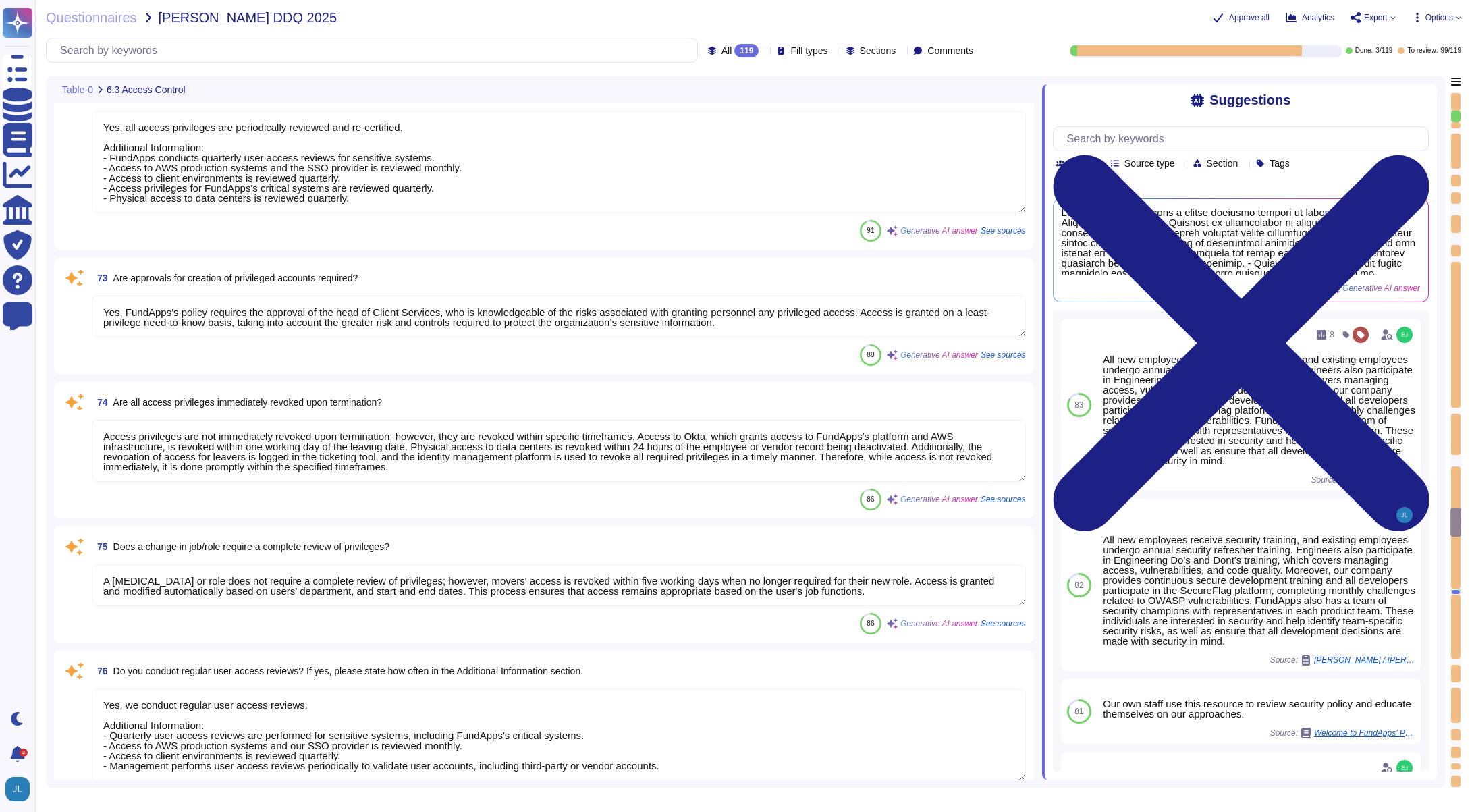
type textarea "Yes, our IT infrastructure can be accessed remotely, but access is strictly con…"
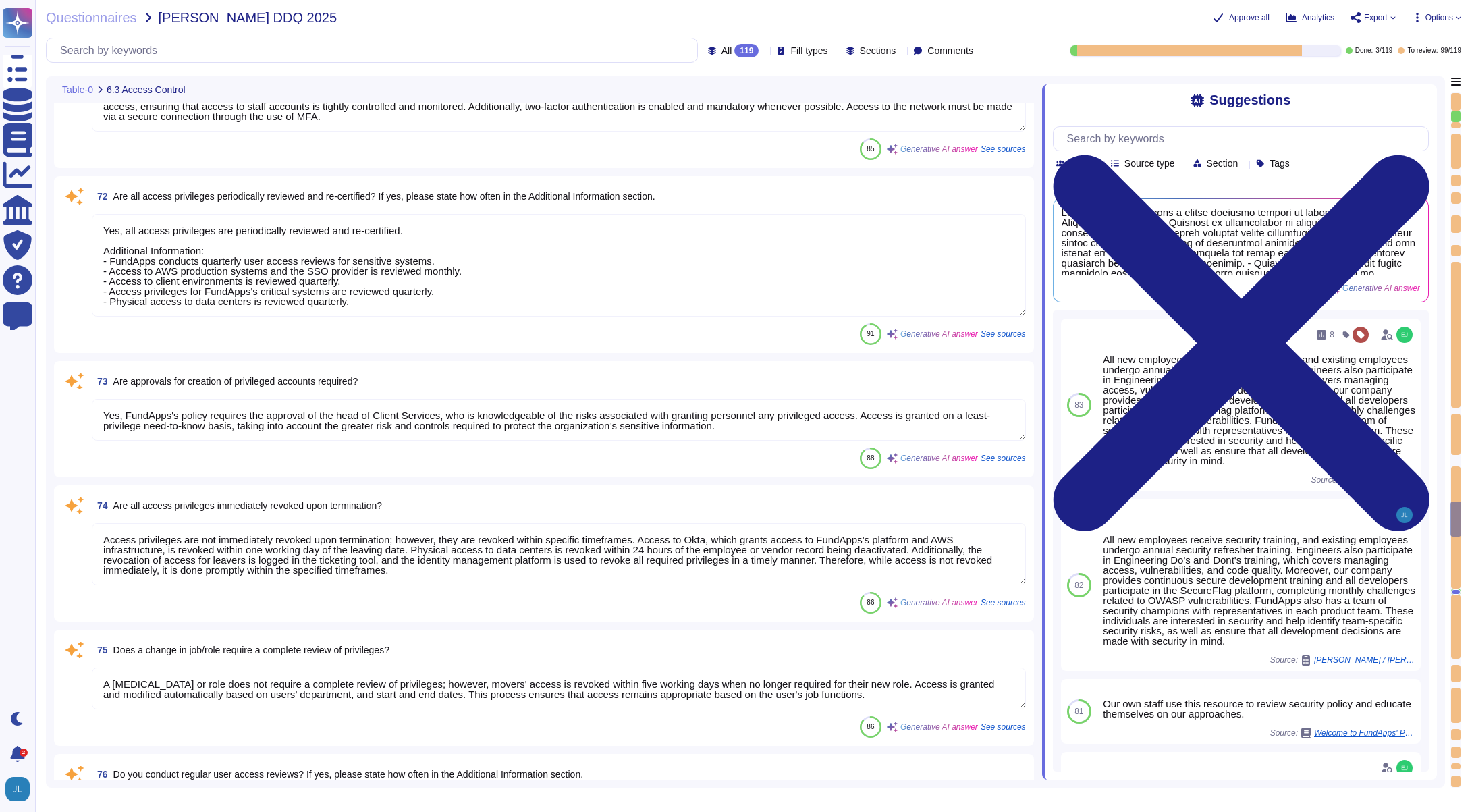
type textarea "Yes, there are guidelines in place for password management at FundApps. The key…"
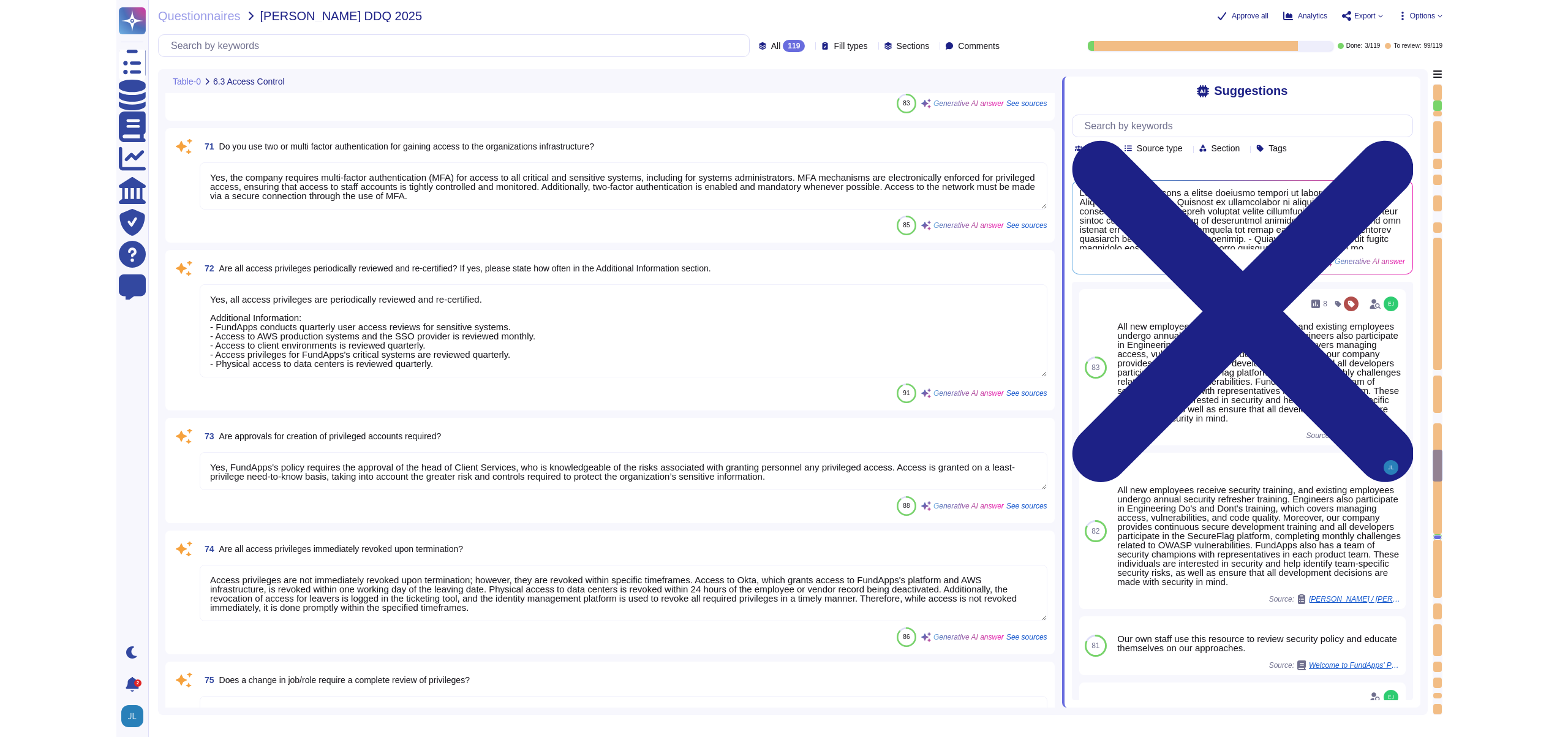
scroll to position [9069, 0]
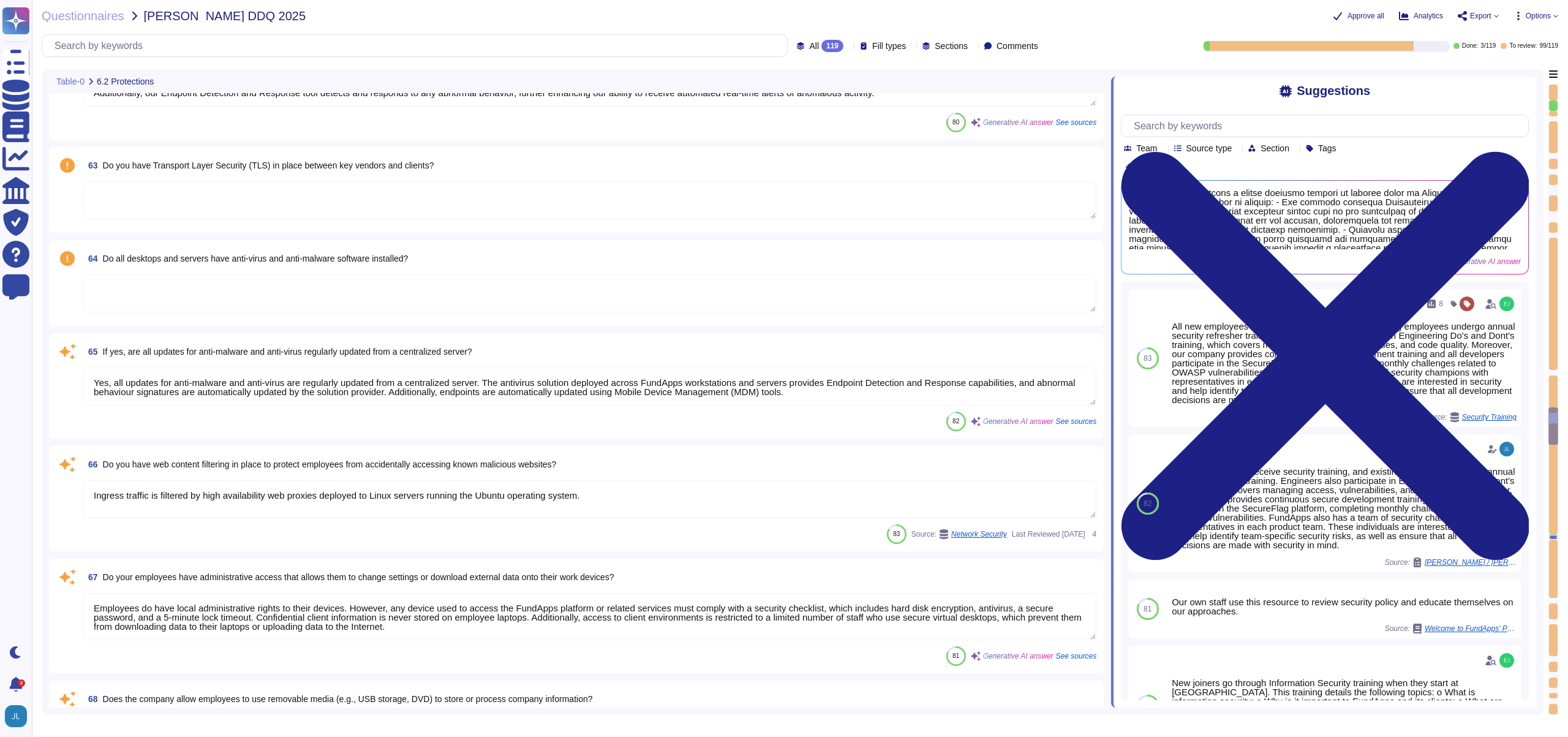
type textarea "All security incidents and events are centralised in FundApps' SIEM."
type textarea "FundApps uses several layers of security controls to detect and remediate vulne…"
type textarea "Yes, FundApps has implemented automated infrastructure security monitoring and …"
type textarea "Yes, all updates for anti-malware and anti-virus are regularly updated from a c…"
type textarea "Ingress traffic is filtered by high availability web proxies deployed to Linux …"
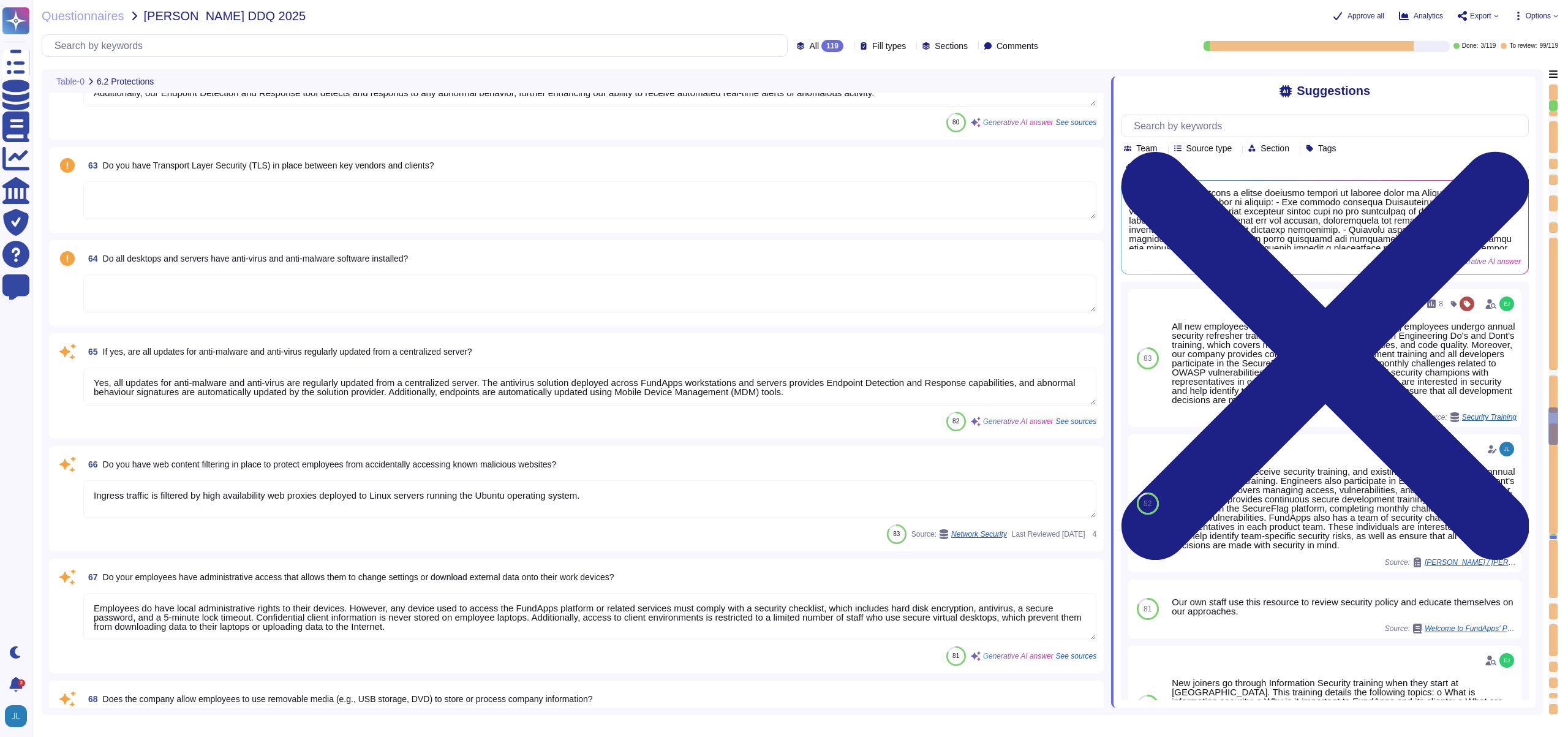
type textarea "Employees do have local administrative rights to their devices. However, any de…"
type textarea "The company does not allow employees to use removable media to store or process…"
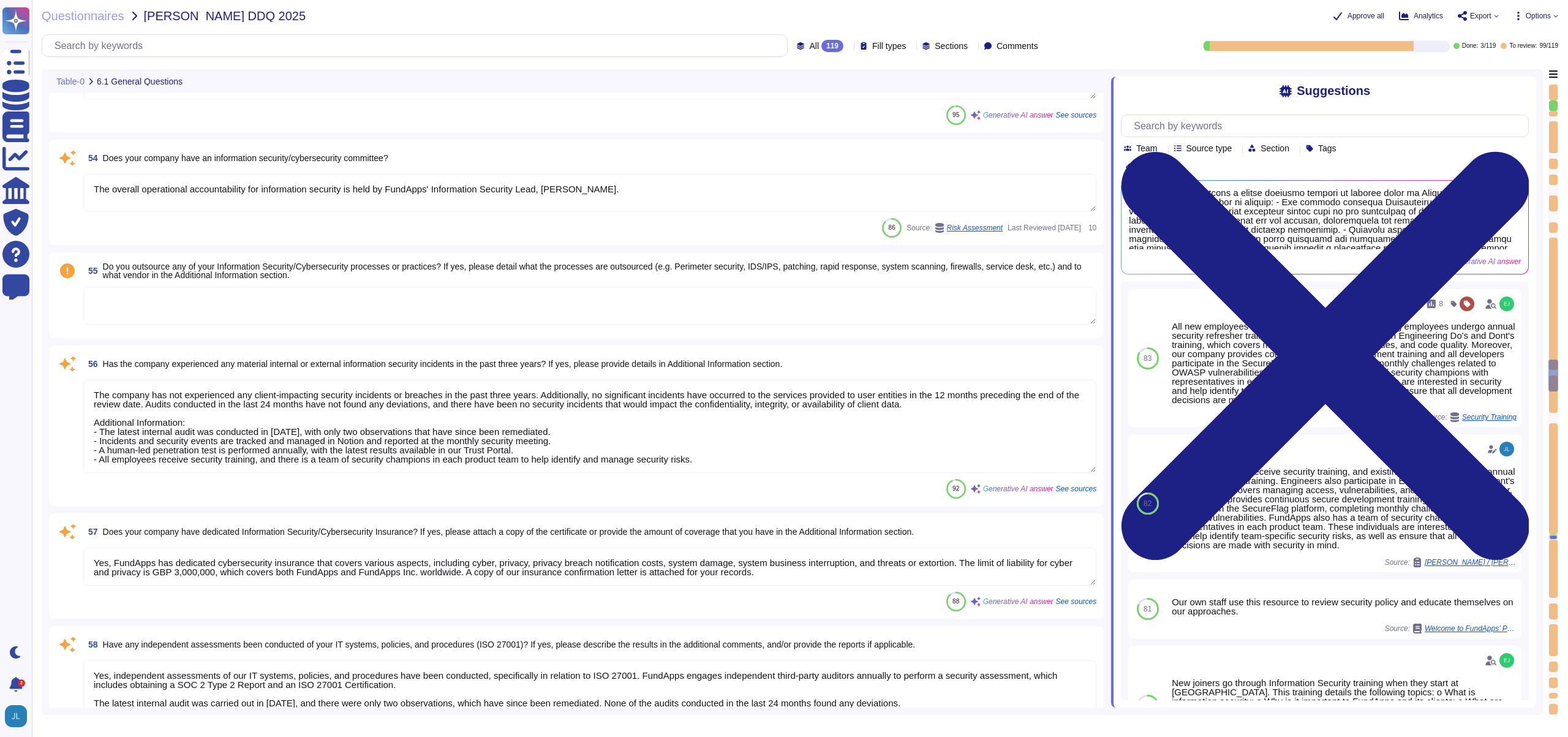
type textarea "Yes, the policies, standards, and procedures relating to information security a…"
type textarea "Yes, FundApps does make exceptions to the security policy under certain circums…"
type textarea "The overall operational accountability for information security is held by Fund…"
type textarea "The company has not experienced any client-impacting security incidents or brea…"
type textarea "Yes, FundApps has dedicated cybersecurity insurance that covers various aspects…"
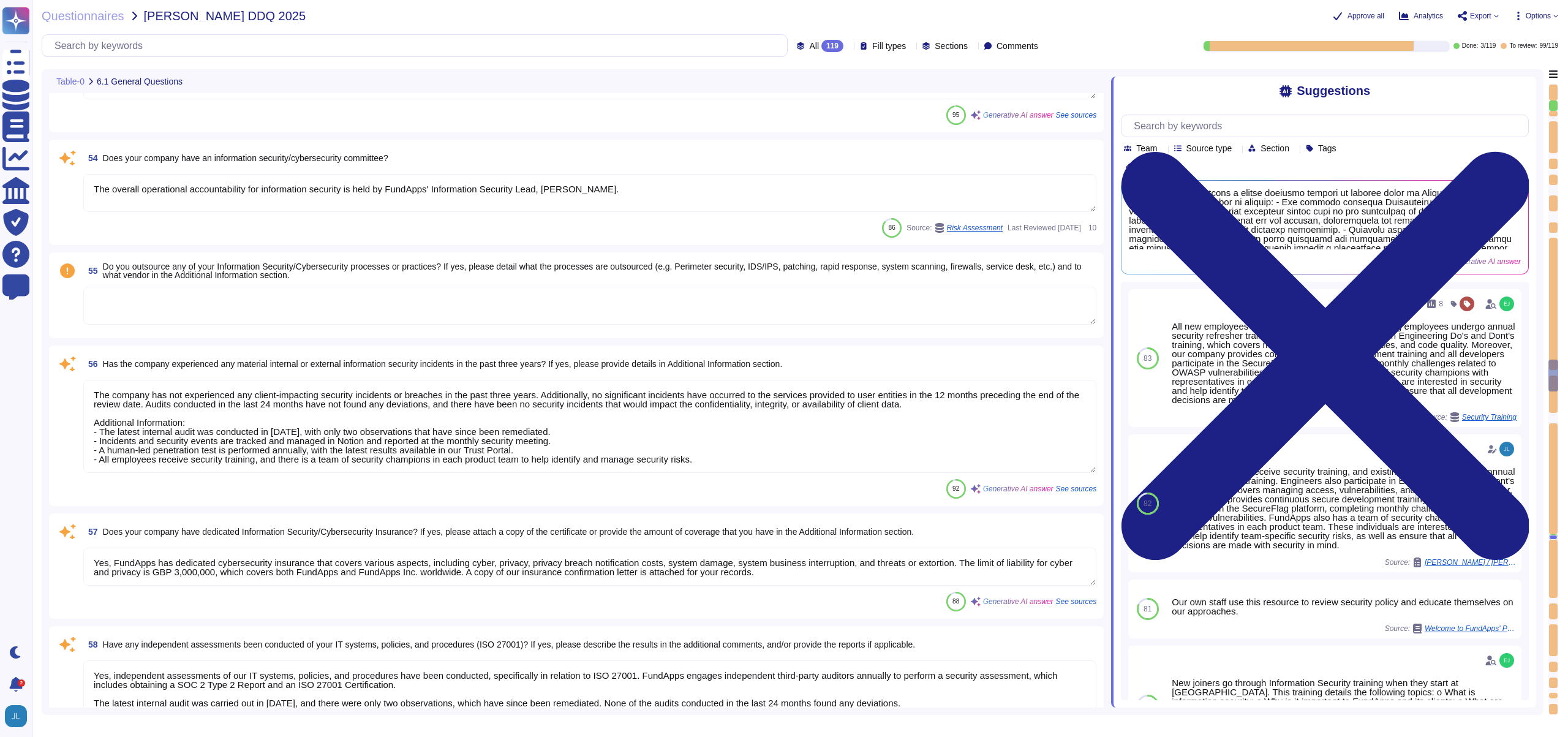
type textarea "Yes, independent assessments of our IT systems, policies, and procedures have b…"
type textarea "FundApps has electronic intrusion detection systems installed within data serve…"
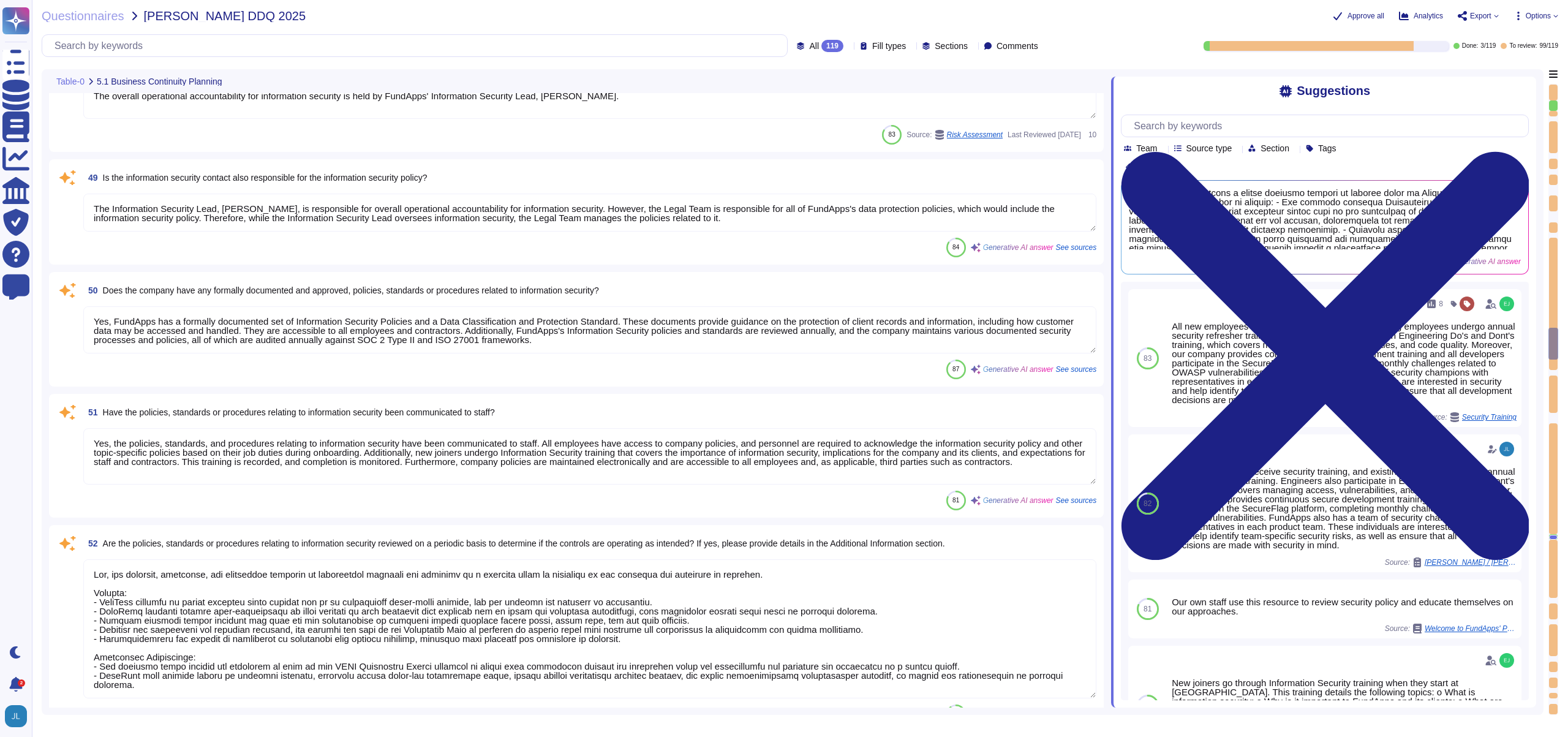
type textarea "FundApps conducts an annual Disaster Recovery Test, which includes testing the …"
type textarea "Yes, offsite backups are fully encrypted to ensure the security of the data sto…"
type textarea "Yes, appropriate training procedures and documentation have been established at…"
type textarea "The overall operational accountability for information security is held by Fund…"
type textarea "The Information Security Lead, Vincent Gilbert, is responsible for overall oper…"
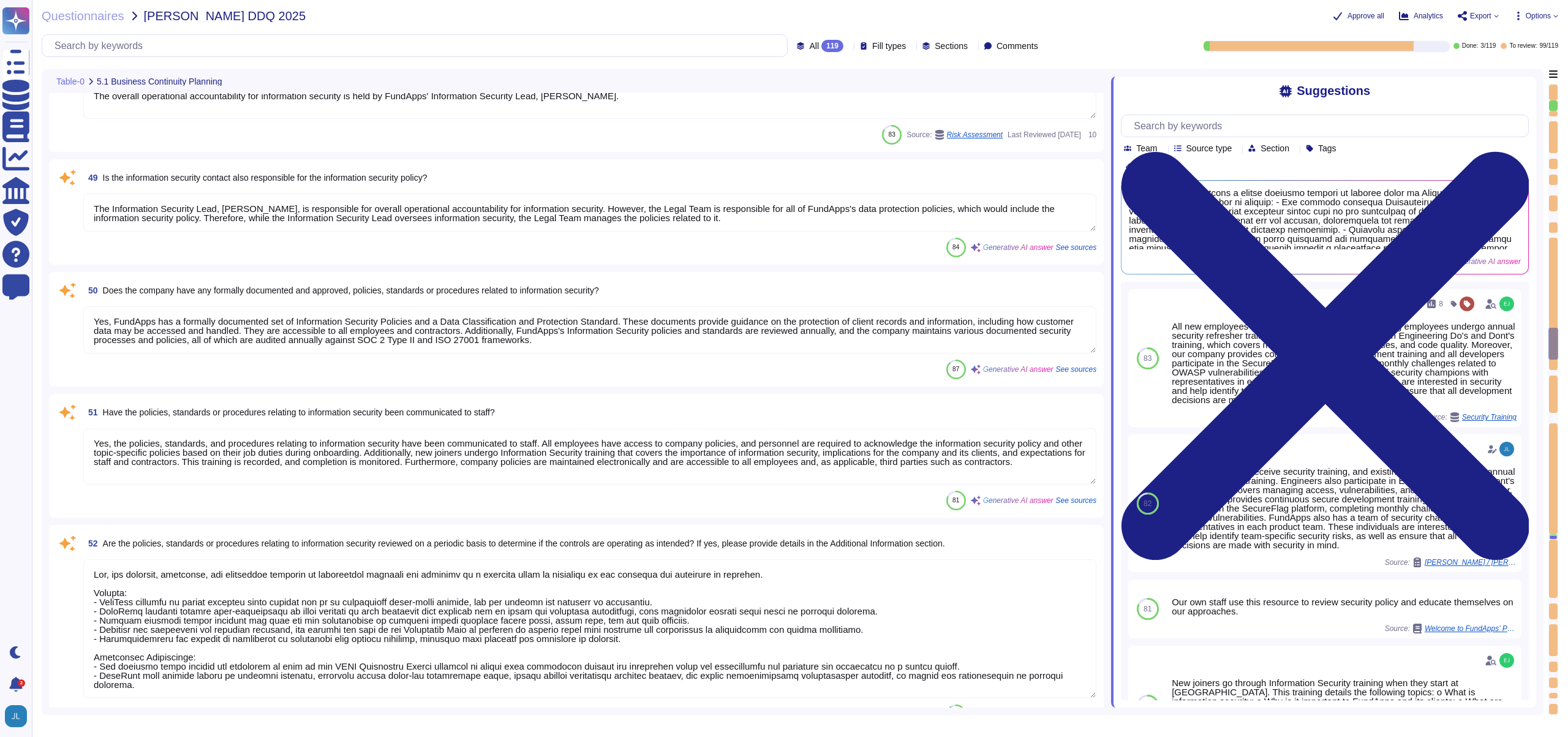
type textarea "Yes, FundApps has a formally documented set of Information Security Policies an…"
type textarea "Yes, the policies, standards, and procedures relating to information security h…"
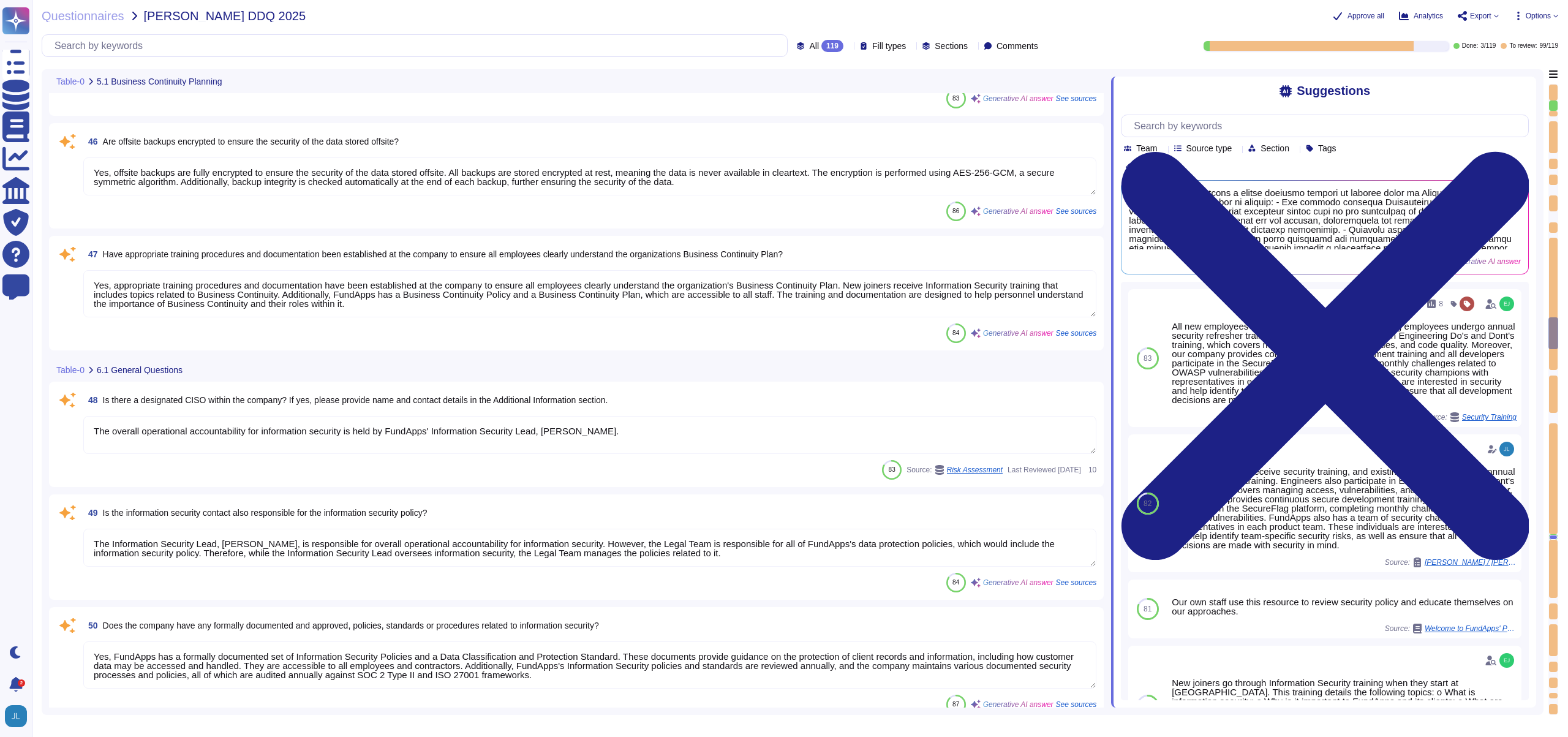
type textarea "FundApps backups production data to local storage at the following frequency: F…"
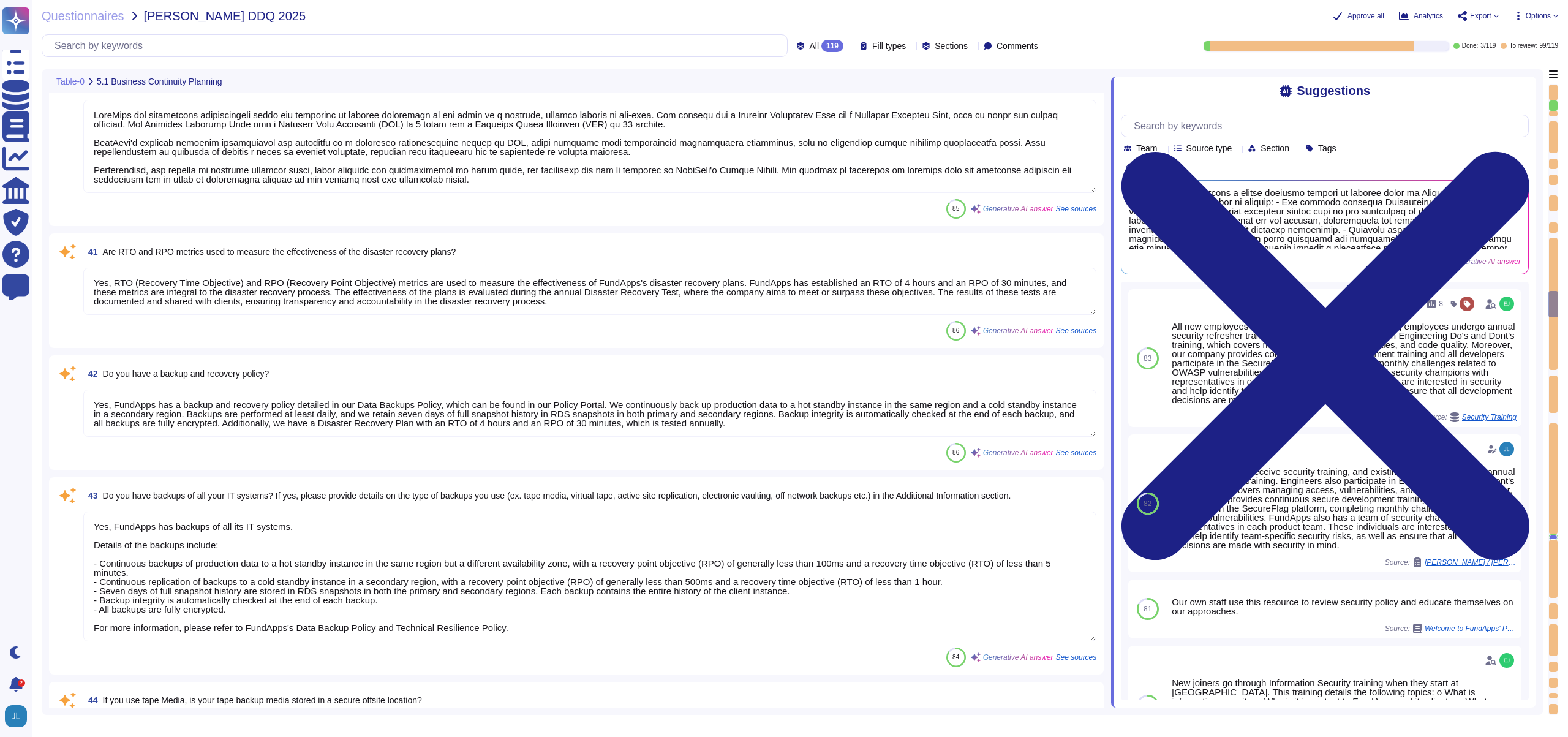
type textarea "The business continuity and disaster recovery plans at FundApps include conside…"
type textarea "Yes, a business continuity exercise has been performed in the last 12 months. T…"
type textarea "FundApps has established comprehensive plans and resources to restore operation…"
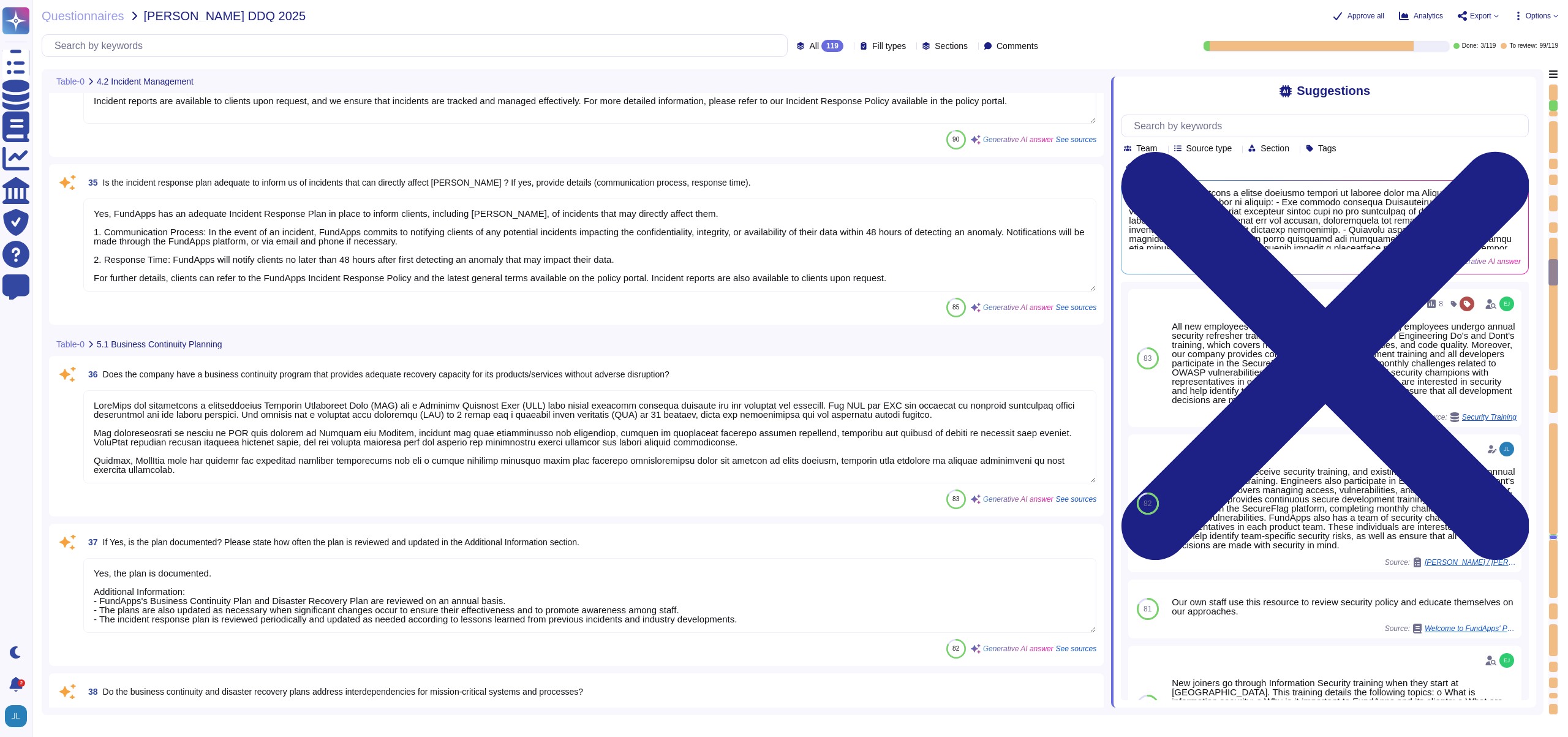
scroll to position [4838, 0]
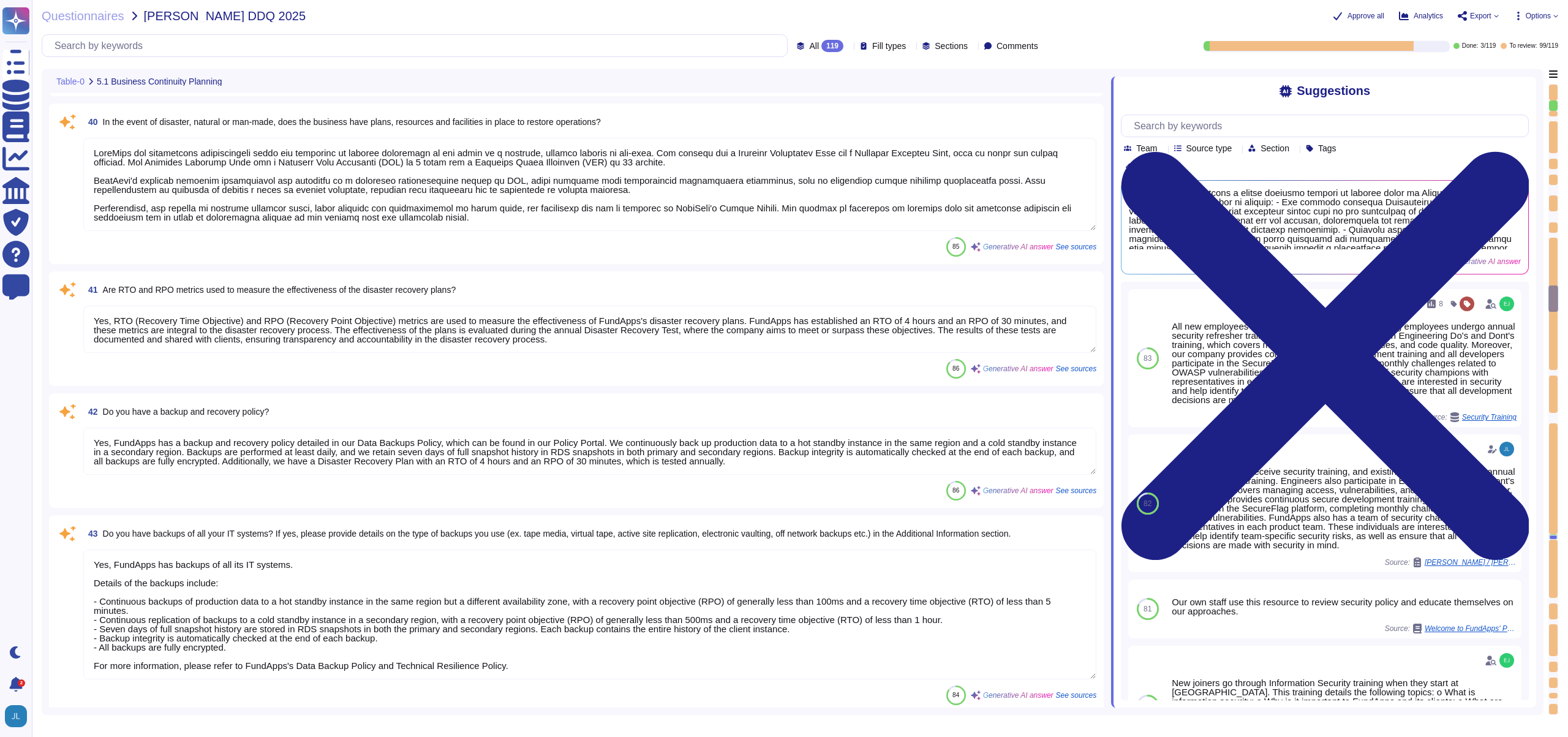
click at [548, 332] on textarea "Yes, RTO (Recovery Time Objective) and RPO (Recovery Point Objective) metrics a…" at bounding box center [589, 329] width 1014 height 47
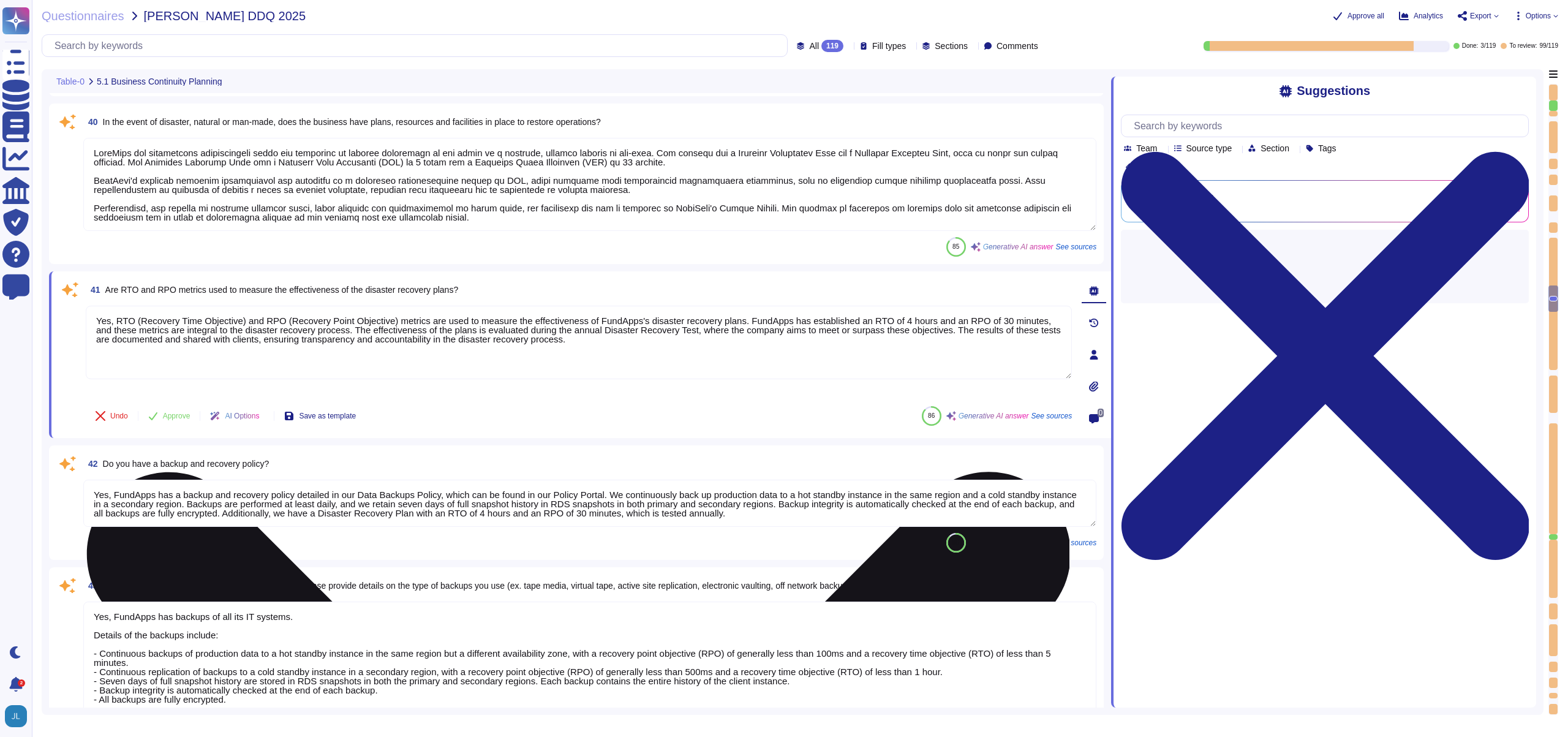
click at [688, 345] on textarea "Yes, RTO (Recovery Time Objective) and RPO (Recovery Point Objective) metrics a…" at bounding box center [578, 343] width 986 height 74
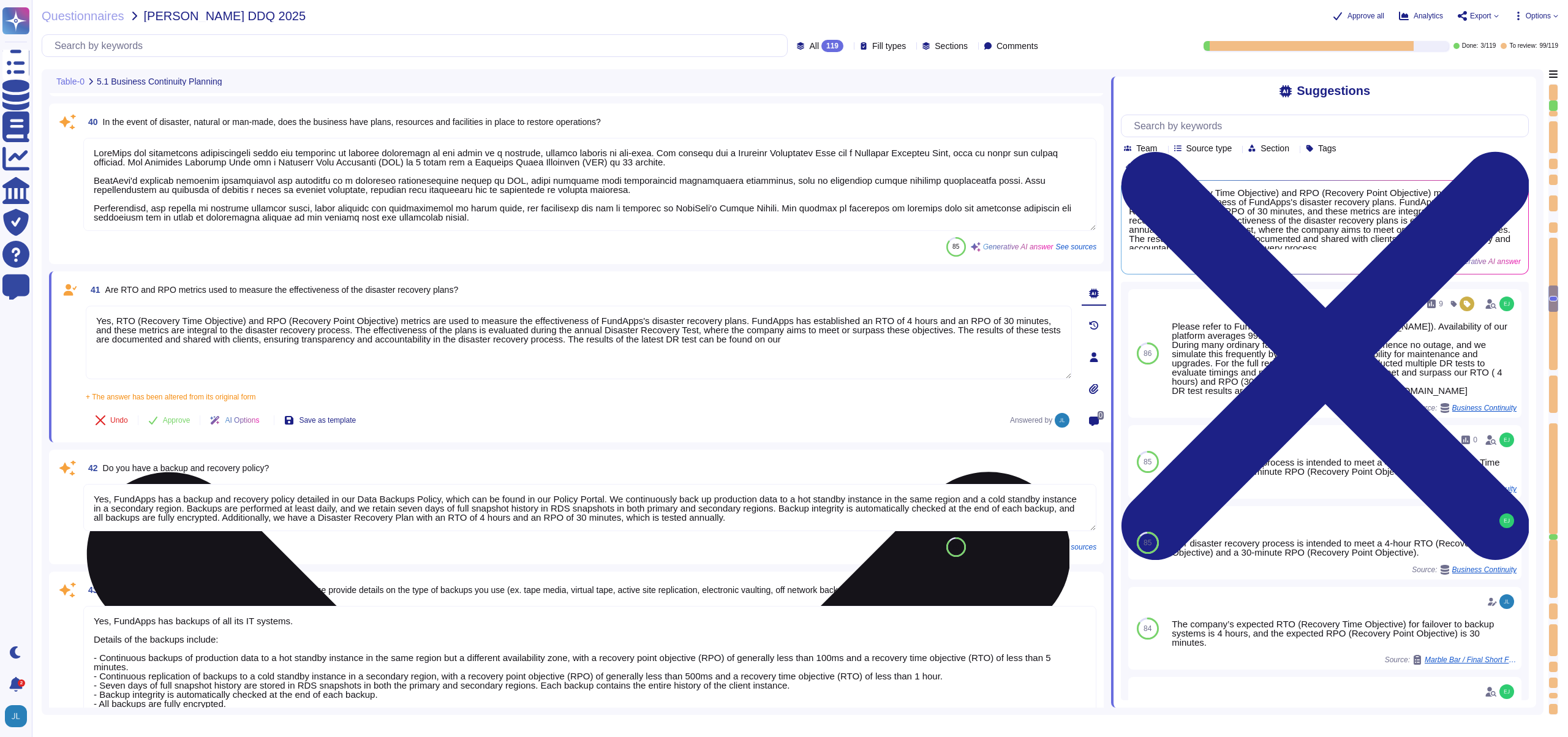
click at [926, 345] on textarea "Yes, RTO (Recovery Time Objective) and RPO (Recovery Point Objective) metrics a…" at bounding box center [578, 343] width 986 height 74
paste textarea "https://trust.fundapps.co/"
click at [922, 339] on textarea "Yes, RTO (Recovery Time Objective) and RPO (Recovery Point Objective) metrics a…" at bounding box center [578, 343] width 986 height 74
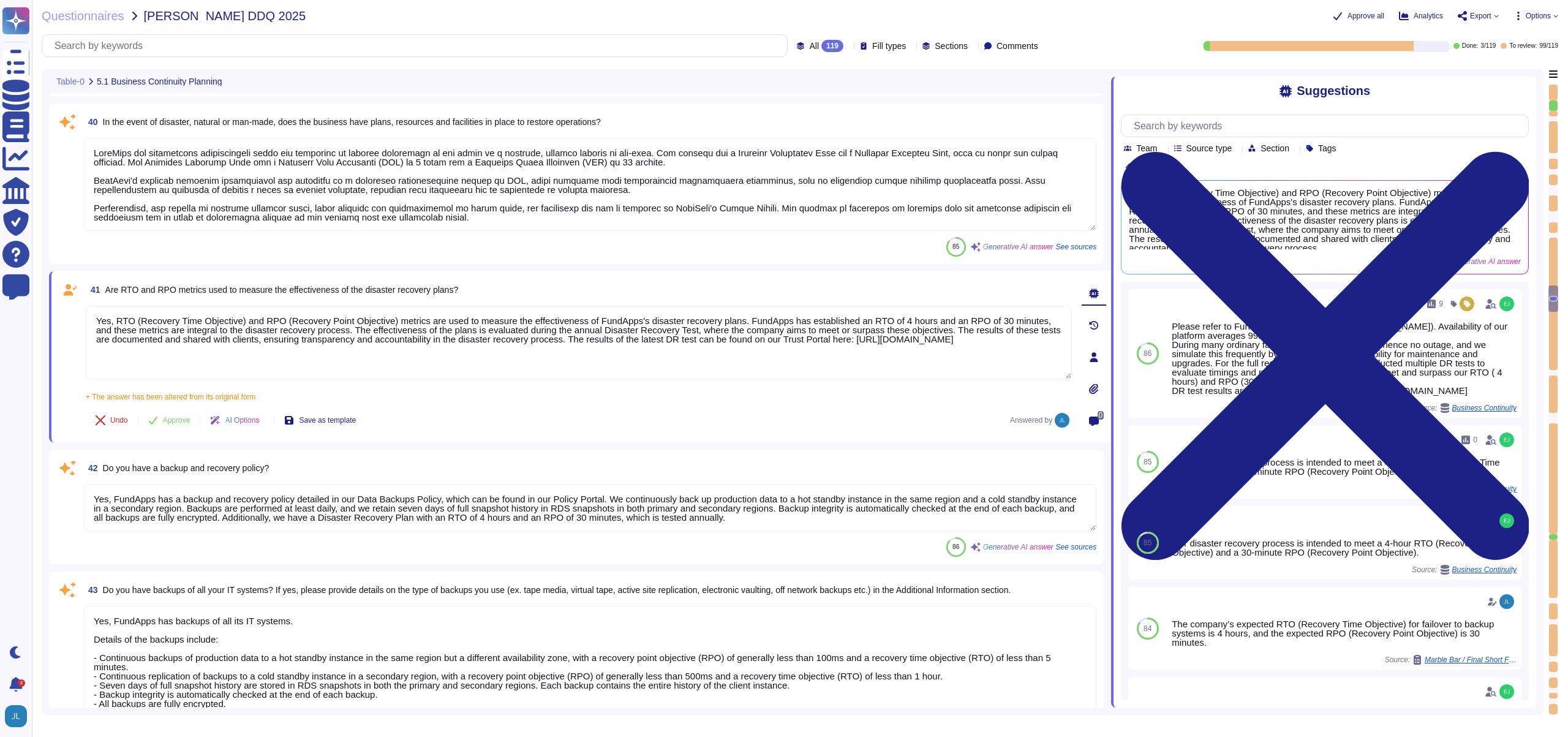
click at [234, 421] on span "AI Options" at bounding box center [242, 420] width 34 height 8
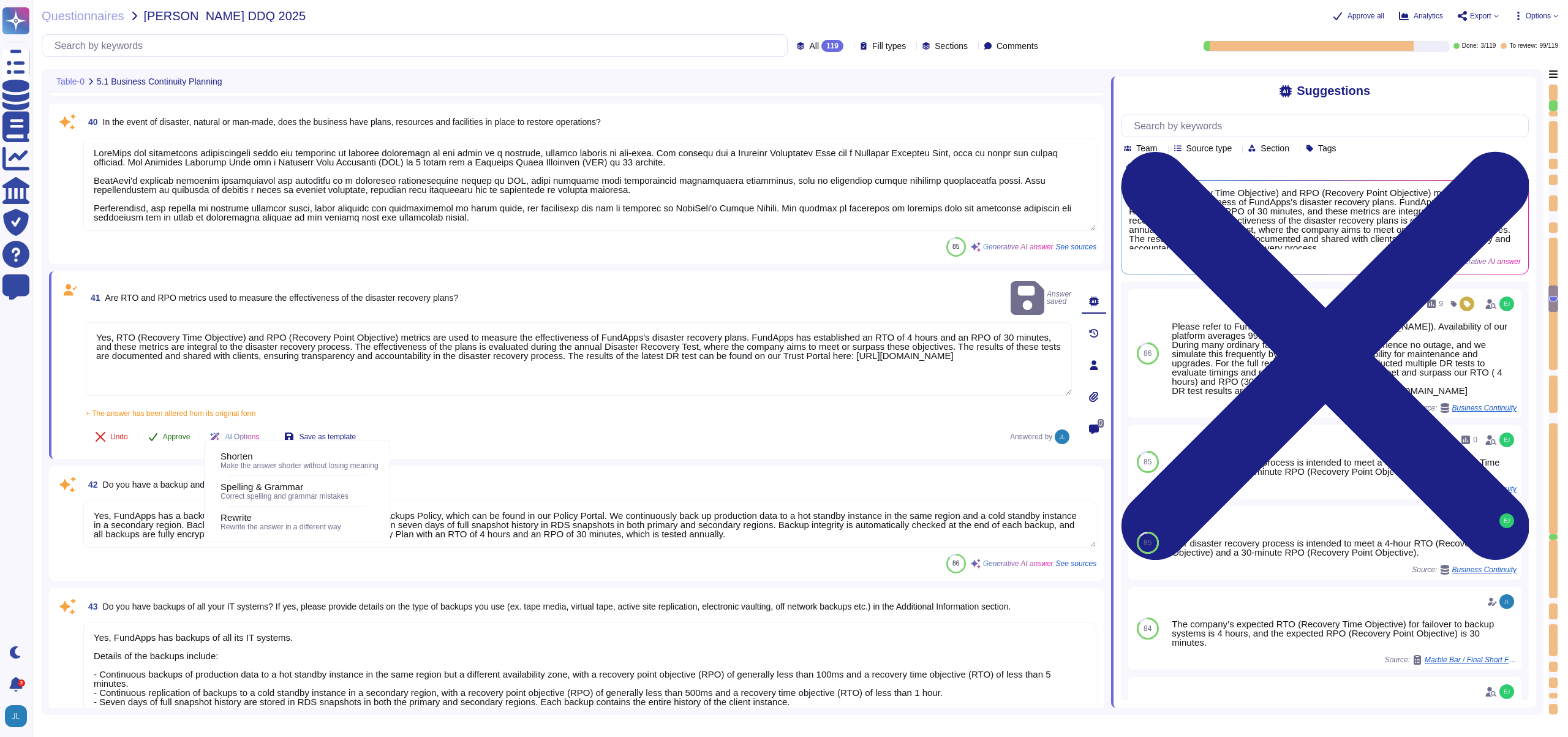
click at [199, 424] on button "Approve" at bounding box center [170, 436] width 62 height 25
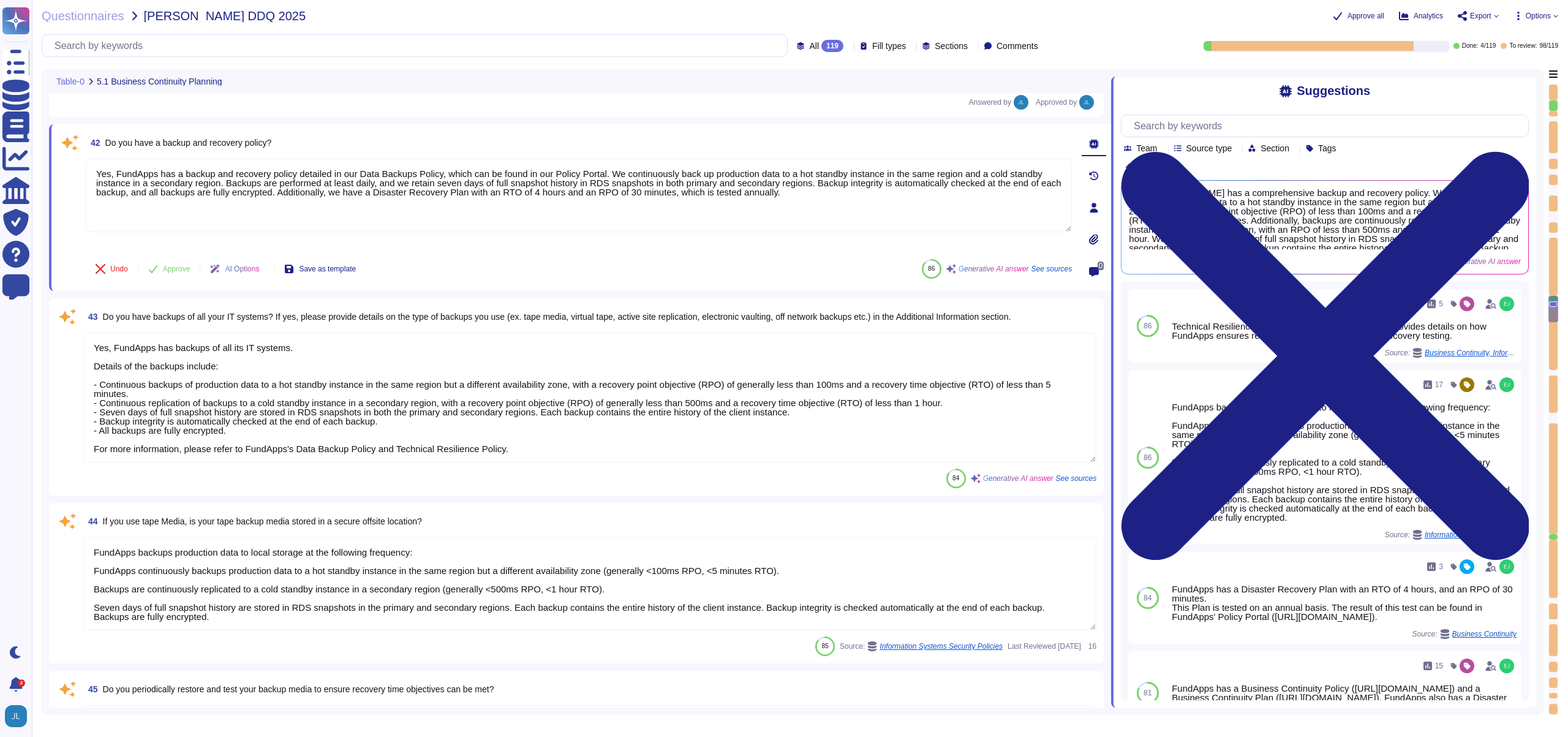
scroll to position [4533, 0]
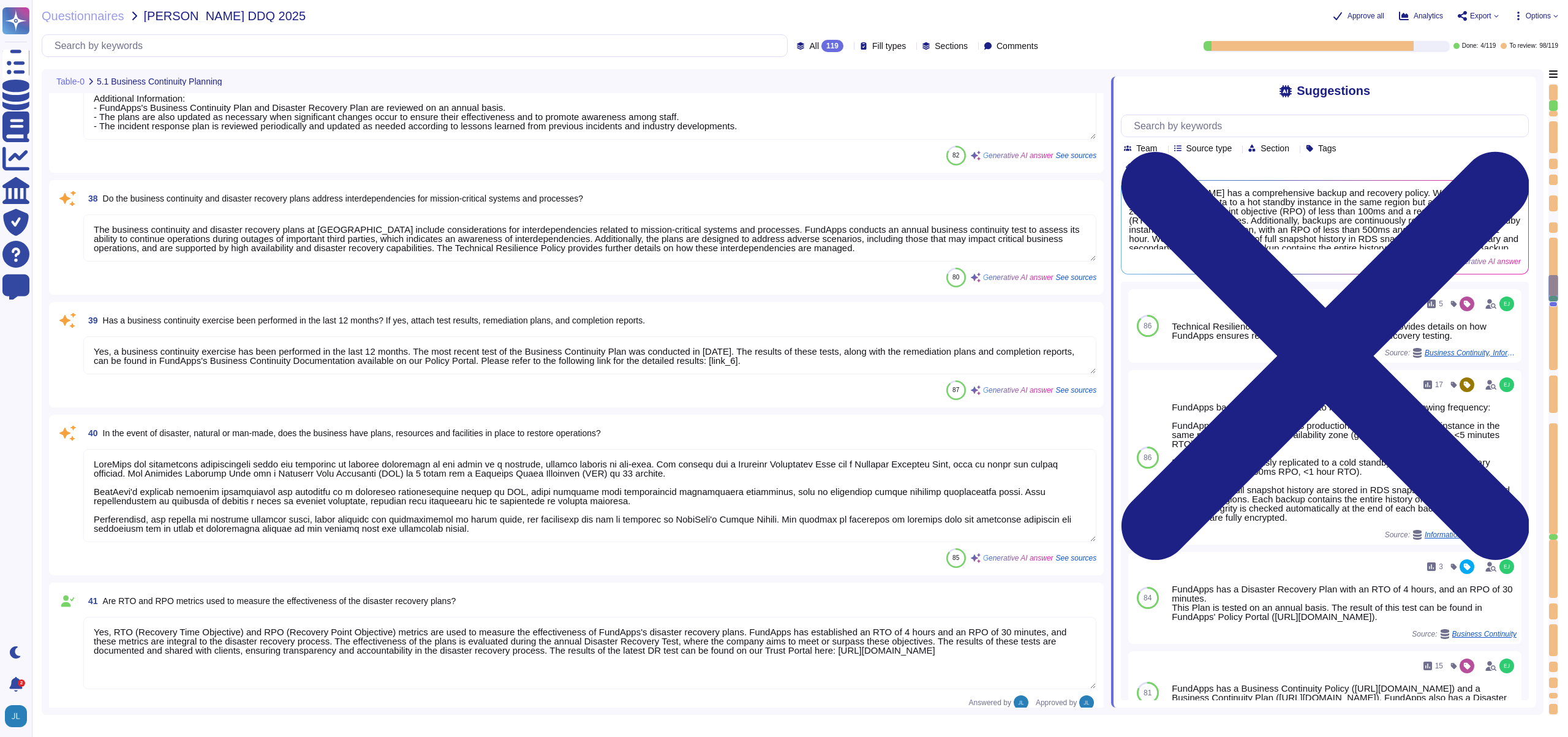
click at [760, 350] on textarea "Yes, a business continuity exercise has been performed in the last 12 months. T…" at bounding box center [589, 356] width 1014 height 38
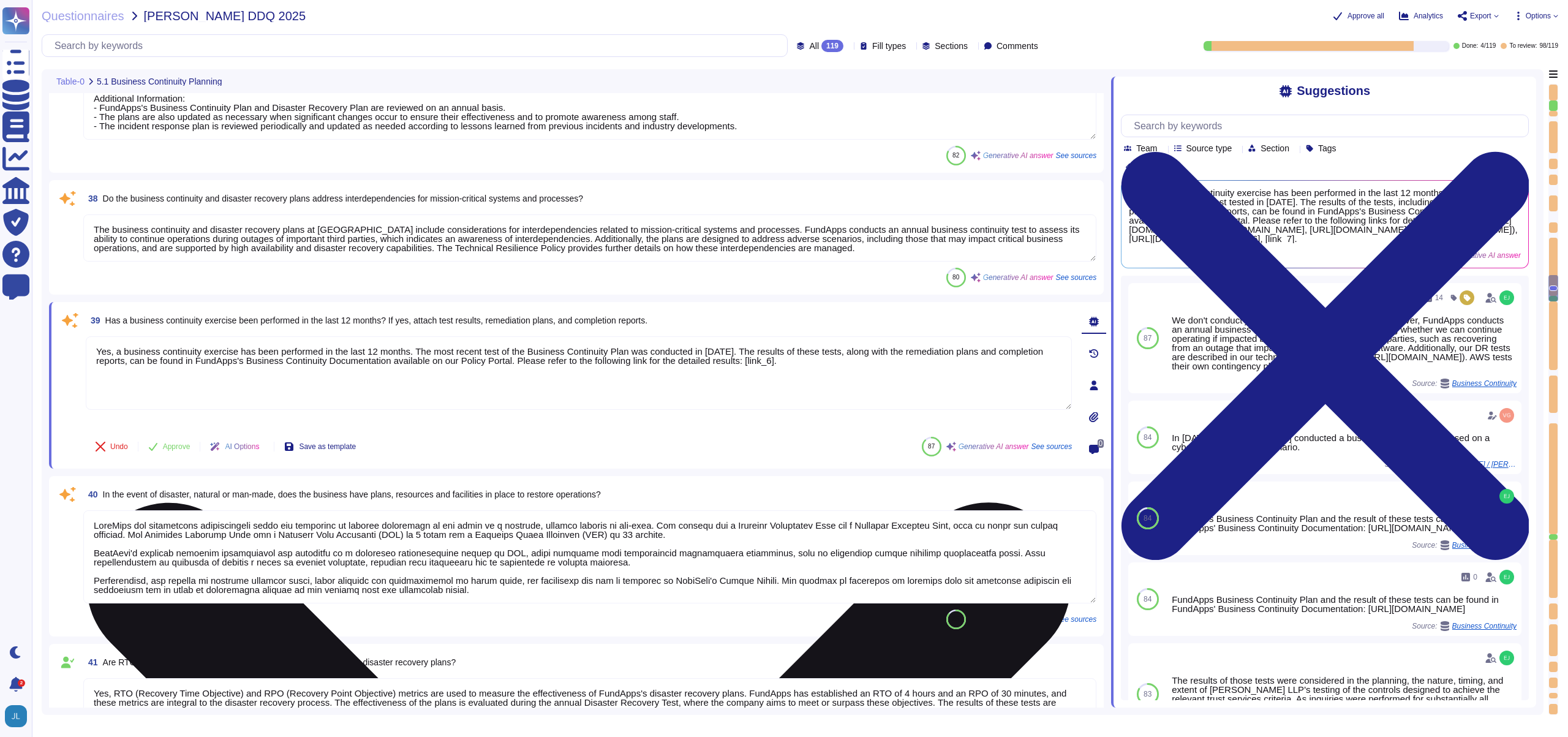
drag, startPoint x: 766, startPoint y: 351, endPoint x: 727, endPoint y: 351, distance: 39.0
click at [727, 351] on textarea "Yes, a business continuity exercise has been performed in the last 12 months. T…" at bounding box center [578, 374] width 986 height 74
click at [847, 368] on textarea "Yes, a business continuity exercise has been performed in the last 12 months. T…" at bounding box center [578, 374] width 986 height 74
click at [833, 361] on textarea "Yes, a business continuity exercise has been performed in the last 12 months. T…" at bounding box center [578, 374] width 986 height 74
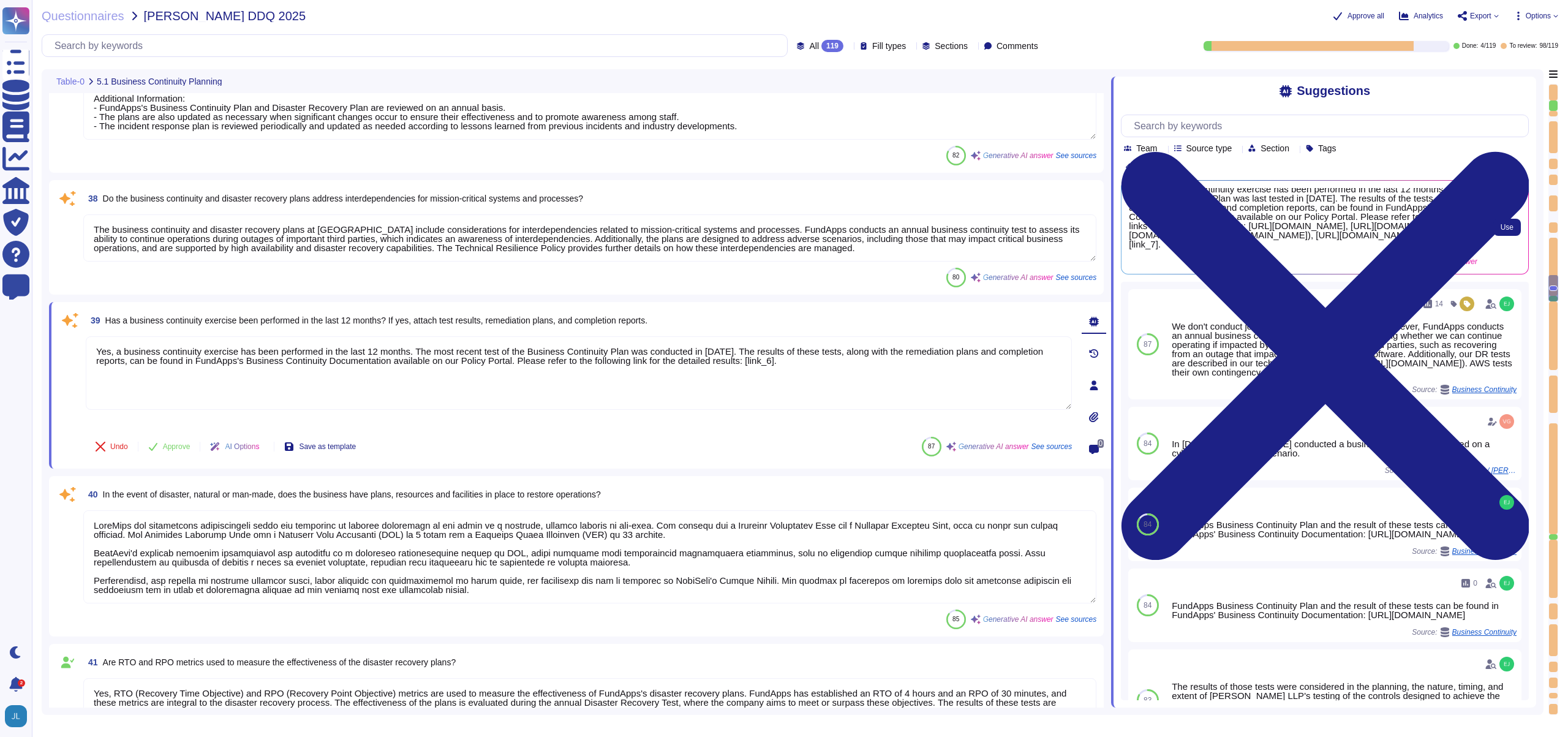
scroll to position [0, 0]
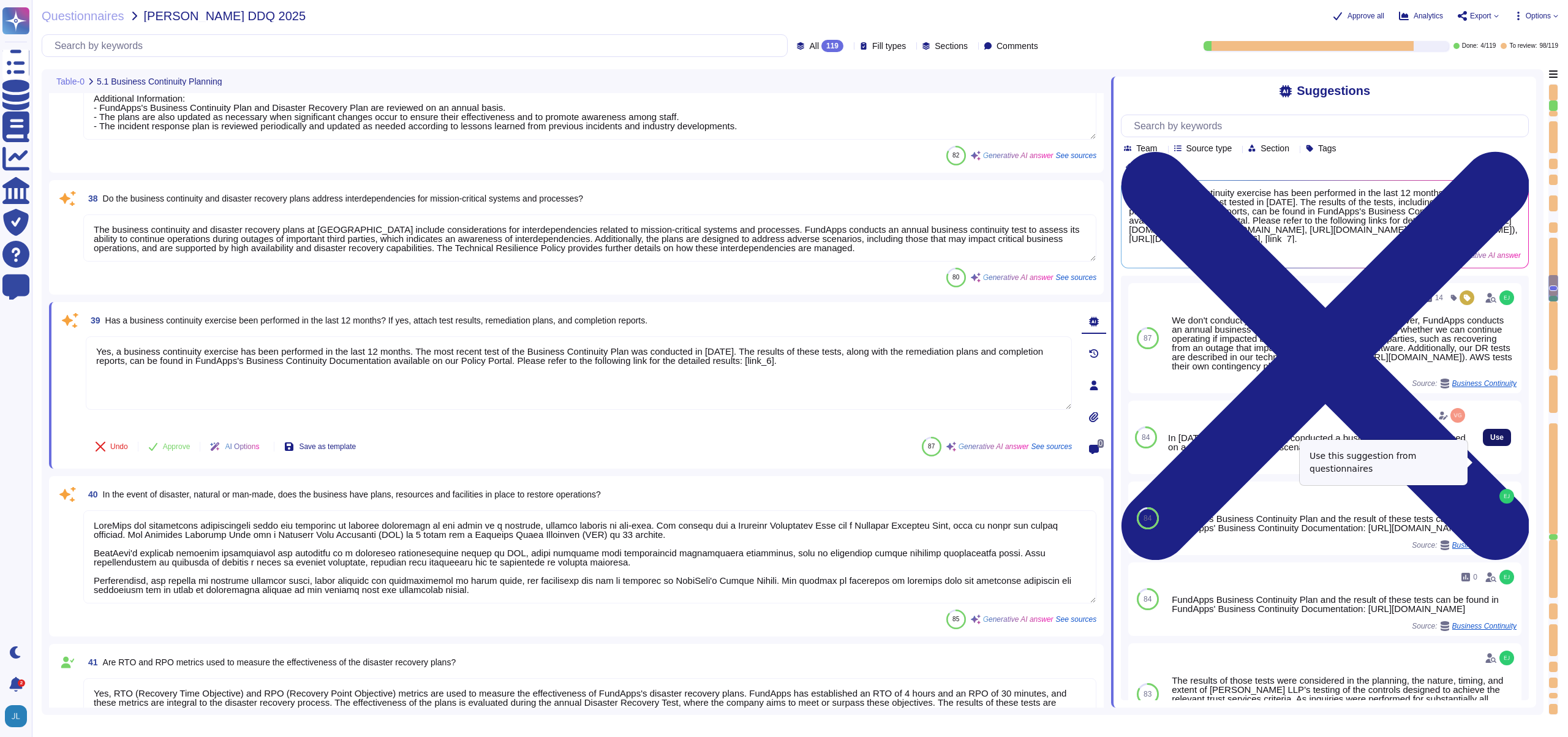
click at [1483, 446] on button "Use" at bounding box center [1497, 437] width 28 height 17
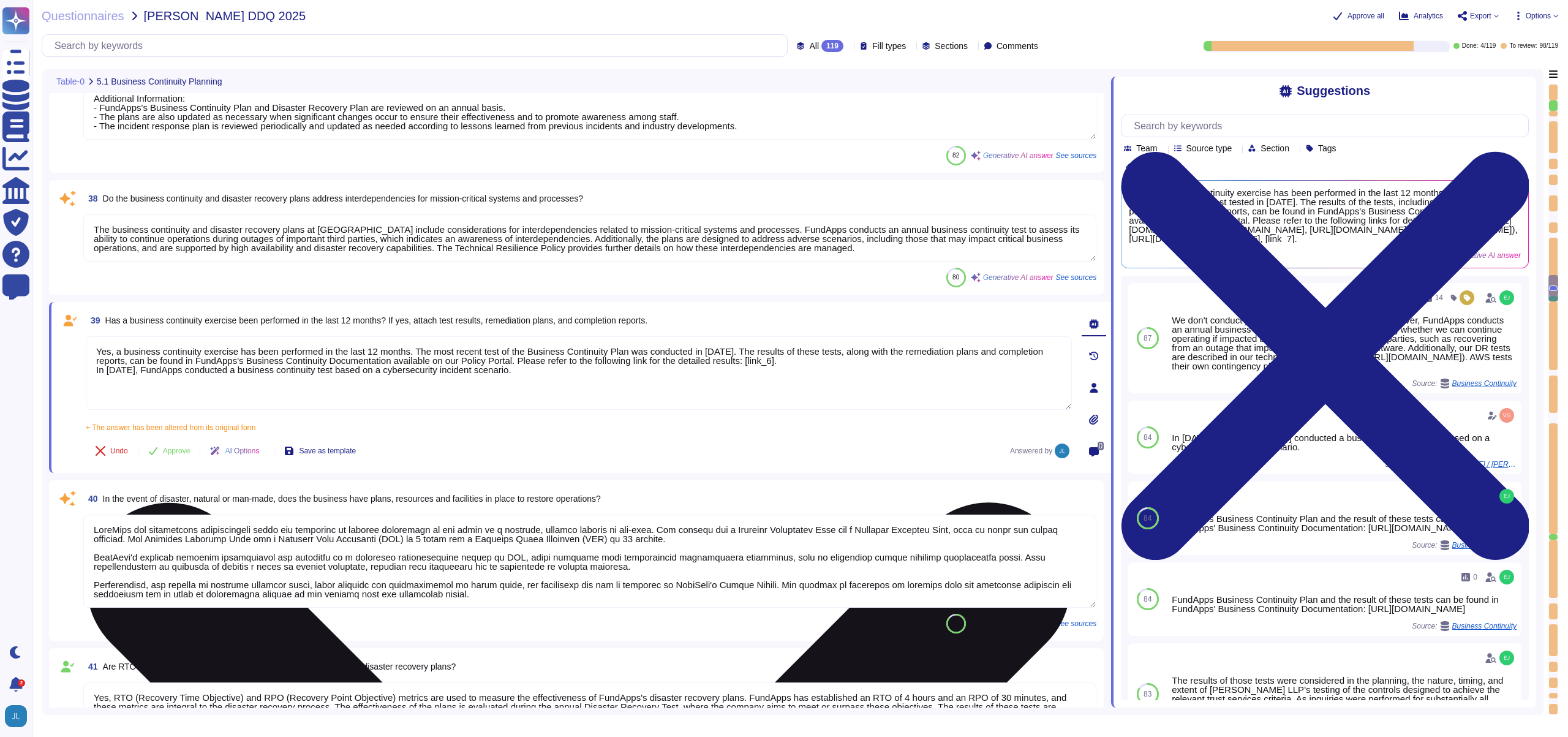
click at [796, 372] on textarea "Yes, a business continuity exercise has been performed in the last 12 months. T…" at bounding box center [578, 374] width 986 height 74
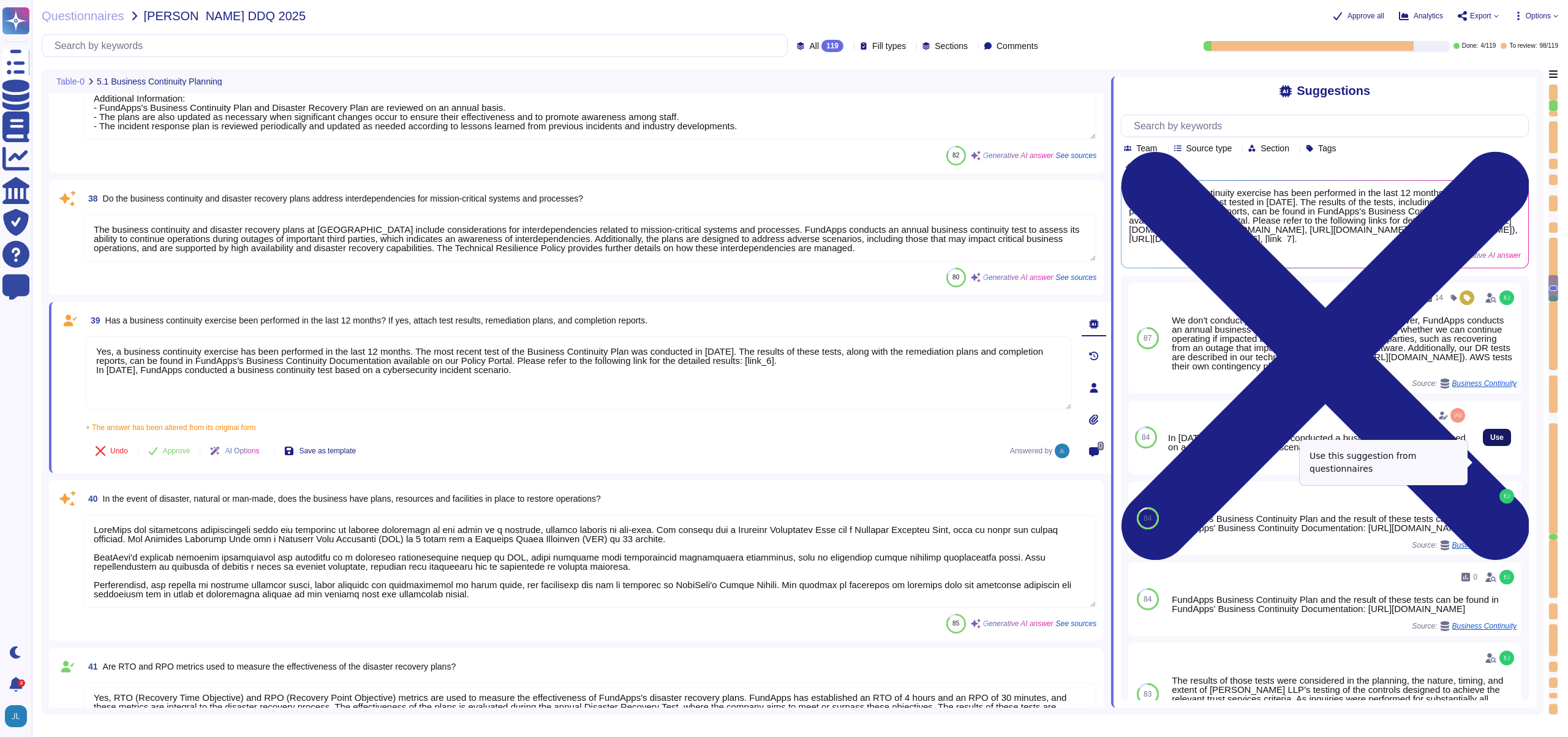
click at [1490, 441] on span "Use" at bounding box center [1497, 437] width 14 height 8
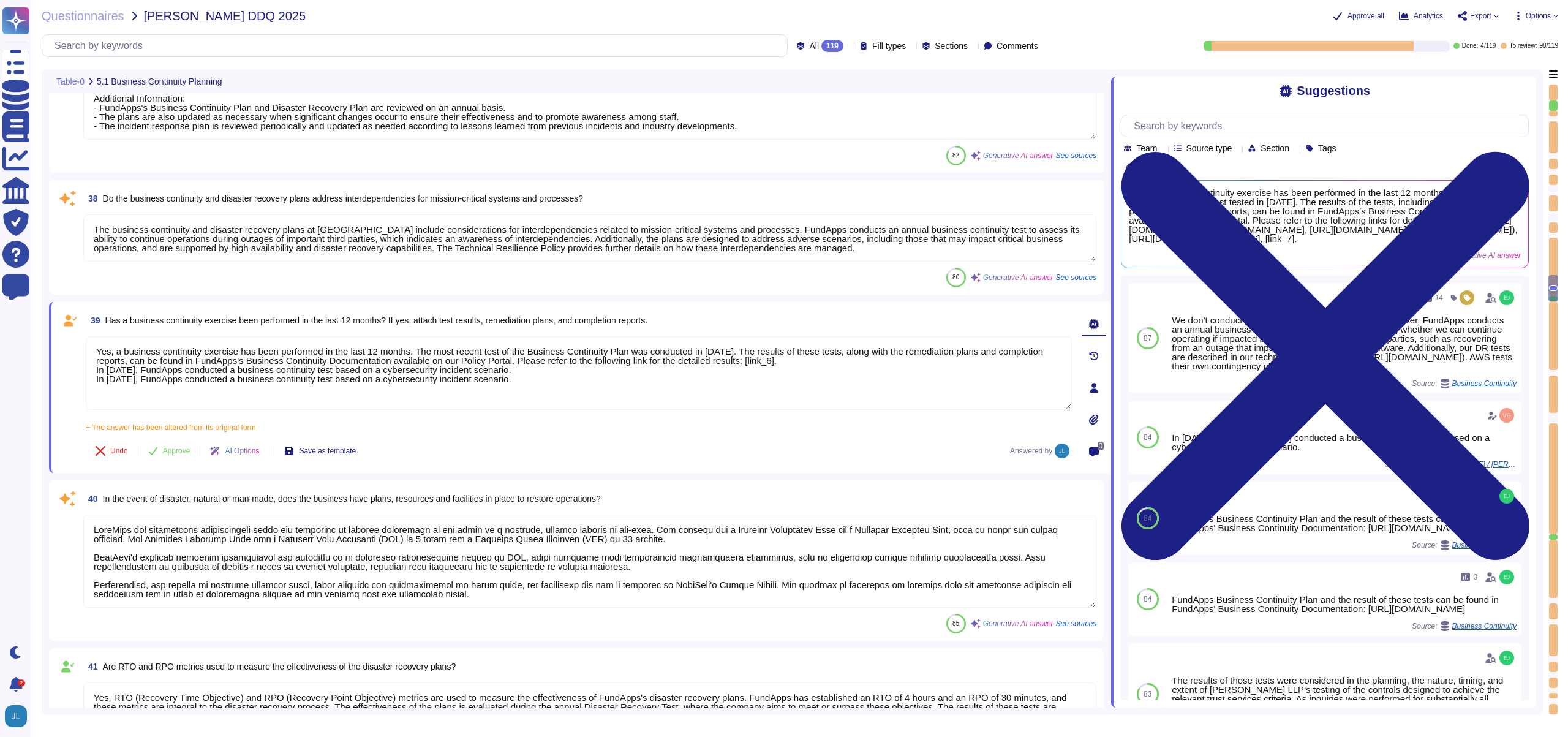
drag, startPoint x: 550, startPoint y: 380, endPoint x: 85, endPoint y: 341, distance: 466.6
click at [85, 341] on div "39 Has a business continuity exercise been performed in the last 12 months? If …" at bounding box center [566, 387] width 1014 height 156
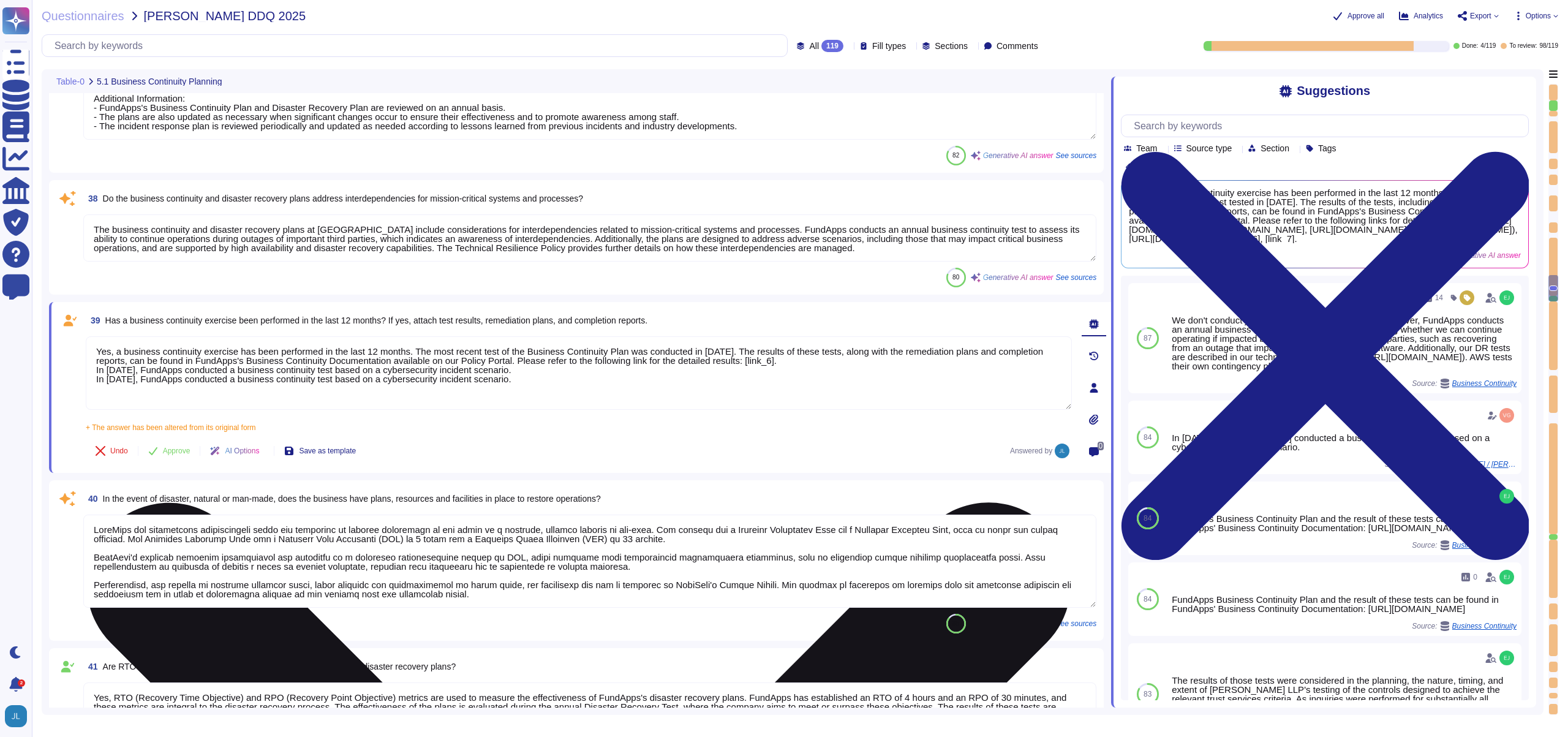
click at [530, 380] on textarea "Yes, a business continuity exercise has been performed in the last 12 months. T…" at bounding box center [578, 374] width 986 height 74
click at [739, 351] on textarea "Yes, a business continuity exercise has been performed in the last 12 months. T…" at bounding box center [578, 374] width 986 height 74
drag, startPoint x: 741, startPoint y: 351, endPoint x: 724, endPoint y: 351, distance: 17.0
click at [724, 351] on textarea "Yes, a business continuity exercise has been performed in the last 12 months. T…" at bounding box center [578, 374] width 986 height 74
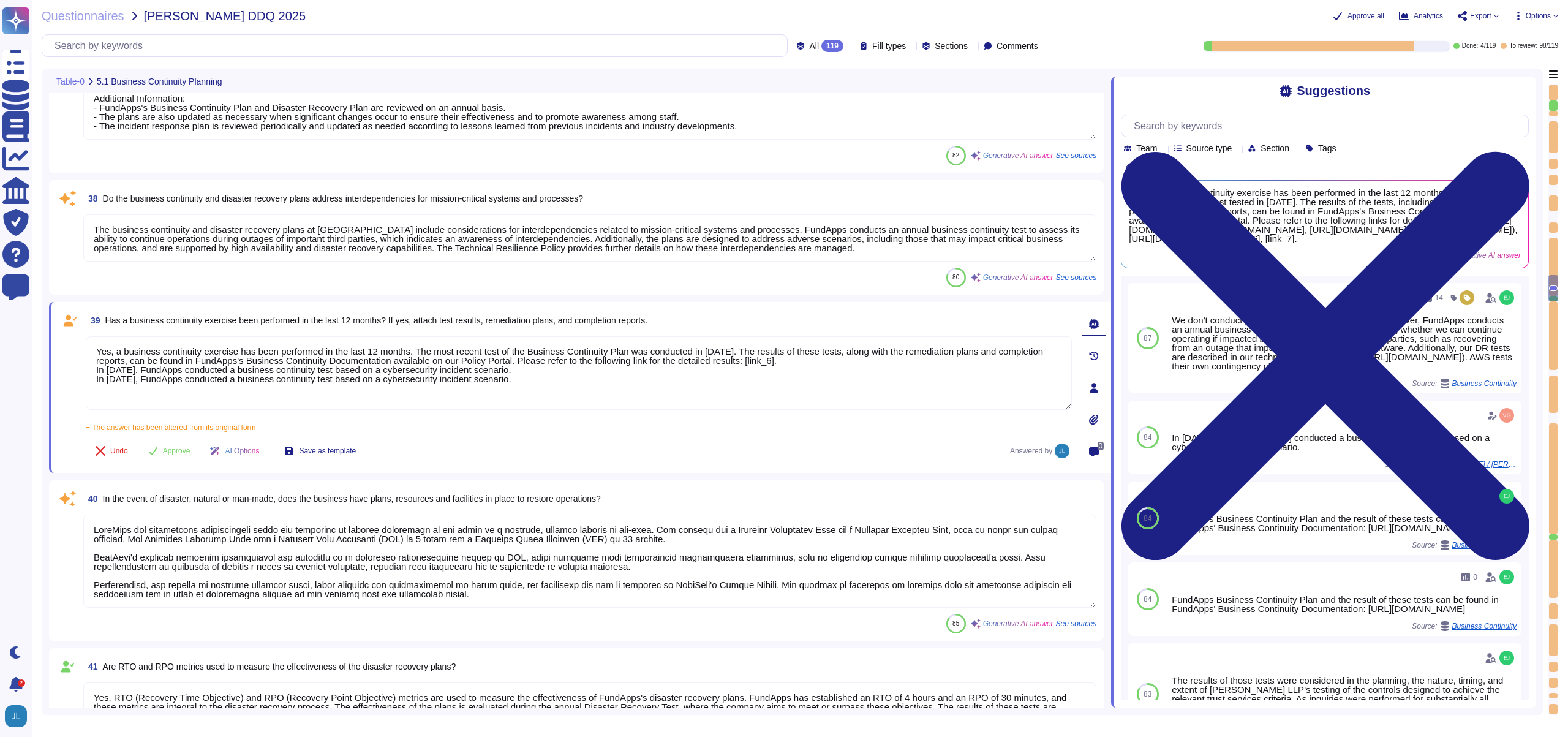
drag, startPoint x: 532, startPoint y: 386, endPoint x: 39, endPoint y: 369, distance: 493.3
click at [39, 369] on div "Questionnaires VanEck - VanEck DDQ 2025 Approve all Analytics Export Options Al…" at bounding box center [799, 368] width 1536 height 737
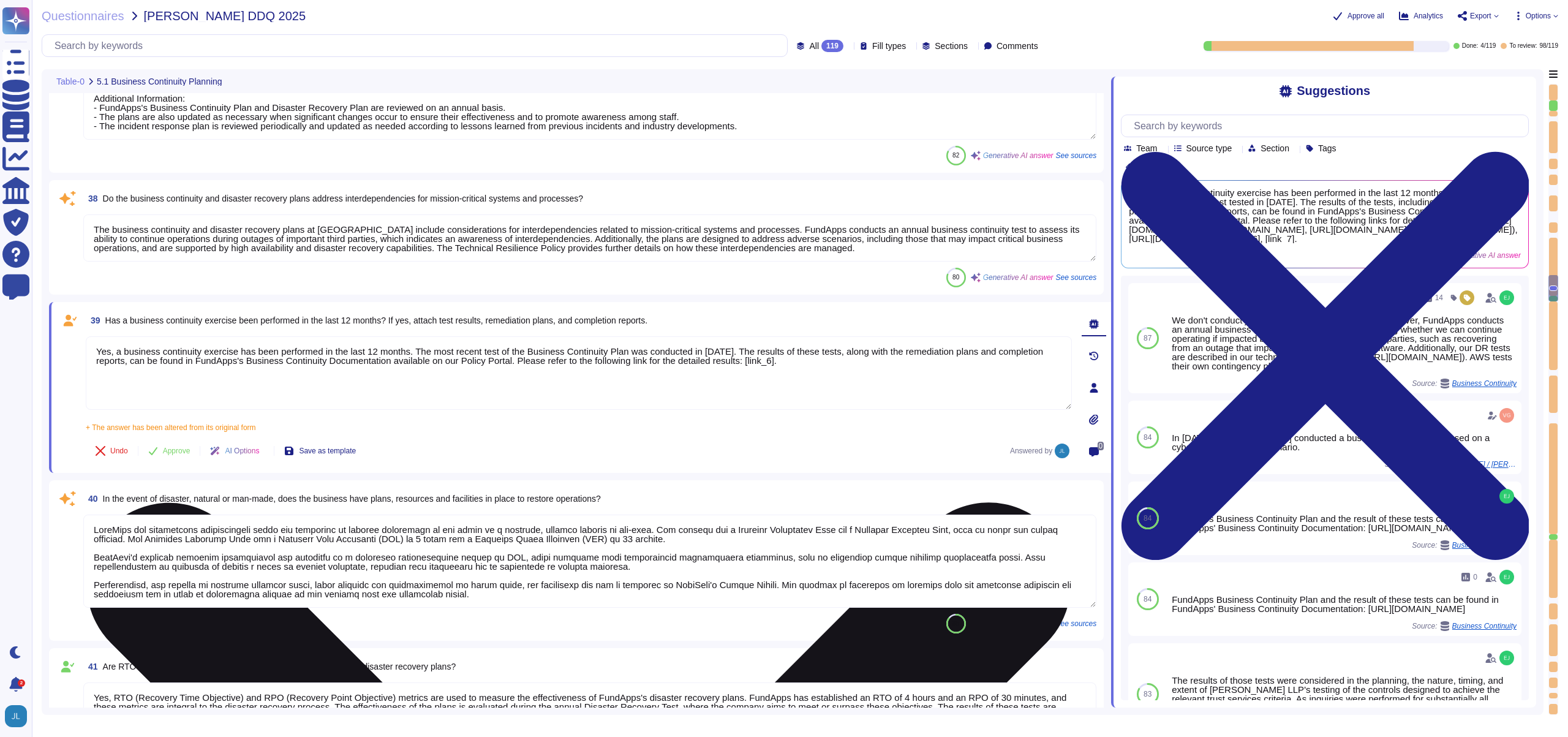
drag, startPoint x: 870, startPoint y: 363, endPoint x: 572, endPoint y: 363, distance: 298.0
click at [572, 363] on textarea "Yes, a business continuity exercise has been performed in the last 12 months. T…" at bounding box center [578, 374] width 986 height 74
click at [639, 364] on textarea "Yes, a business continuity exercise has been performed in the last 12 months. T…" at bounding box center [578, 374] width 986 height 74
paste textarea "https://policies.fundapps.co/fundapps-prospects/-LzIMRuFrYBq9SY87B4x/fundapps-p…"
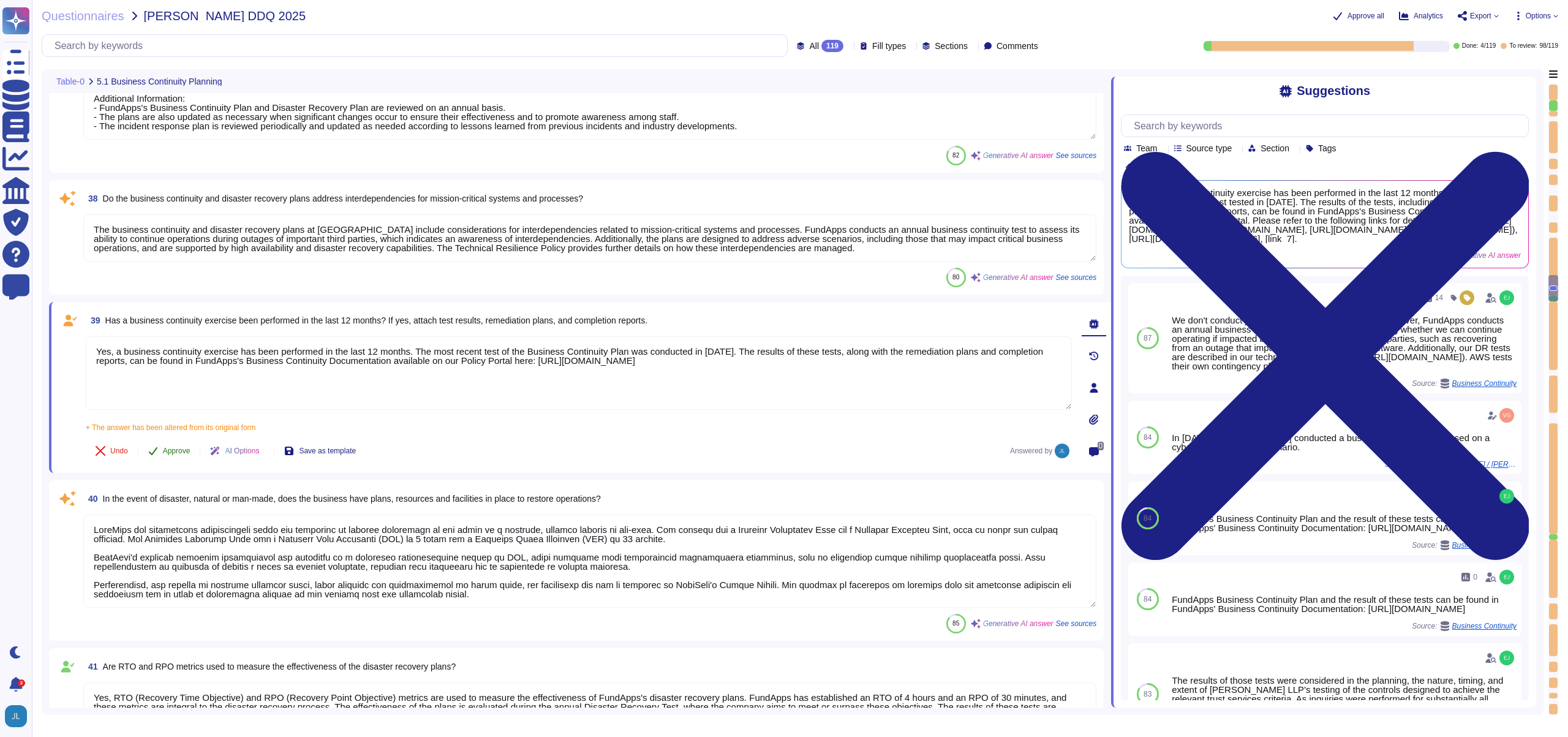
click at [183, 443] on button "Approve" at bounding box center [170, 451] width 62 height 25
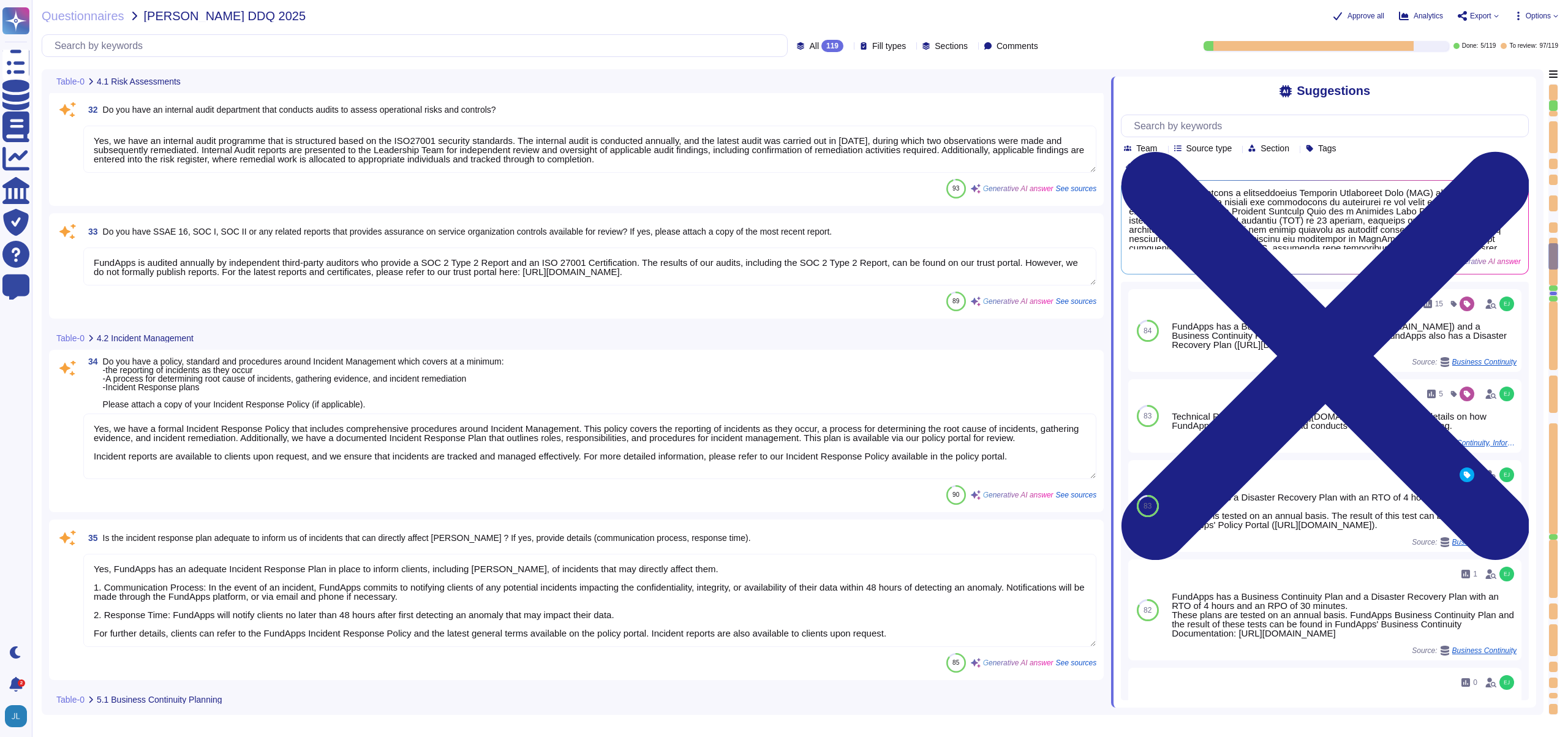
scroll to position [3694, 0]
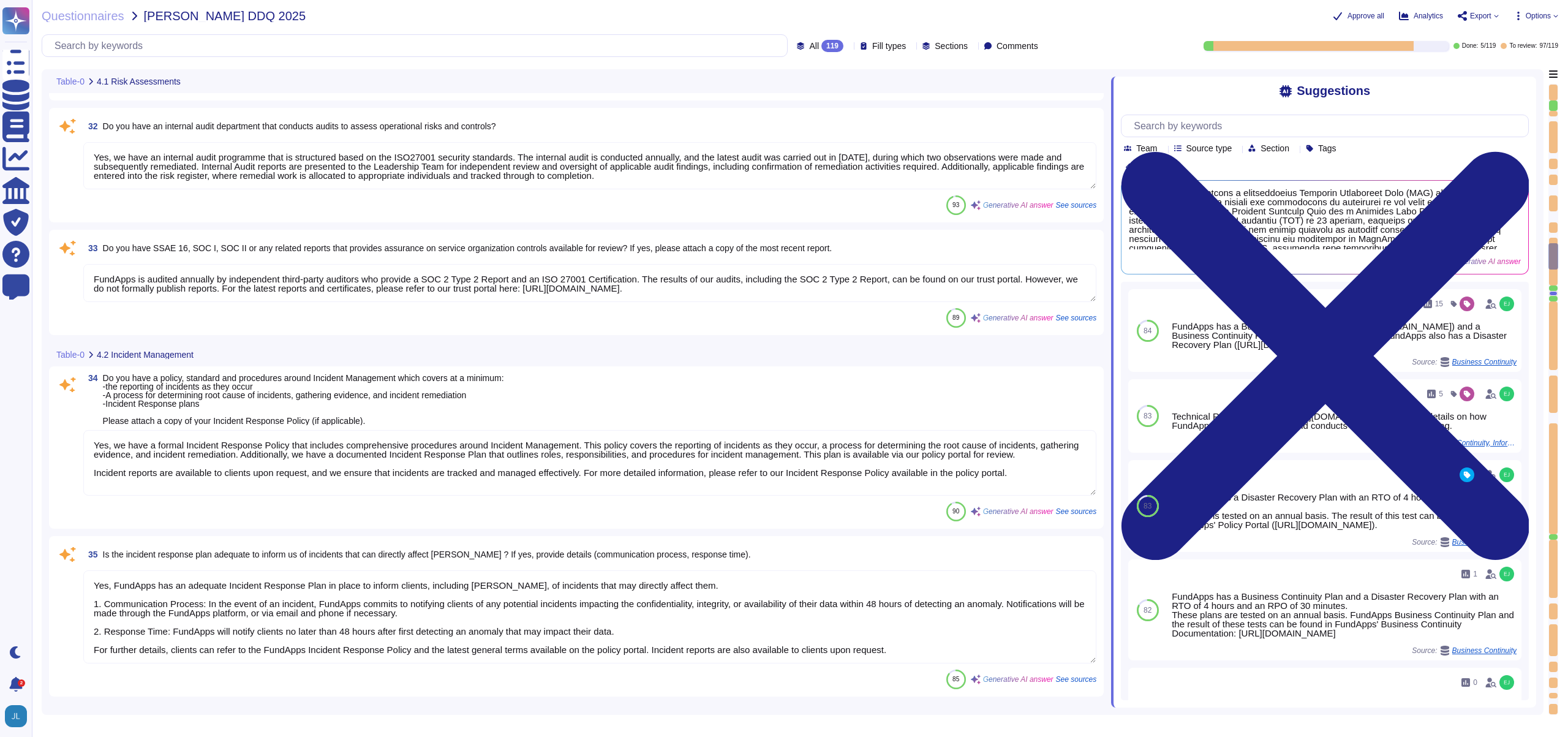
click at [474, 290] on textarea "FundApps is audited annually by independent third-party auditors who provide a …" at bounding box center [589, 283] width 1014 height 38
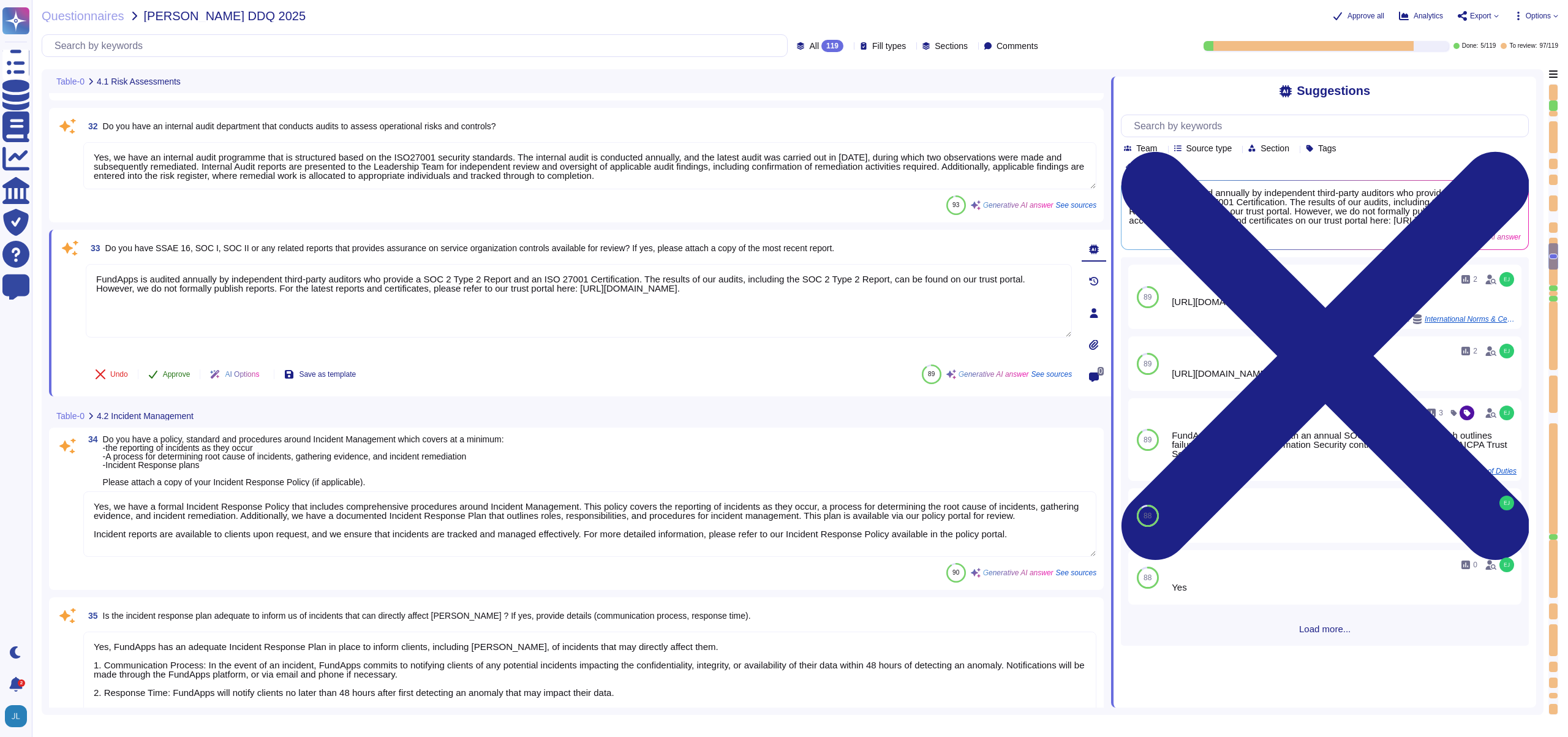
click at [182, 371] on span "Approve" at bounding box center [177, 374] width 27 height 8
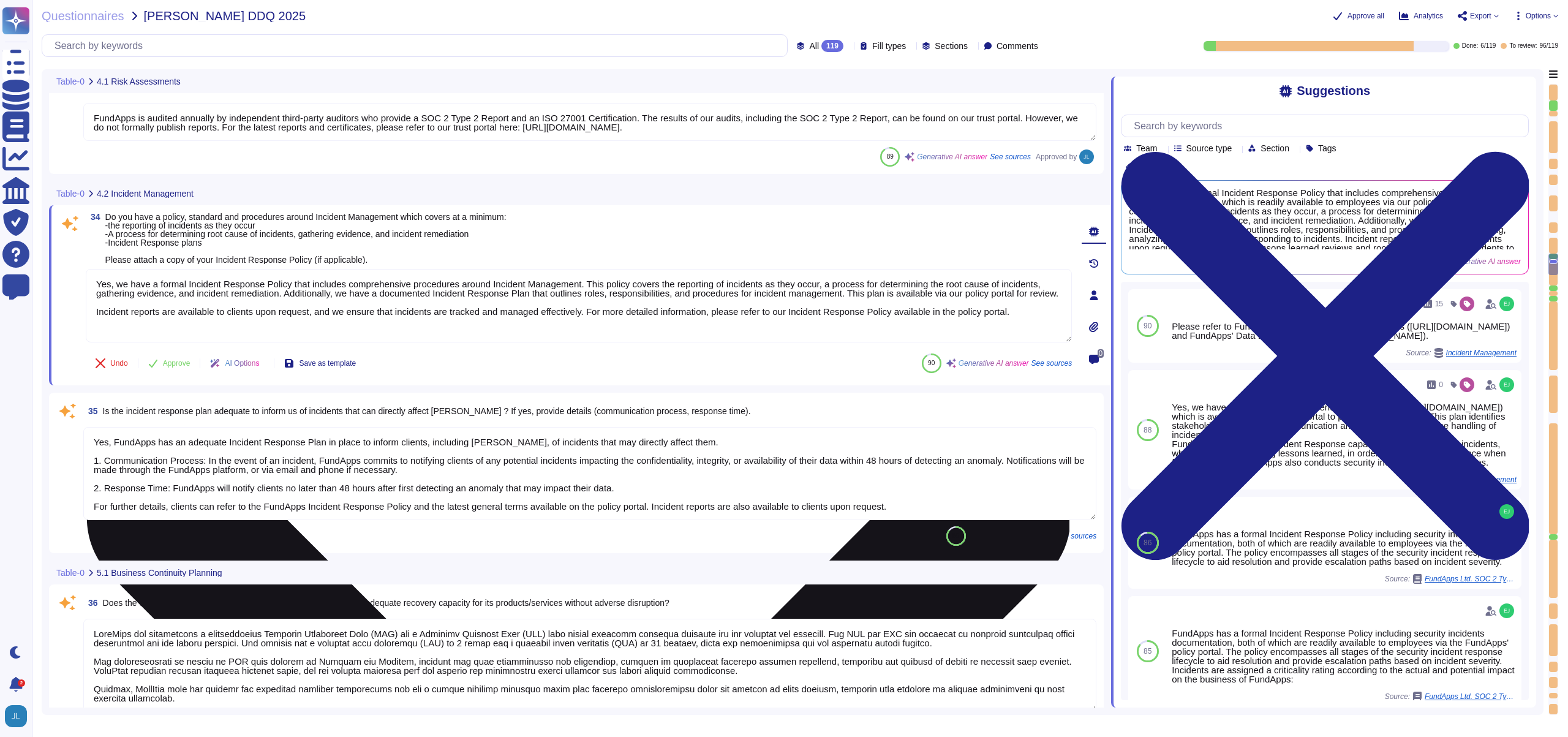
scroll to position [3850, 0]
click at [629, 311] on textarea "Yes, we have a formal Incident Response Policy that includes comprehensive proc…" at bounding box center [578, 307] width 986 height 74
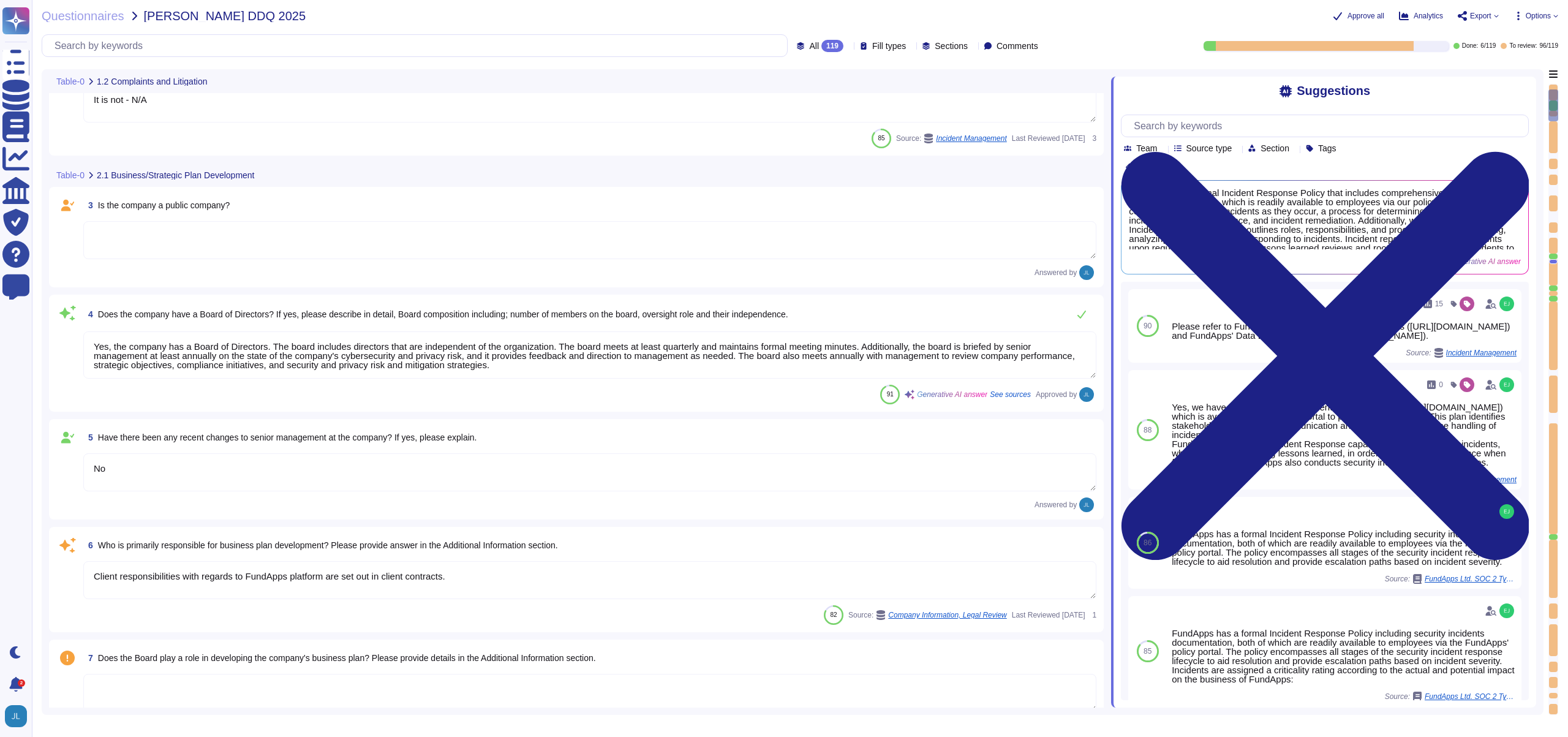
scroll to position [0, 0]
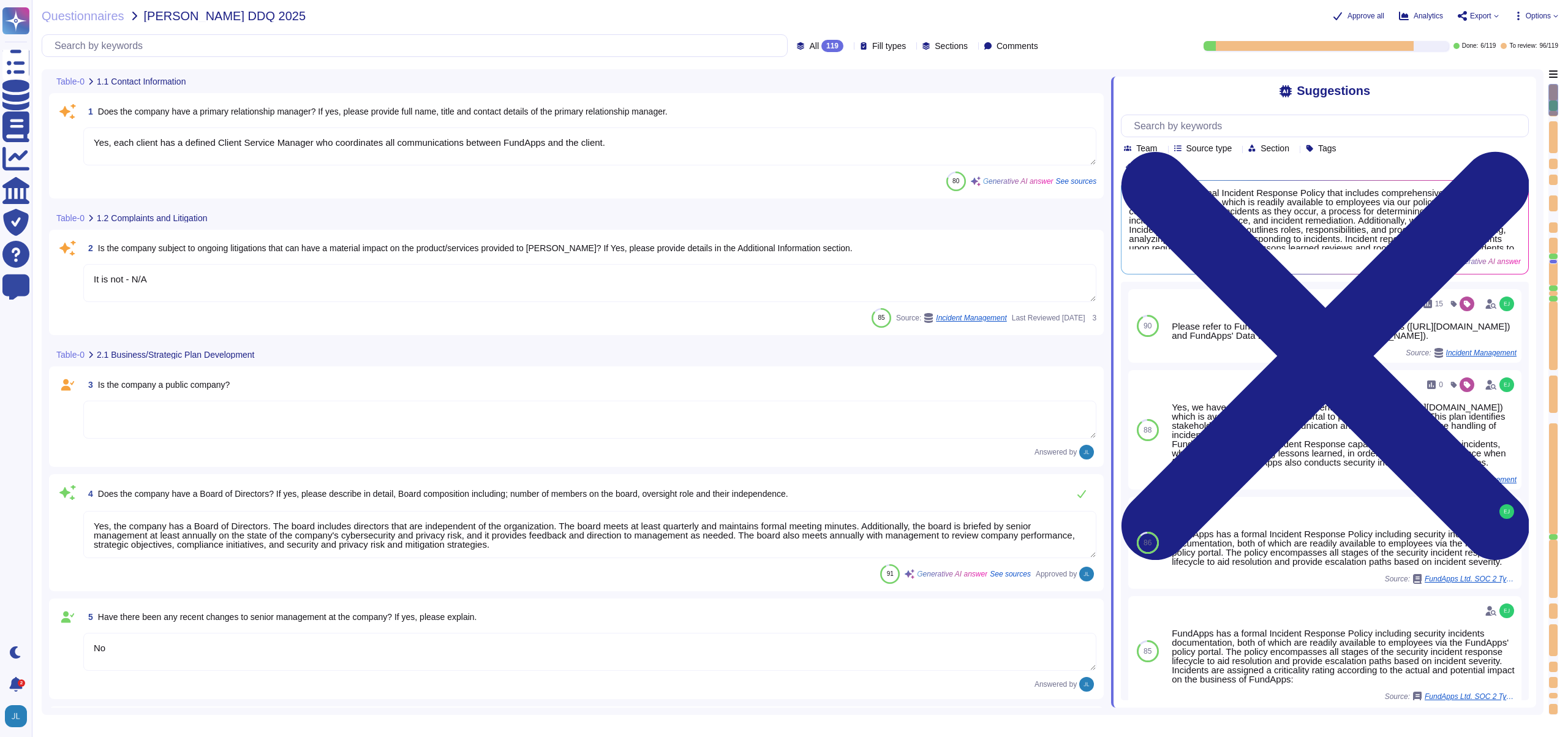
click at [367, 272] on textarea "It is not - N/A" at bounding box center [589, 283] width 1014 height 38
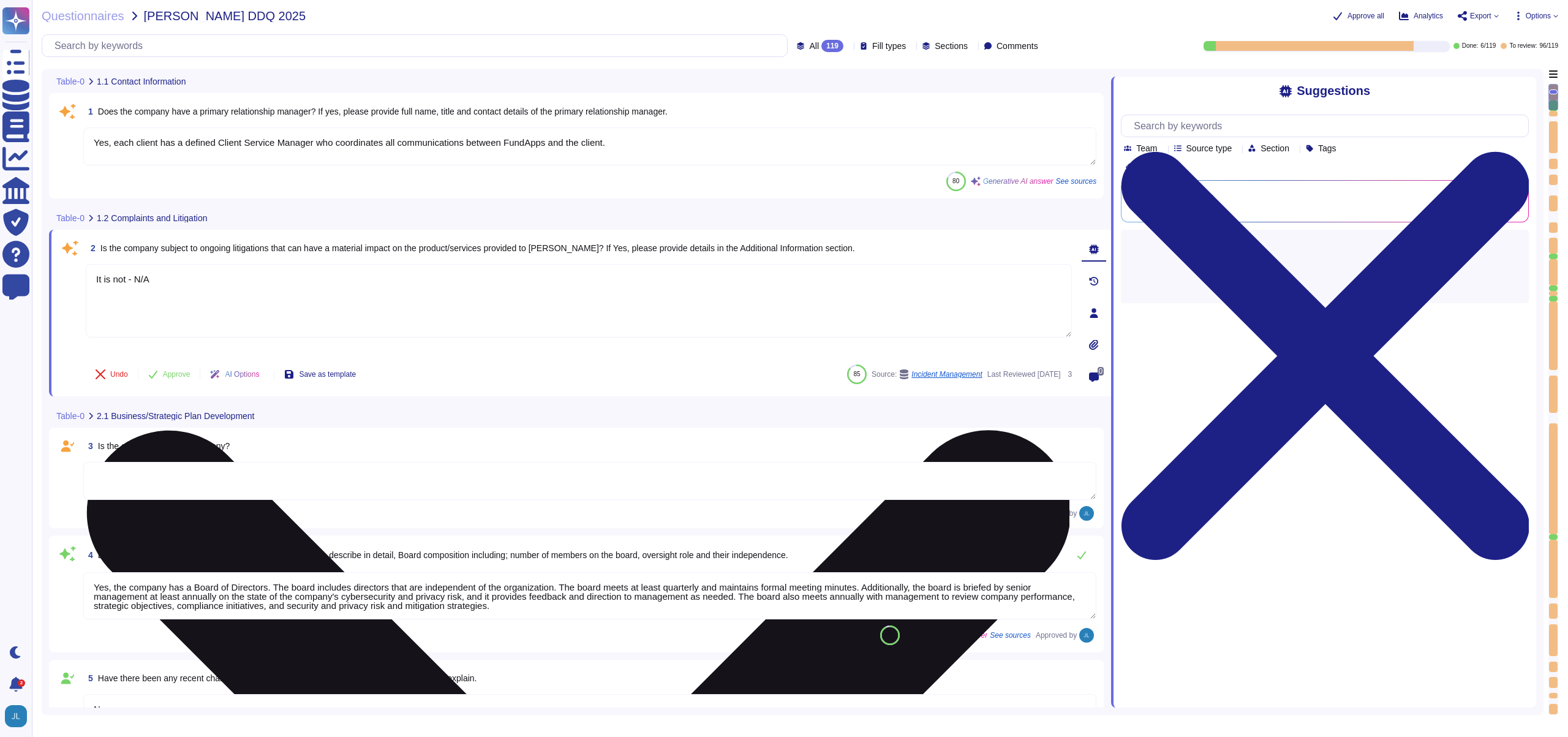
click at [367, 272] on textarea "It is not - N/A" at bounding box center [578, 301] width 986 height 74
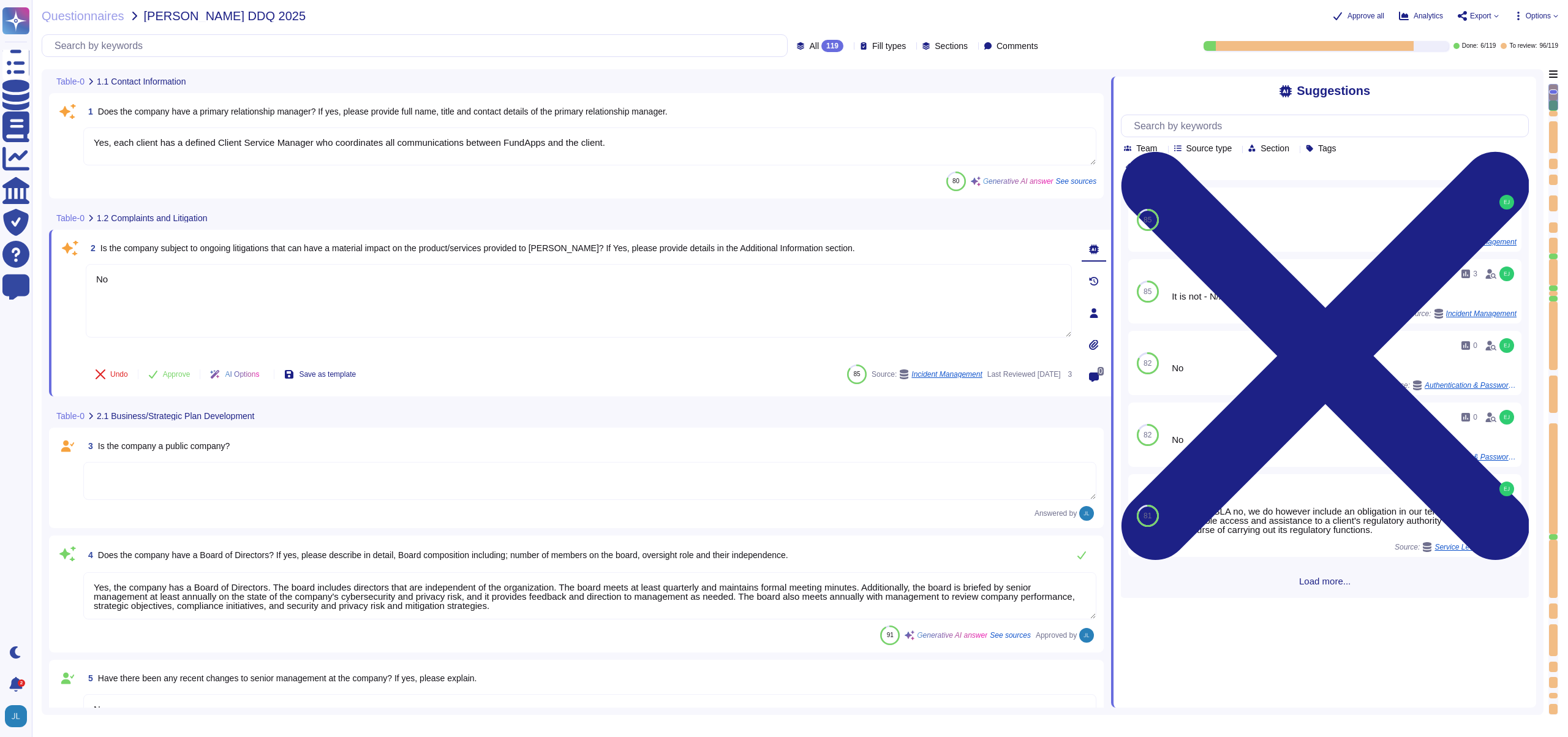
click at [188, 374] on span "Approve" at bounding box center [177, 374] width 27 height 8
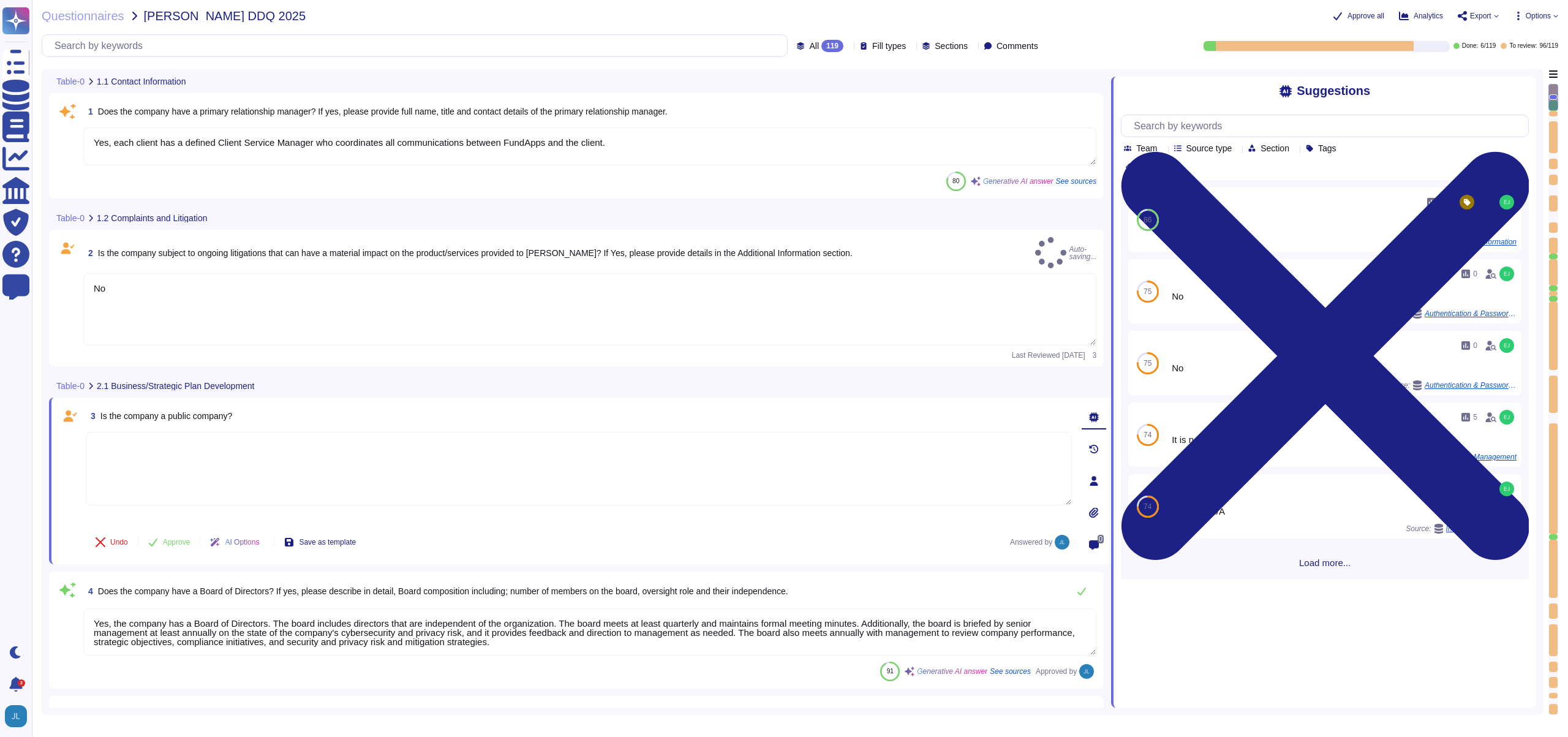
click at [295, 444] on textarea at bounding box center [578, 469] width 986 height 74
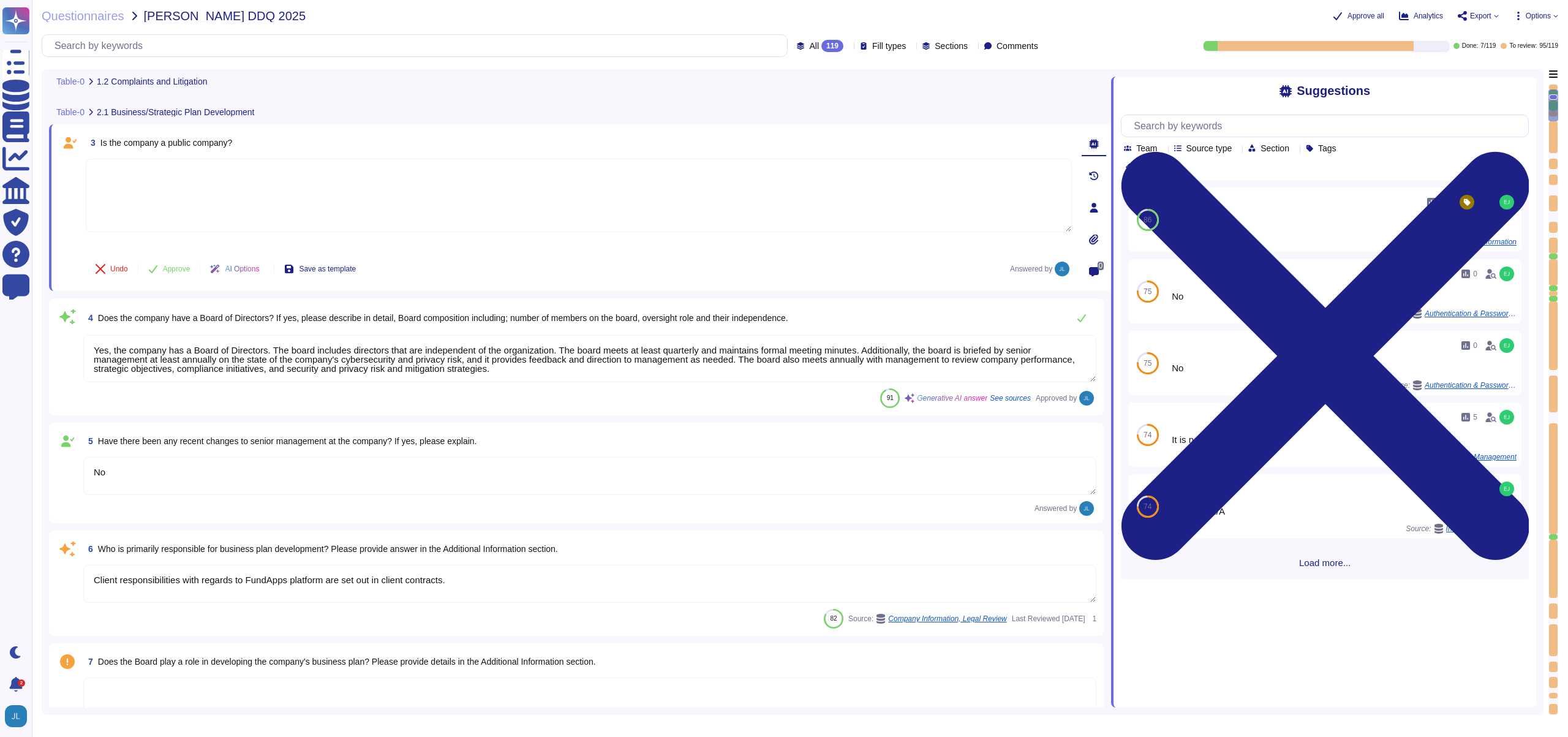
scroll to position [288, 0]
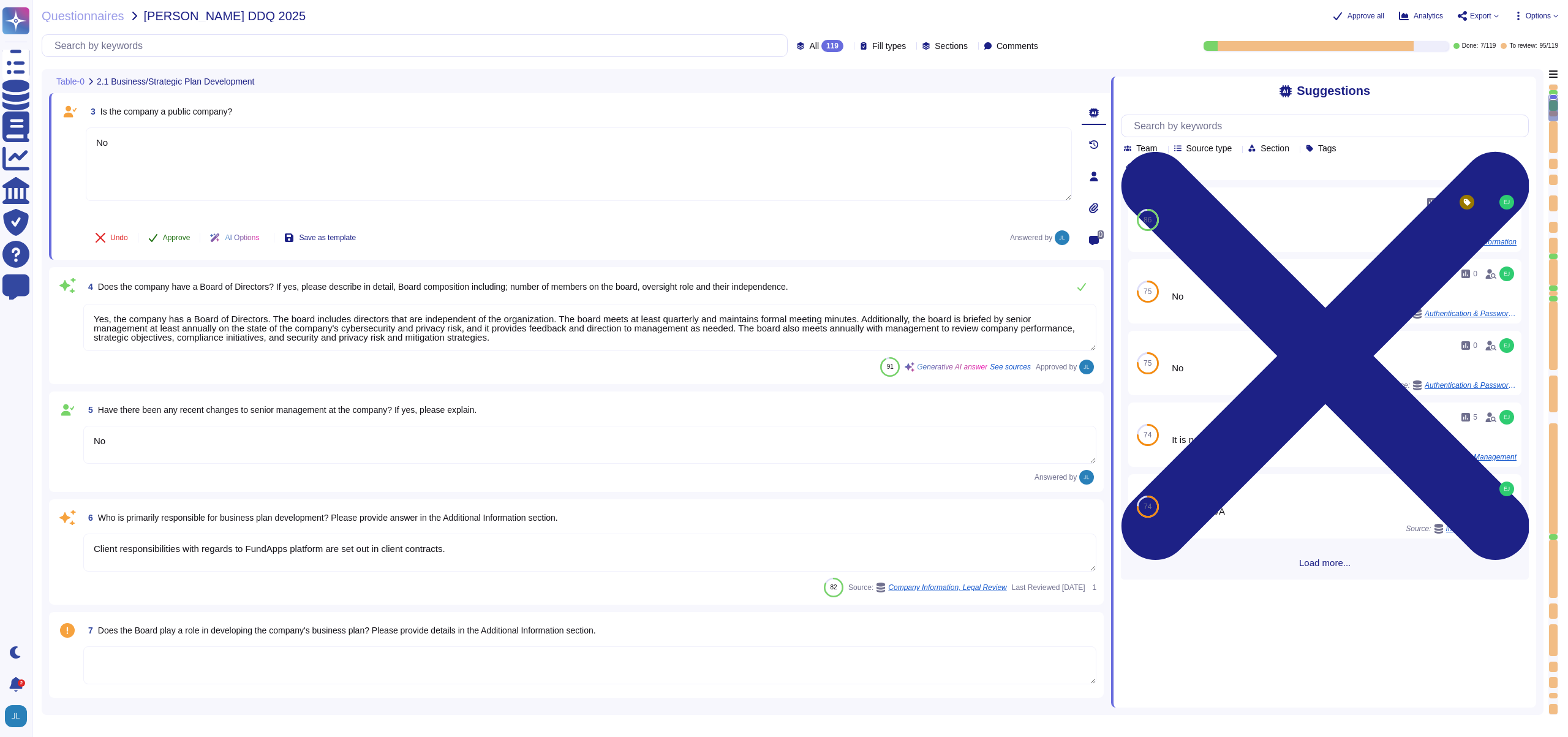
click at [186, 246] on button "Approve" at bounding box center [170, 237] width 62 height 25
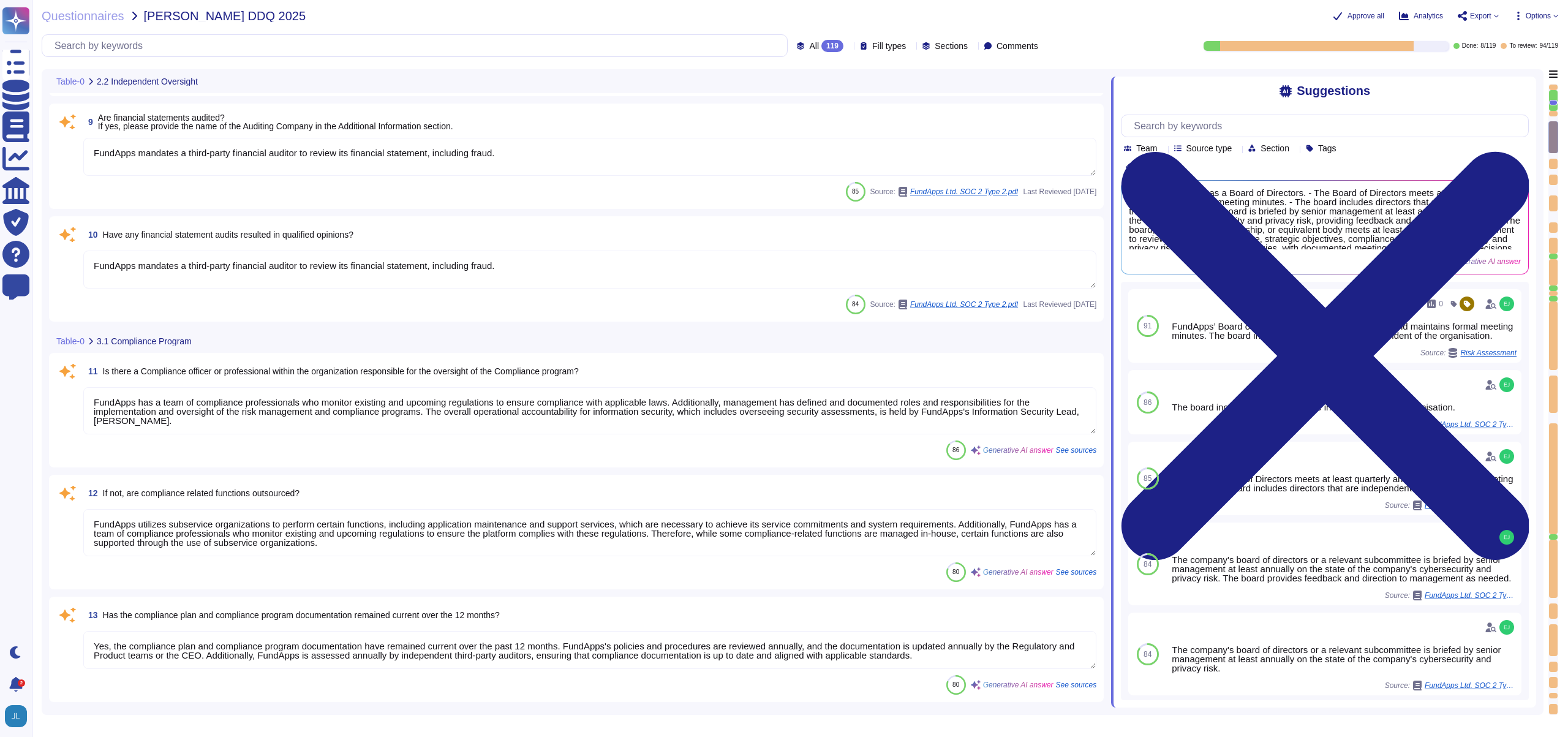
scroll to position [1, 0]
click at [478, 414] on textarea "FundApps has a team of compliance professionals who monitor existing and upcomi…" at bounding box center [589, 410] width 1014 height 47
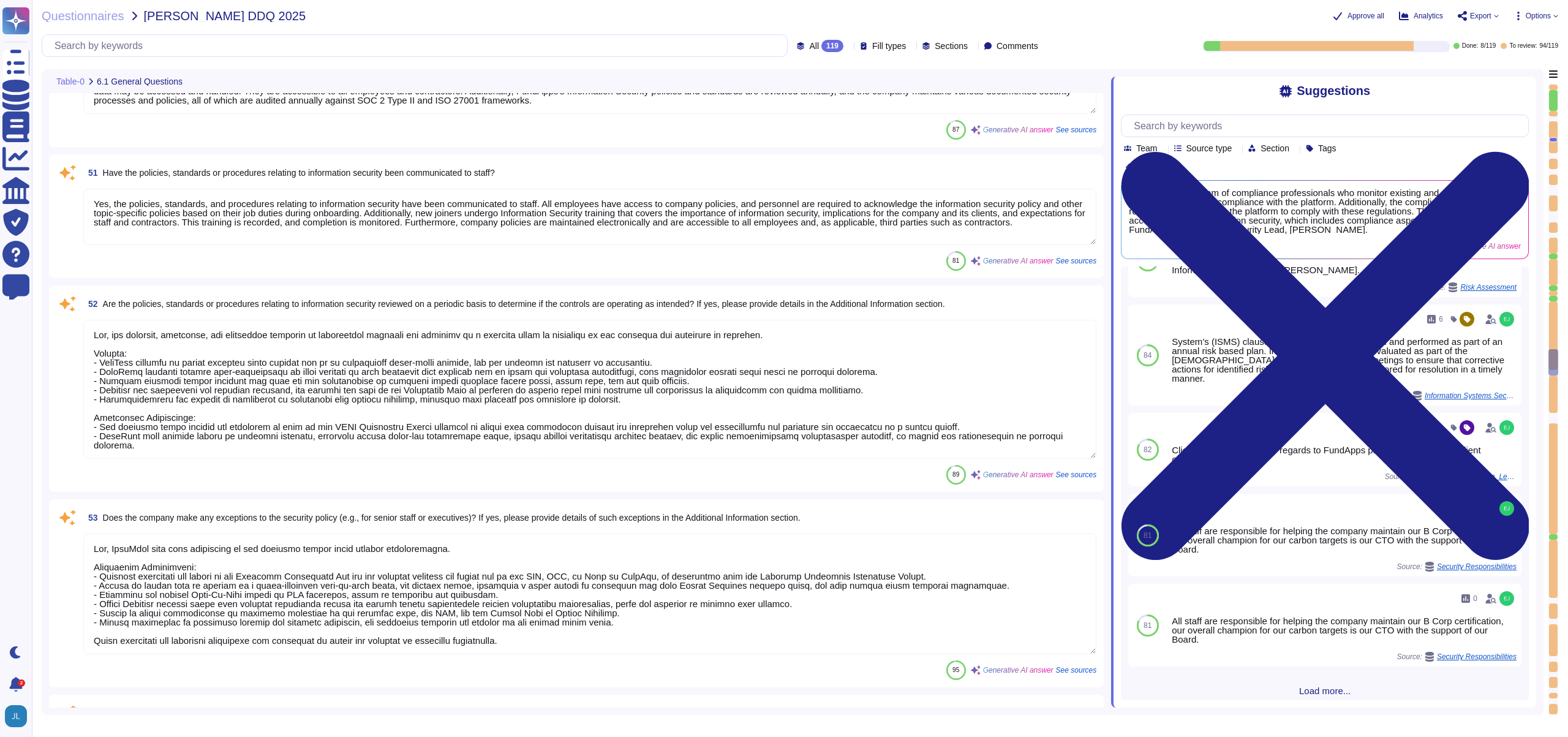
scroll to position [7028, 0]
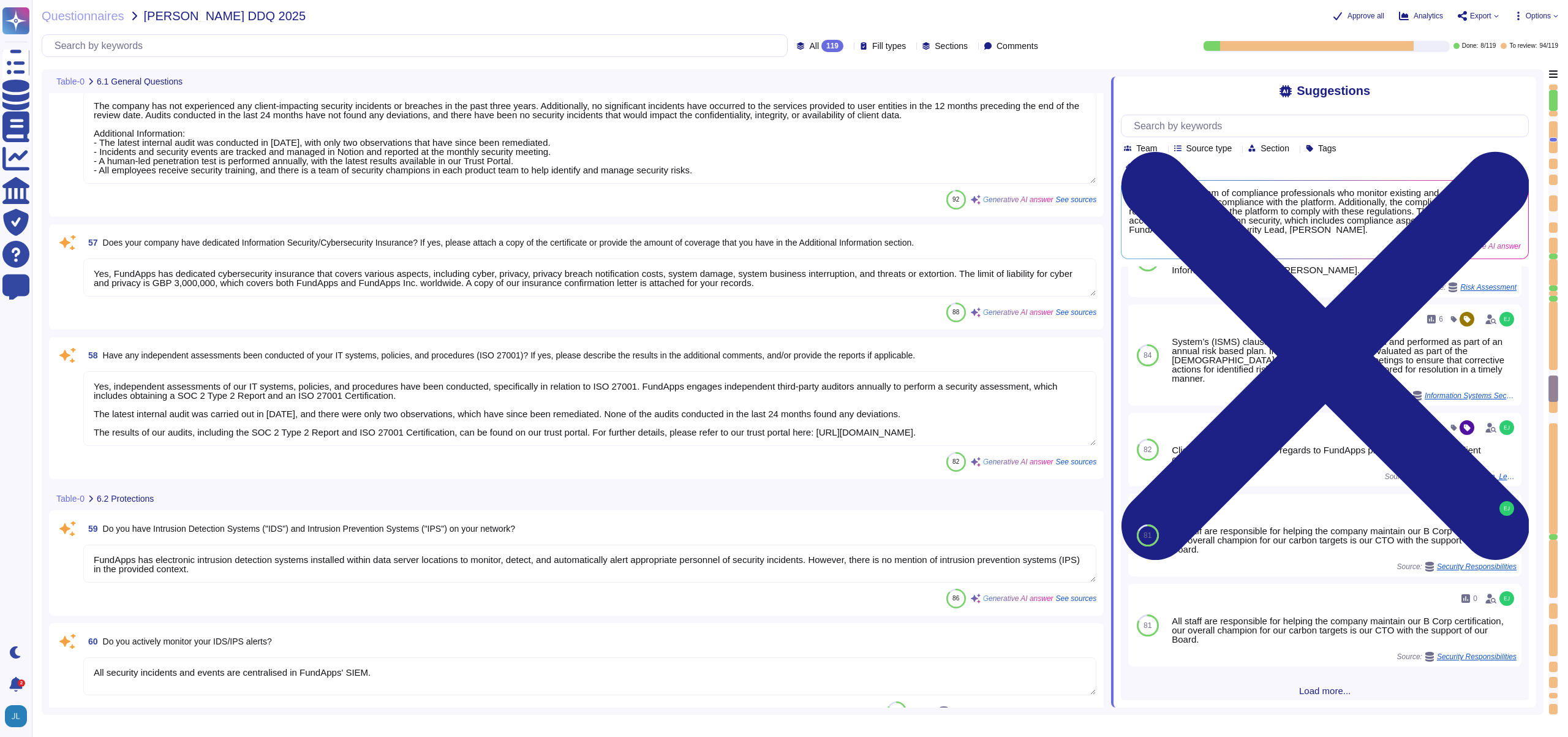
click at [427, 280] on textarea "Yes, FundApps has dedicated cybersecurity insurance that covers various aspects…" at bounding box center [589, 278] width 1014 height 38
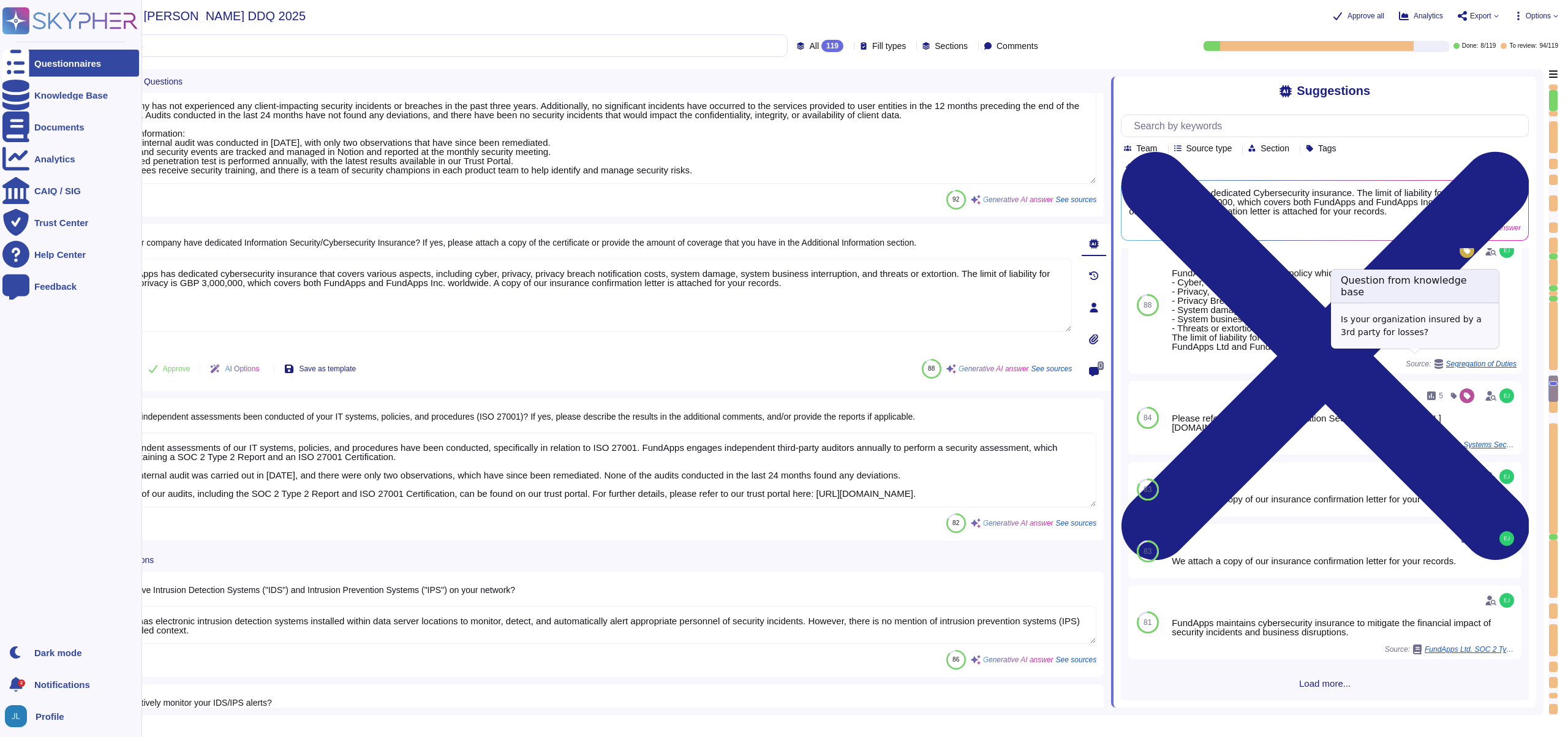
scroll to position [29, 0]
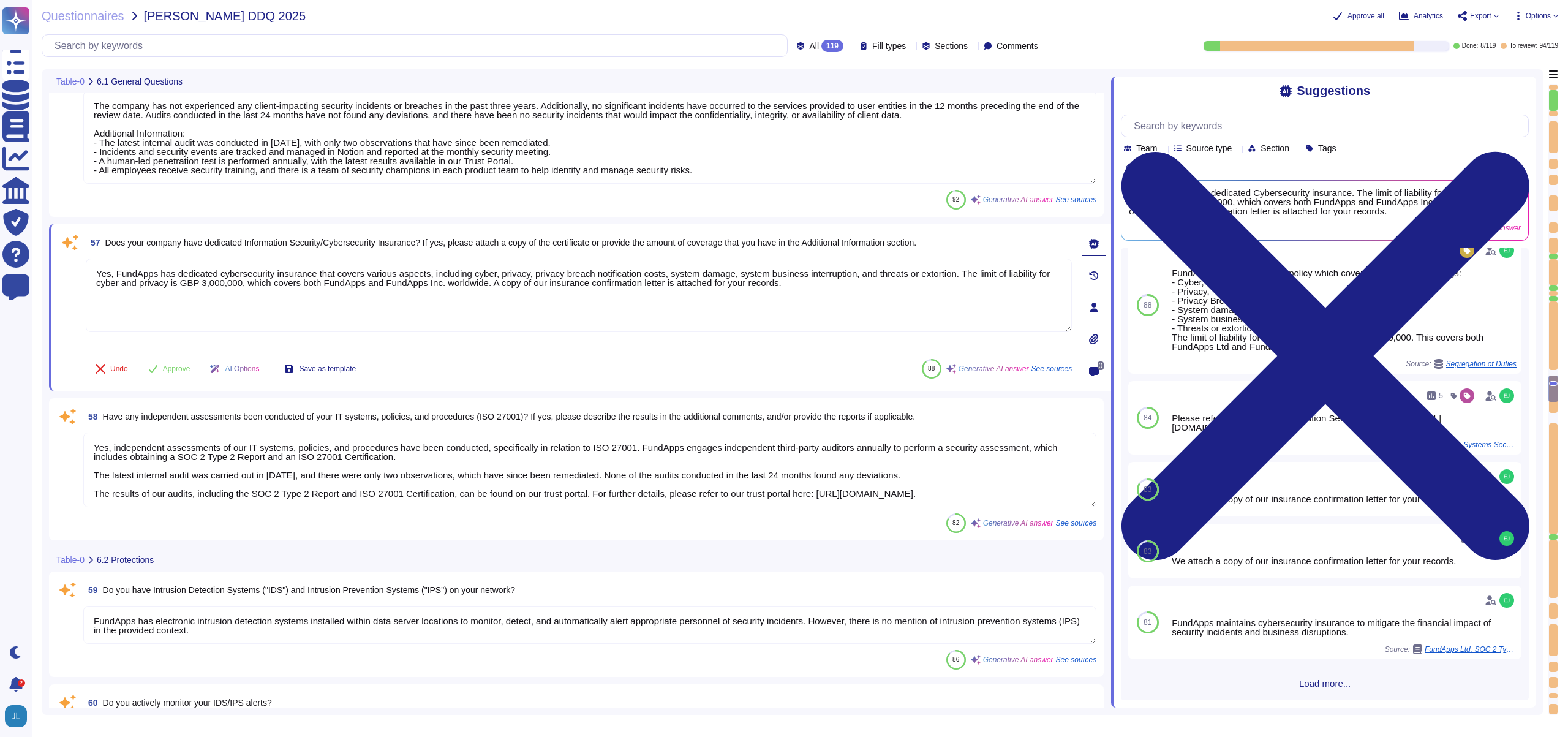
click at [829, 472] on textarea "Yes, independent assessments of our IT systems, policies, and procedures have b…" at bounding box center [589, 470] width 1014 height 75
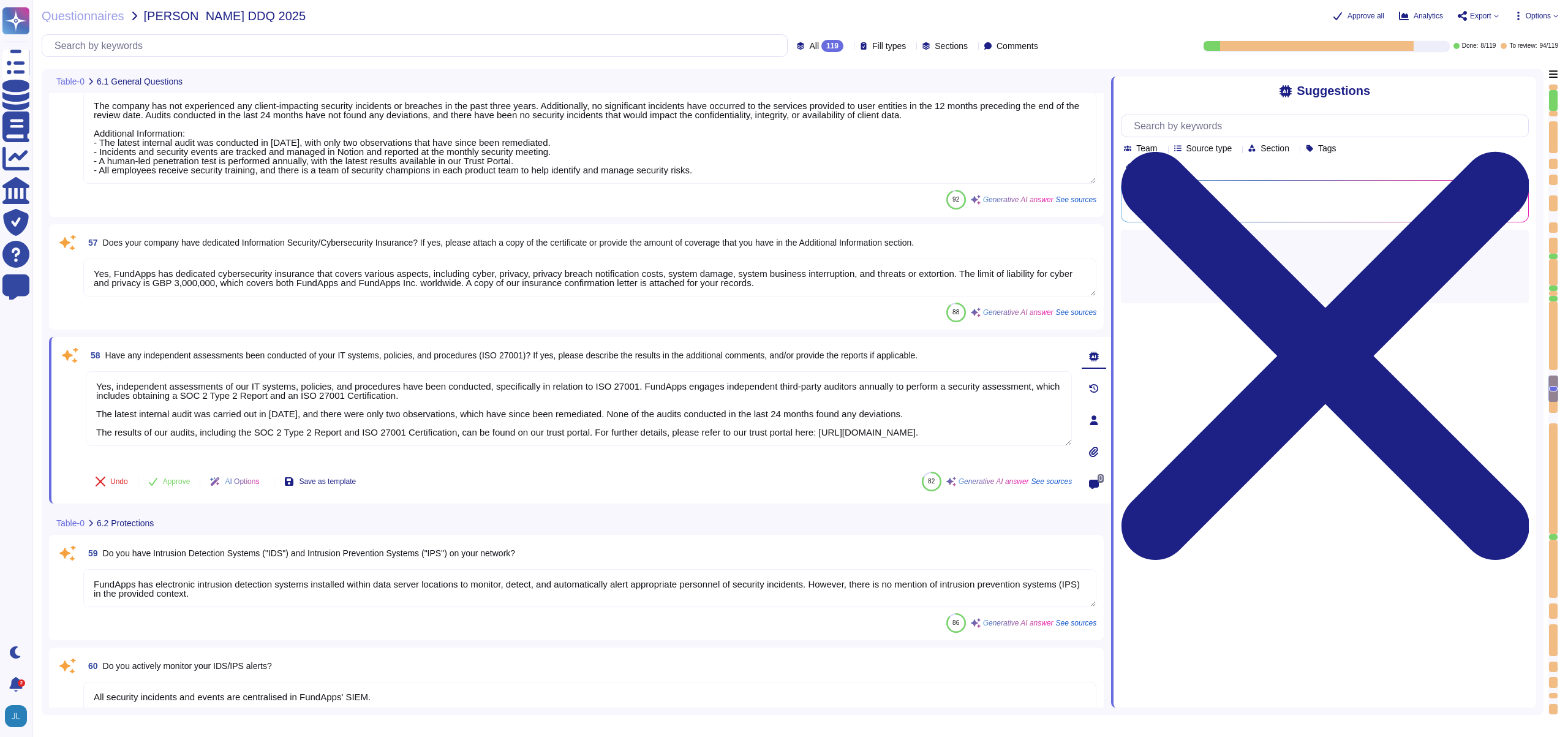
scroll to position [0, 0]
click at [182, 478] on span "Approve" at bounding box center [177, 482] width 27 height 8
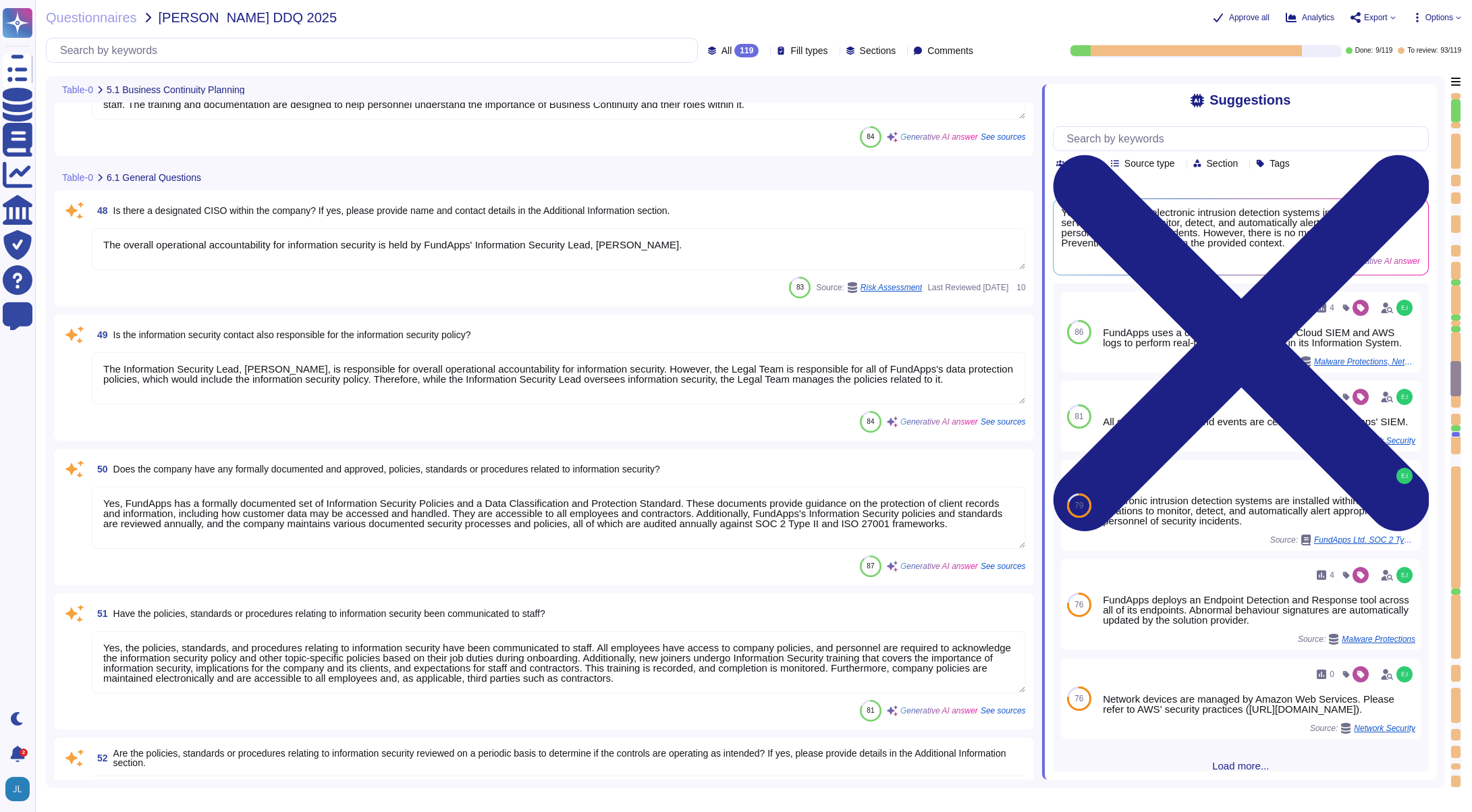
scroll to position [6457, 0]
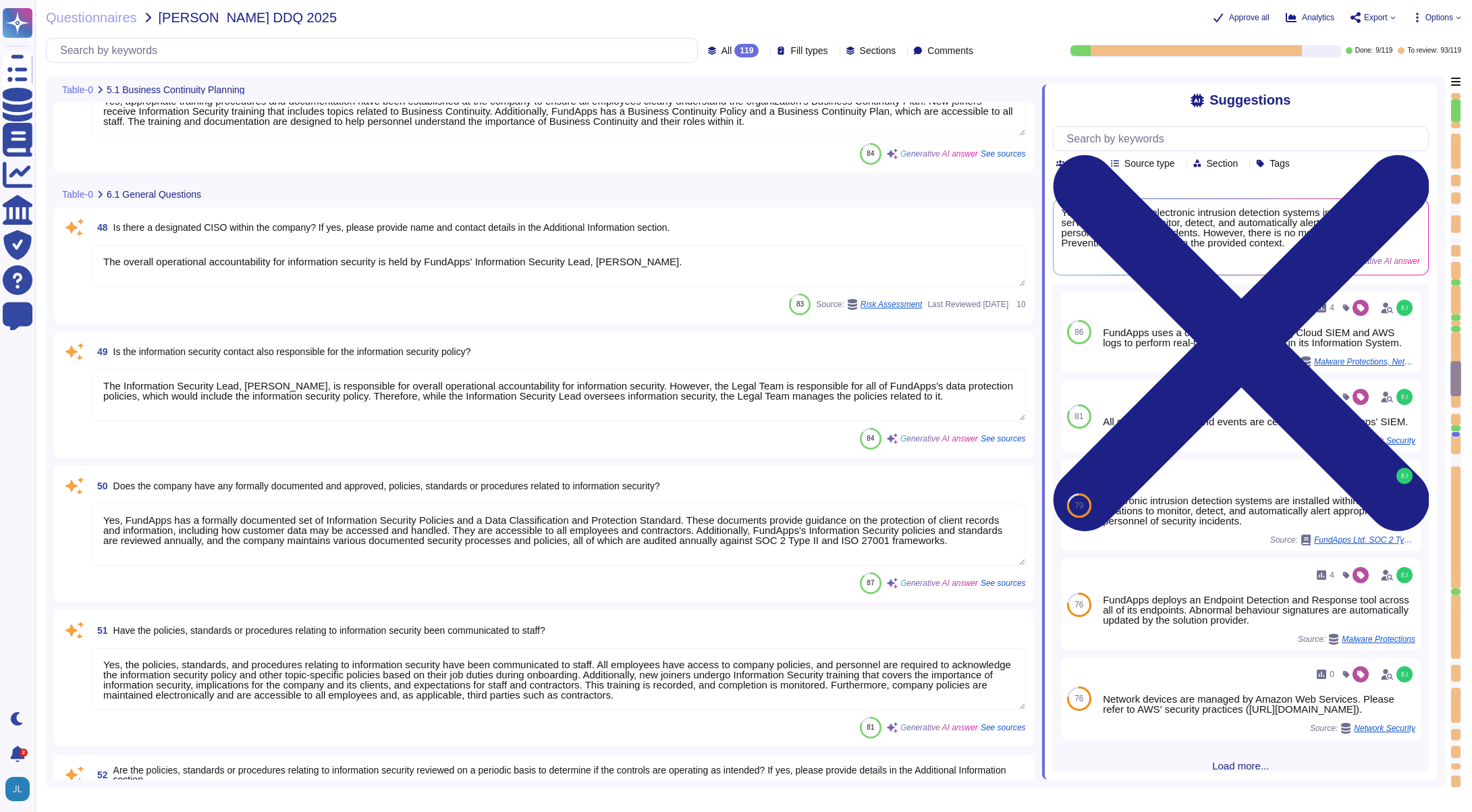
click at [532, 265] on textarea "The overall operational accountability for information security is held by Fund…" at bounding box center [558, 266] width 934 height 42
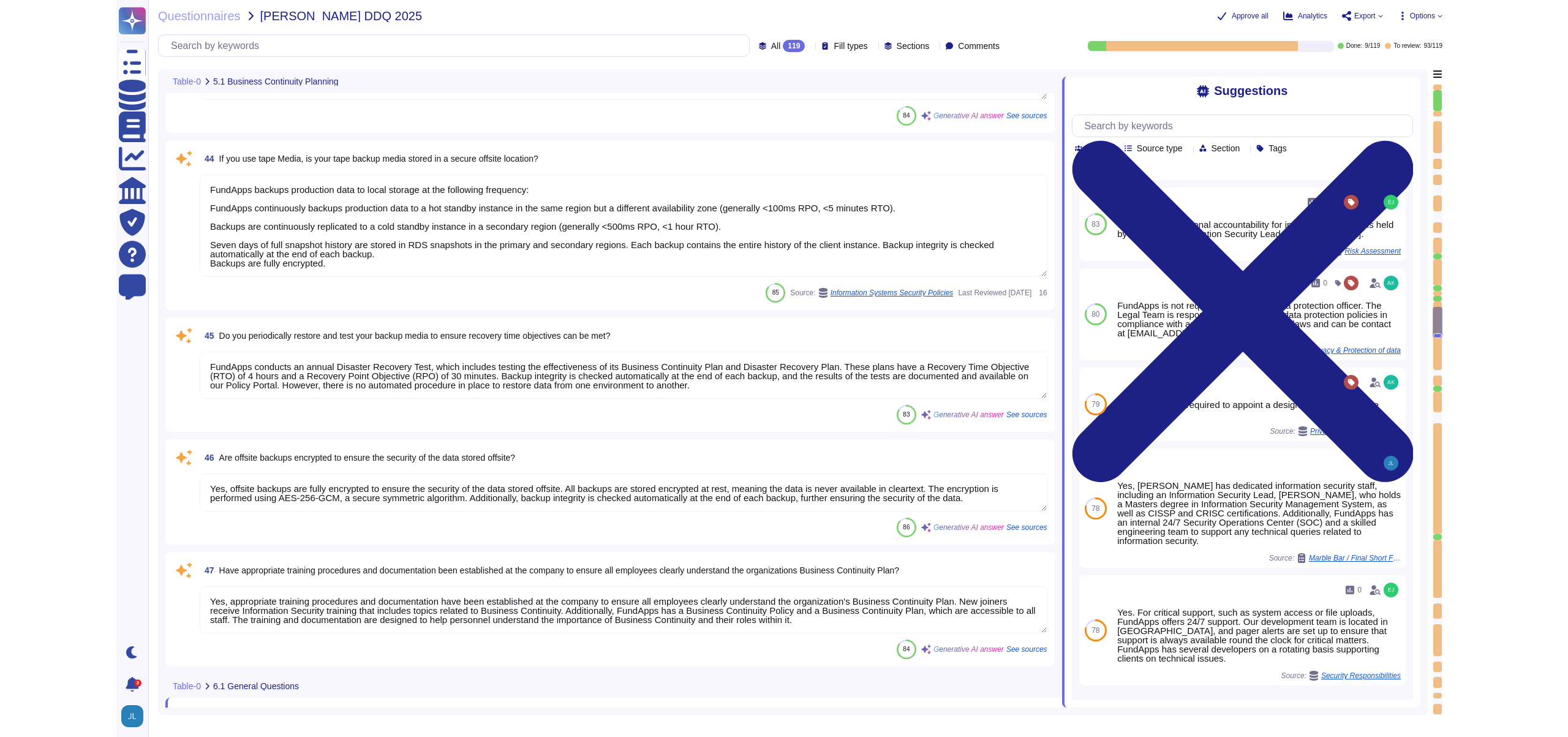
scroll to position [5400, 0]
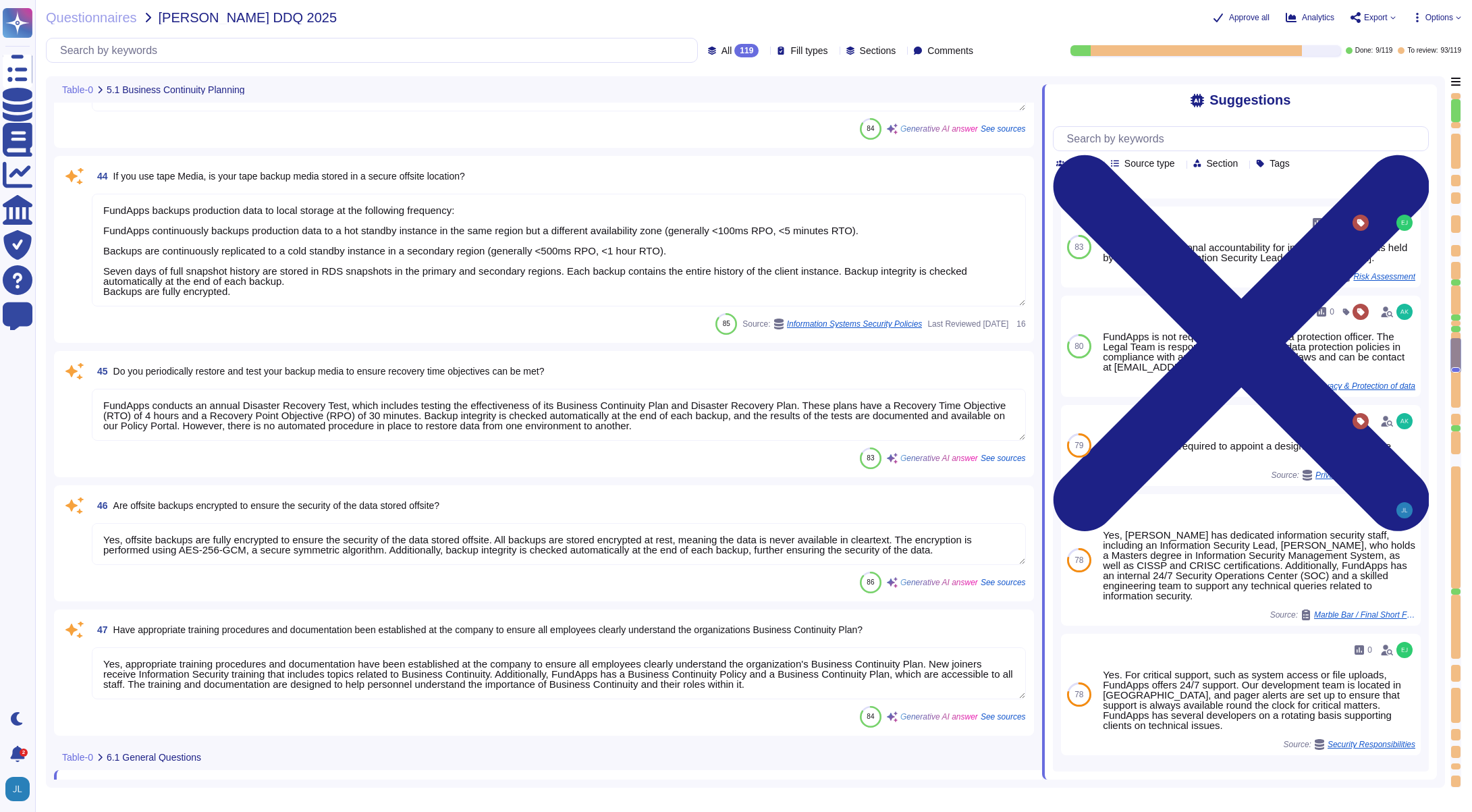
drag, startPoint x: 750, startPoint y: 425, endPoint x: 458, endPoint y: 425, distance: 292.0
click at [458, 425] on textarea "FundApps conducts an annual Disaster Recovery Test, which includes testing the …" at bounding box center [558, 414] width 934 height 52
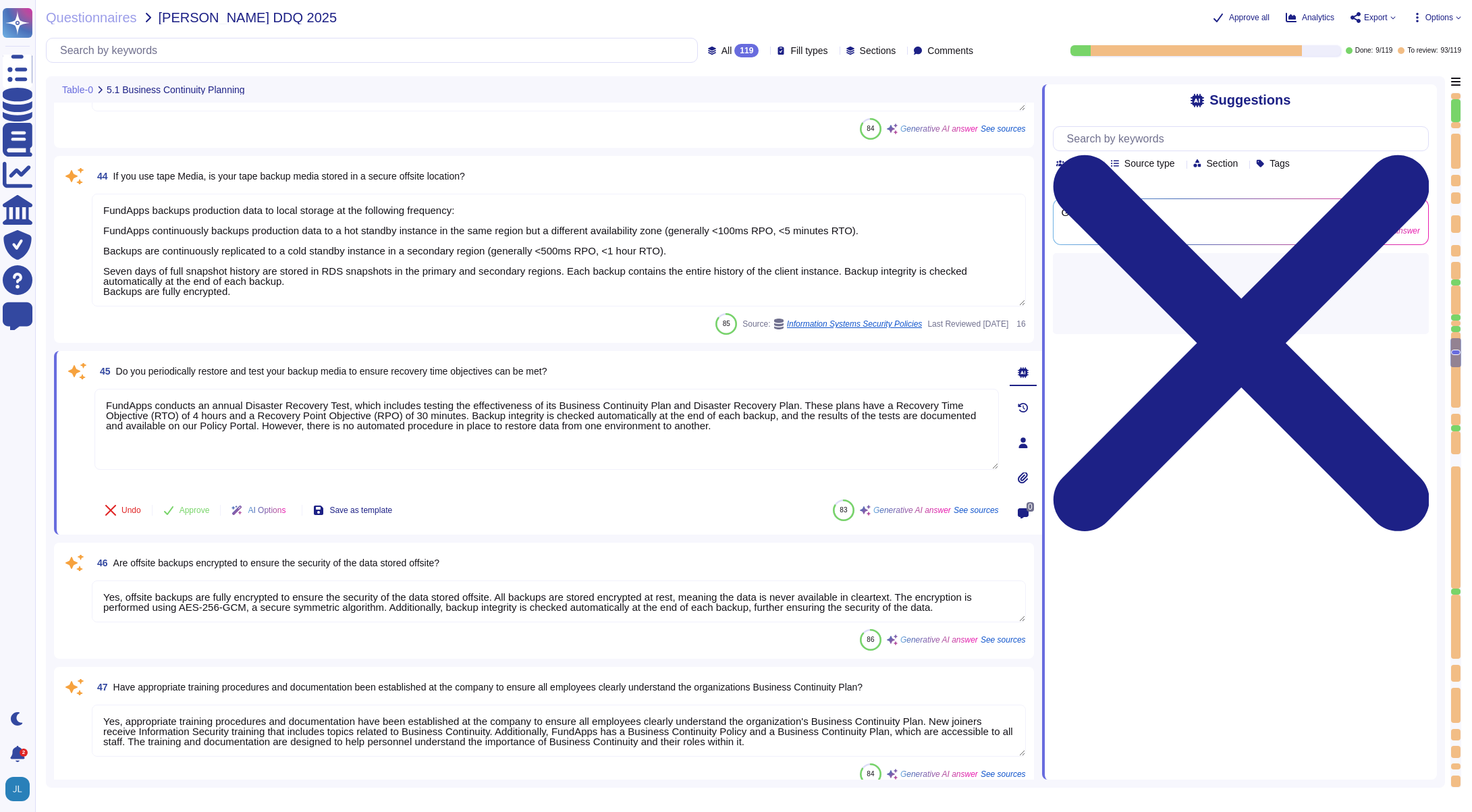
click at [438, 326] on div "85 Source: Information Systems Security Policies Last Reviewed 2025-01-20 16" at bounding box center [558, 324] width 934 height 22
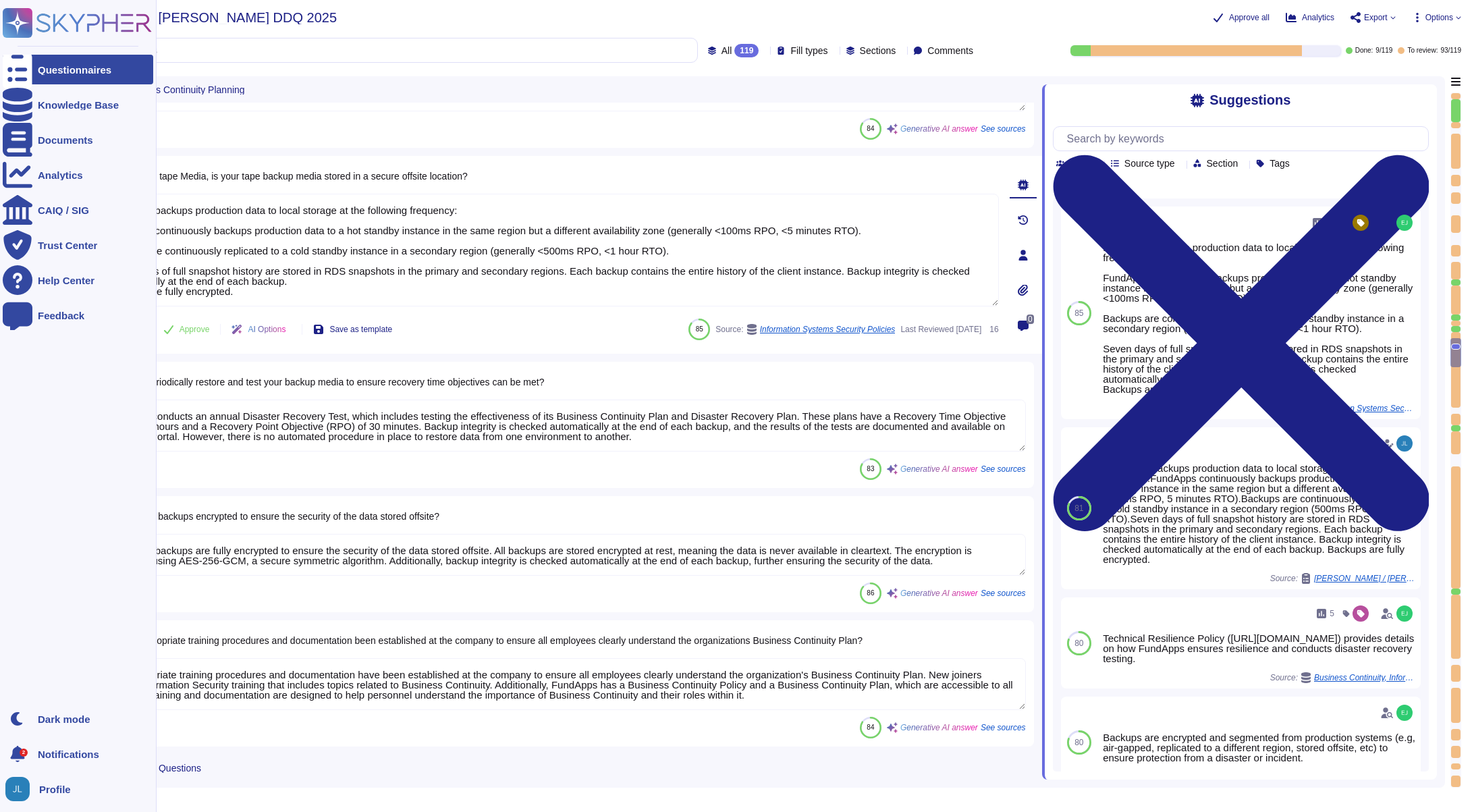
drag, startPoint x: 265, startPoint y: 291, endPoint x: 4, endPoint y: 159, distance: 292.5
click at [4, 159] on div "Questionnaires Knowledge Base Documents Analytics CAIQ / SIG Trust Center Help …" at bounding box center [736, 406] width 1472 height 812
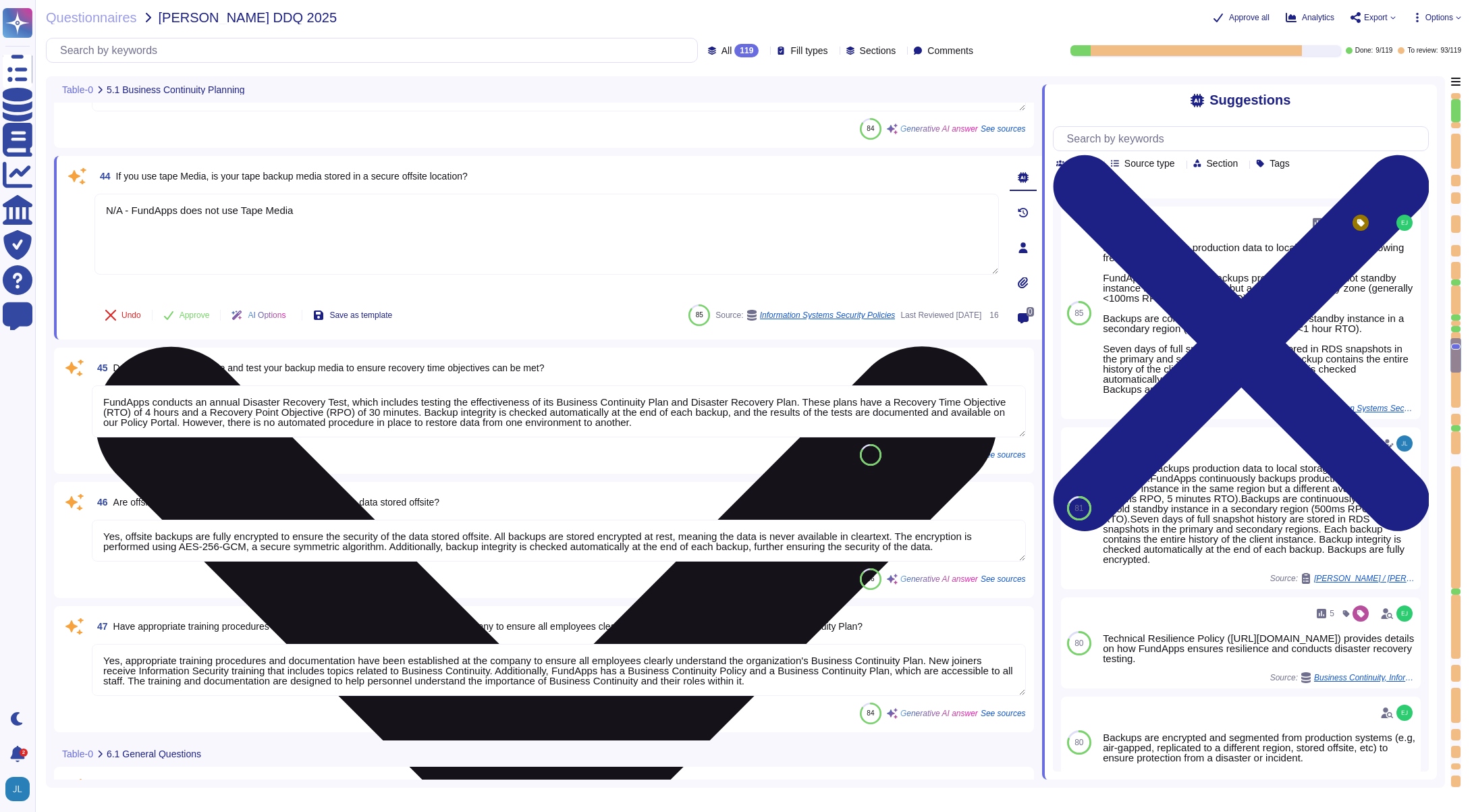
click at [301, 211] on textarea "N/A - FundApps does not use Tape Media" at bounding box center [547, 234] width 905 height 81
click at [255, 211] on textarea "N/A - FundApps does not use Tape Media" at bounding box center [547, 234] width 905 height 81
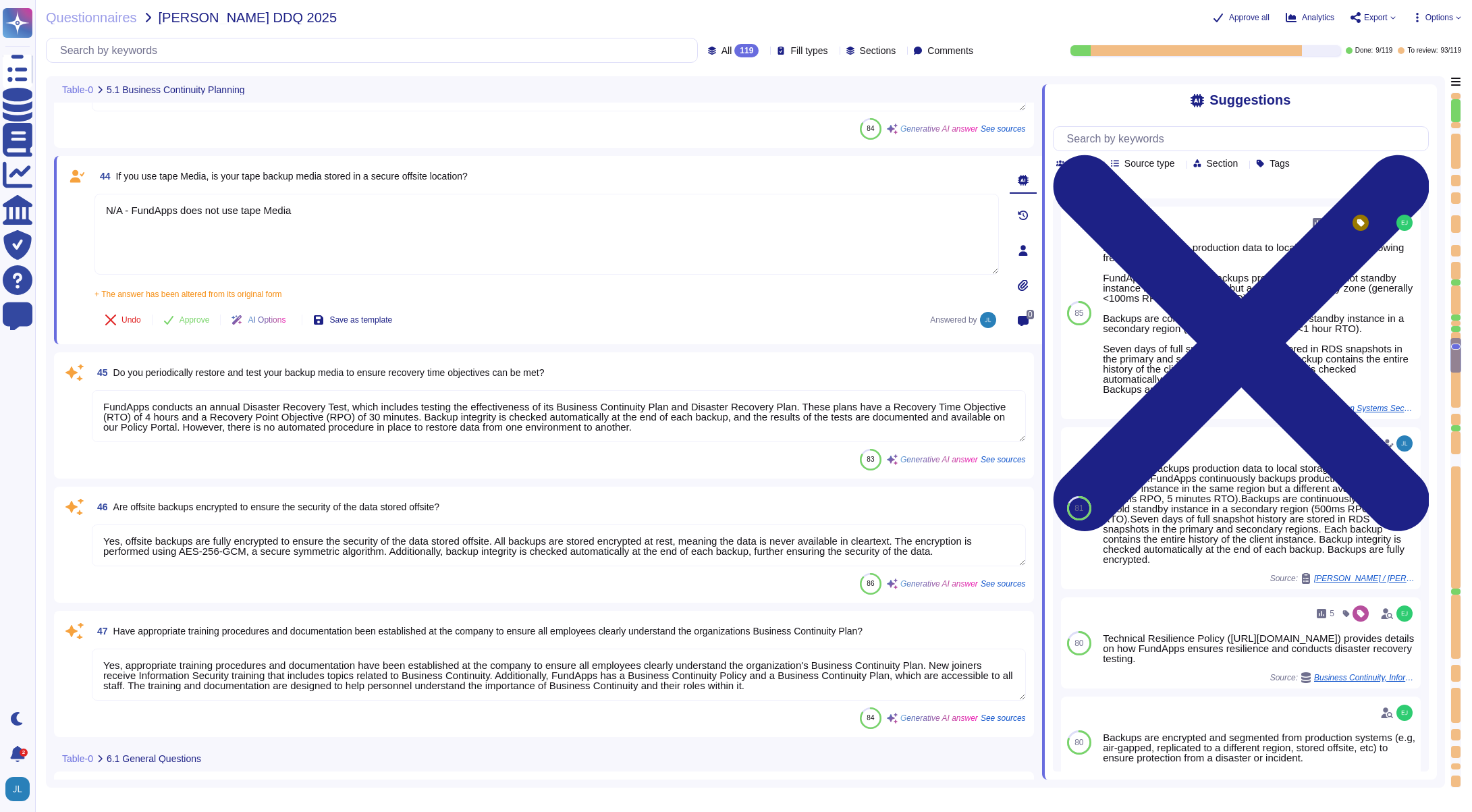
click at [1441, 17] on span "Options" at bounding box center [1439, 17] width 27 height 8
click at [1379, 23] on div "Approve all Analytics Export Options Autofill Set Format Delete" at bounding box center [1183, 17] width 557 height 13
click at [105, 13] on span "Questionnaires" at bounding box center [92, 17] width 92 height 13
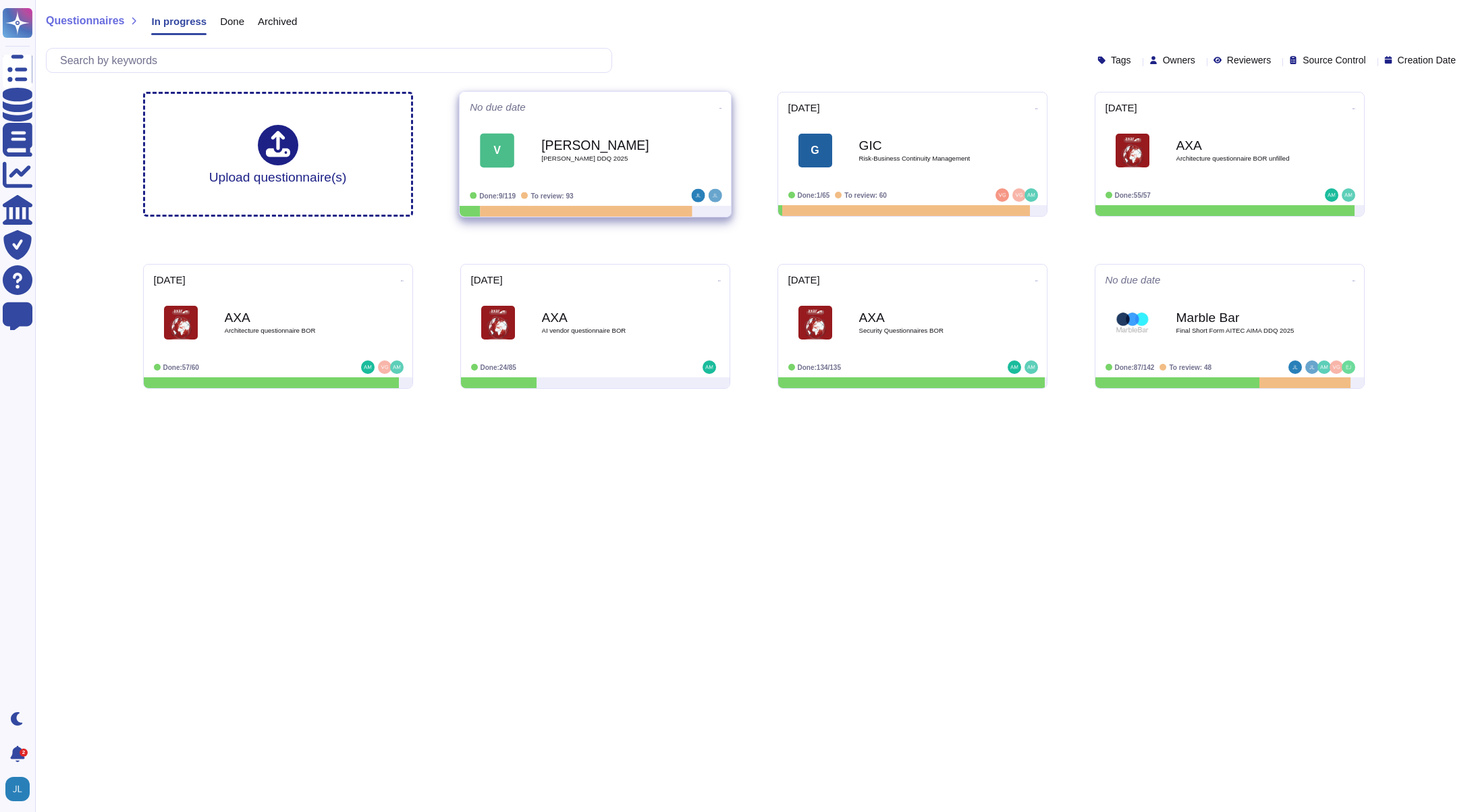
click at [719, 107] on icon at bounding box center [719, 109] width 3 height 4
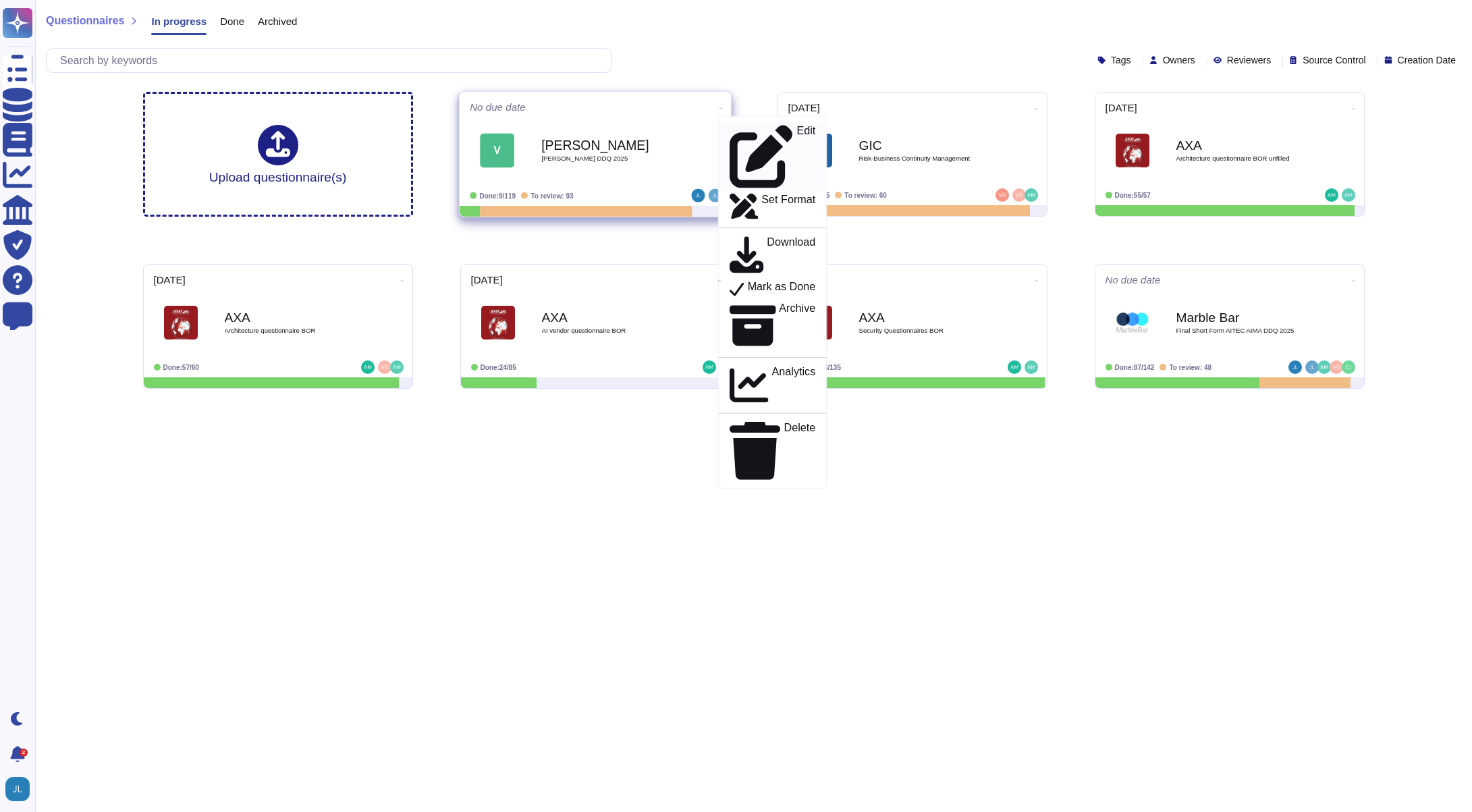
click at [797, 129] on p "Edit" at bounding box center [806, 157] width 19 height 62
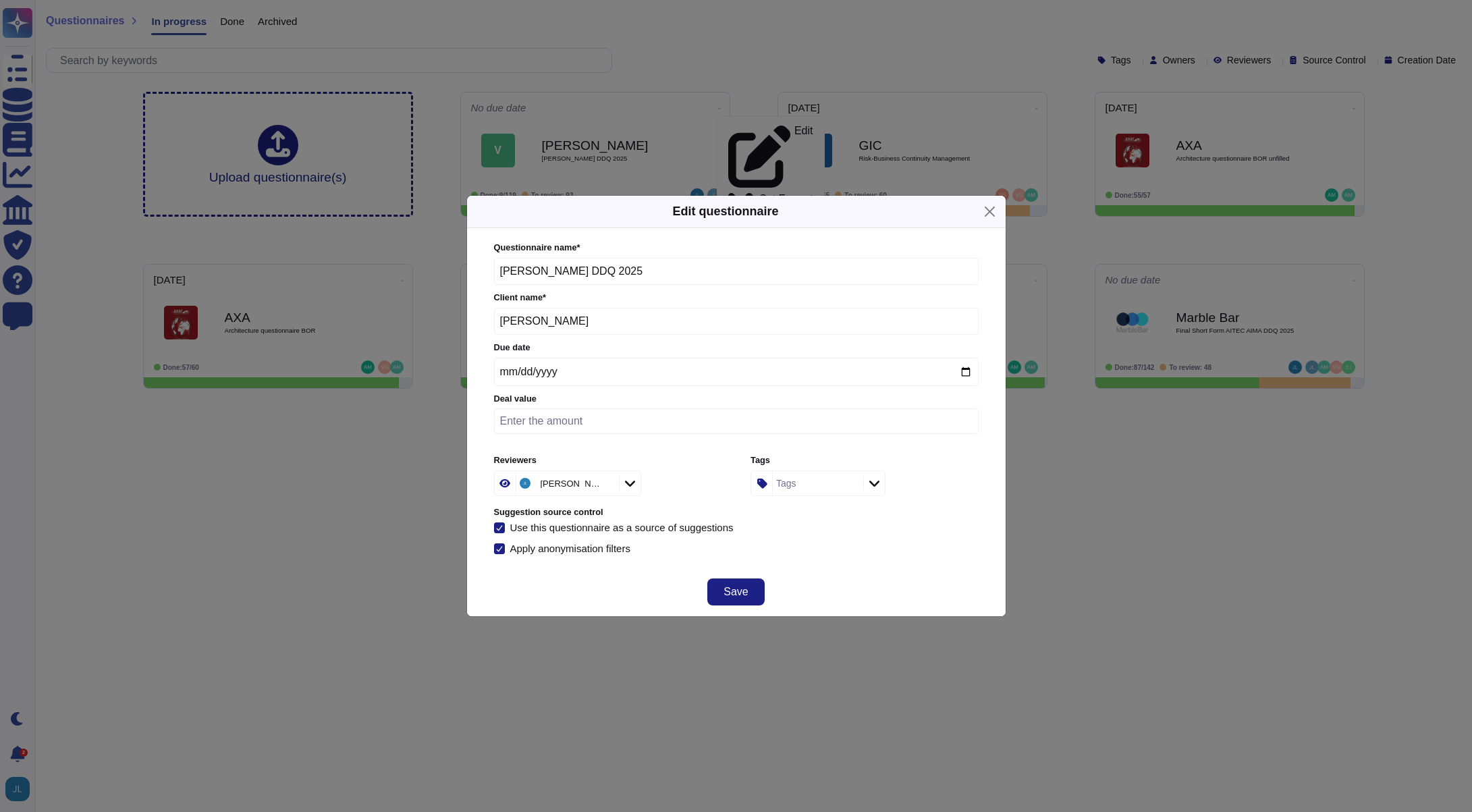
click at [559, 483] on div "Jack Mealee" at bounding box center [572, 483] width 62 height 8
click at [514, 555] on div at bounding box center [510, 555] width 10 height 10
click at [827, 578] on div "Save" at bounding box center [736, 591] width 539 height 48
click at [749, 589] on button "Save" at bounding box center [736, 592] width 57 height 27
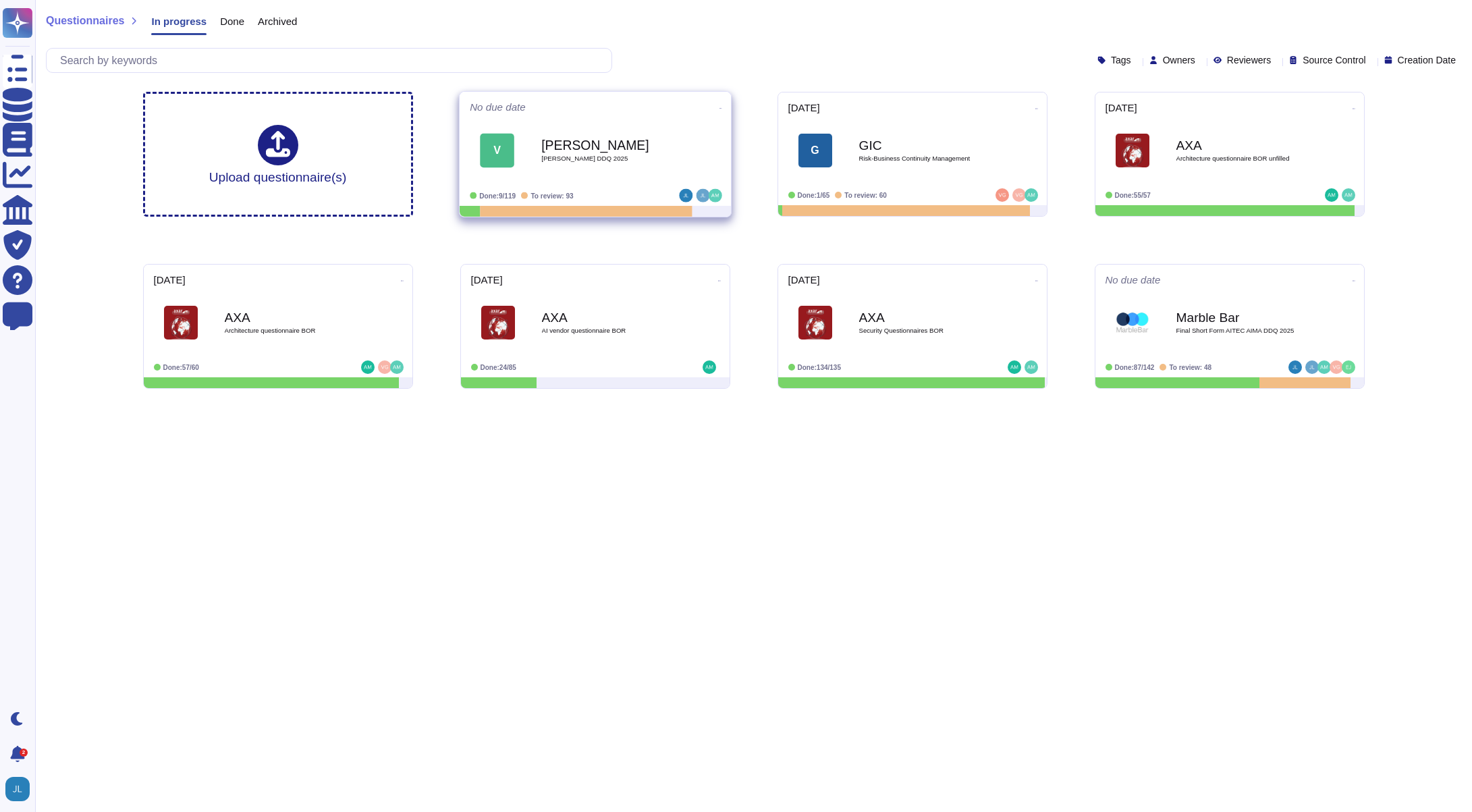
click at [719, 110] on icon at bounding box center [719, 109] width 3 height 4
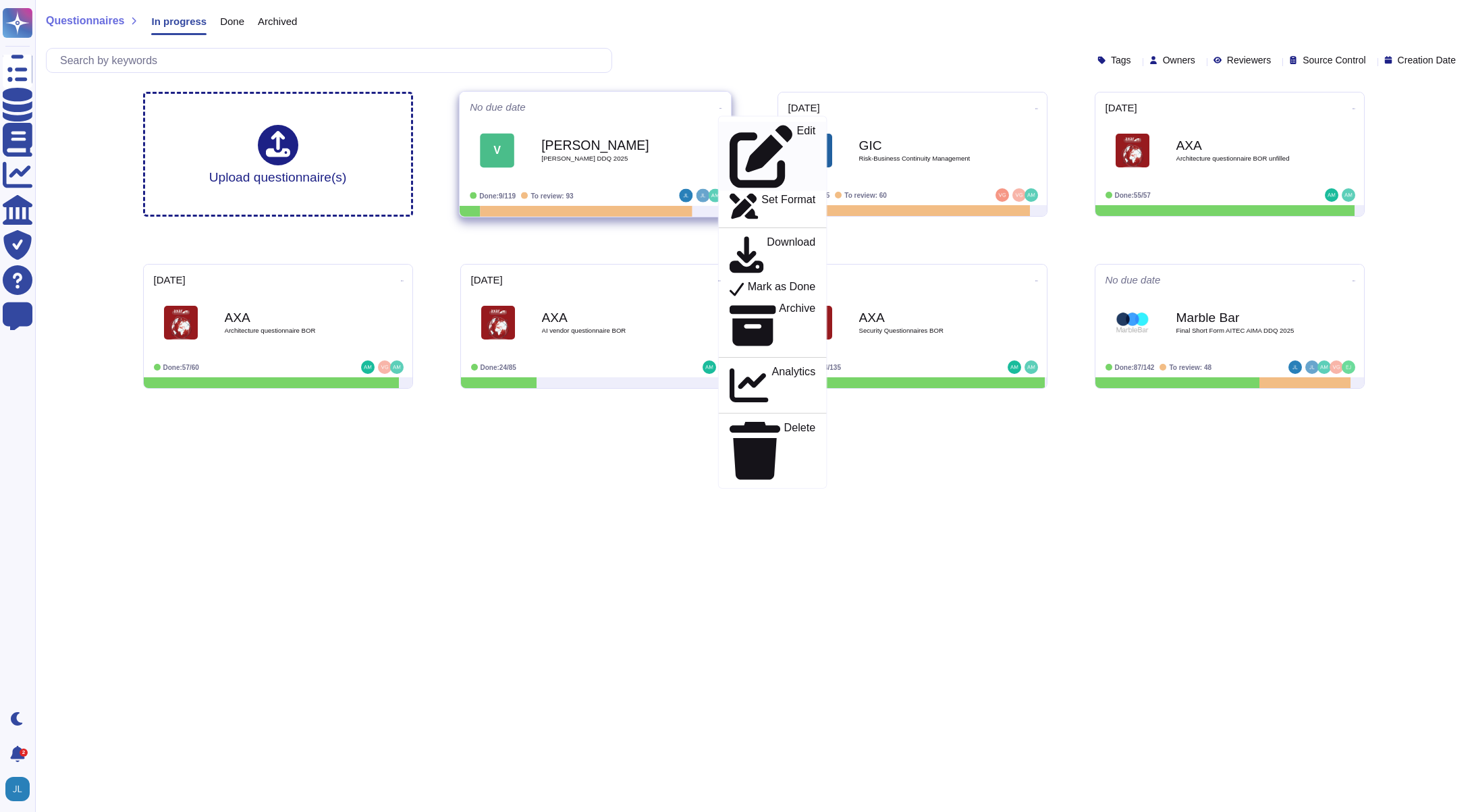
click at [729, 127] on icon at bounding box center [760, 156] width 63 height 63
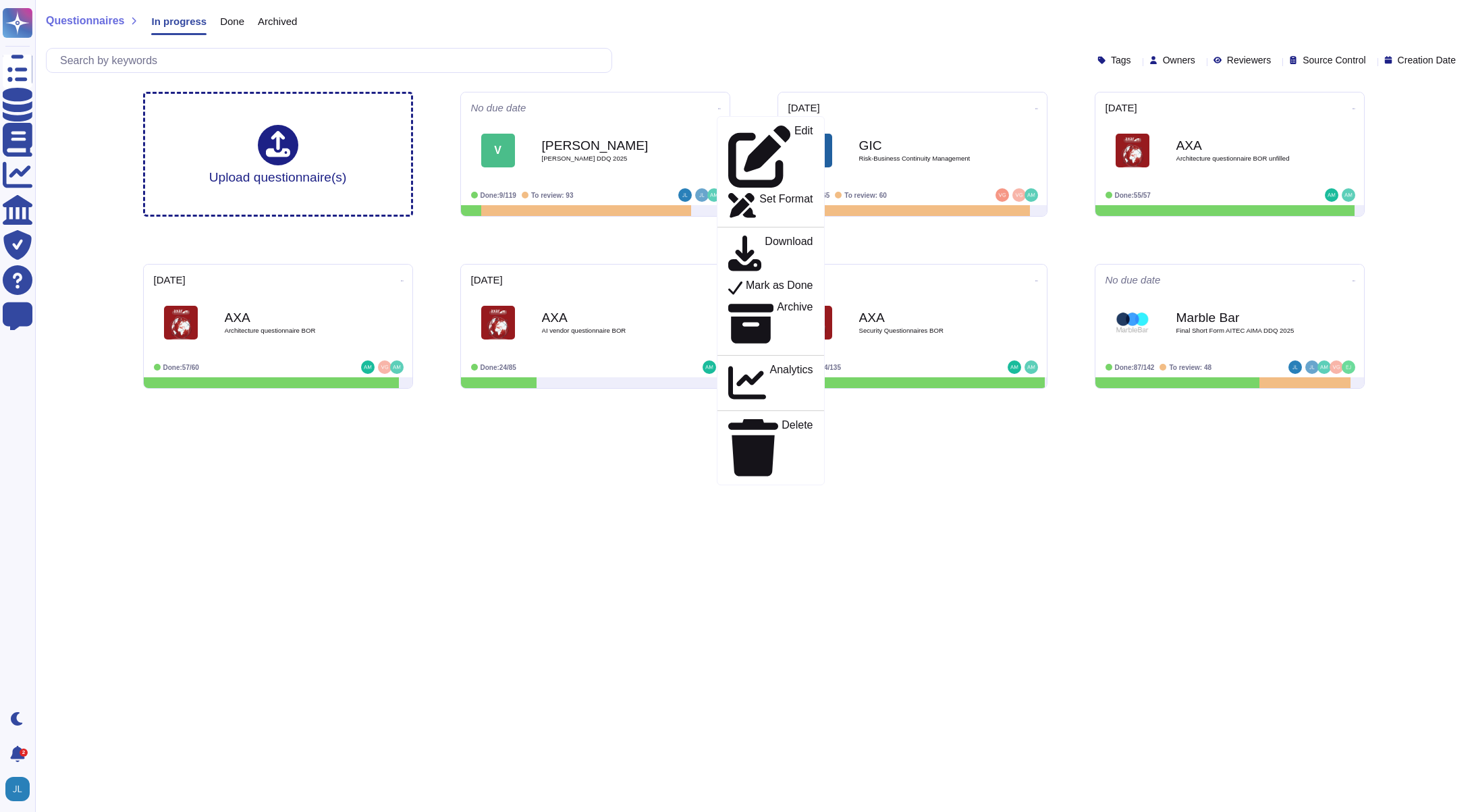
click at [1176, 399] on html "Questionnaires Knowledge Base Documents Analytics CAIQ / SIG Trust Center Help …" at bounding box center [736, 199] width 1472 height 399
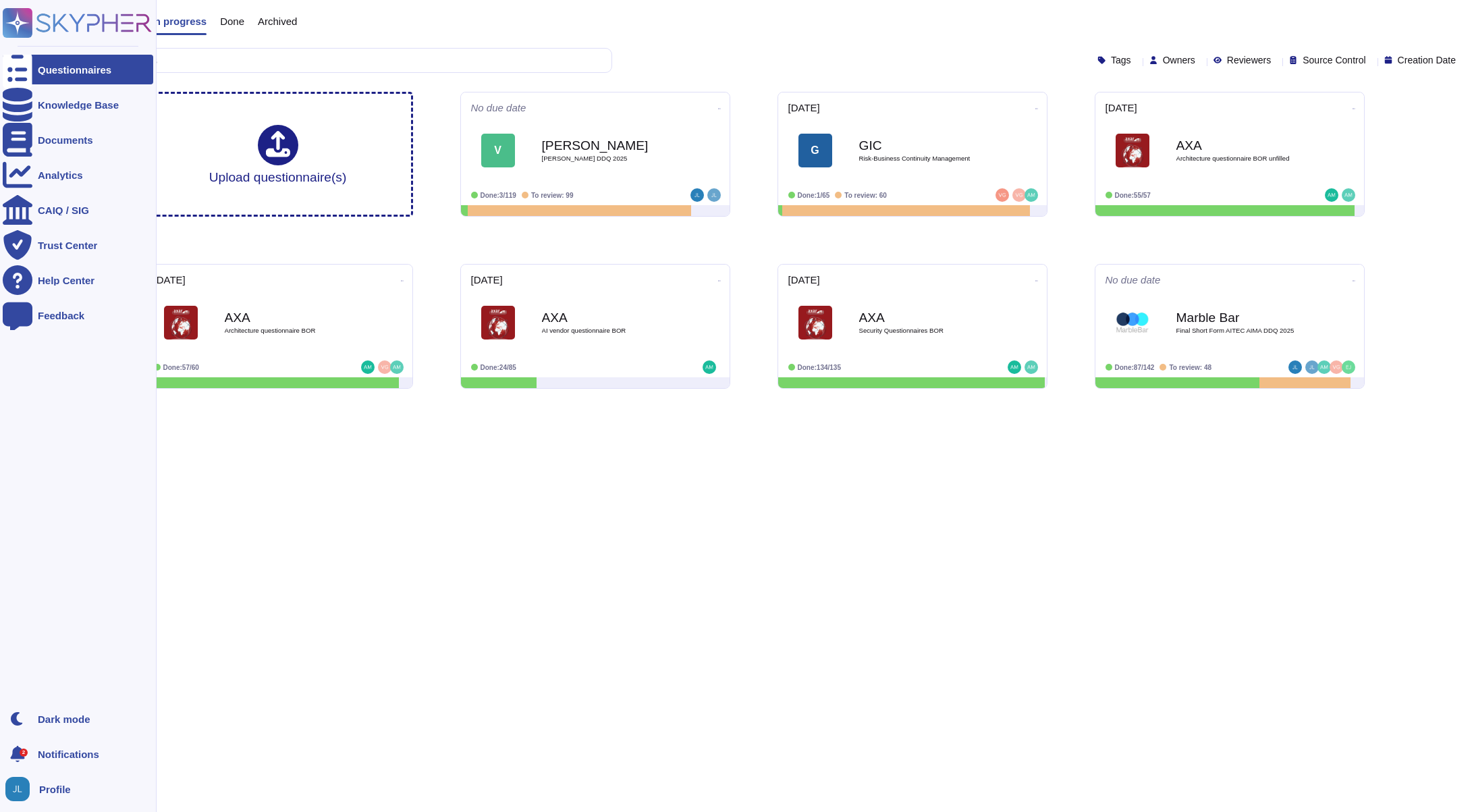
click at [28, 804] on div "Questionnaires Knowledge Base Documents Analytics CAIQ / SIG Trust Center Help …" at bounding box center [78, 406] width 157 height 812
click at [20, 797] on img at bounding box center [18, 789] width 25 height 25
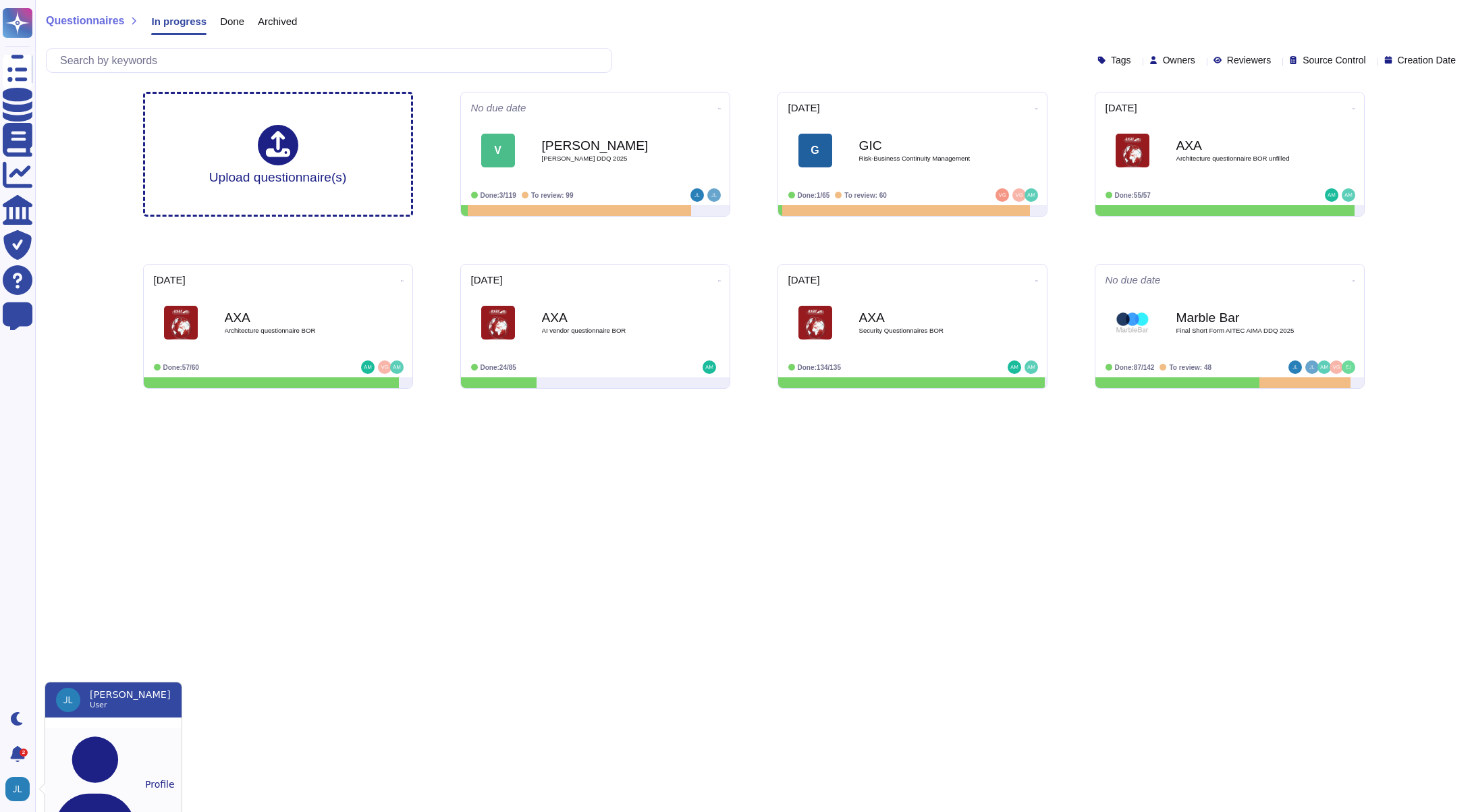
click at [84, 736] on button "Profile" at bounding box center [113, 784] width 136 height 112
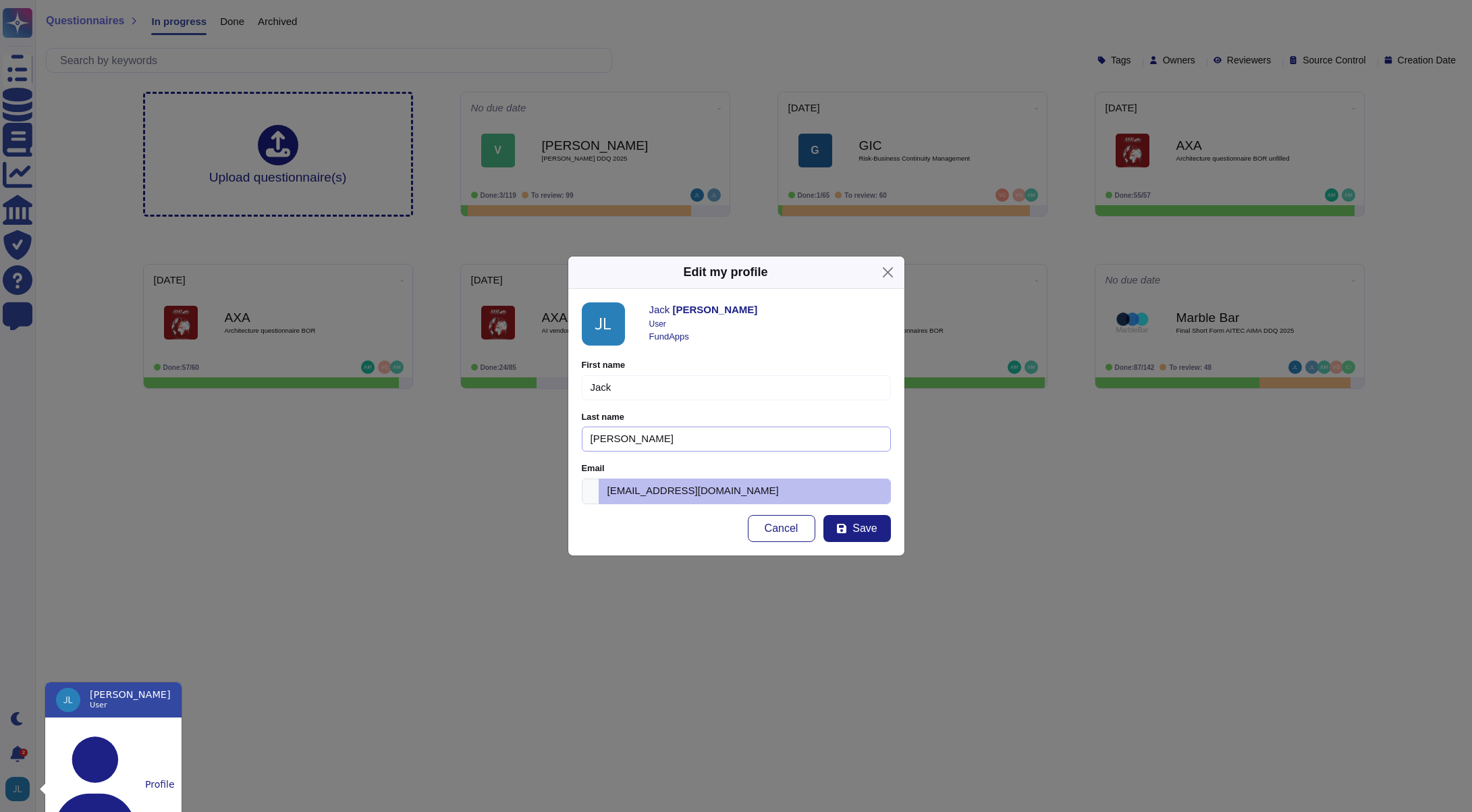
click at [617, 440] on input "Lee" at bounding box center [736, 439] width 309 height 25
click at [618, 440] on input "Lee" at bounding box center [736, 439] width 309 height 25
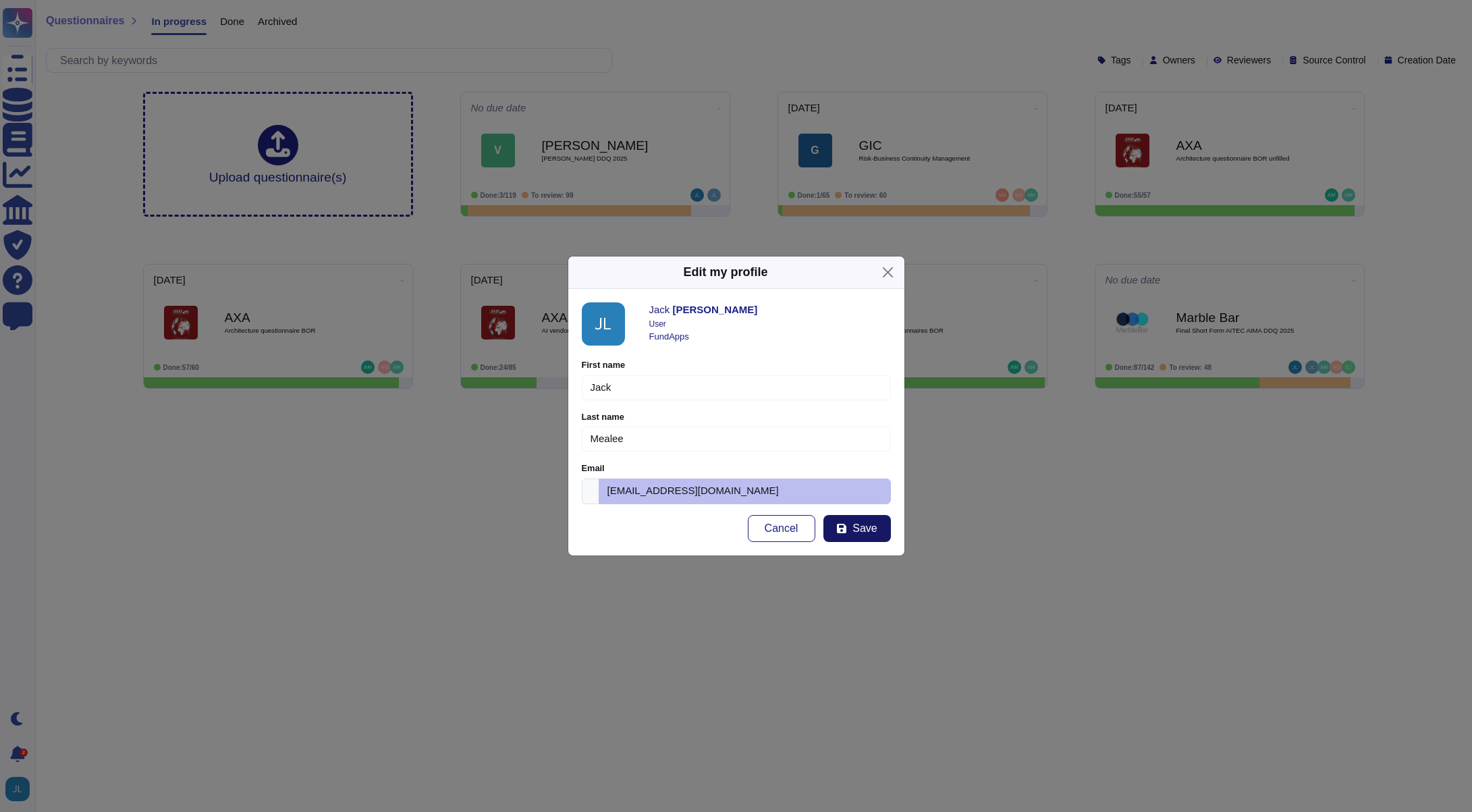
type input "Mealee"
click at [878, 530] on button "Save" at bounding box center [856, 529] width 67 height 27
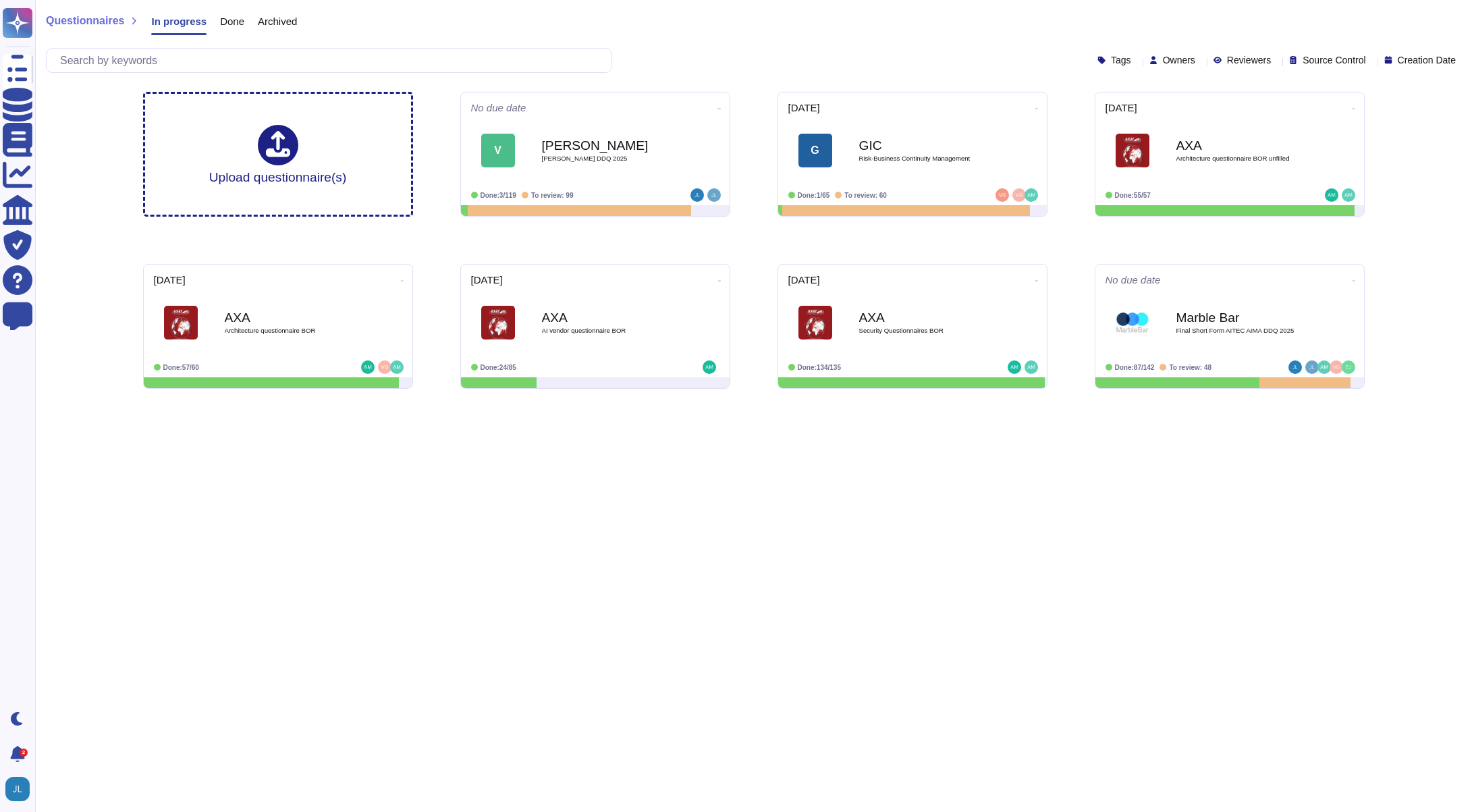
click at [958, 399] on html "Questionnaires Knowledge Base Documents Analytics CAIQ / SIG Trust Center Help …" at bounding box center [736, 199] width 1472 height 399
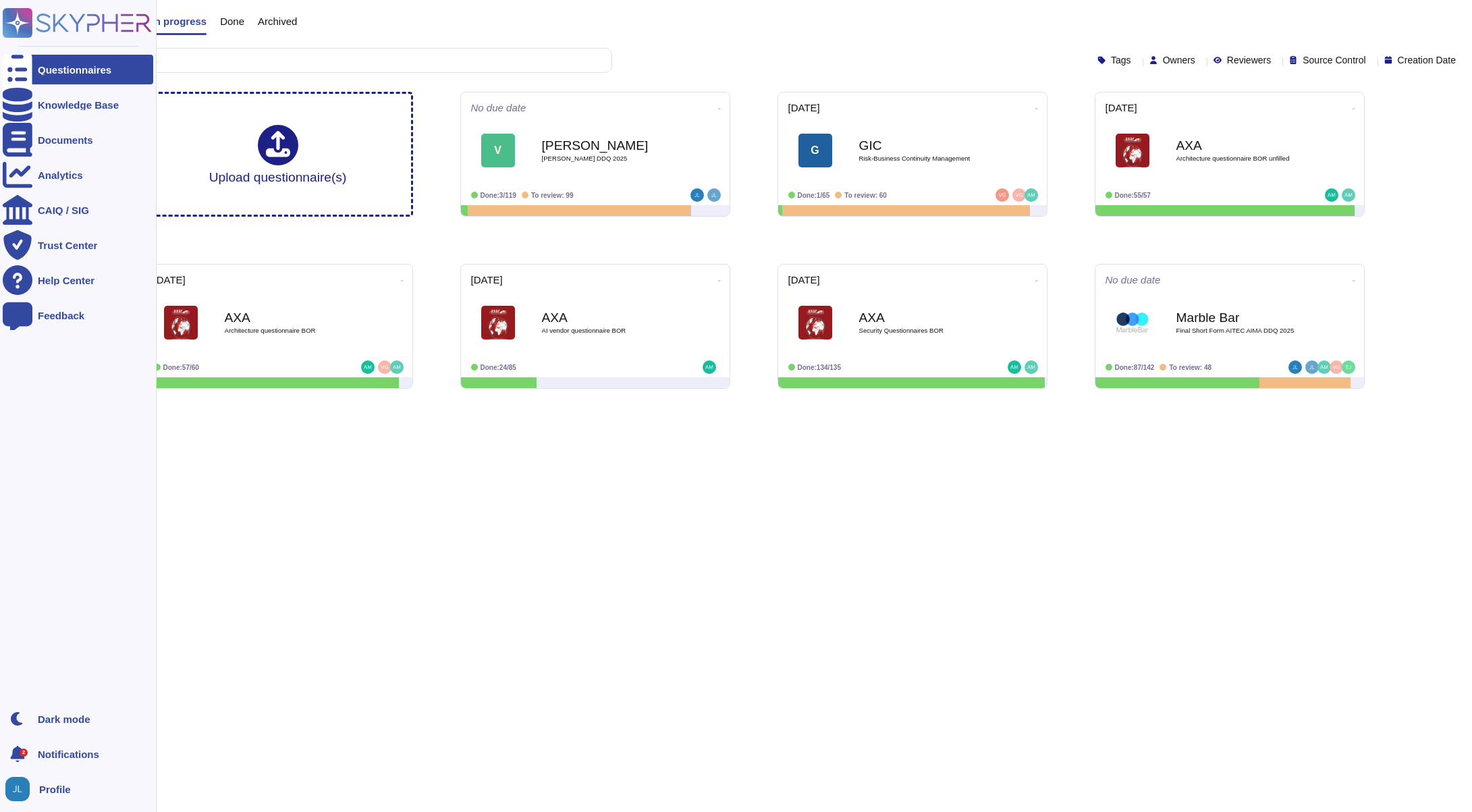
click at [21, 788] on img at bounding box center [18, 789] width 25 height 25
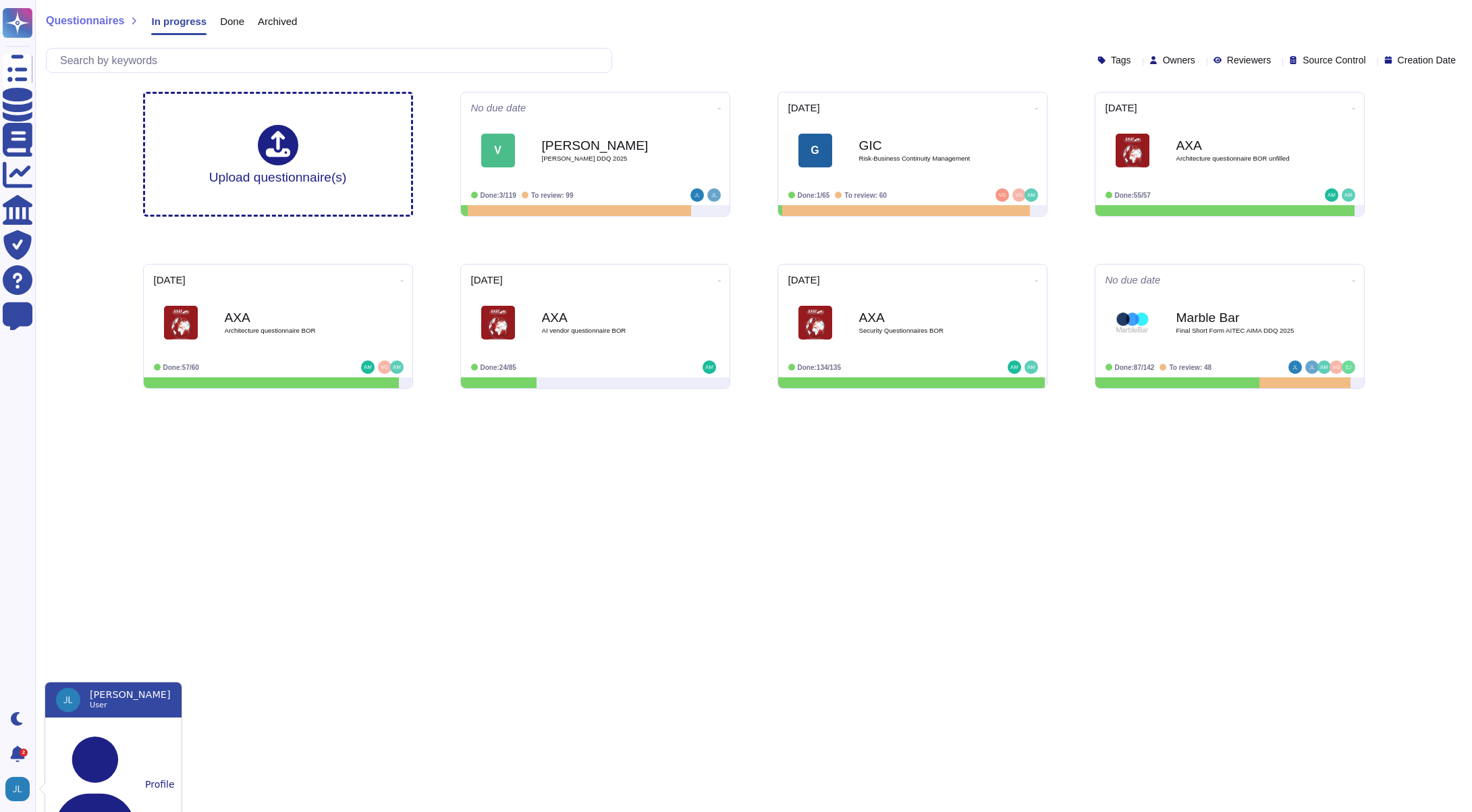
click at [353, 399] on html "Questionnaires Knowledge Base Documents Analytics CAIQ / SIG Trust Center Help …" at bounding box center [736, 199] width 1472 height 399
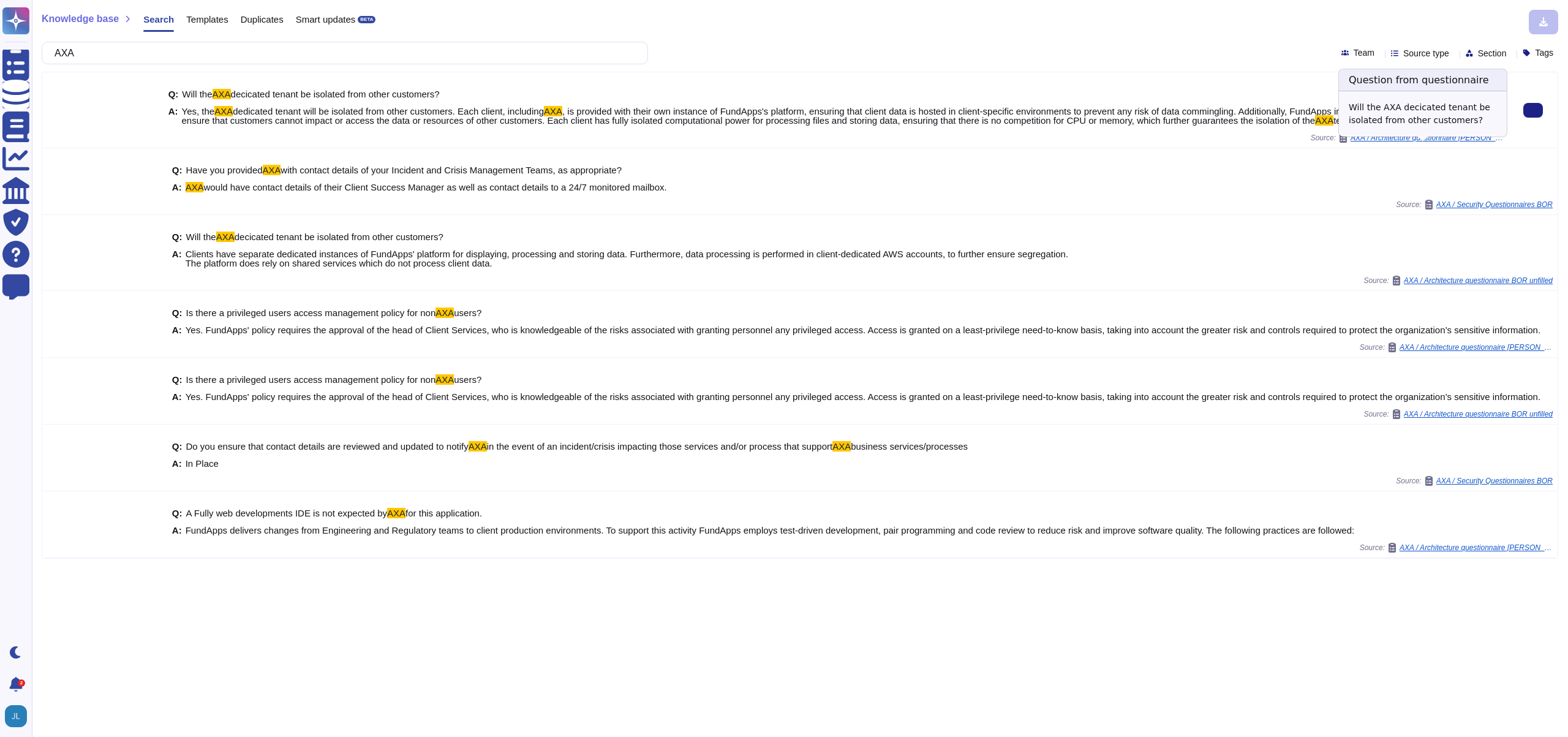
type input "AXA"
click at [1384, 141] on span "AXA / Architecture questionnaire [PERSON_NAME]" at bounding box center [1427, 138] width 153 height 8
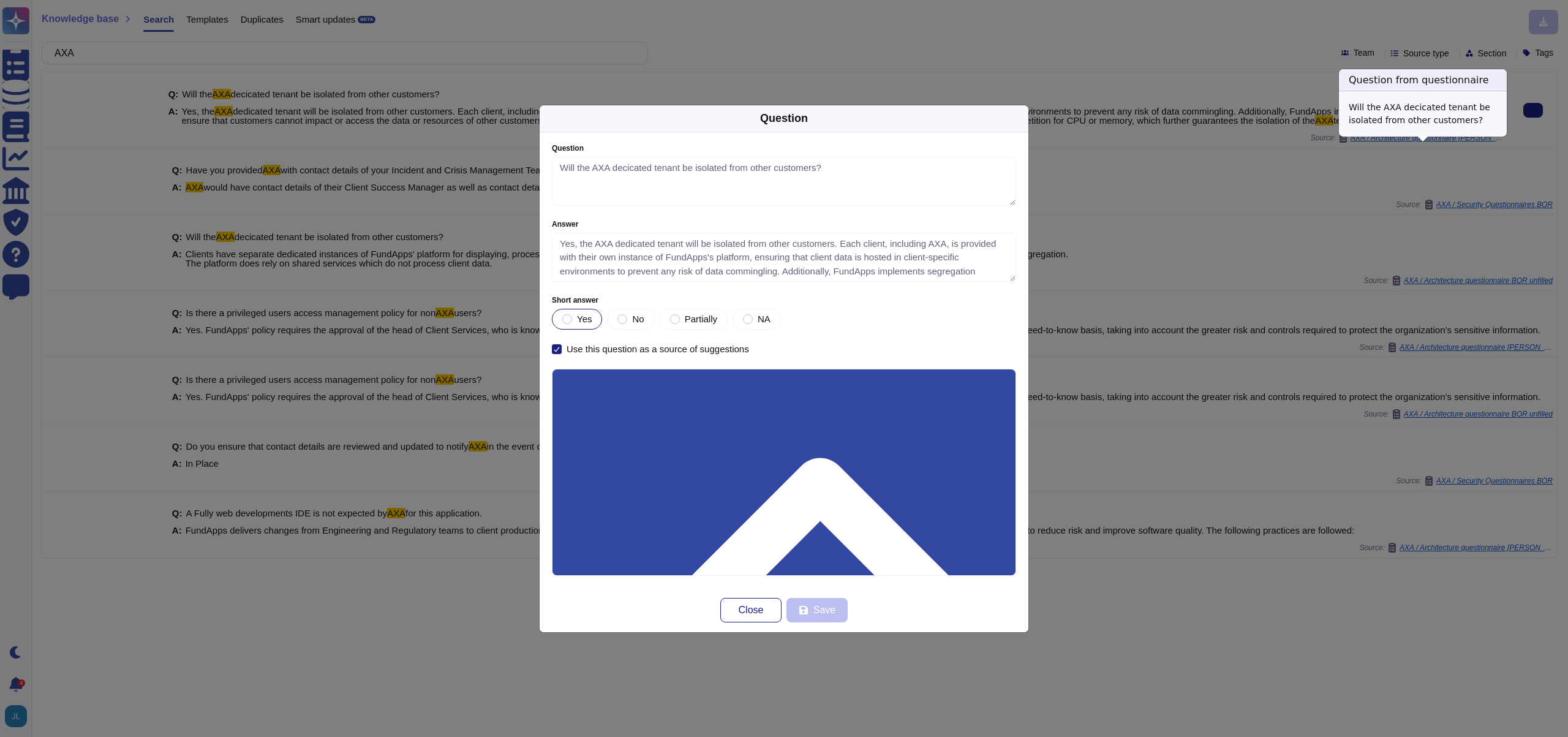
type textarea "Will the AXA decicated tenant be isolated from other customers?"
type textarea "Yes, the AXA dedicated tenant will be isolated from other customers. Each clien…"
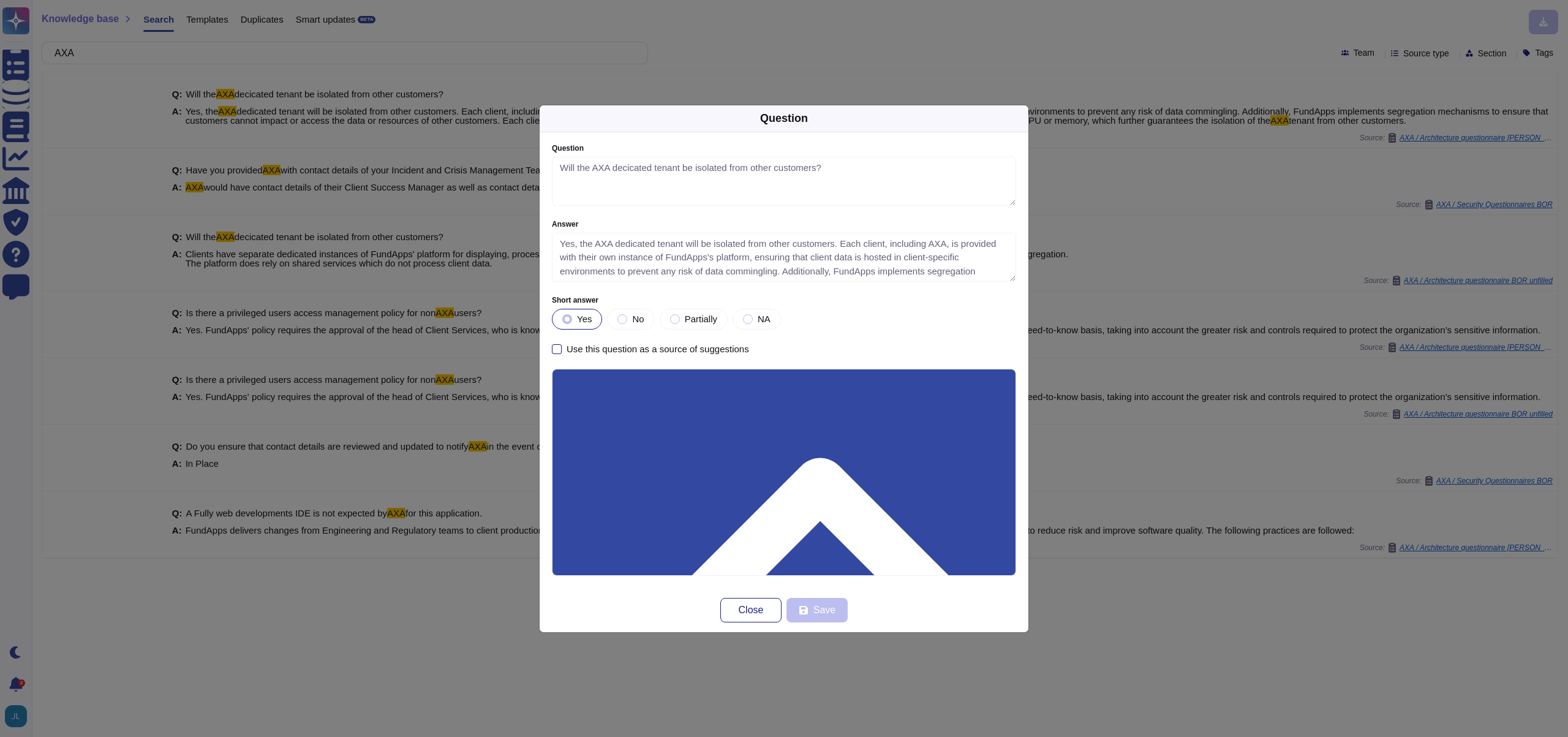
click at [751, 608] on span "Close" at bounding box center [751, 609] width 25 height 9
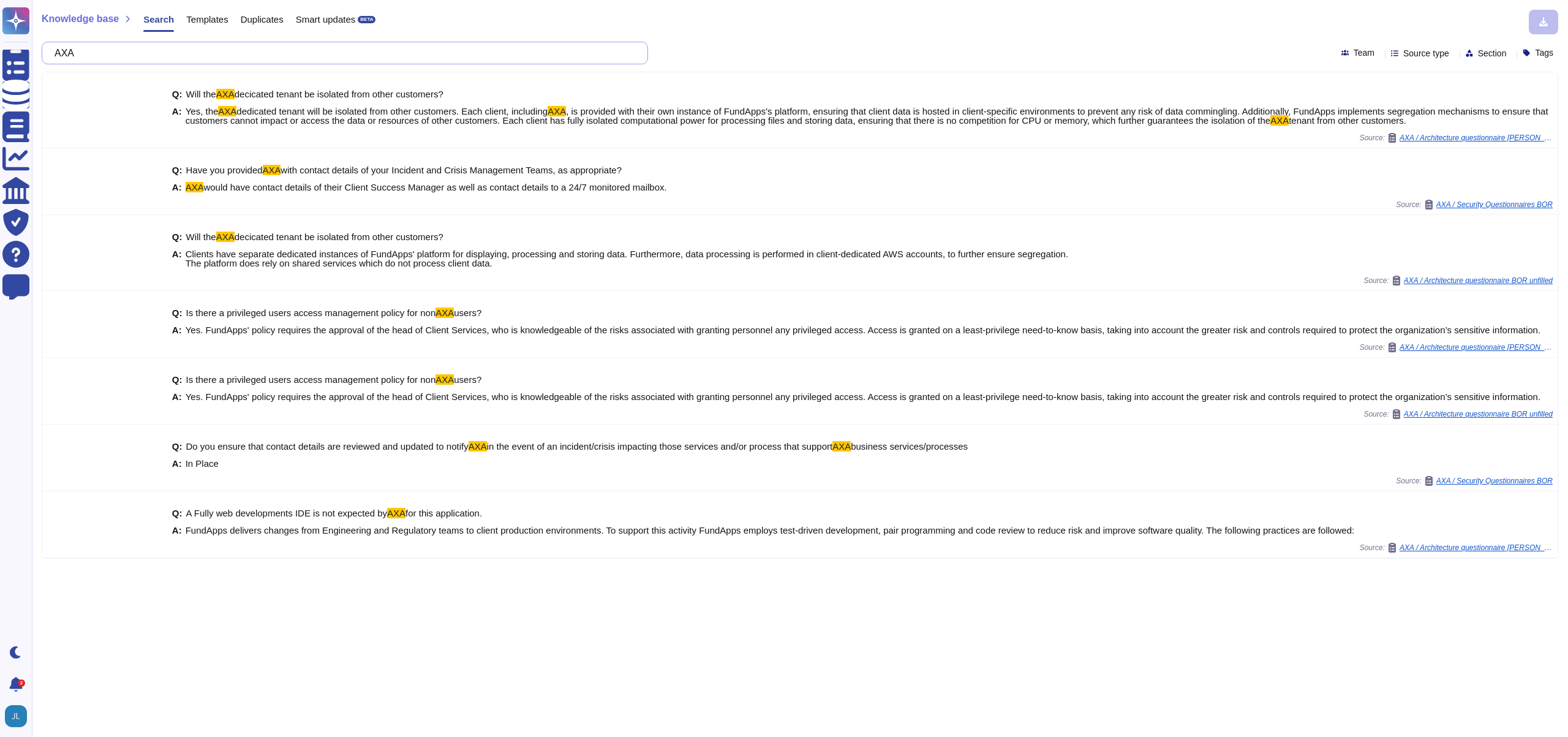
click at [230, 59] on input "AXA" at bounding box center [341, 52] width 587 height 21
click at [230, 58] on input "AXA" at bounding box center [341, 52] width 587 height 21
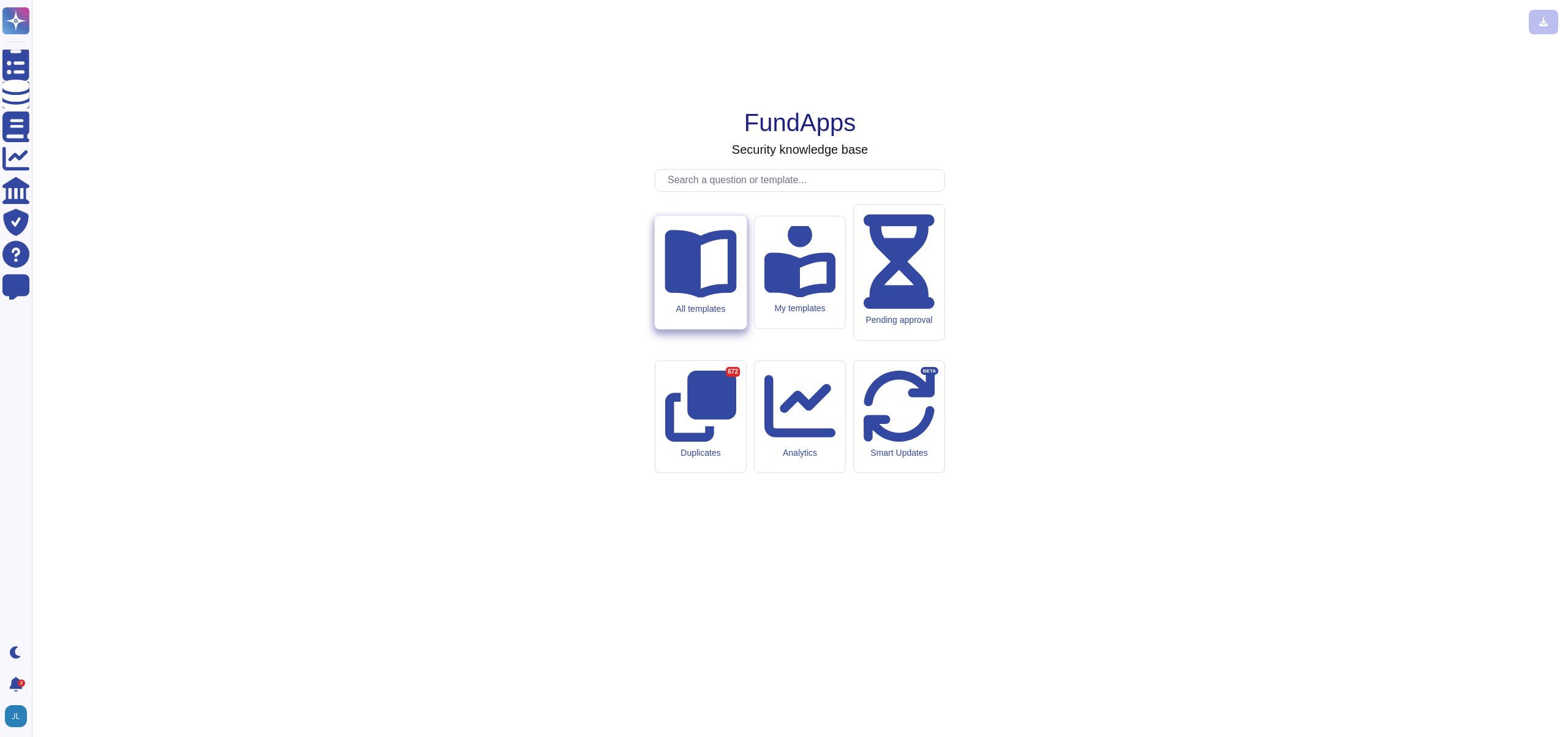
click at [719, 315] on div "All templates" at bounding box center [701, 309] width 72 height 10
click at [795, 329] on div "My templates" at bounding box center [799, 273] width 92 height 113
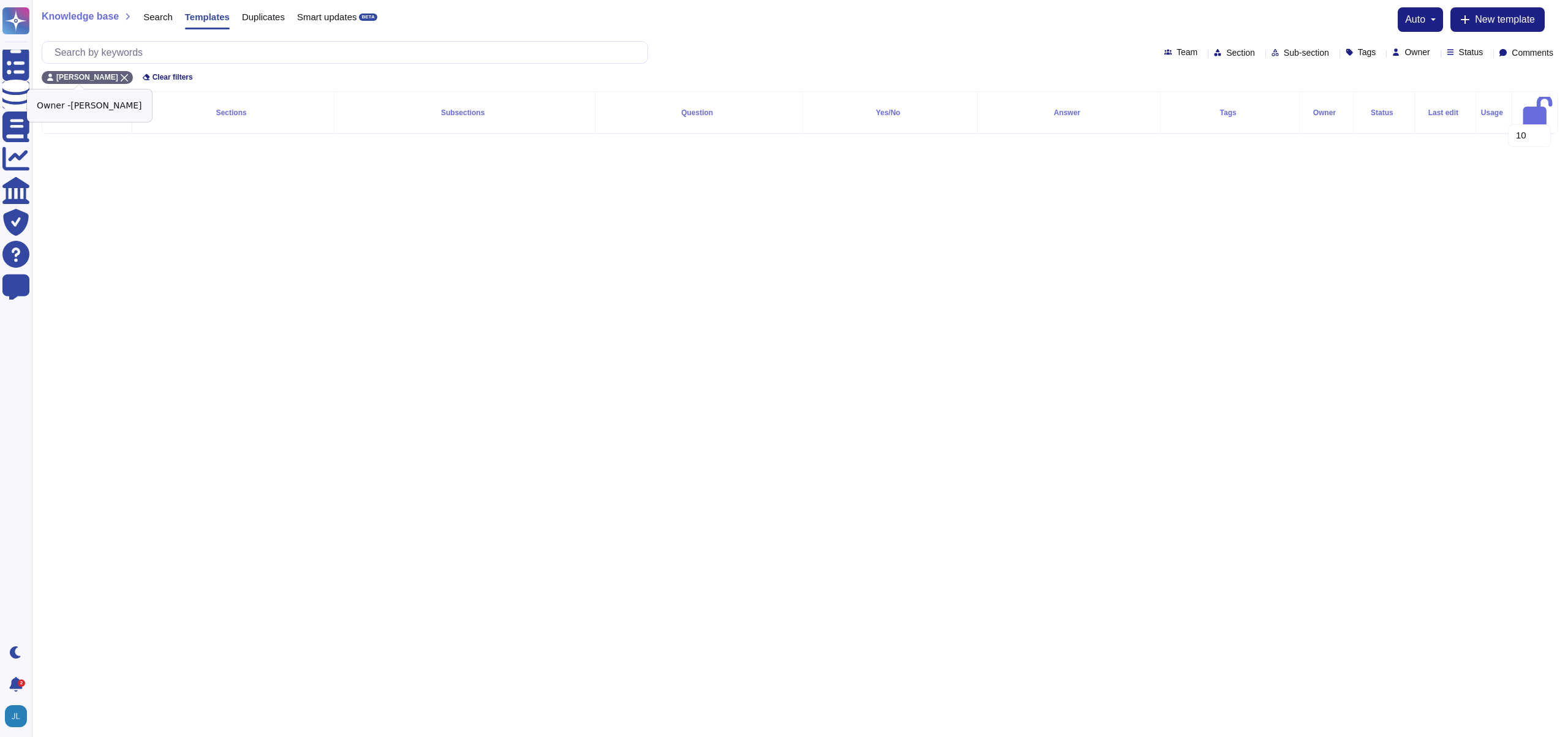
click at [121, 75] on icon at bounding box center [124, 78] width 8 height 8
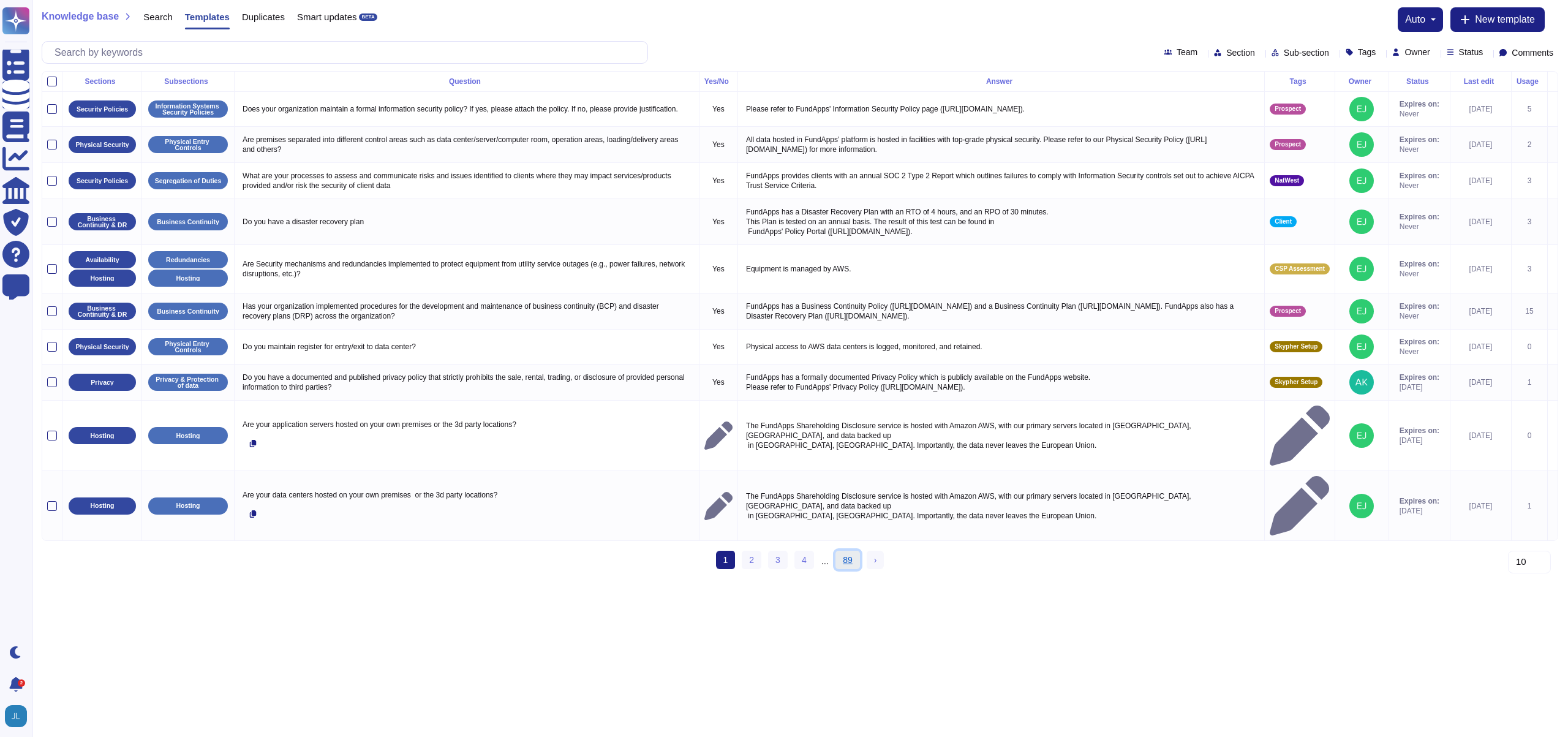
click at [846, 569] on link "89" at bounding box center [847, 560] width 25 height 18
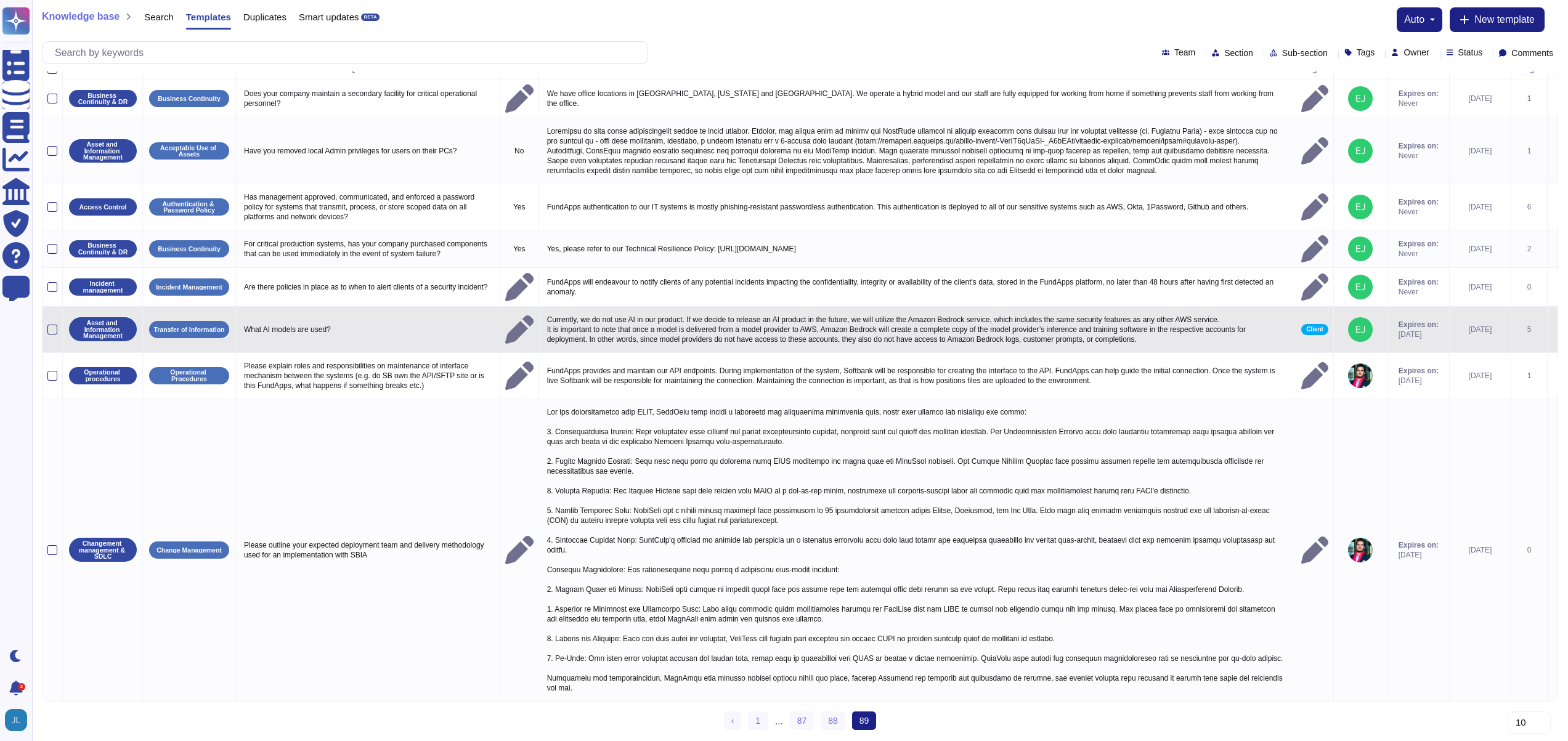
scroll to position [65, 0]
